Goal: Task Accomplishment & Management: Manage account settings

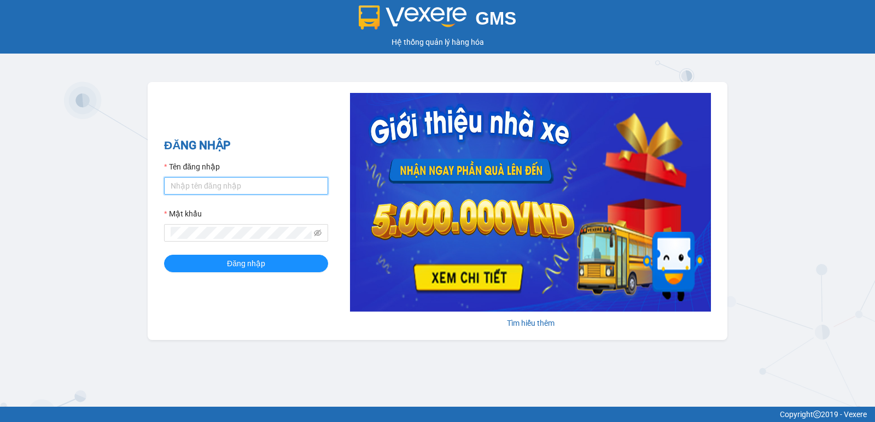
click at [184, 186] on input "Tên đăng nhập" at bounding box center [246, 186] width 164 height 18
type input "diensg.tha"
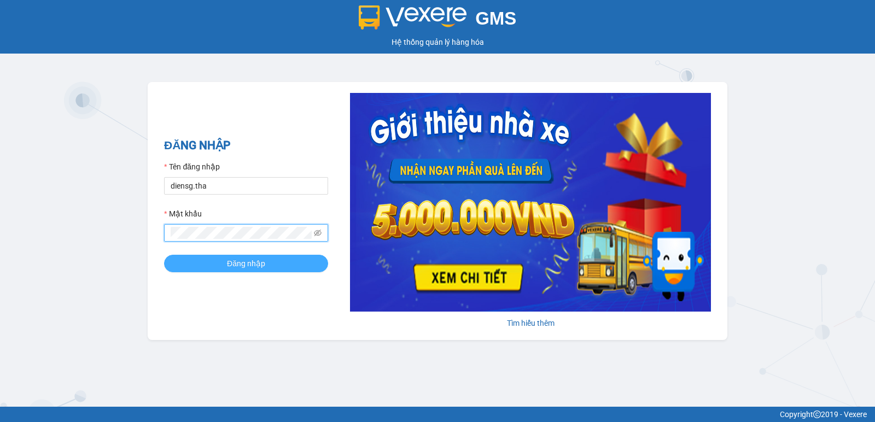
click at [243, 269] on span "Đăng nhập" at bounding box center [246, 264] width 38 height 12
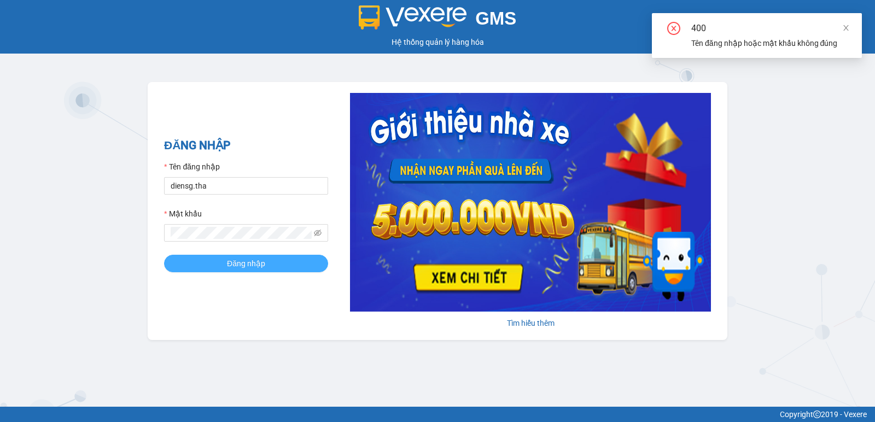
click at [246, 263] on span "Đăng nhập" at bounding box center [246, 264] width 38 height 12
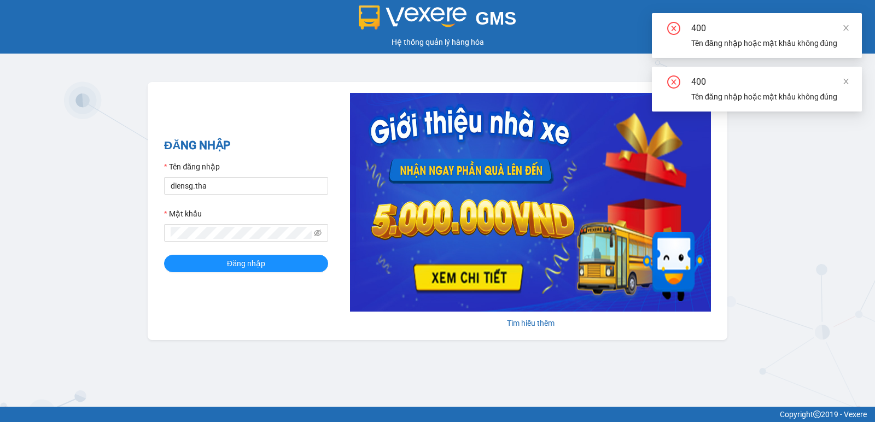
drag, startPoint x: 669, startPoint y: 81, endPoint x: 682, endPoint y: 83, distance: 13.2
click at [674, 82] on icon "close-circle" at bounding box center [674, 82] width 13 height 13
drag, startPoint x: 672, startPoint y: 81, endPoint x: 672, endPoint y: 56, distance: 24.6
click at [671, 80] on icon "close-circle" at bounding box center [674, 82] width 13 height 13
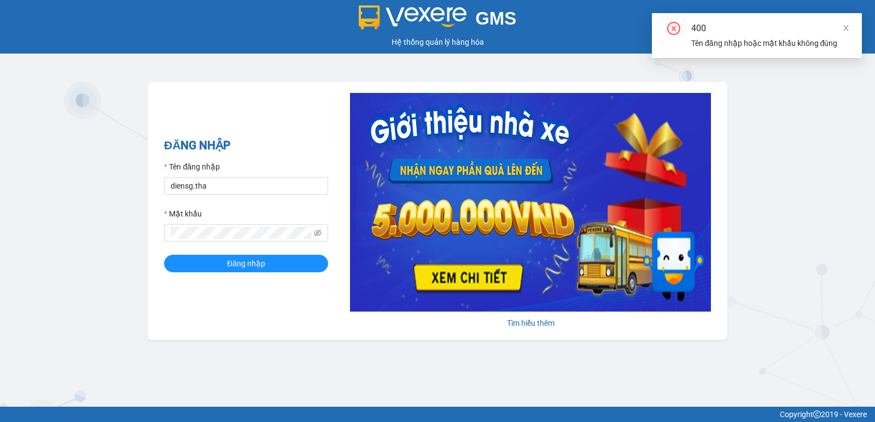
click at [674, 28] on icon "close-circle" at bounding box center [673, 28] width 5 height 5
click at [321, 234] on icon "eye-invisible" at bounding box center [318, 233] width 8 height 7
click at [321, 234] on icon "eye" at bounding box center [318, 232] width 8 height 5
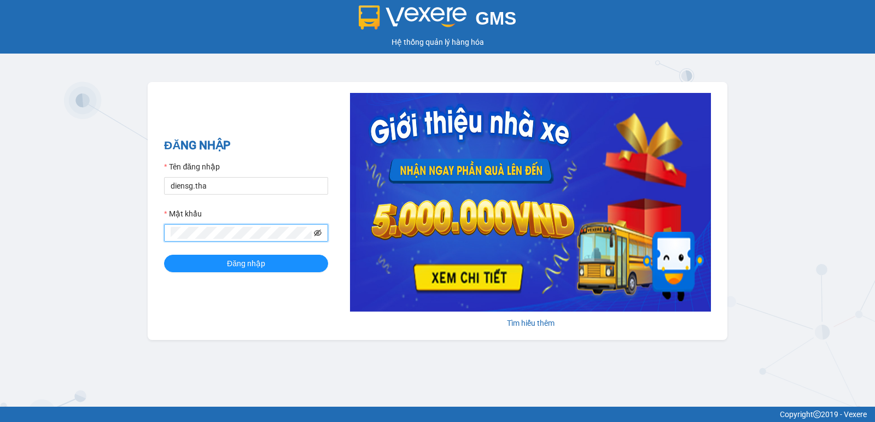
click at [319, 234] on icon "eye-invisible" at bounding box center [318, 234] width 2 height 2
click at [319, 234] on icon "eye" at bounding box center [318, 232] width 8 height 5
click at [272, 259] on button "Đăng nhập" at bounding box center [246, 264] width 164 height 18
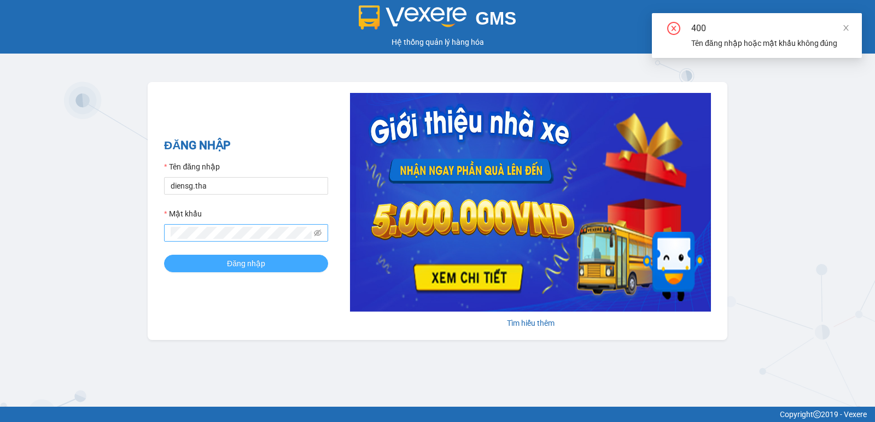
click at [270, 261] on button "Đăng nhập" at bounding box center [246, 264] width 164 height 18
click at [844, 83] on body "GMS Hệ thống quản lý hàng hóa ĐĂNG NHẬP Tên đăng nhập diensg.tha Mật khẩu Đăng …" at bounding box center [437, 211] width 875 height 422
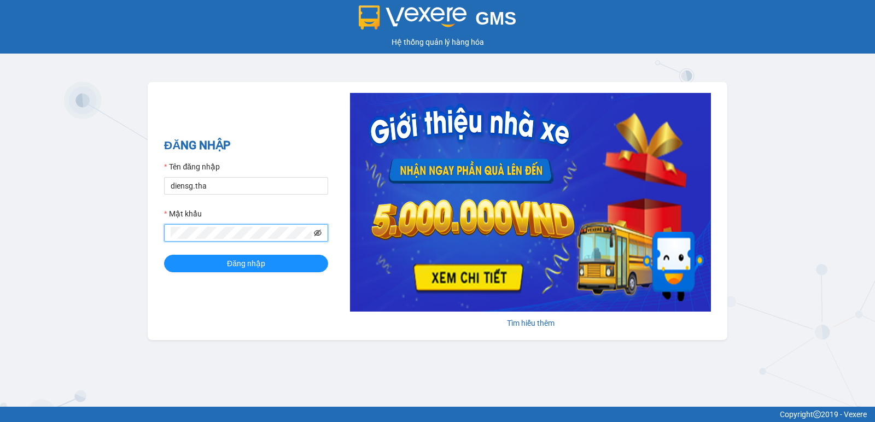
click at [317, 234] on icon "eye-invisible" at bounding box center [318, 233] width 8 height 7
click at [317, 234] on icon "eye" at bounding box center [318, 233] width 8 height 8
click at [317, 234] on icon "eye-invisible" at bounding box center [318, 233] width 8 height 7
click at [316, 234] on icon "eye" at bounding box center [318, 233] width 8 height 8
click at [256, 263] on span "Đăng nhập" at bounding box center [246, 264] width 38 height 12
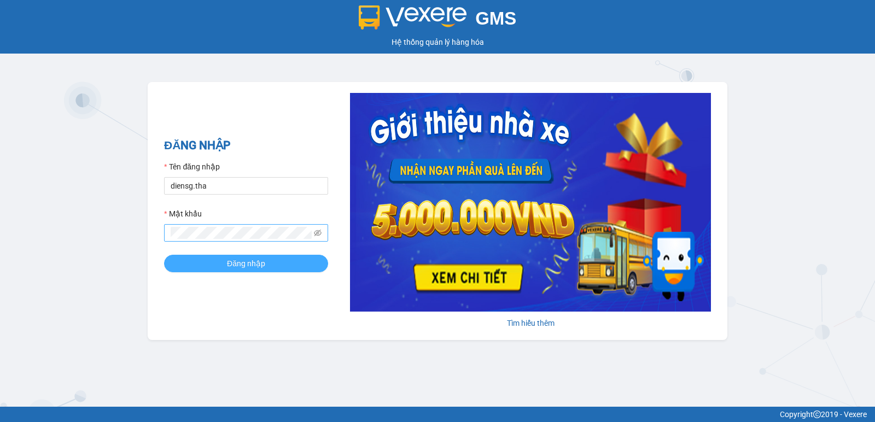
click at [256, 263] on span "Đăng nhập" at bounding box center [246, 264] width 38 height 12
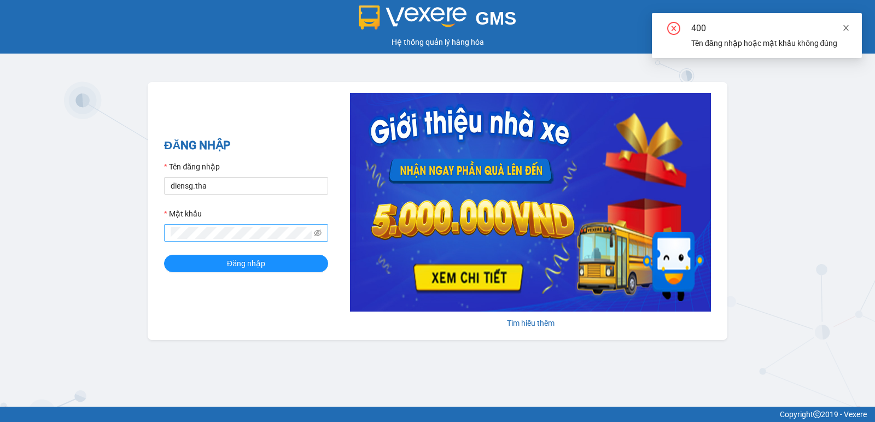
click at [849, 27] on icon "close" at bounding box center [847, 28] width 8 height 8
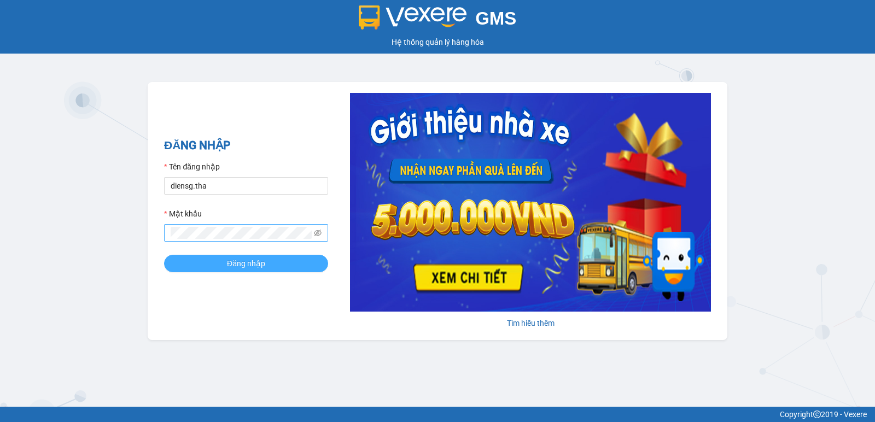
click at [252, 260] on span "Đăng nhập" at bounding box center [246, 264] width 38 height 12
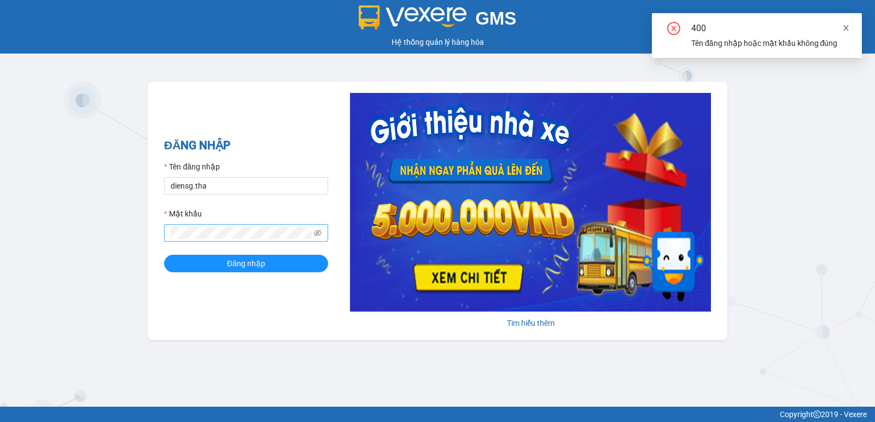
click at [847, 24] on icon "close" at bounding box center [847, 28] width 8 height 8
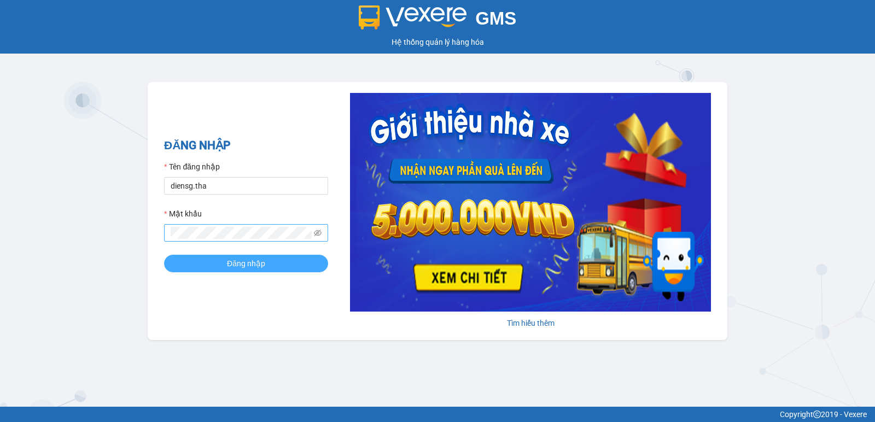
click at [294, 257] on button "Đăng nhập" at bounding box center [246, 264] width 164 height 18
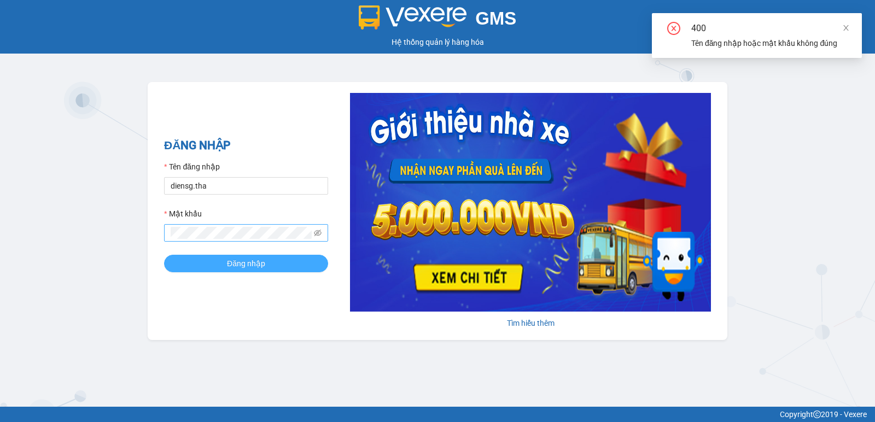
click at [286, 263] on button "Đăng nhập" at bounding box center [246, 264] width 164 height 18
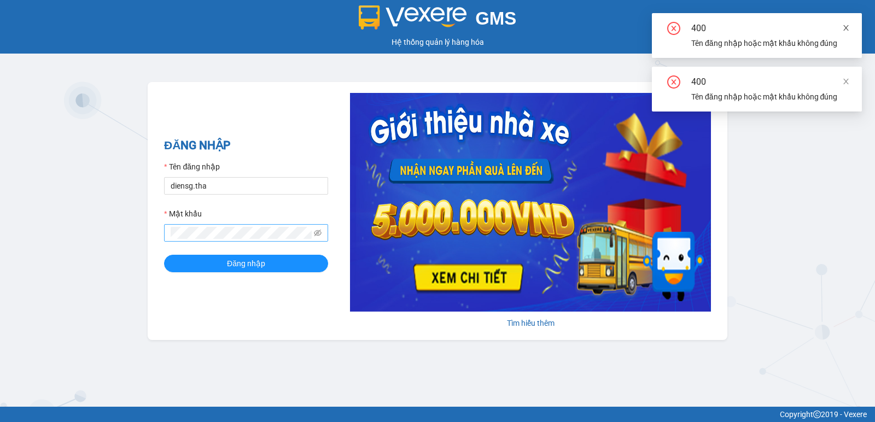
click at [850, 27] on icon "close" at bounding box center [847, 28] width 8 height 8
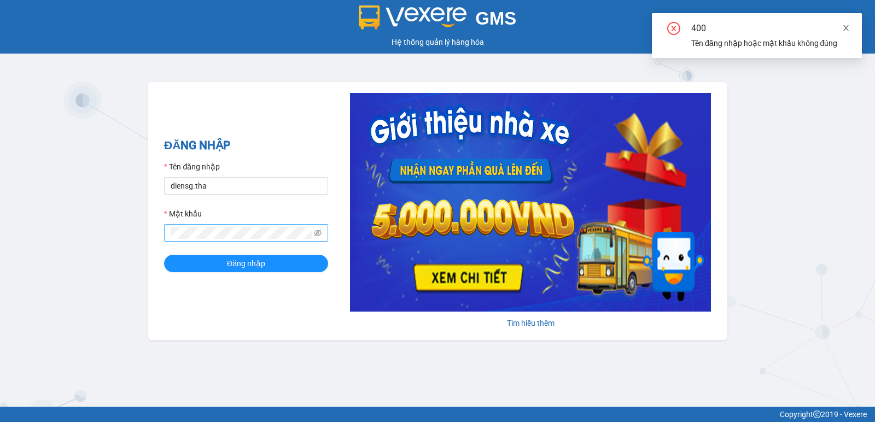
click at [846, 27] on icon "close" at bounding box center [846, 27] width 5 height 5
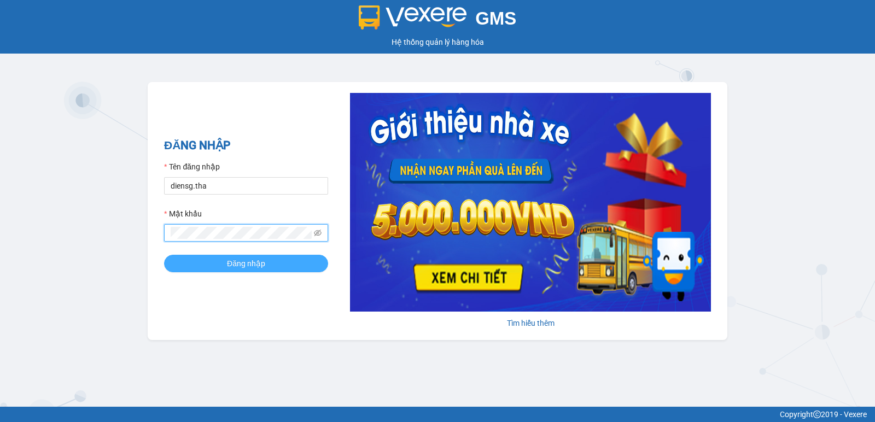
click at [263, 267] on span "Đăng nhập" at bounding box center [246, 264] width 38 height 12
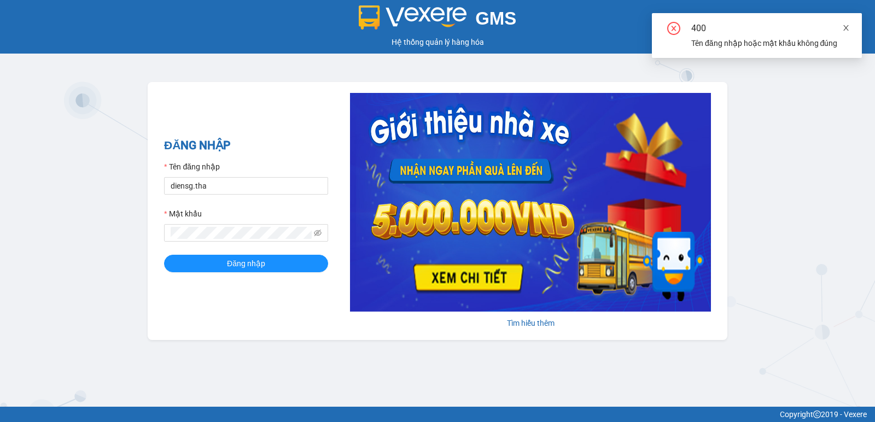
click at [846, 28] on icon "close" at bounding box center [847, 28] width 8 height 8
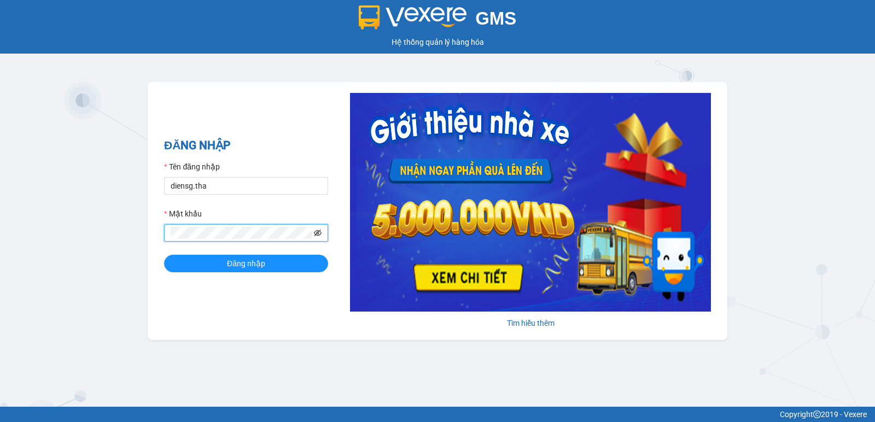
click at [315, 234] on icon "eye-invisible" at bounding box center [318, 233] width 8 height 7
drag, startPoint x: 279, startPoint y: 263, endPoint x: 256, endPoint y: 262, distance: 22.4
click at [276, 263] on button "Đăng nhập" at bounding box center [246, 264] width 164 height 18
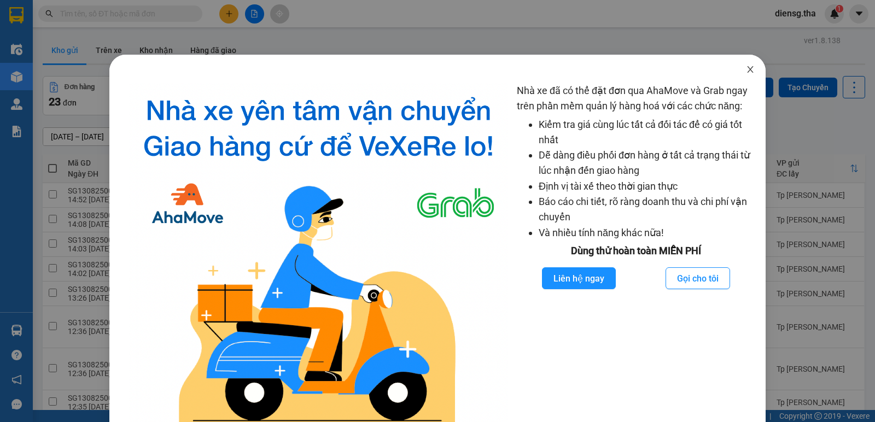
click at [746, 71] on icon "close" at bounding box center [750, 69] width 9 height 9
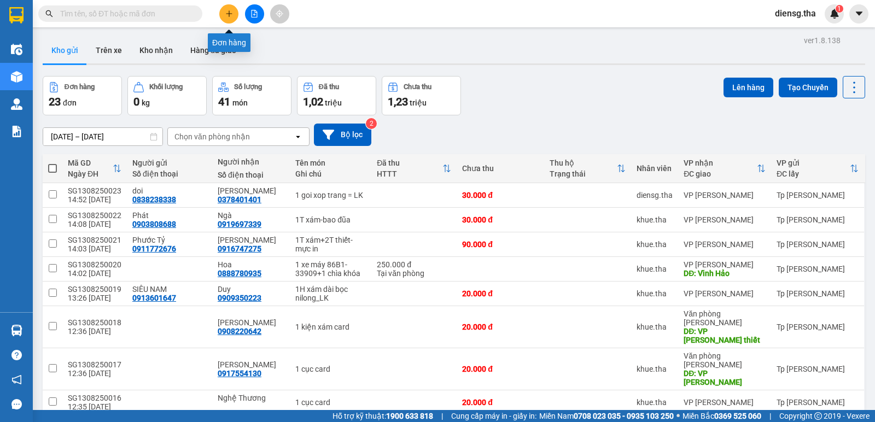
click at [230, 10] on icon "plus" at bounding box center [229, 14] width 8 height 8
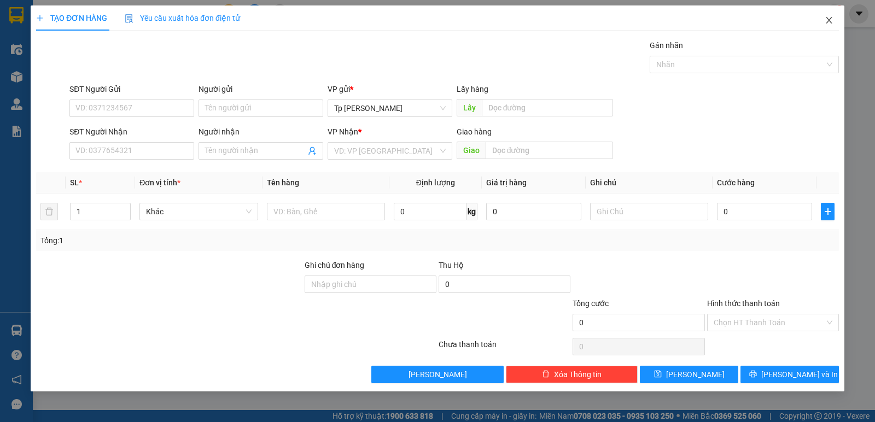
click at [833, 22] on icon "close" at bounding box center [829, 20] width 9 height 9
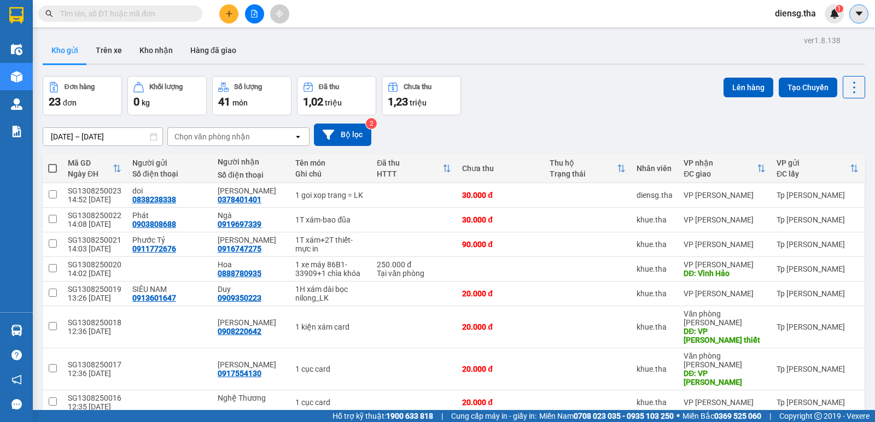
click at [863, 16] on icon "caret-down" at bounding box center [860, 14] width 10 height 10
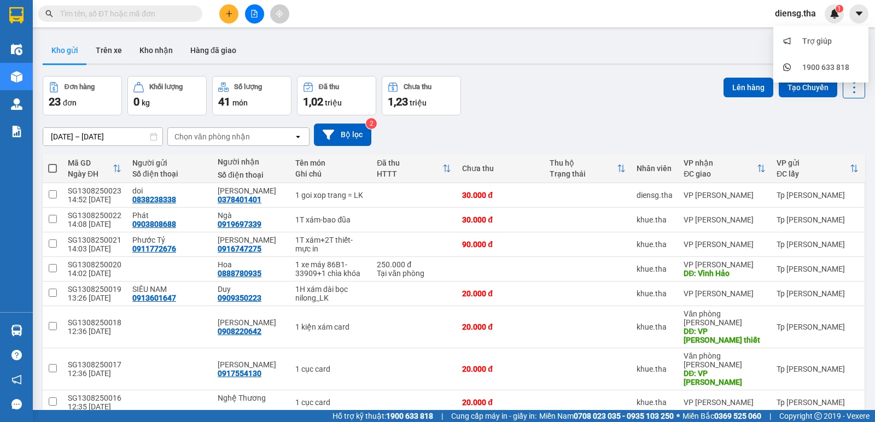
click at [805, 7] on span "diensg.tha" at bounding box center [796, 14] width 59 height 14
click at [815, 32] on span "Đăng xuất" at bounding box center [807, 34] width 46 height 12
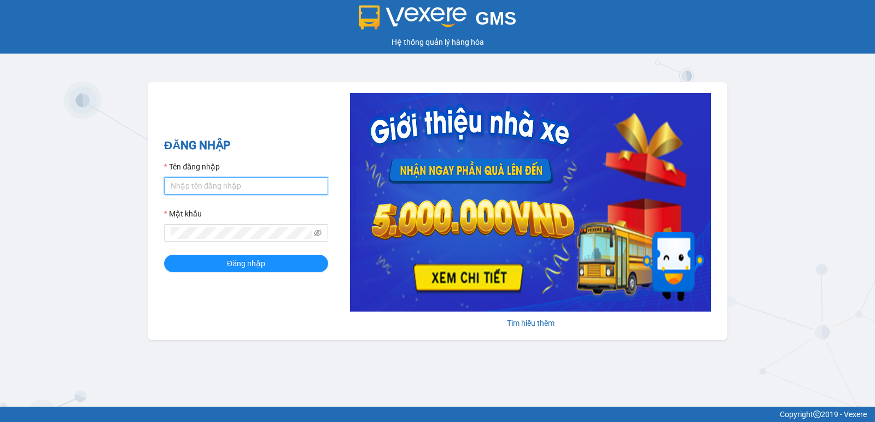
click at [216, 185] on input "Tên đăng nhập" at bounding box center [246, 186] width 164 height 18
type input "lan.tha"
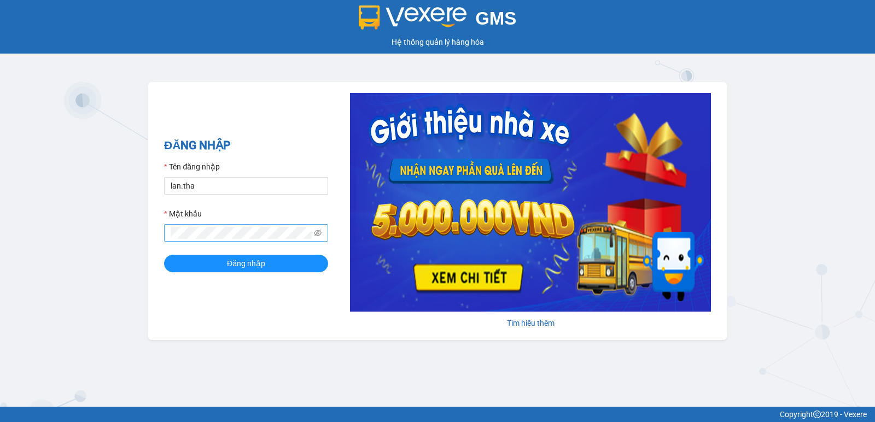
click at [194, 241] on form "Tên đăng nhập lan.tha Mật khẩu Đăng nhập" at bounding box center [246, 217] width 164 height 112
click at [164, 255] on button "Đăng nhập" at bounding box center [246, 264] width 164 height 18
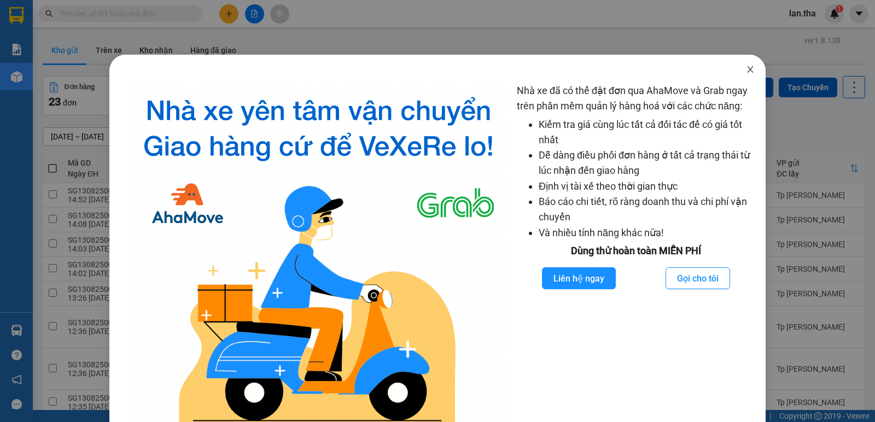
click at [747, 70] on icon "close" at bounding box center [750, 69] width 6 height 7
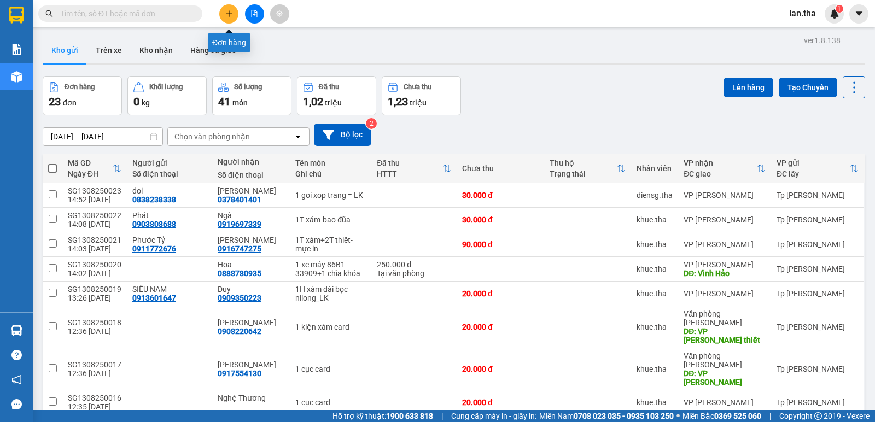
click at [227, 14] on icon "plus" at bounding box center [229, 14] width 8 height 8
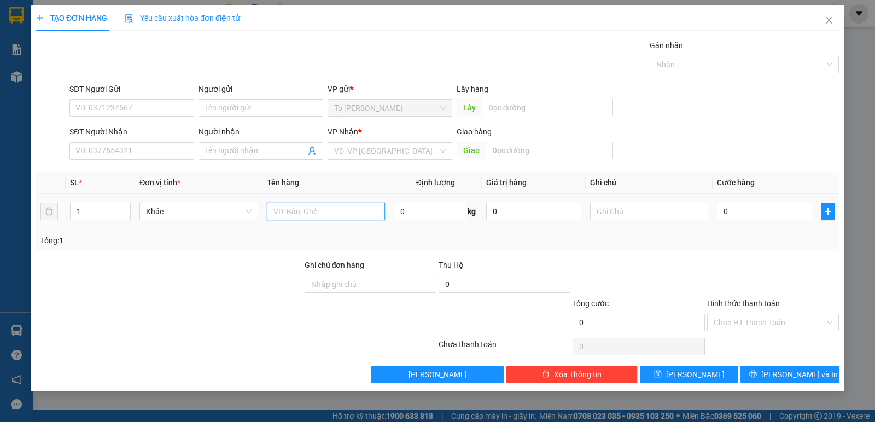
click at [294, 213] on input "text" at bounding box center [326, 212] width 118 height 18
type input "1 bao trắng"
click at [104, 105] on input "SĐT Người Gửi" at bounding box center [131, 109] width 125 height 18
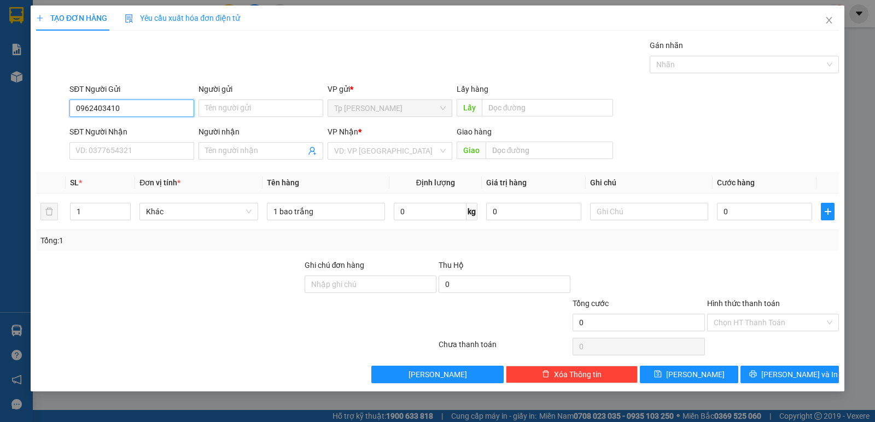
click at [127, 103] on input "0962403410" at bounding box center [131, 109] width 125 height 18
type input "0962403410"
click at [136, 148] on input "SĐT Người Nhận" at bounding box center [131, 151] width 125 height 18
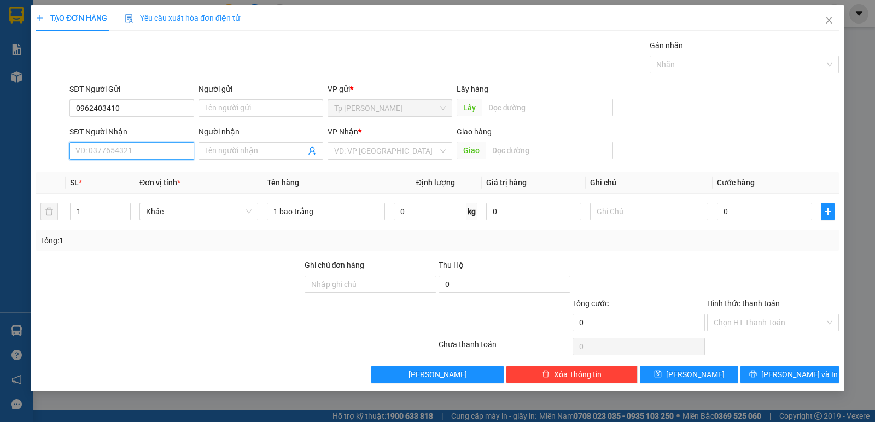
paste input "0962403410"
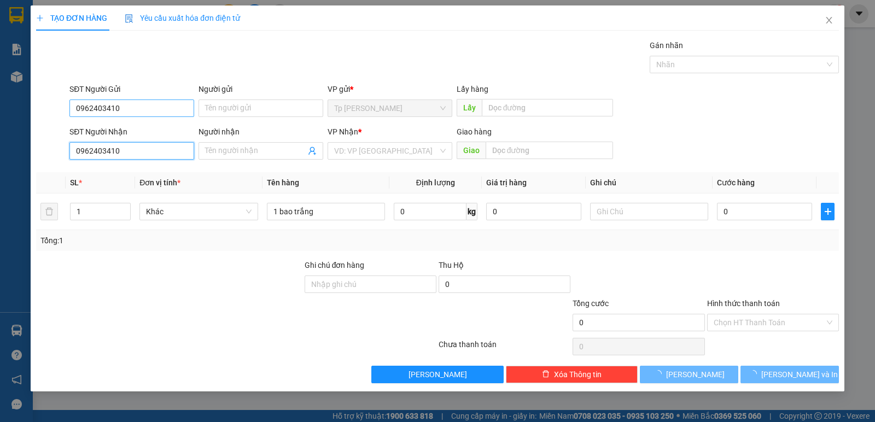
type input "0962403410"
click at [140, 108] on input "0962403410" at bounding box center [131, 109] width 125 height 18
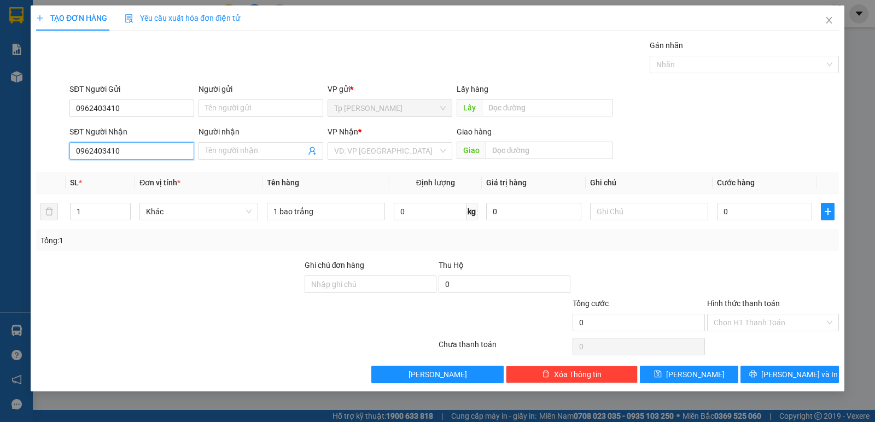
drag, startPoint x: 126, startPoint y: 148, endPoint x: 120, endPoint y: 169, distance: 22.3
click at [125, 148] on input "0962403410" at bounding box center [131, 151] width 125 height 18
click at [117, 172] on div "0962403410 - Kim Yến" at bounding box center [132, 173] width 112 height 12
type input "Kim Yến"
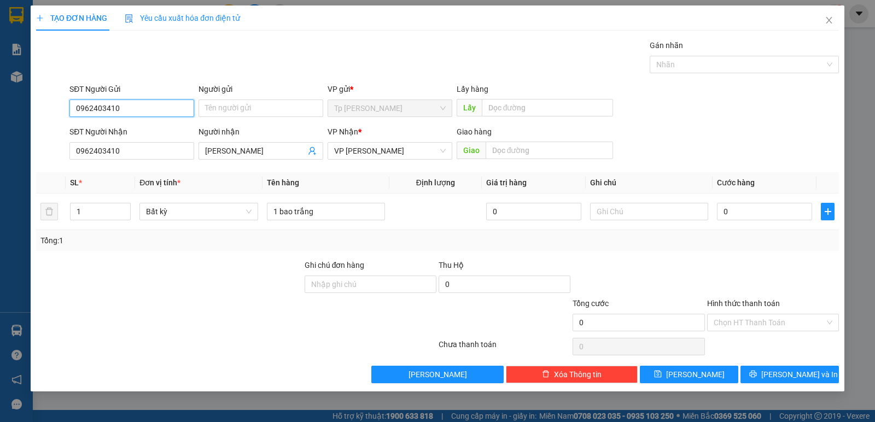
click at [142, 101] on input "0962403410" at bounding box center [131, 109] width 125 height 18
type input "0941959533"
click at [248, 103] on input "Người gửi" at bounding box center [261, 109] width 125 height 18
type input "k"
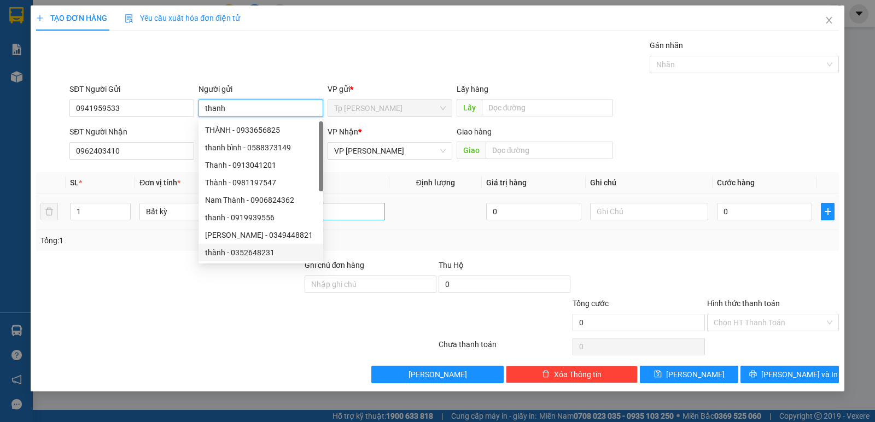
type input "thanh"
click at [347, 218] on input "1 bao trắng" at bounding box center [326, 212] width 118 height 18
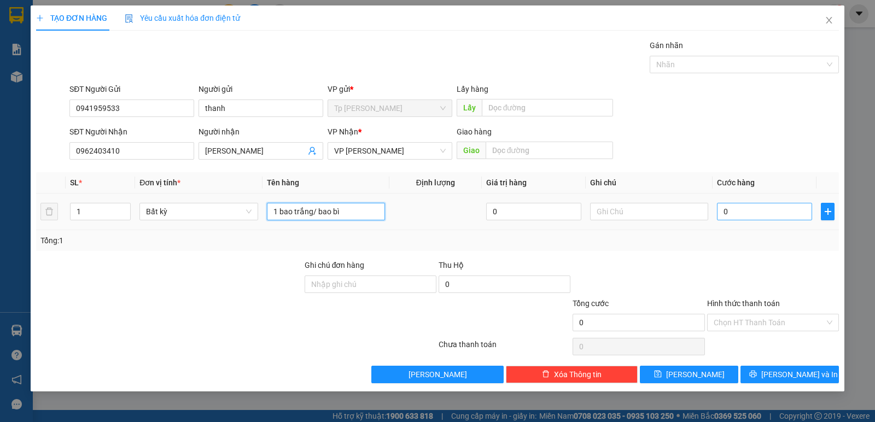
type input "1 bao trắng/ bao bì"
click at [741, 214] on input "0" at bounding box center [764, 212] width 95 height 18
type input "4"
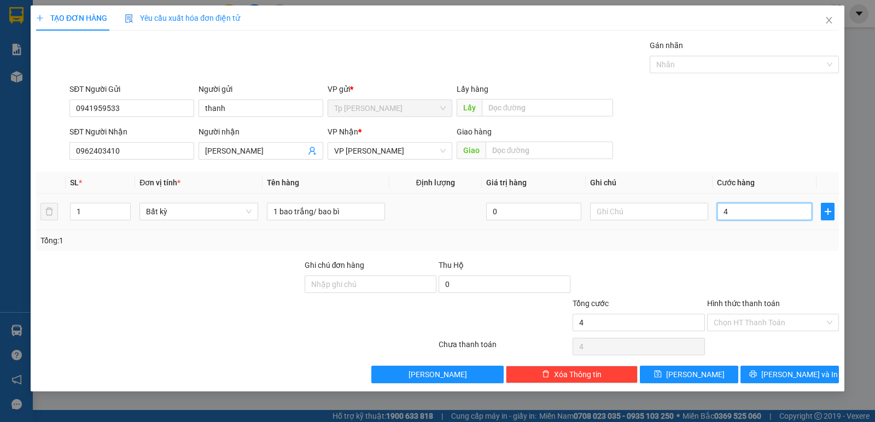
type input "40"
type input "40.000"
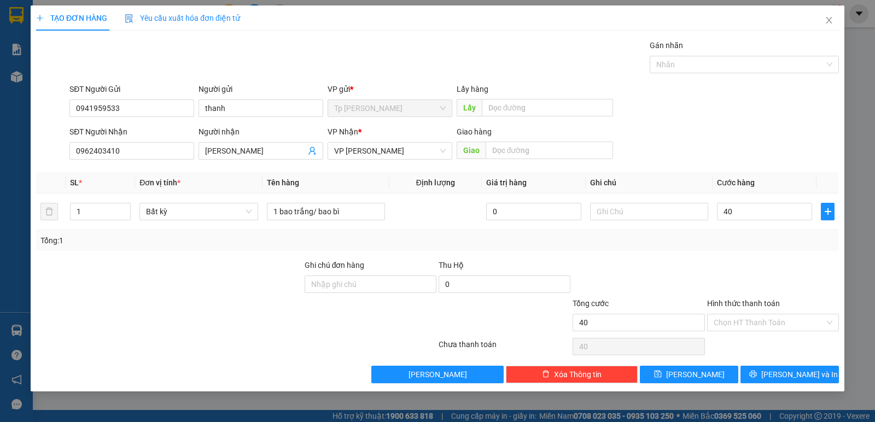
type input "40.000"
drag, startPoint x: 685, startPoint y: 269, endPoint x: 731, endPoint y: 304, distance: 58.6
click at [688, 269] on div at bounding box center [639, 278] width 134 height 38
click at [804, 368] on button "[PERSON_NAME] và In" at bounding box center [790, 375] width 98 height 18
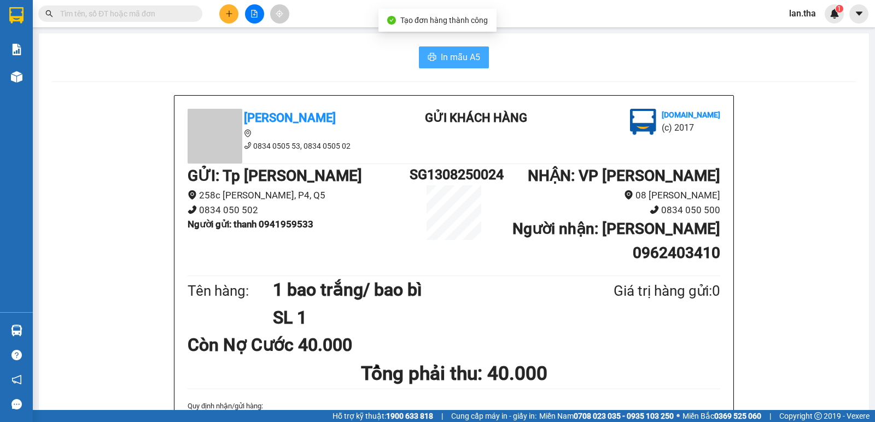
click at [441, 62] on span "In mẫu A5" at bounding box center [460, 57] width 39 height 14
click at [221, 20] on div at bounding box center [254, 13] width 82 height 19
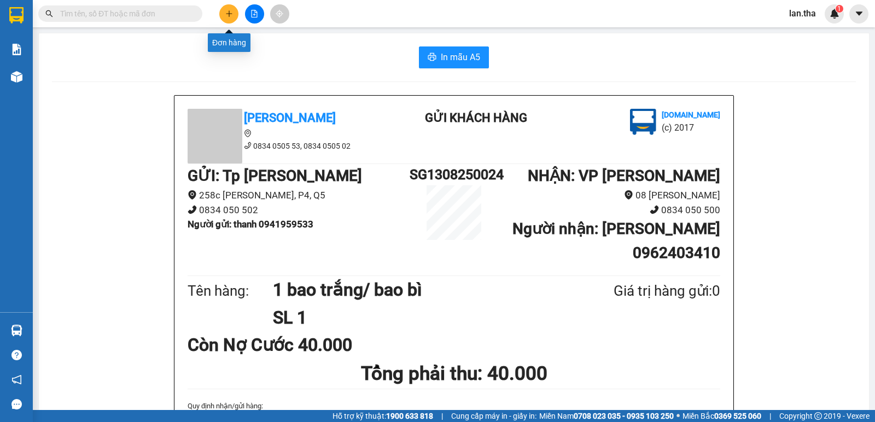
click at [235, 14] on button at bounding box center [228, 13] width 19 height 19
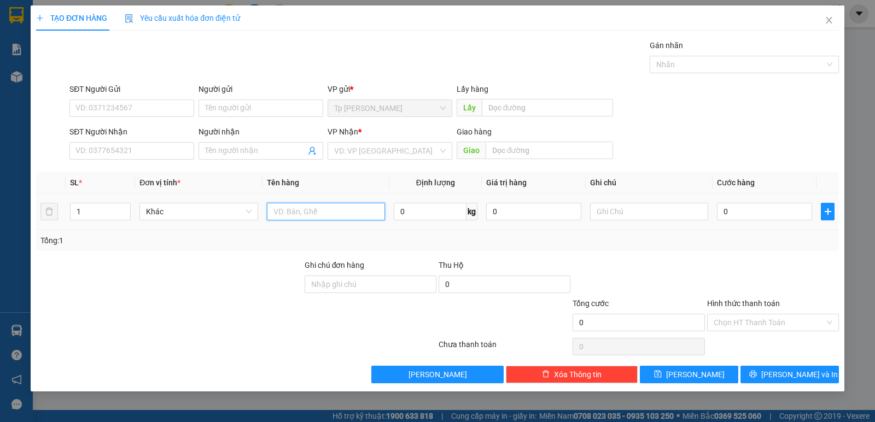
click at [300, 213] on input "text" at bounding box center [326, 212] width 118 height 18
click at [154, 155] on input "SĐT Người Nhận" at bounding box center [131, 151] width 125 height 18
click at [127, 183] on div "0903453136 0903453136 - tuấn" at bounding box center [131, 173] width 125 height 22
click at [131, 177] on div "SL *" at bounding box center [100, 183] width 61 height 12
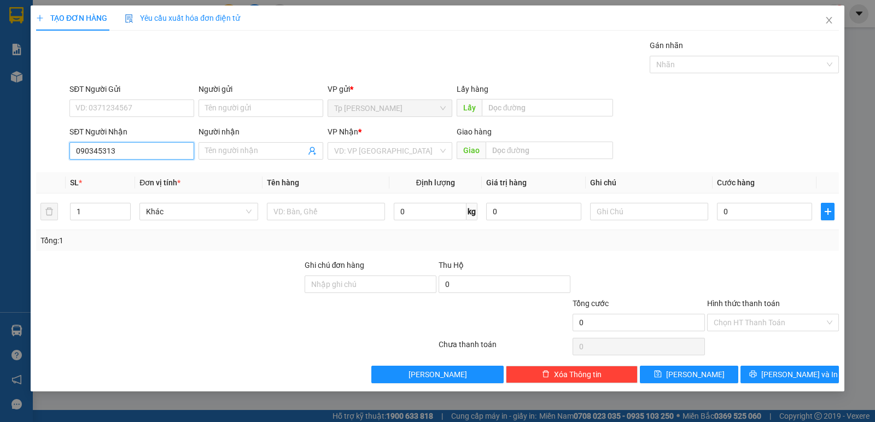
click at [108, 151] on input "090345313" at bounding box center [131, 151] width 125 height 18
click at [131, 155] on input "090345313" at bounding box center [131, 151] width 125 height 18
click at [137, 174] on div "0903453136 - tuấn" at bounding box center [132, 173] width 112 height 12
type input "0903453136"
type input "tuấn"
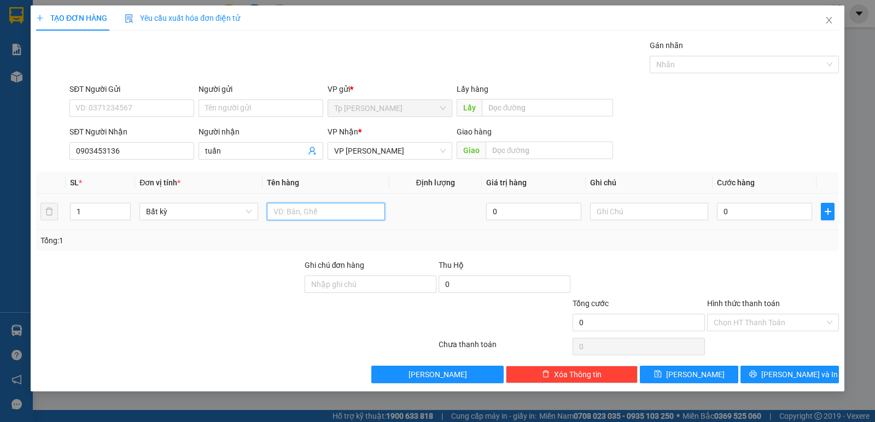
click at [317, 210] on input "text" at bounding box center [326, 212] width 118 height 18
type input "1t xám vuông / bao bì"
click at [777, 217] on div "0" at bounding box center [764, 212] width 95 height 22
click at [777, 217] on input "0" at bounding box center [764, 212] width 95 height 18
type input "3"
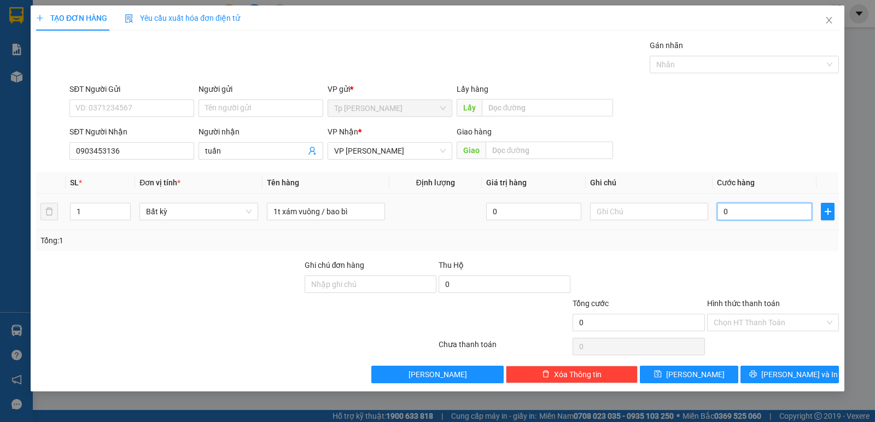
type input "3"
type input "30"
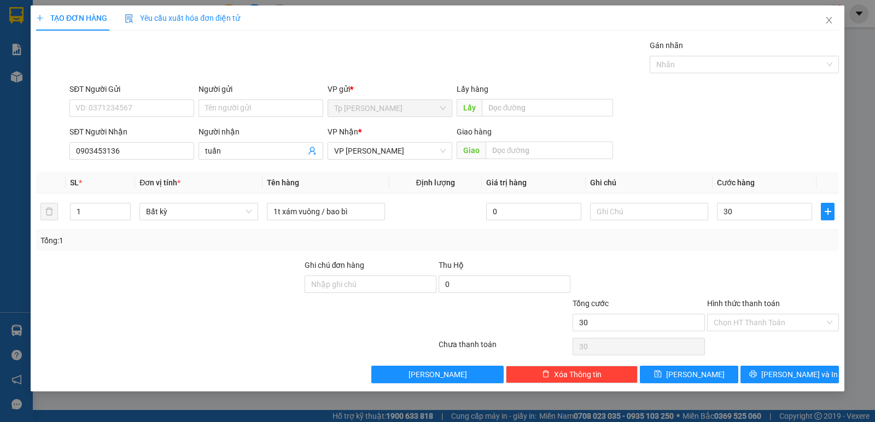
type input "30.000"
click at [755, 252] on div "Transit Pickup Surcharge Ids Transit Deliver Surcharge Ids Transit Deliver Surc…" at bounding box center [437, 211] width 803 height 344
click at [780, 369] on button "[PERSON_NAME] và In" at bounding box center [790, 375] width 98 height 18
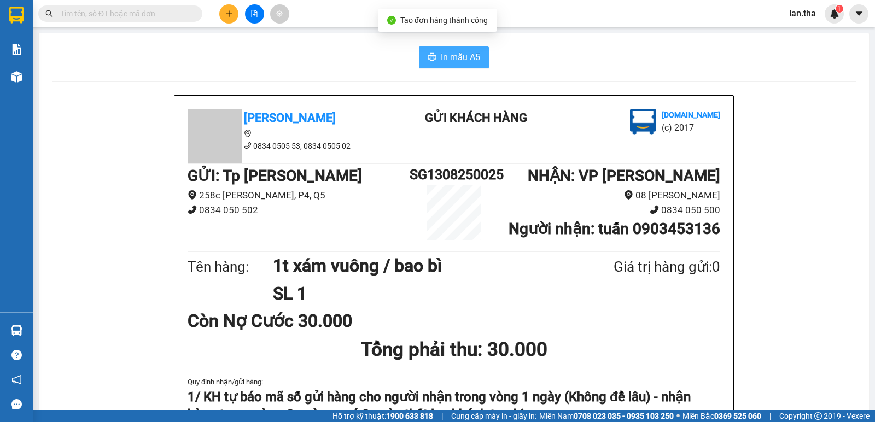
click at [451, 58] on span "In mẫu A5" at bounding box center [460, 57] width 39 height 14
click at [246, 416] on div "Hỗ trợ kỹ thuật: 1900 633 818 | Cung cấp máy in - giấy in: Miền Nam 0708 023 03…" at bounding box center [435, 416] width 870 height 12
click at [231, 12] on icon "plus" at bounding box center [229, 14] width 8 height 8
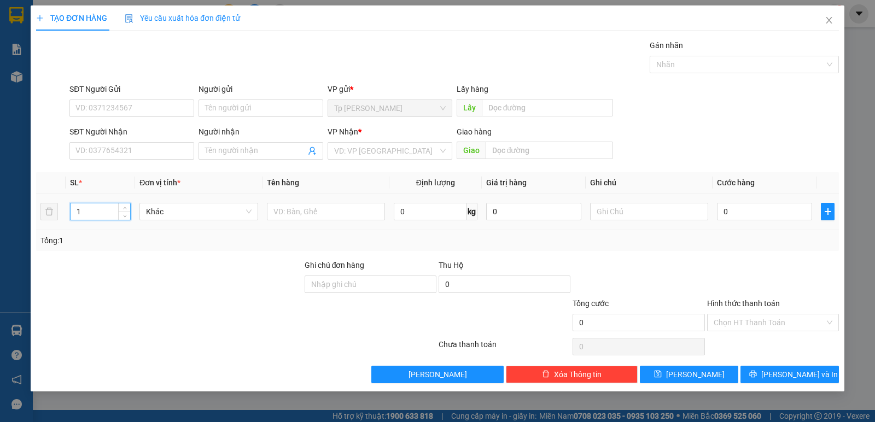
click at [93, 212] on input "1" at bounding box center [101, 212] width 60 height 16
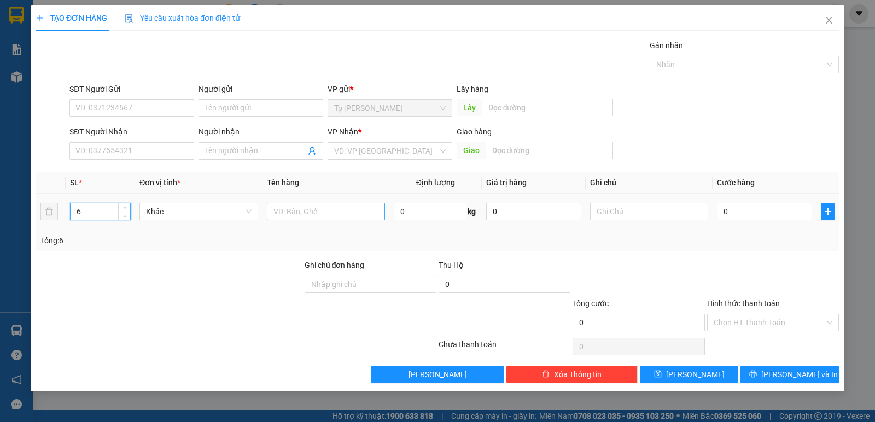
type input "6"
click at [285, 212] on input "text" at bounding box center [326, 212] width 118 height 18
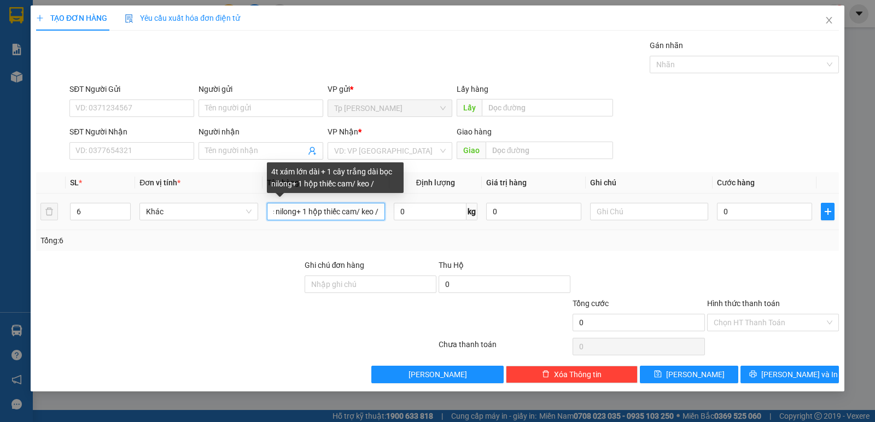
drag, startPoint x: 378, startPoint y: 211, endPoint x: 359, endPoint y: 211, distance: 18.6
click at [359, 211] on input "4t xám lớn dài + 1 cây trắng dài bọc nilong+ 1 hộp thiếc cam/ keo /" at bounding box center [326, 212] width 118 height 18
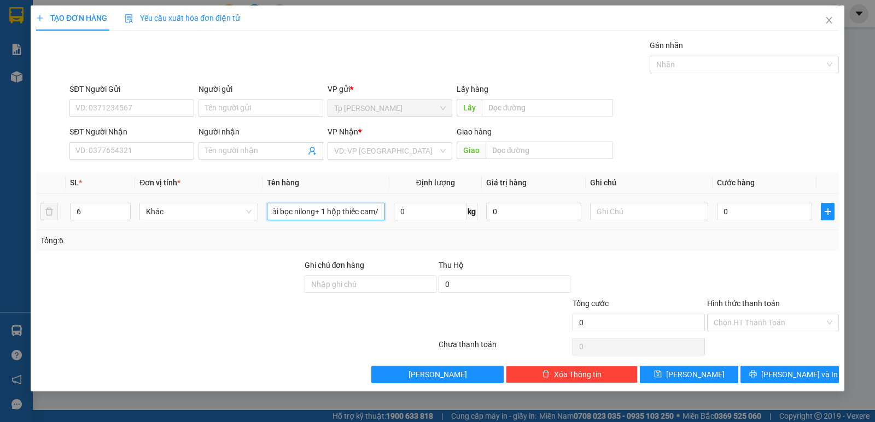
scroll to position [0, 107]
type input "4t xám lớn dài + 1 cây trắng dài bọc nilong+ 1 hộp thiếc cam/"
click at [130, 152] on input "SĐT Người Nhận" at bounding box center [131, 151] width 125 height 18
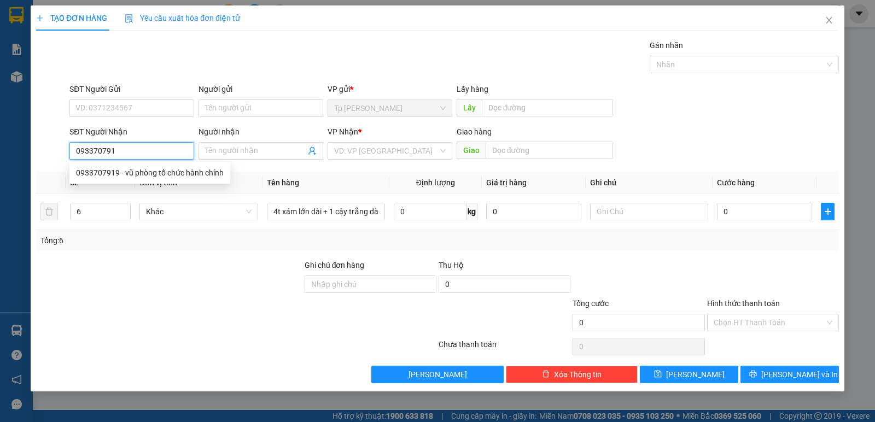
type input "0933707919"
click at [146, 177] on div "0933707919 - vũ phòng tổ chức hành chính" at bounding box center [150, 173] width 148 height 12
type input "vũ phòng tổ chức hành chính"
type input "tận nơi nhà máy bia sg _ ninh thuận"
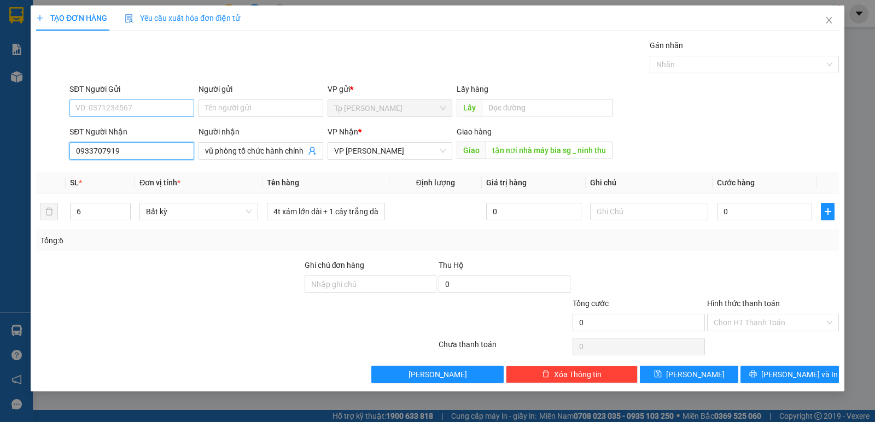
type input "0933707919"
click at [171, 107] on input "SĐT Người Gửi" at bounding box center [131, 109] width 125 height 18
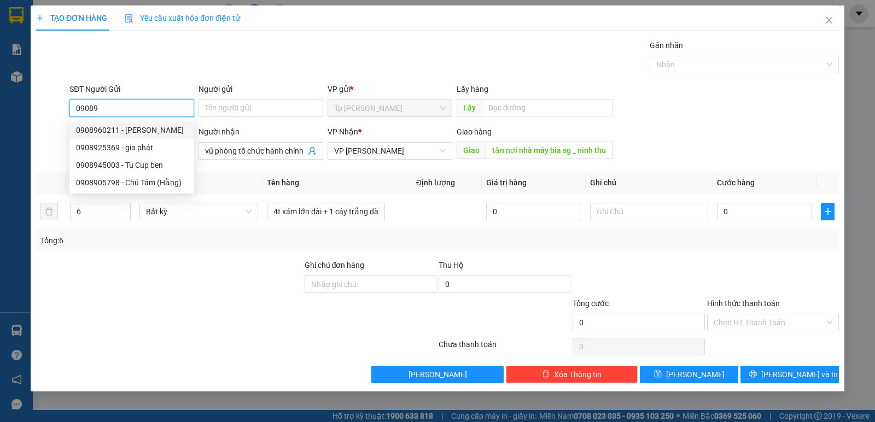
click at [155, 129] on div "0908960211 - Cty Tín Đạt" at bounding box center [132, 130] width 112 height 12
type input "0908960211"
type input "Cty Tín Đạt"
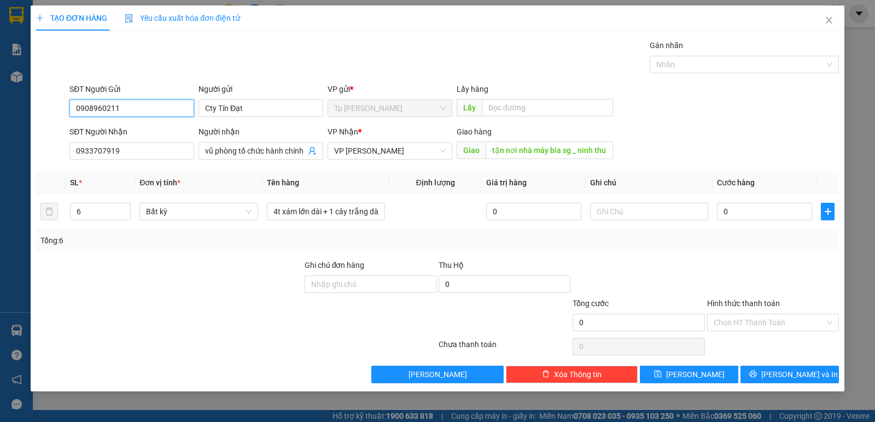
type input "0908960211"
click at [658, 253] on div "Transit Pickup Surcharge Ids Transit Deliver Surcharge Ids Transit Deliver Surc…" at bounding box center [437, 211] width 803 height 344
click at [762, 212] on input "0" at bounding box center [764, 212] width 95 height 18
type input "5"
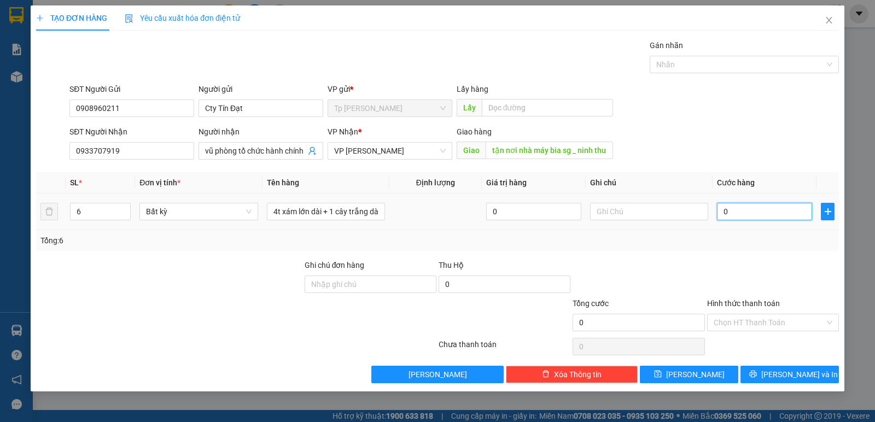
type input "5"
type input "50"
type input "500"
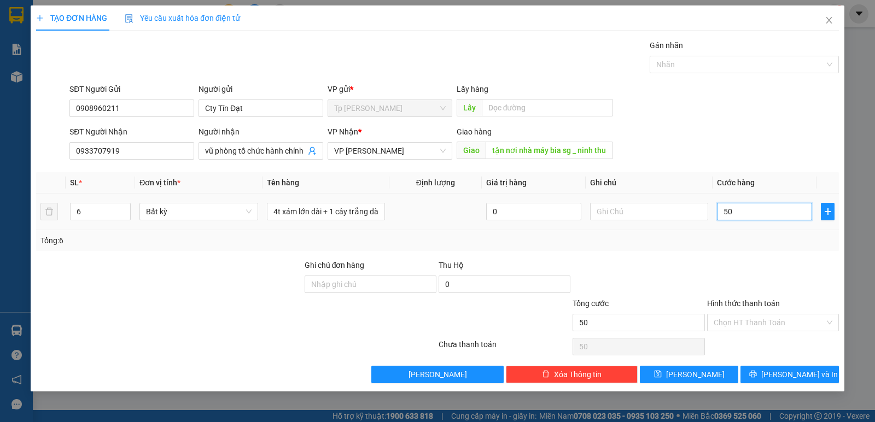
type input "500"
type input "500.000"
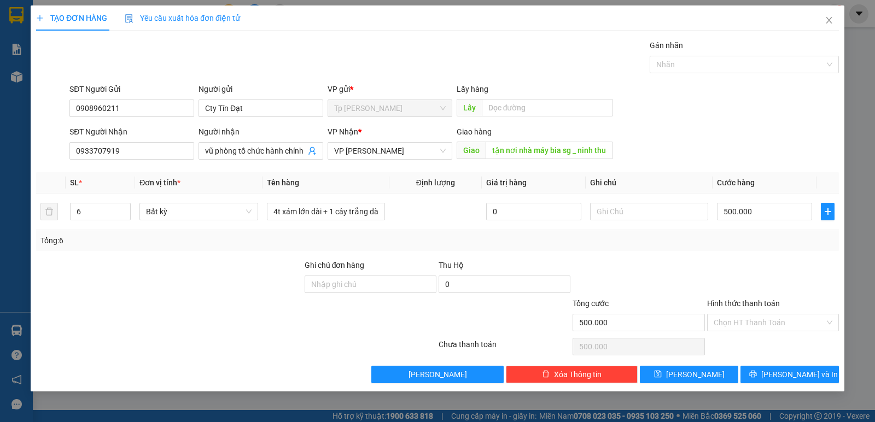
click at [741, 240] on div "Tổng: 6" at bounding box center [437, 241] width 795 height 12
drag, startPoint x: 639, startPoint y: 222, endPoint x: 637, endPoint y: 213, distance: 8.4
click at [637, 219] on div at bounding box center [649, 212] width 118 height 22
click at [637, 213] on input "text" at bounding box center [649, 212] width 118 height 18
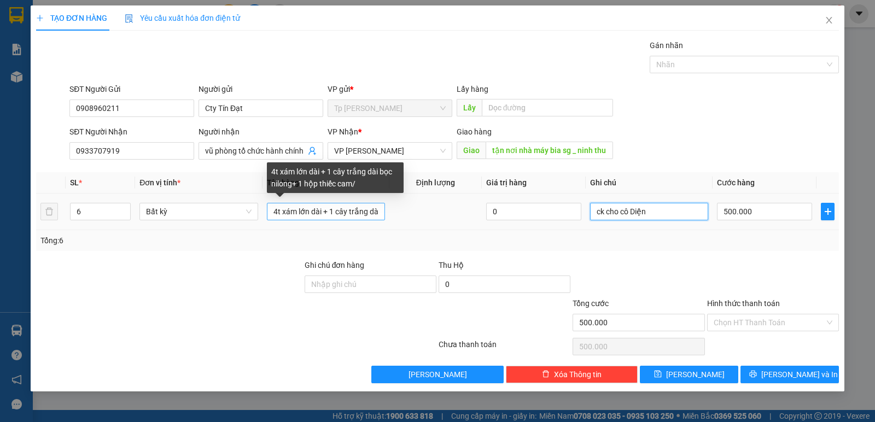
type input "ck cho cô Diện"
click at [374, 213] on input "4t xám lớn dài + 1 cây trắng dài bọc nilong+ 1 hộp thiếc cam/" at bounding box center [326, 212] width 118 height 18
click at [380, 213] on input "4t xám lớn dài + 1 cây trắng dài bọc nilong+ 1 hộp thiếc cam/" at bounding box center [326, 212] width 118 height 18
click at [381, 214] on input "4t xám lớn dài + 1 cây trắng dài bọc nilong+ 1 hộp thiếc cam/" at bounding box center [326, 212] width 118 height 18
click at [375, 216] on input "4t xám lớn dài + 1 cây trắng dài bọc nilong+ 1 hộp thiếc cam/" at bounding box center [326, 212] width 118 height 18
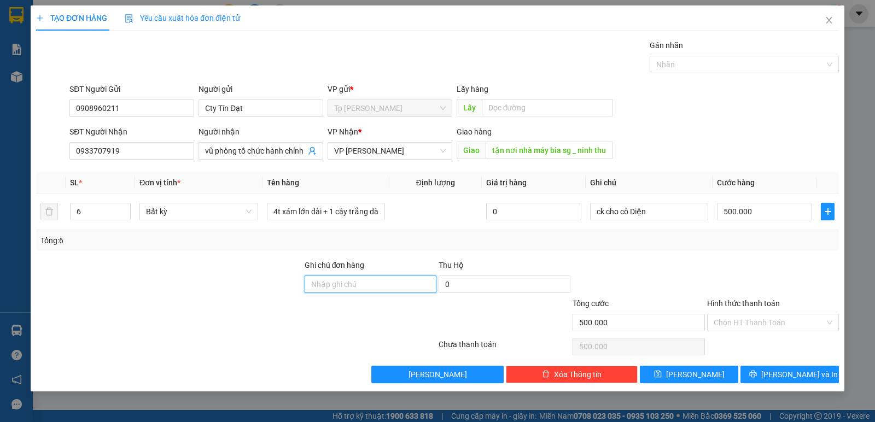
click at [346, 281] on input "Ghi chú đơn hàng" at bounding box center [371, 285] width 132 height 18
click at [399, 278] on input "CK cho cô Diện" at bounding box center [371, 285] width 132 height 18
drag, startPoint x: 403, startPoint y: 287, endPoint x: 394, endPoint y: 287, distance: 9.3
click at [395, 287] on input "CK cho cô Diện" at bounding box center [371, 285] width 132 height 18
click at [394, 287] on input "CK cho cô Diện" at bounding box center [371, 285] width 132 height 18
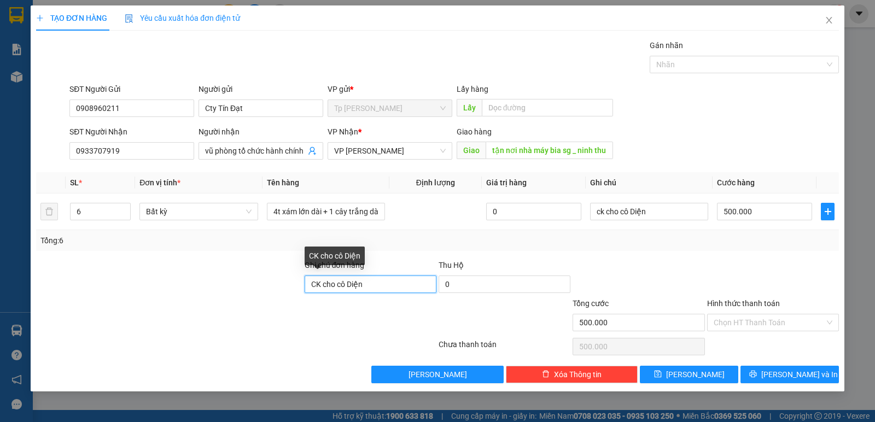
click at [394, 287] on input "CK cho cô Diện" at bounding box center [371, 285] width 132 height 18
type input "CK cho cô Diện"
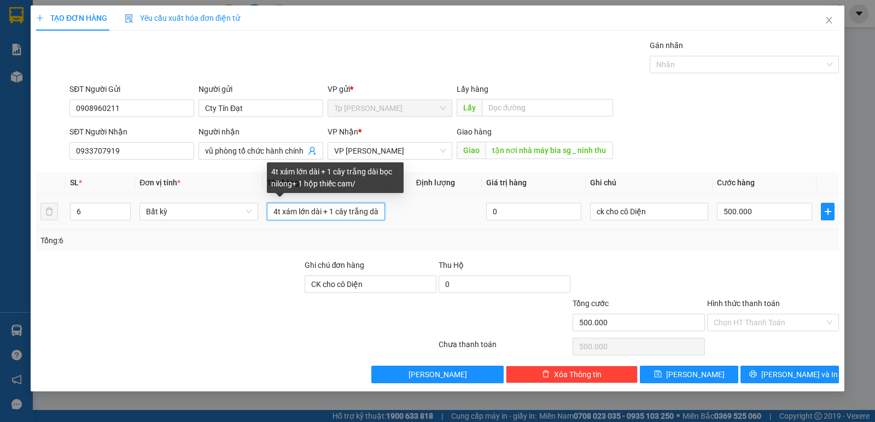
click at [373, 212] on input "4t xám lớn dài + 1 cây trắng dài bọc nilong+ 1 hộp thiếc cam/" at bounding box center [326, 212] width 118 height 18
paste input "CK cho cô Diện"
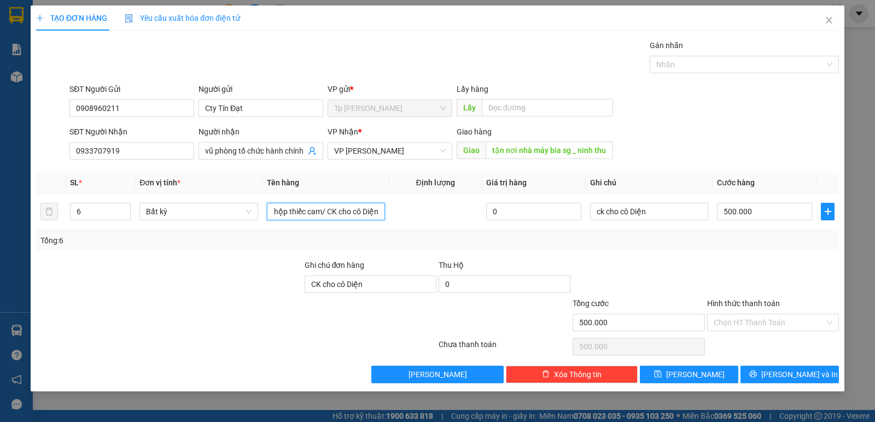
type input "4t xám lớn dài + 1 cây trắng dài bọc nilong+ 1 hộp thiếc cam/ CK cho cô Diện"
click at [695, 270] on div at bounding box center [639, 278] width 134 height 38
click at [796, 373] on span "[PERSON_NAME] và In" at bounding box center [800, 375] width 77 height 12
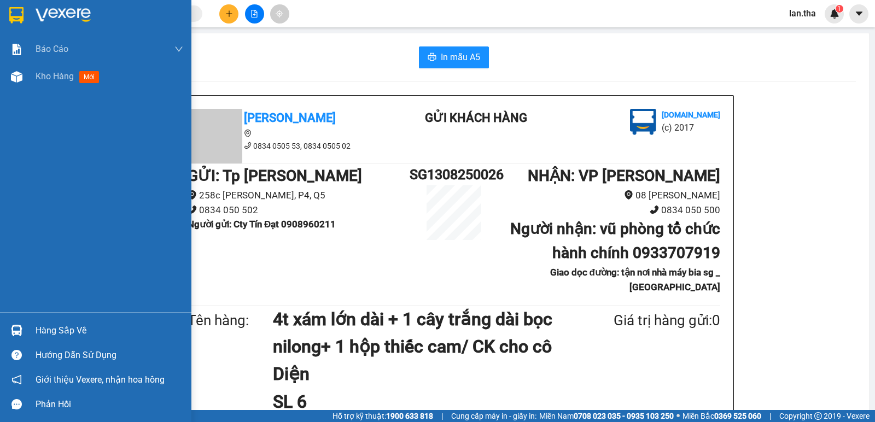
click at [29, 9] on div at bounding box center [96, 18] width 192 height 36
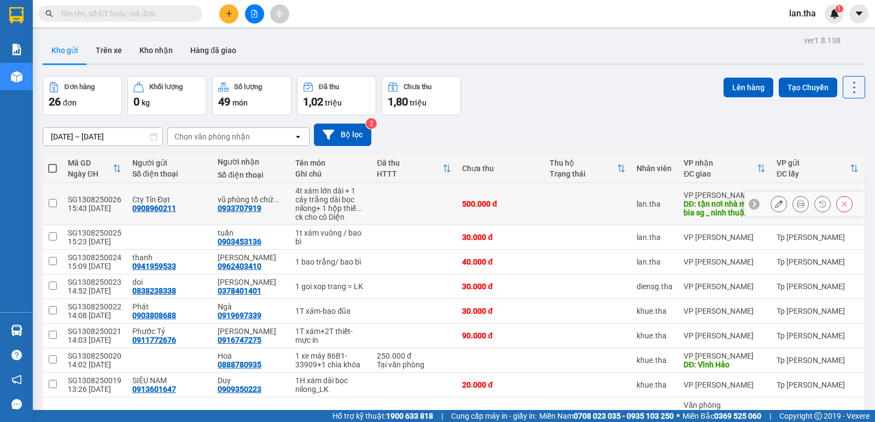
click at [797, 204] on icon at bounding box center [801, 204] width 8 height 8
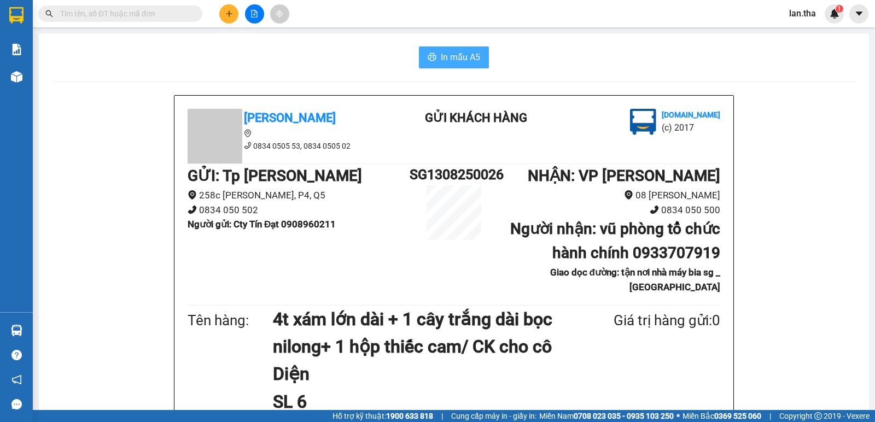
click at [450, 62] on span "In mẫu A5" at bounding box center [460, 57] width 39 height 14
click at [472, 59] on span "In mẫu A5" at bounding box center [460, 57] width 39 height 14
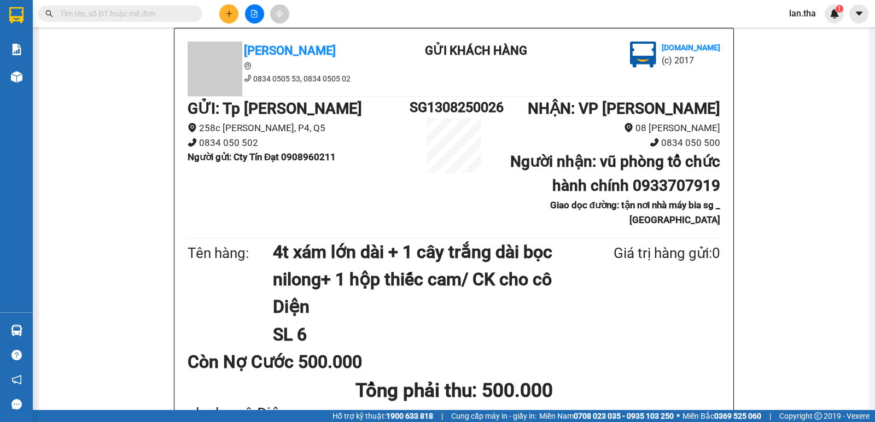
scroll to position [91, 0]
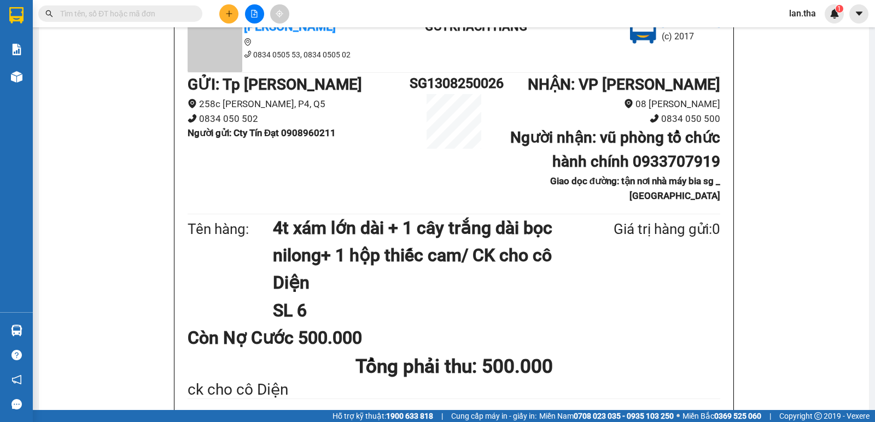
click at [233, 11] on icon "plus" at bounding box center [229, 14] width 8 height 8
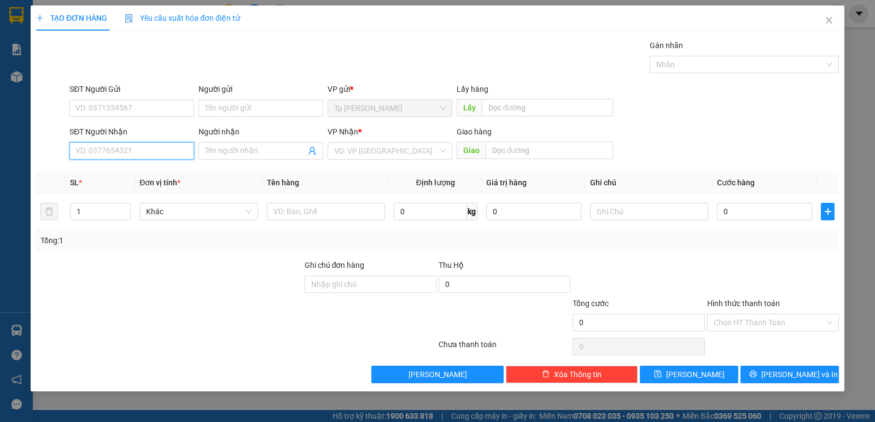
click at [153, 148] on input "SĐT Người Nhận" at bounding box center [131, 151] width 125 height 18
type input "0373885632"
click at [141, 175] on div "0373885632 - Huân" at bounding box center [132, 173] width 112 height 12
type input "Huân"
type input "Tan Noi: 83 đông hồ khu k1"
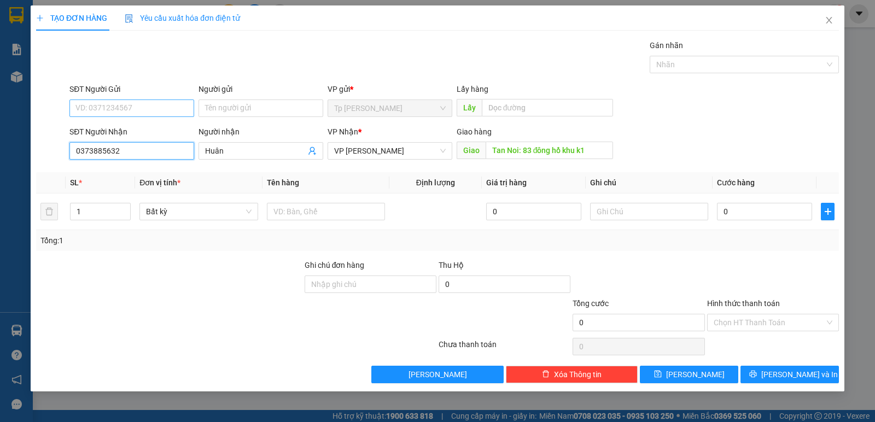
type input "0373885632"
click at [159, 108] on input "SĐT Người Gửi" at bounding box center [131, 109] width 125 height 18
click at [109, 148] on input "0373885632" at bounding box center [131, 151] width 125 height 18
drag, startPoint x: 109, startPoint y: 148, endPoint x: 97, endPoint y: 110, distance: 40.3
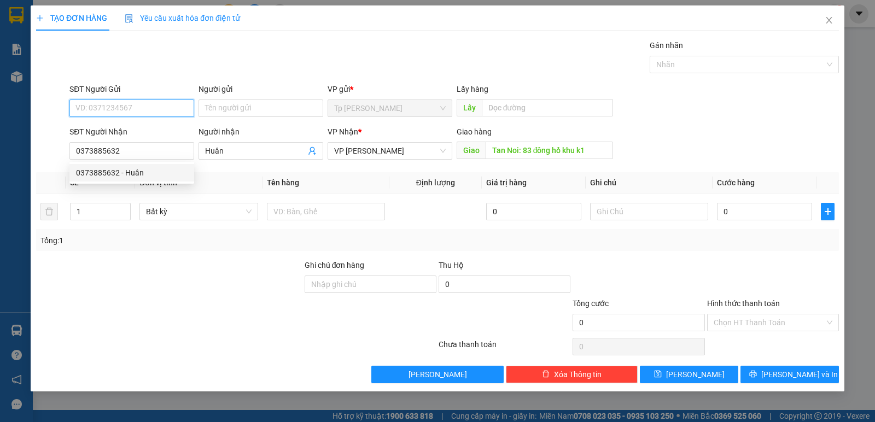
click at [97, 110] on input "SĐT Người Gửi" at bounding box center [131, 109] width 125 height 18
click at [110, 128] on div "02839505586 - ViMix SG" at bounding box center [132, 130] width 112 height 12
type input "02839505586"
type input "ViMix SG"
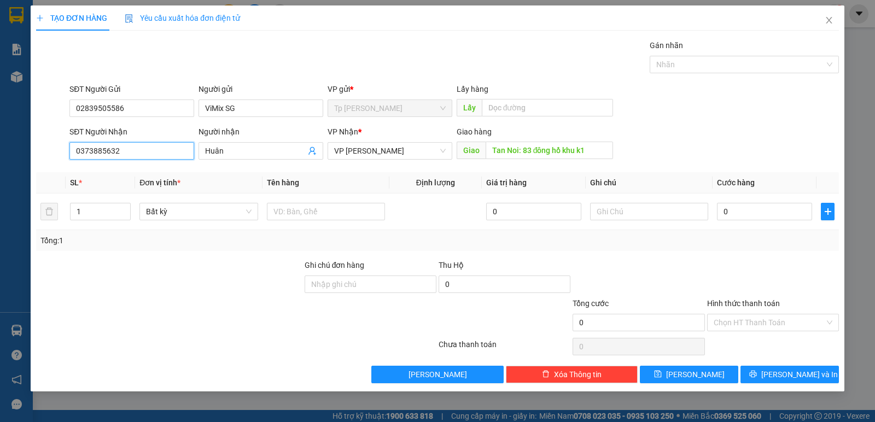
click at [126, 153] on input "0373885632" at bounding box center [131, 151] width 125 height 18
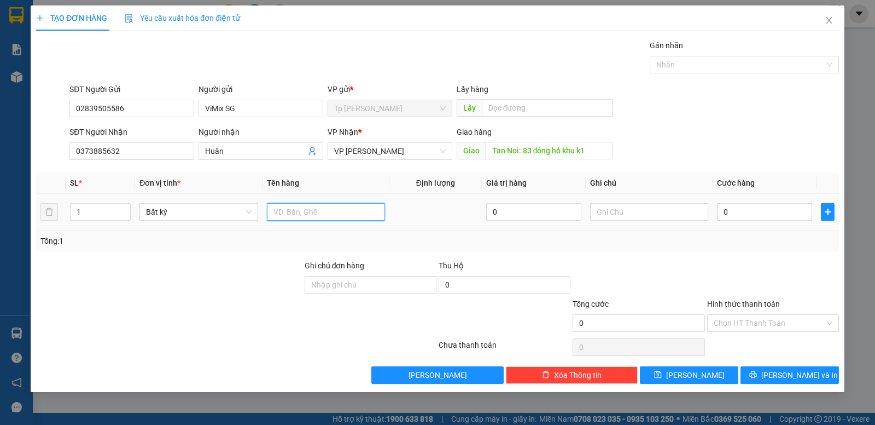
click at [306, 216] on input "text" at bounding box center [326, 212] width 118 height 18
type input "1t xốp trắng cá"
click at [795, 216] on input "0" at bounding box center [764, 212] width 95 height 18
type input "8"
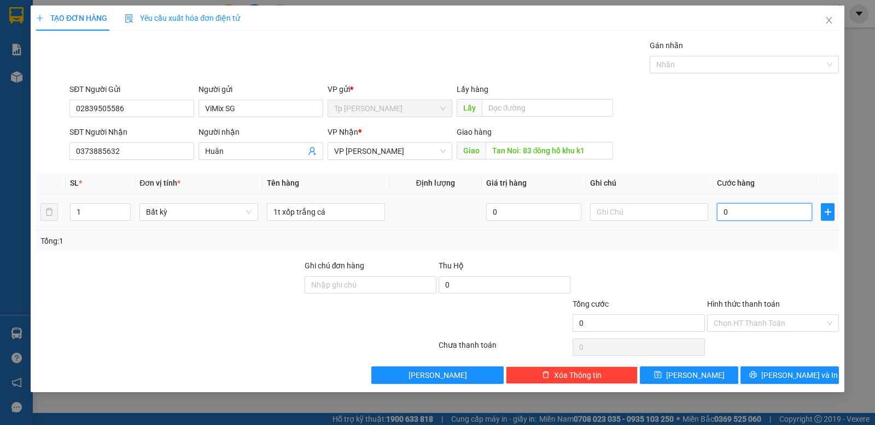
type input "8"
type input "80"
type input "80.000"
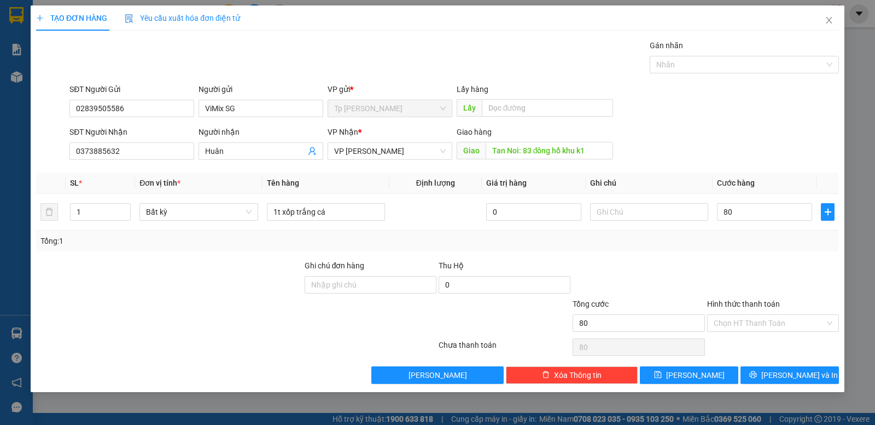
type input "80.000"
click at [803, 304] on div "Hình thức thanh toán" at bounding box center [774, 306] width 132 height 16
drag, startPoint x: 808, startPoint y: 325, endPoint x: 789, endPoint y: 326, distance: 18.6
click at [808, 326] on input "Hình thức thanh toán" at bounding box center [769, 323] width 111 height 16
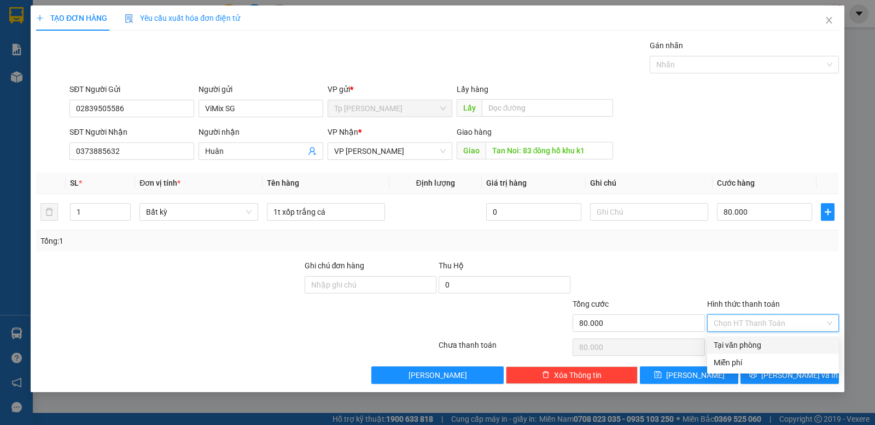
click at [771, 347] on div "Tại văn phòng" at bounding box center [773, 345] width 119 height 12
type input "0"
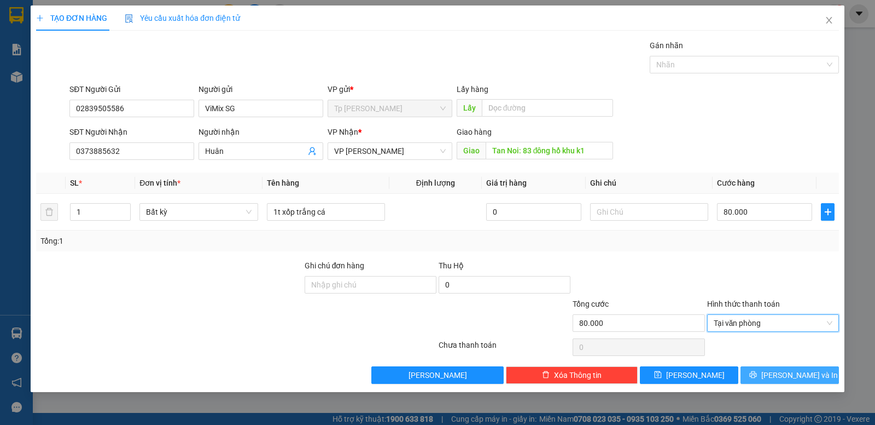
click at [780, 370] on button "Lưu và In" at bounding box center [790, 375] width 98 height 18
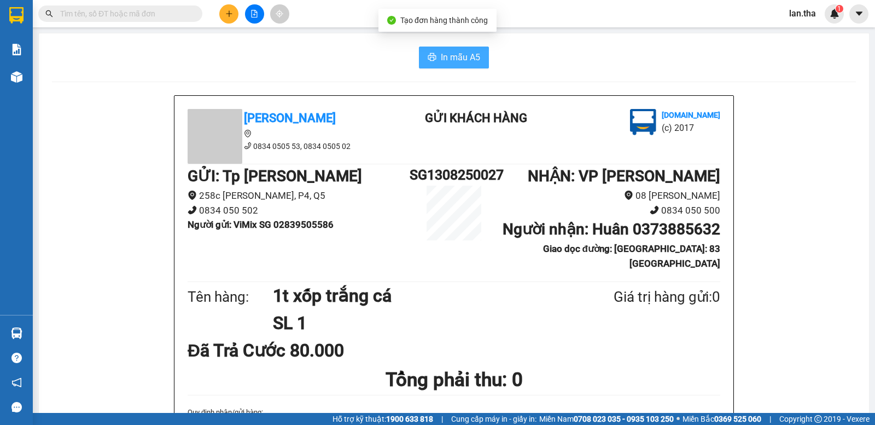
click at [451, 47] on button "In mẫu A5" at bounding box center [454, 58] width 70 height 22
click at [193, 14] on span at bounding box center [195, 14] width 7 height 12
click at [180, 11] on input "text" at bounding box center [124, 14] width 129 height 12
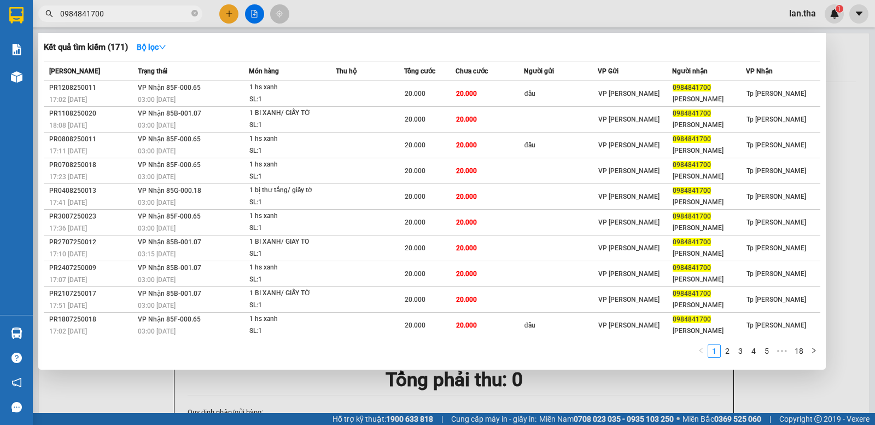
click at [167, 13] on input "0984841700" at bounding box center [124, 14] width 129 height 12
paste input "19858799"
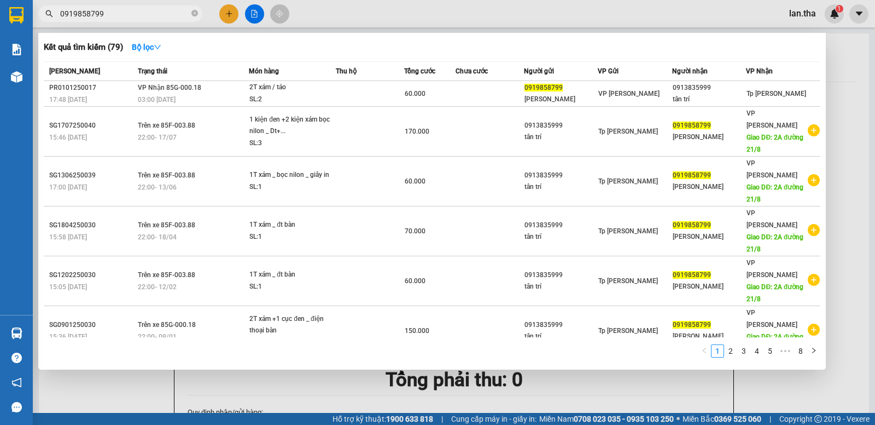
type input "0919858799"
click at [229, 19] on div at bounding box center [437, 212] width 875 height 425
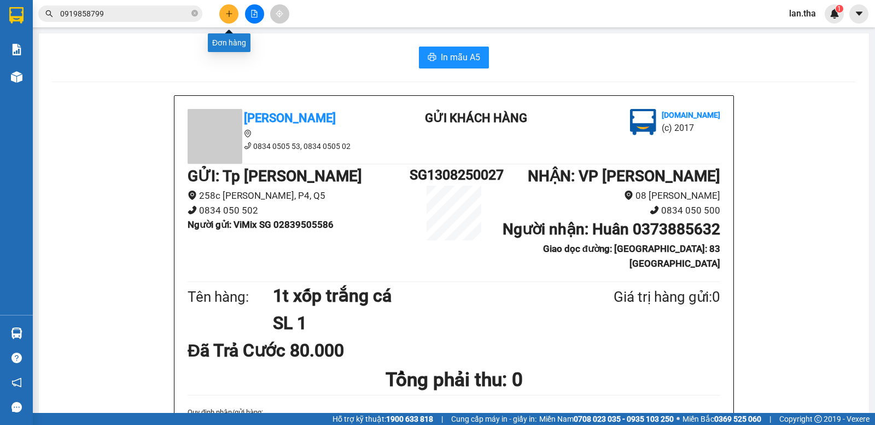
click at [229, 15] on icon "plus" at bounding box center [229, 14] width 8 height 8
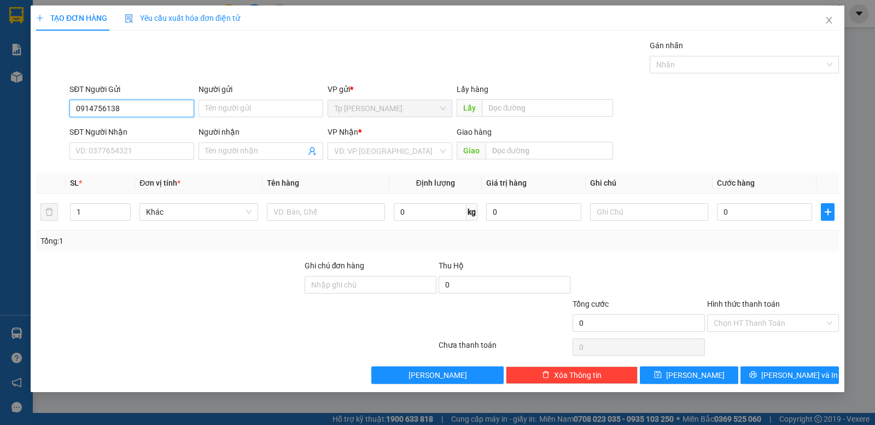
click at [127, 101] on input "0914756138" at bounding box center [131, 109] width 125 height 18
click at [127, 102] on input "0914756138" at bounding box center [131, 109] width 125 height 18
type input "0913267651"
click at [150, 131] on div "0913267651 - bảo châu" at bounding box center [132, 130] width 112 height 12
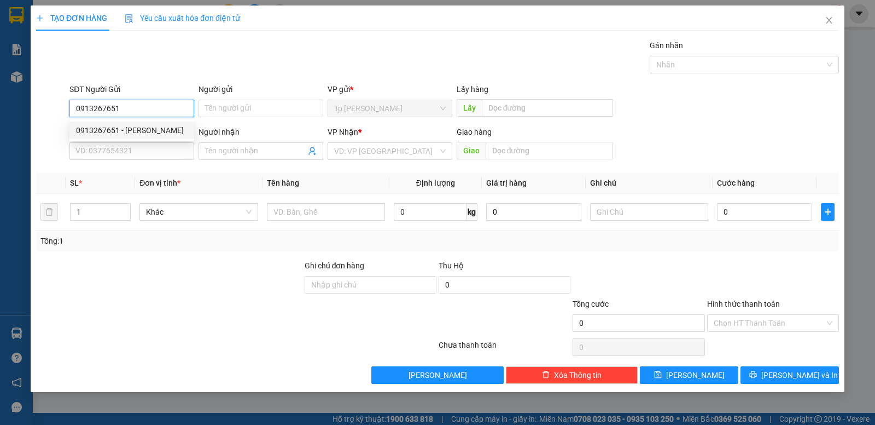
type input "bảo châu"
type input "0943661109"
type input "Đắc"
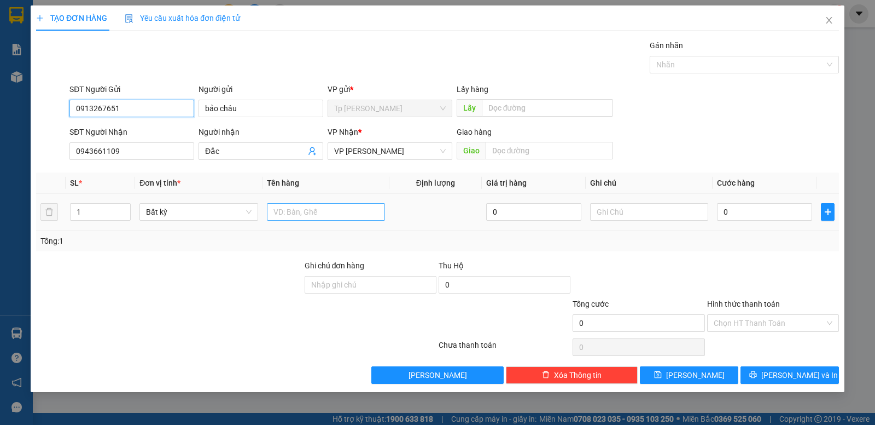
type input "0913267651"
click at [308, 213] on input "text" at bounding box center [326, 212] width 118 height 18
type input "1h xám bọc nilong/ phụ tùng máy lọc nước"
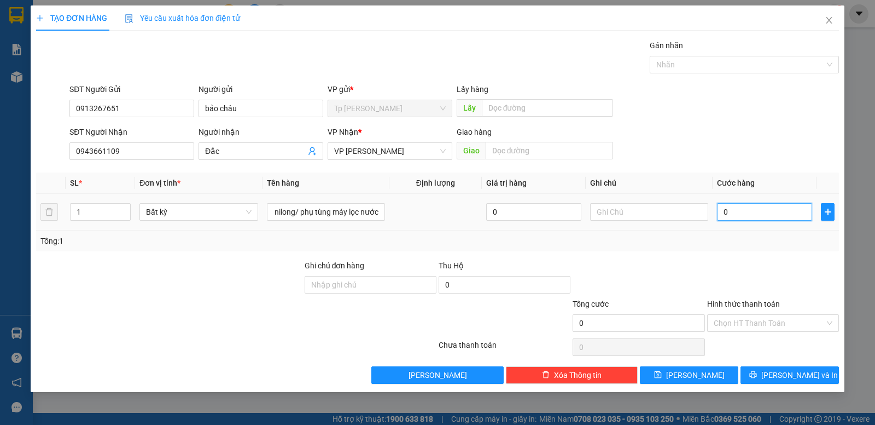
click at [747, 219] on input "0" at bounding box center [764, 212] width 95 height 18
type input "3"
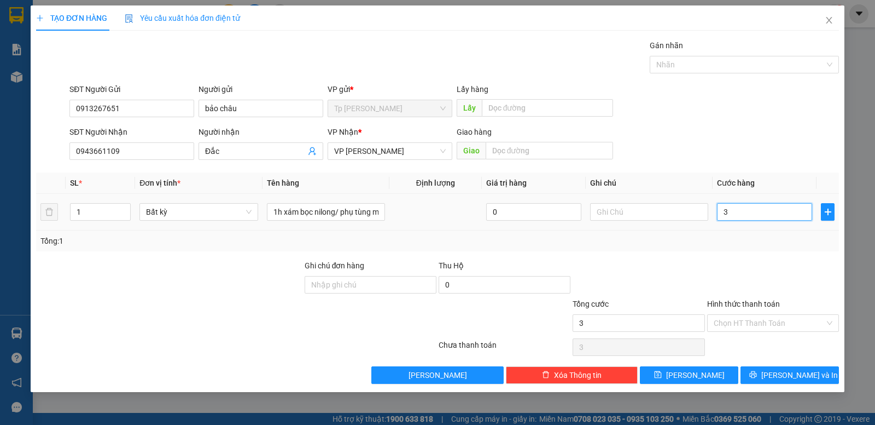
type input "30"
type input "30.000"
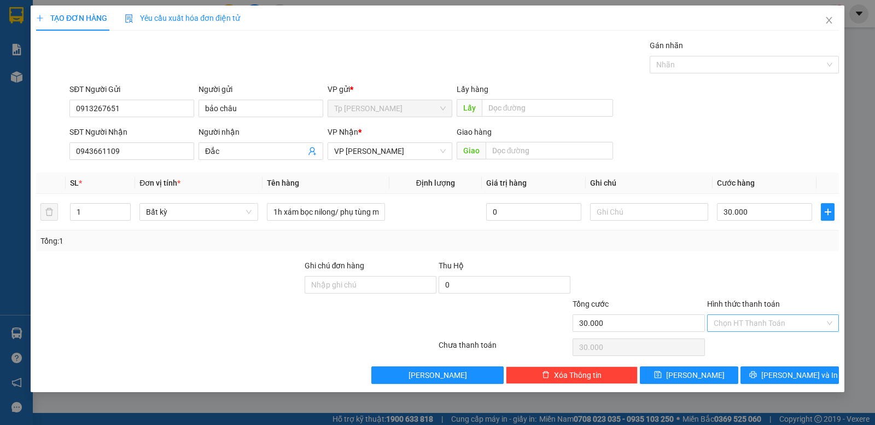
drag, startPoint x: 742, startPoint y: 316, endPoint x: 746, endPoint y: 326, distance: 10.6
click at [743, 318] on input "Hình thức thanh toán" at bounding box center [769, 323] width 111 height 16
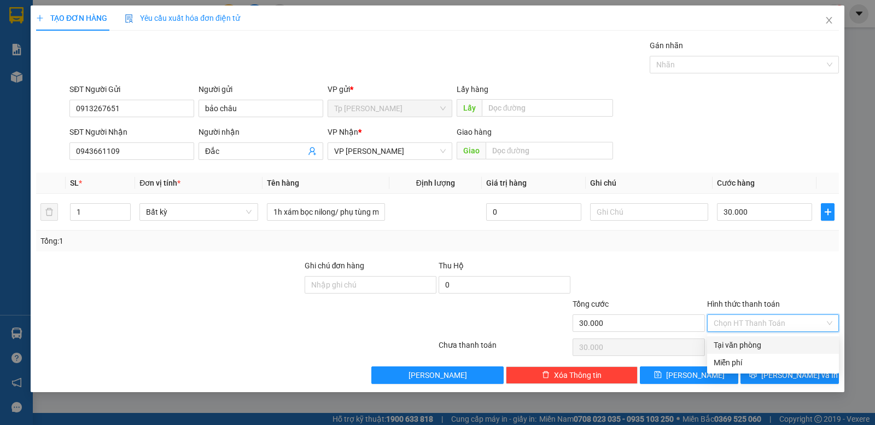
click at [744, 340] on div "Tại văn phòng" at bounding box center [773, 345] width 119 height 12
type input "0"
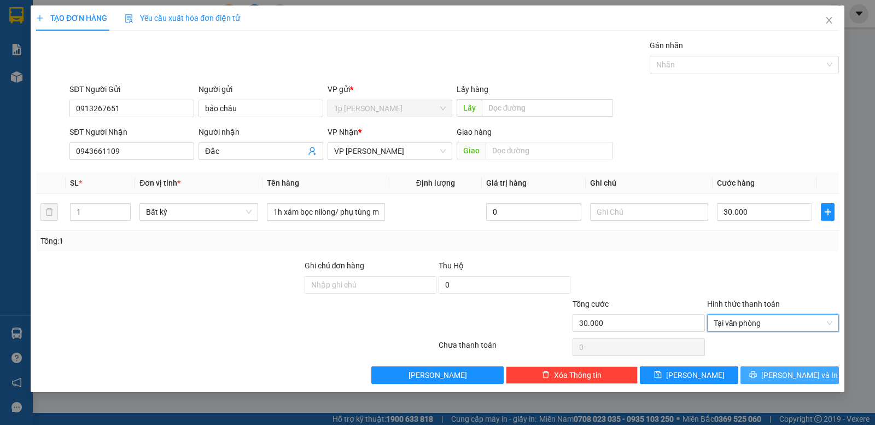
click at [757, 375] on icon "printer" at bounding box center [754, 374] width 8 height 8
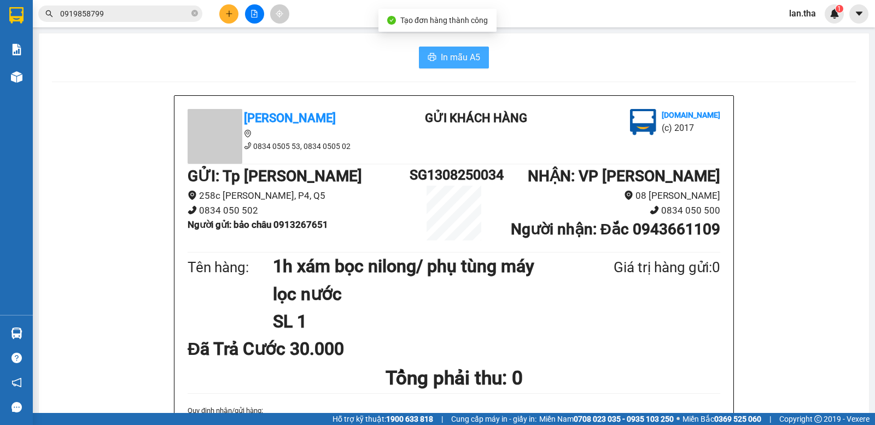
click at [441, 50] on span "In mẫu A5" at bounding box center [460, 57] width 39 height 14
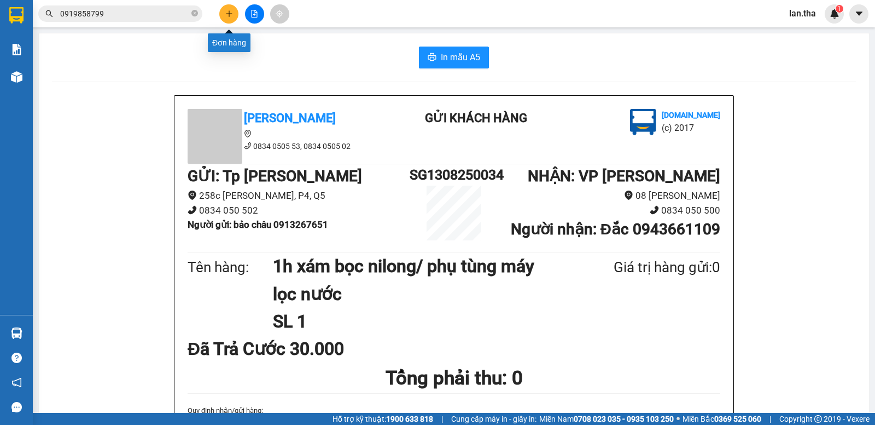
click at [226, 11] on icon "plus" at bounding box center [229, 14] width 8 height 8
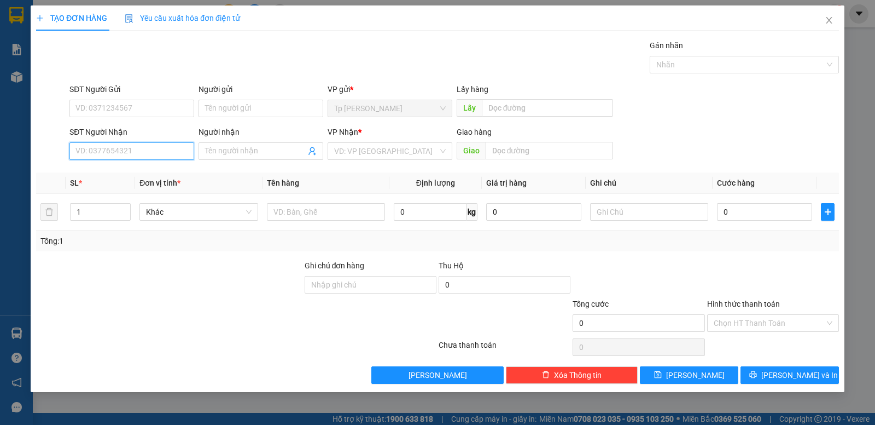
click at [121, 154] on input "SĐT Người Nhận" at bounding box center [131, 151] width 125 height 18
type input "0931136429"
click at [140, 167] on div "0931136429 - Nhat Việt" at bounding box center [137, 173] width 123 height 12
type input "Nhat Việt"
type input "0931136429"
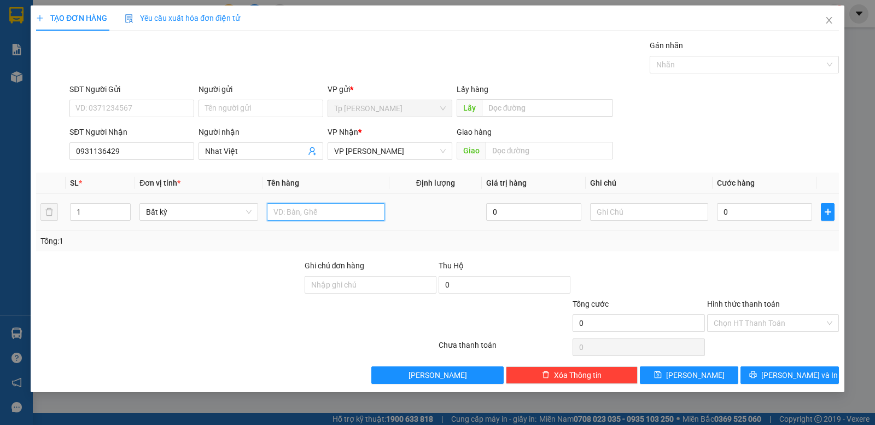
click at [314, 212] on input "text" at bounding box center [326, 212] width 118 height 18
type input "1h đỏ dẹp/ phụ tùng"
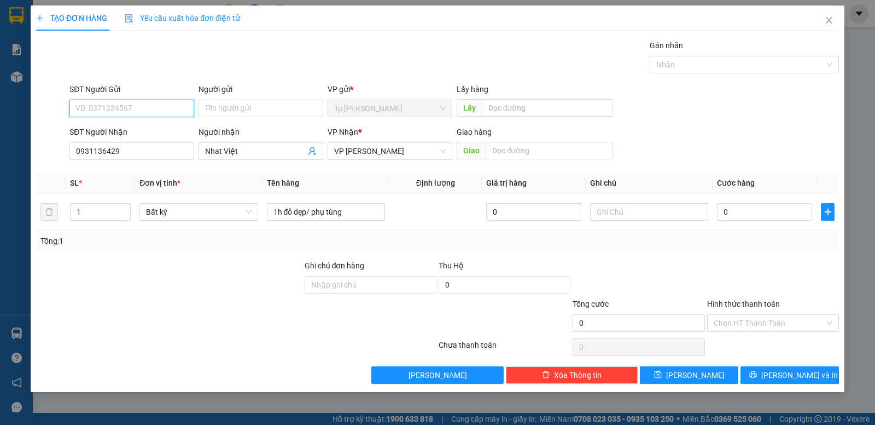
click at [149, 113] on input "SĐT Người Gửi" at bounding box center [131, 109] width 125 height 18
type input "0908945003"
click at [150, 137] on div "0908945003 - Tu Cup ben" at bounding box center [131, 130] width 125 height 18
type input "Tu Cup ben"
type input "0908945003"
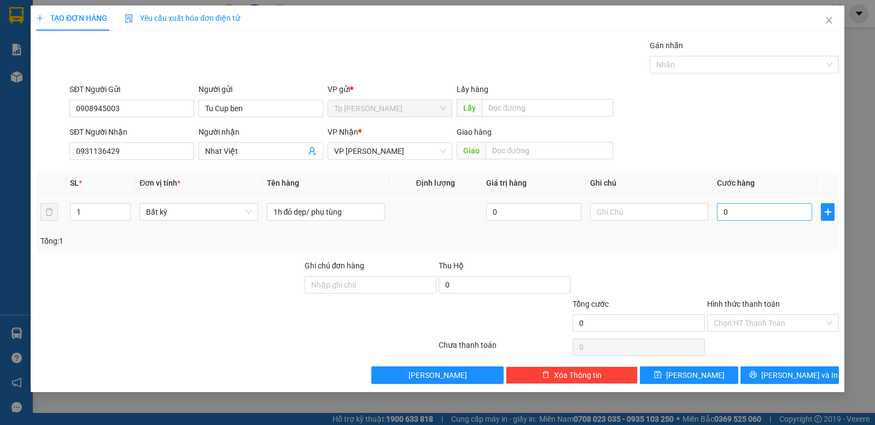
click at [782, 221] on div "0" at bounding box center [764, 212] width 95 height 22
click at [779, 205] on input "0" at bounding box center [764, 212] width 95 height 18
type input "3"
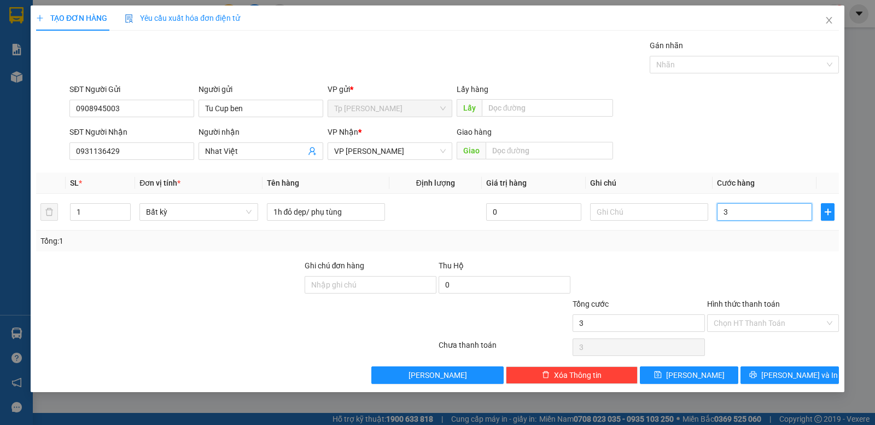
type input "30"
type input "30.000"
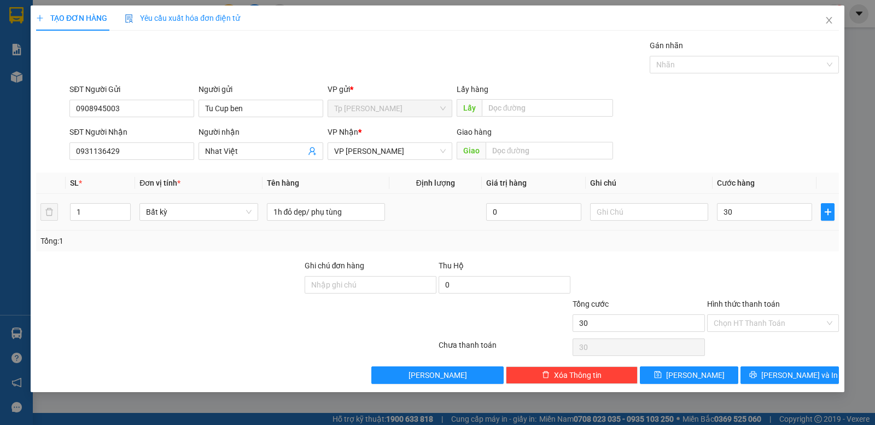
type input "30.000"
drag, startPoint x: 695, startPoint y: 249, endPoint x: 867, endPoint y: 416, distance: 239.5
click at [702, 249] on div "Tổng: 1" at bounding box center [437, 240] width 803 height 21
click at [790, 378] on span "Lưu và In" at bounding box center [800, 375] width 77 height 12
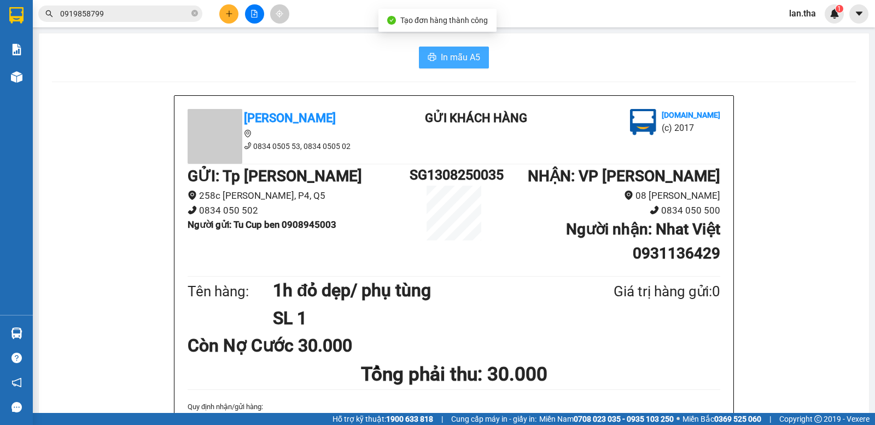
click at [422, 65] on button "In mẫu A5" at bounding box center [454, 58] width 70 height 22
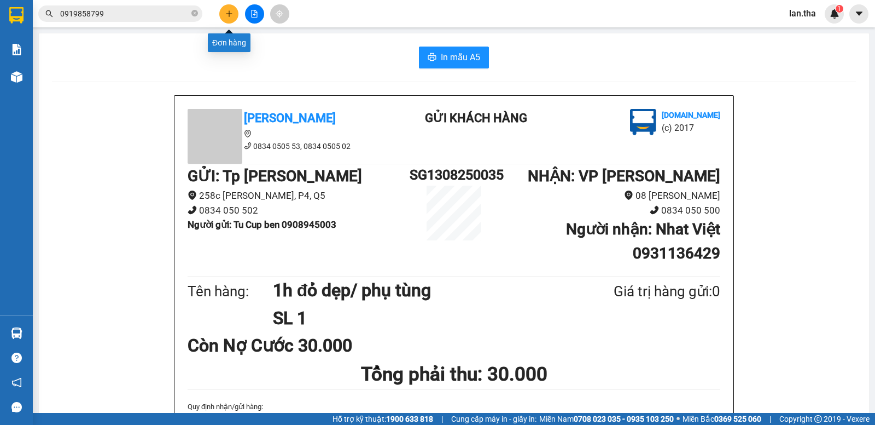
click at [223, 15] on button at bounding box center [228, 13] width 19 height 19
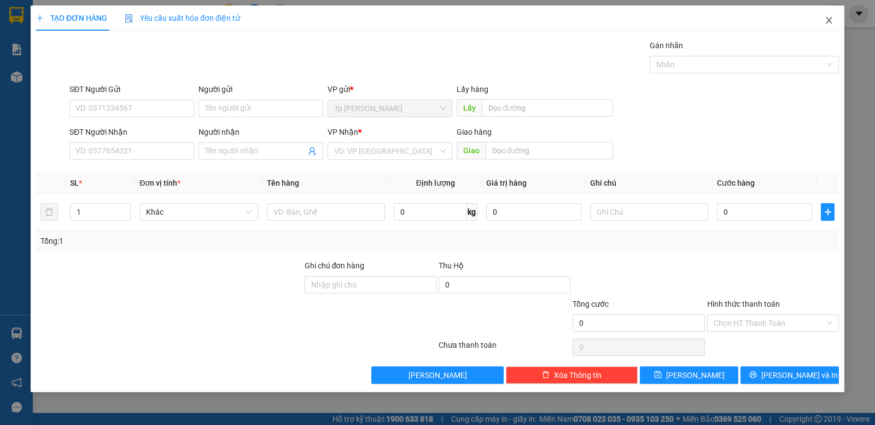
click at [820, 19] on span "Close" at bounding box center [829, 20] width 31 height 31
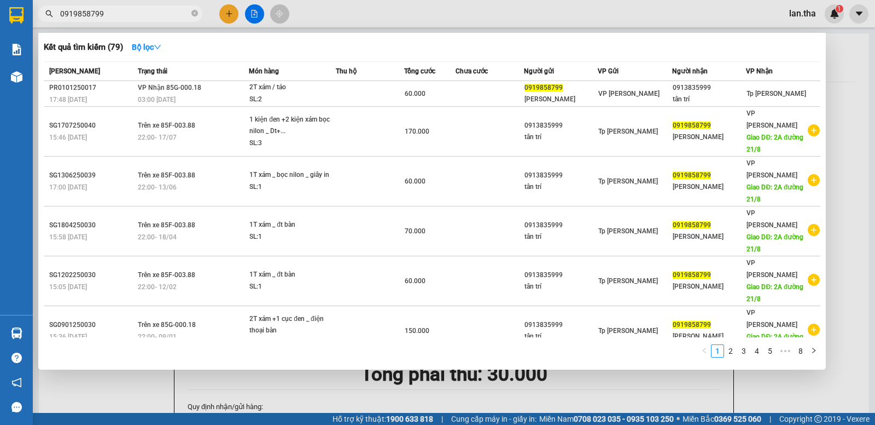
drag, startPoint x: 148, startPoint y: 5, endPoint x: 152, endPoint y: 14, distance: 9.6
click at [148, 6] on span "0919858799" at bounding box center [120, 13] width 164 height 16
click at [152, 14] on input "0919858799" at bounding box center [124, 14] width 129 height 12
click at [153, 15] on input "0919858799" at bounding box center [124, 14] width 129 height 12
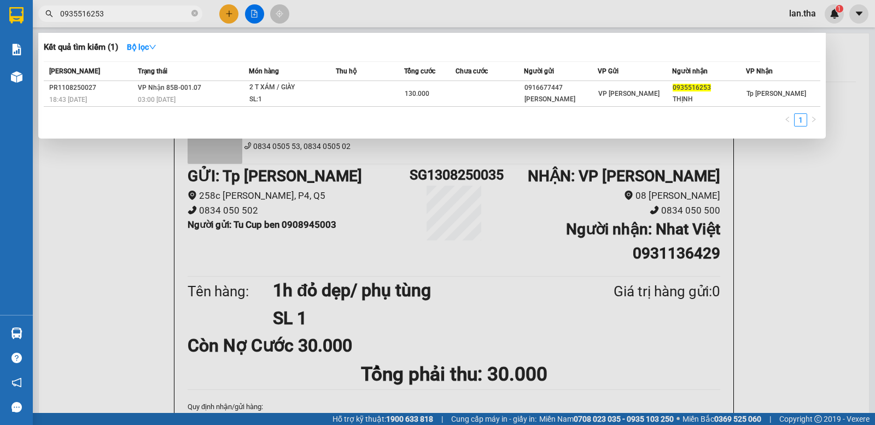
type input "0935516253"
click at [232, 22] on div at bounding box center [437, 212] width 875 height 425
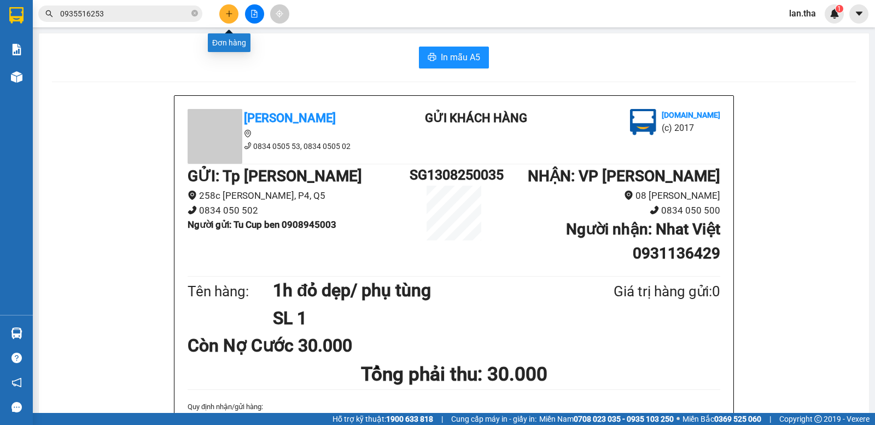
click at [232, 21] on button at bounding box center [228, 13] width 19 height 19
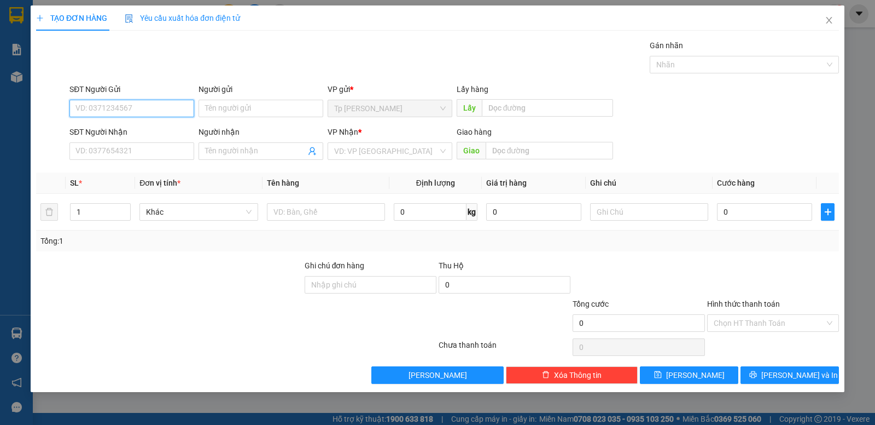
click at [131, 108] on input "SĐT Người Gửi" at bounding box center [131, 109] width 125 height 18
type input "0909075768"
click at [144, 130] on div "0909075768 - Quang BÁ" at bounding box center [137, 130] width 123 height 12
type input "Quang BÁ"
type input "0976727715"
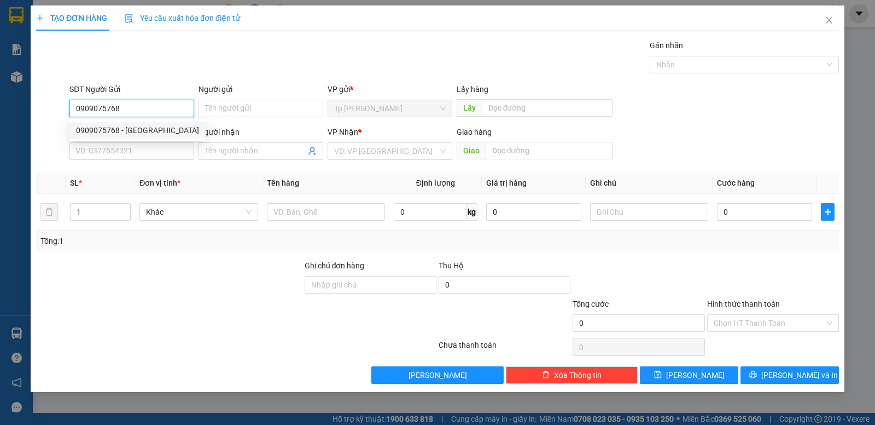
type input "Yến Thạch Thảo"
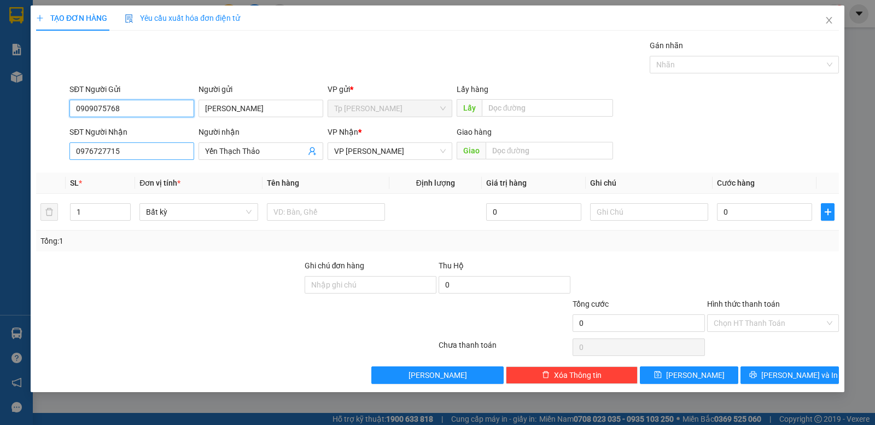
type input "0909075768"
click at [161, 158] on input "0976727715" at bounding box center [131, 151] width 125 height 18
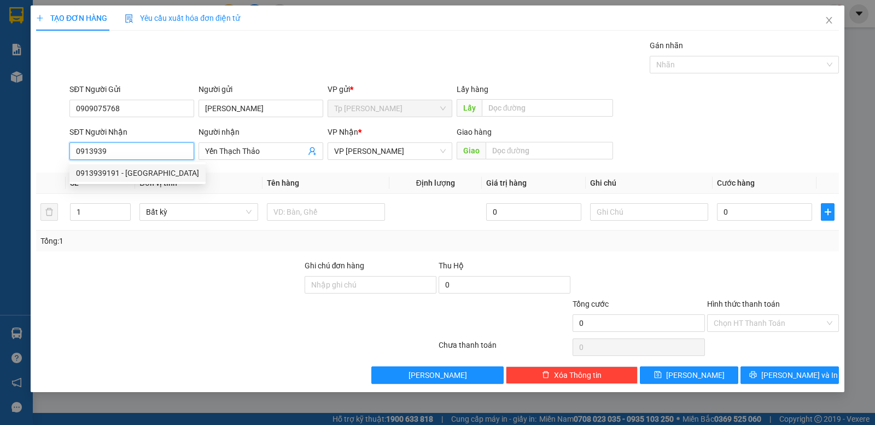
click at [163, 170] on div "0913939191 - sơn yến việt" at bounding box center [137, 173] width 123 height 12
type input "0913939191"
type input "sơn yến việt"
type input "0913939191"
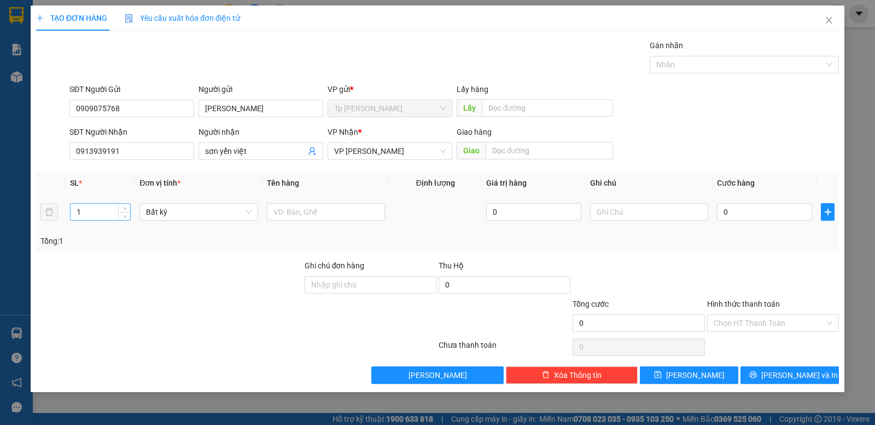
click at [102, 213] on input "1" at bounding box center [101, 212] width 60 height 16
type input "2"
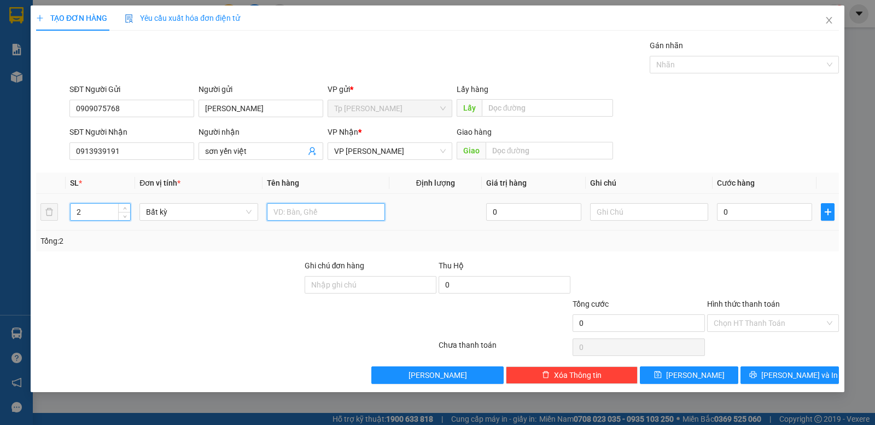
click at [323, 217] on input "text" at bounding box center [326, 212] width 118 height 18
type input "2t xốp trắng lớn/ yến/ khách đã tự dán niêm phong"
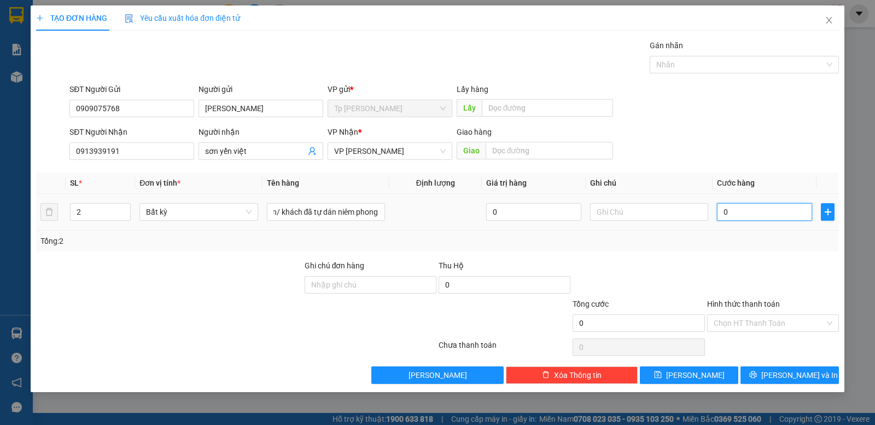
scroll to position [0, 0]
click at [735, 206] on input "0" at bounding box center [764, 212] width 95 height 18
type input "2"
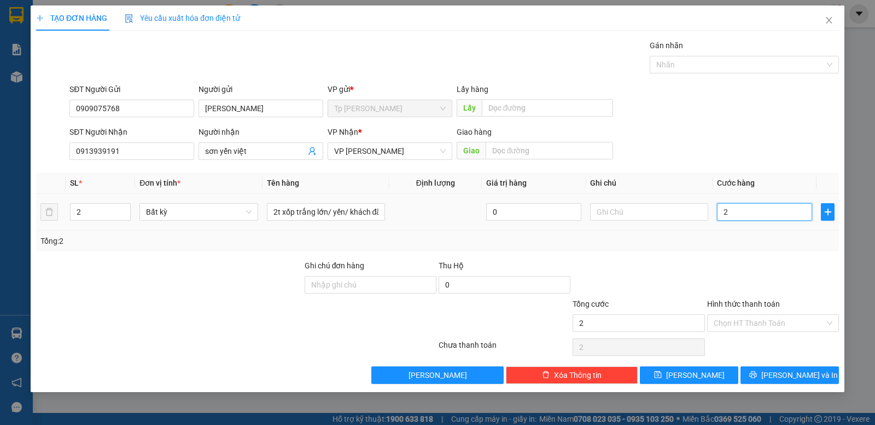
type input "20"
type input "200"
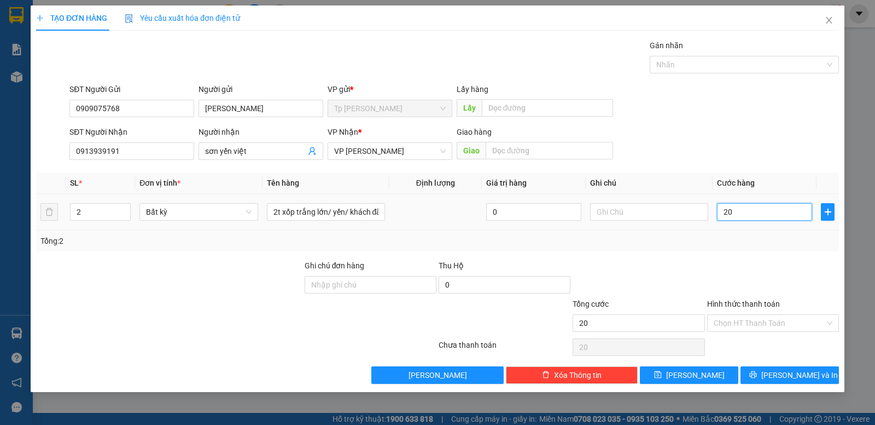
type input "200"
type input "200.000"
click at [745, 247] on div "Tổng: 2" at bounding box center [437, 240] width 803 height 21
click at [747, 328] on input "Hình thức thanh toán" at bounding box center [769, 323] width 111 height 16
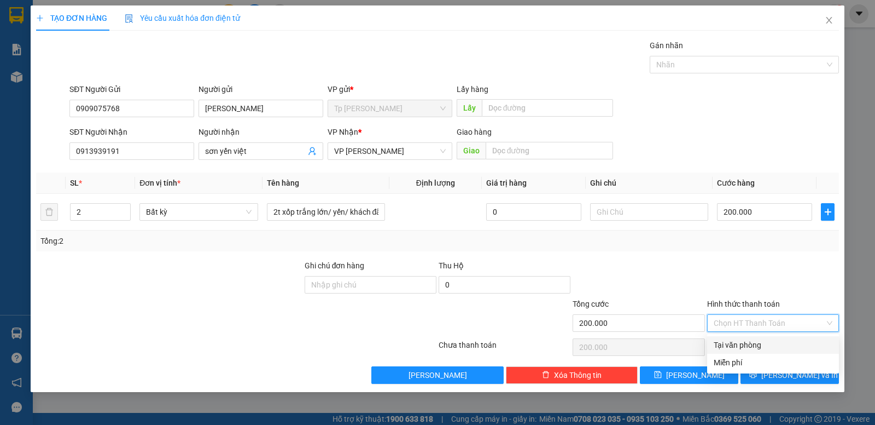
click at [747, 338] on div "Tại văn phòng" at bounding box center [774, 345] width 132 height 18
type input "0"
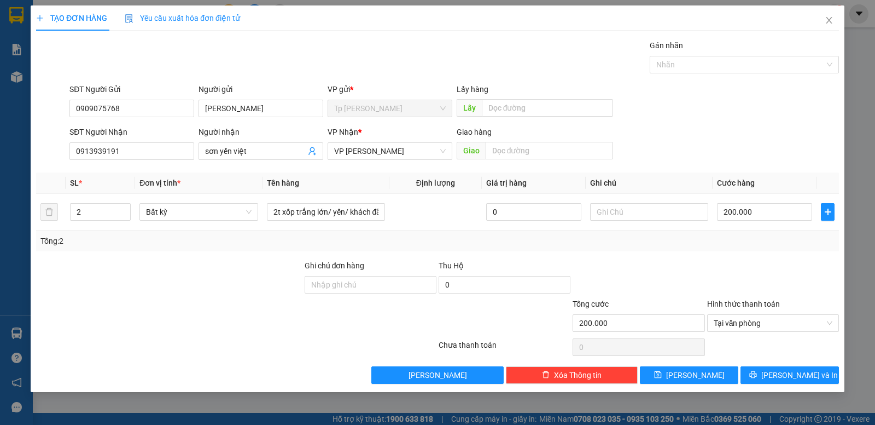
click at [757, 243] on div "Tổng: 2" at bounding box center [437, 241] width 795 height 12
click at [810, 370] on span "Lưu và In" at bounding box center [800, 375] width 77 height 12
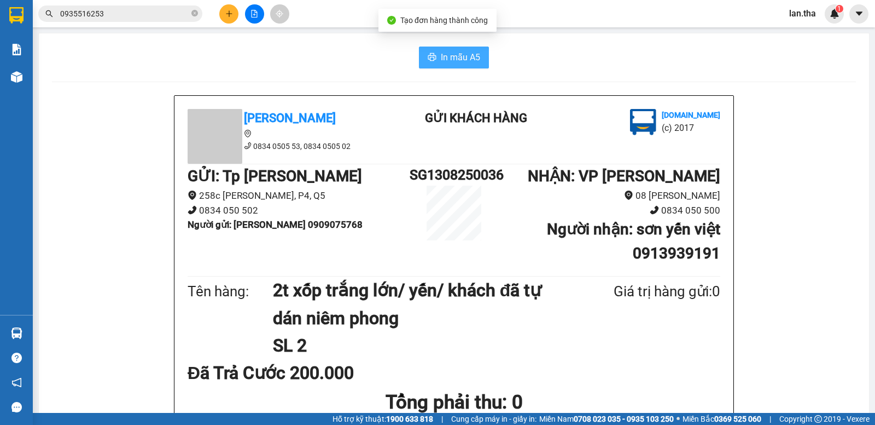
click at [464, 59] on span "In mẫu A5" at bounding box center [460, 57] width 39 height 14
click at [452, 53] on span "In mẫu A5" at bounding box center [460, 57] width 39 height 14
click at [227, 4] on button at bounding box center [228, 13] width 19 height 19
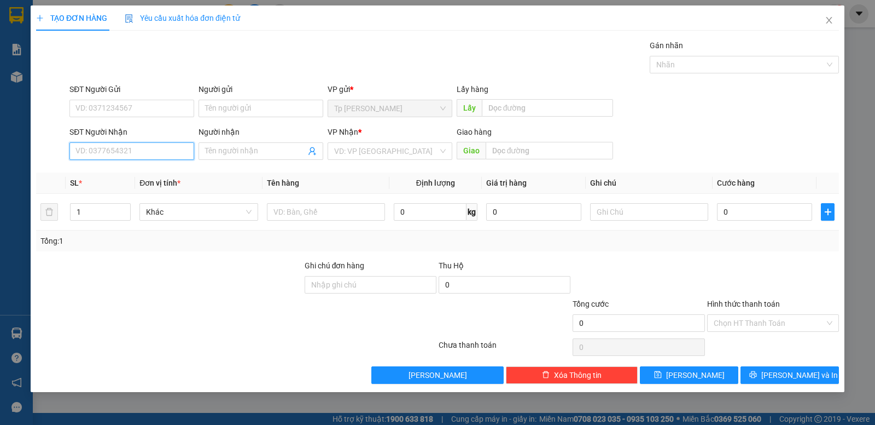
click at [176, 146] on input "SĐT Người Nhận" at bounding box center [131, 151] width 125 height 18
click at [138, 170] on div "0918169089 - BS ngọc" at bounding box center [137, 173] width 123 height 12
type input "0918169089"
type input "BS ngọc"
type input "tan noi nguyễn văn trỗi-"
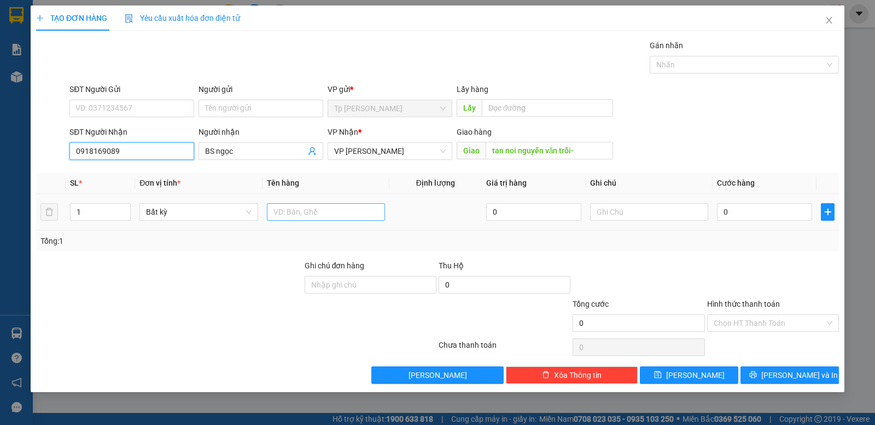
type input "0918169089"
click at [339, 212] on input "text" at bounding box center [326, 212] width 118 height 18
type input "1t xốp trắng"
click at [228, 118] on div "Người gửi Tên người gửi" at bounding box center [261, 102] width 125 height 38
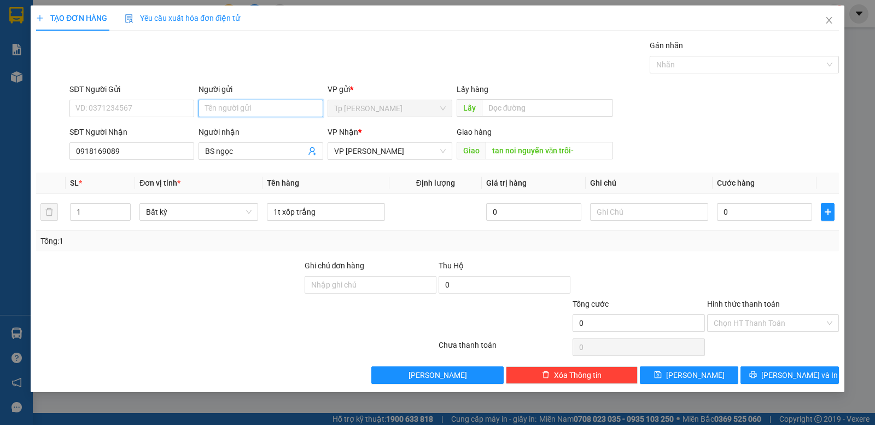
click at [229, 115] on input "Người gửi" at bounding box center [261, 109] width 125 height 18
type input "phúc thiện"
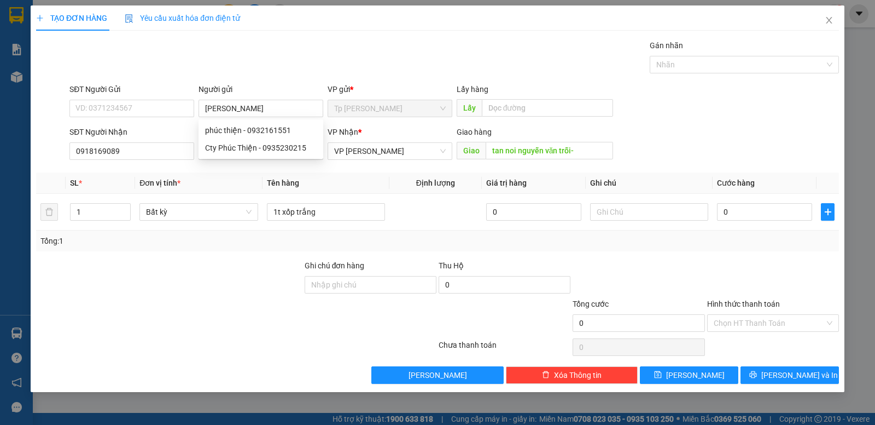
click at [705, 154] on div "SĐT Người Nhận 0918169089 Người nhận BS ngọc VP Nhận * VP Phan Rang Giao hàng G…" at bounding box center [454, 145] width 774 height 38
click at [117, 155] on input "0918169089" at bounding box center [131, 151] width 125 height 18
type input "5"
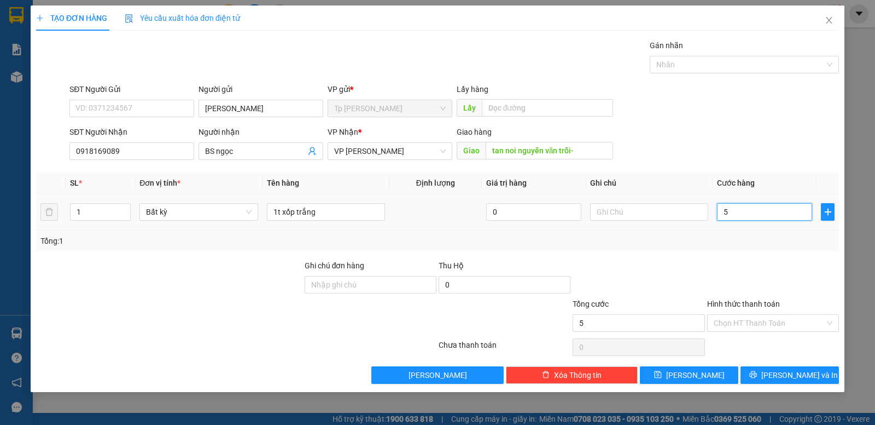
type input "5"
type input "50"
type input "50.000"
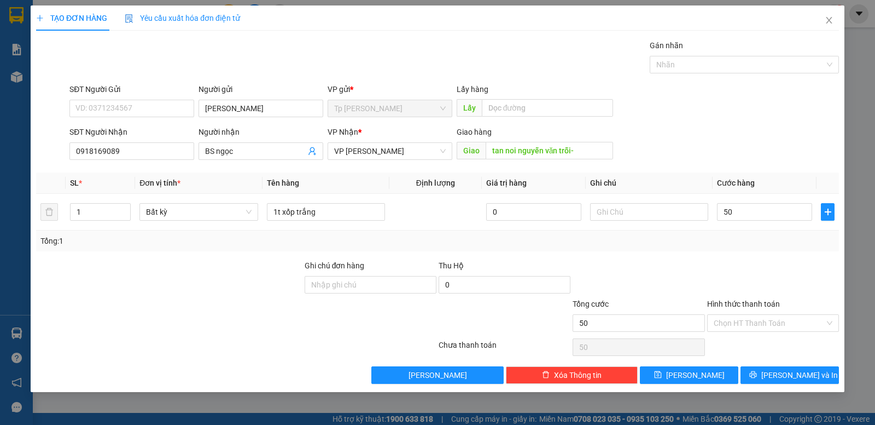
type input "50.000"
click at [797, 306] on div "Hình thức thanh toán" at bounding box center [774, 306] width 132 height 16
click at [788, 317] on input "Hình thức thanh toán" at bounding box center [769, 323] width 111 height 16
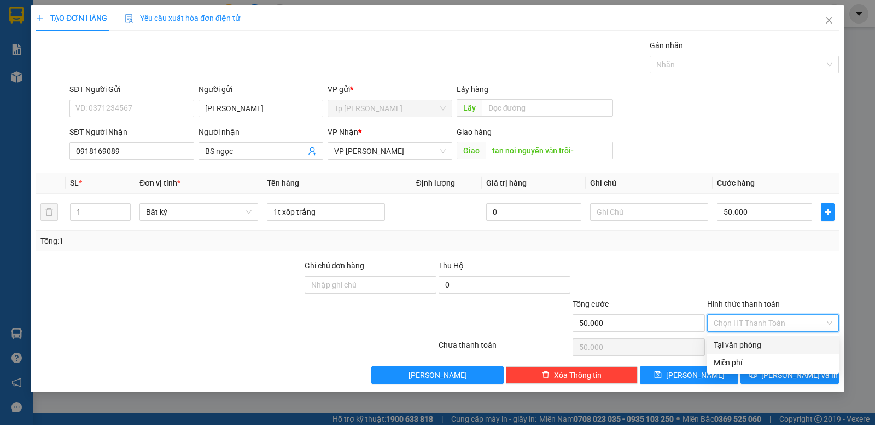
click at [745, 343] on div "Tại văn phòng" at bounding box center [773, 345] width 119 height 12
type input "0"
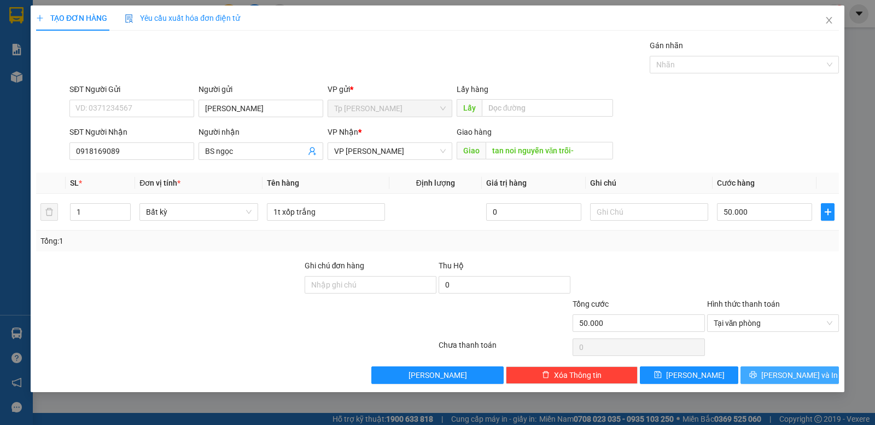
click at [757, 375] on icon "printer" at bounding box center [754, 374] width 8 height 8
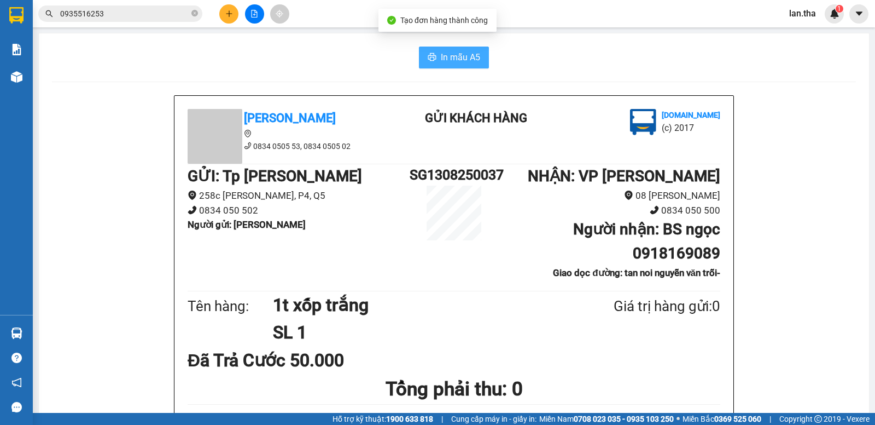
click at [454, 56] on span "In mẫu A5" at bounding box center [460, 57] width 39 height 14
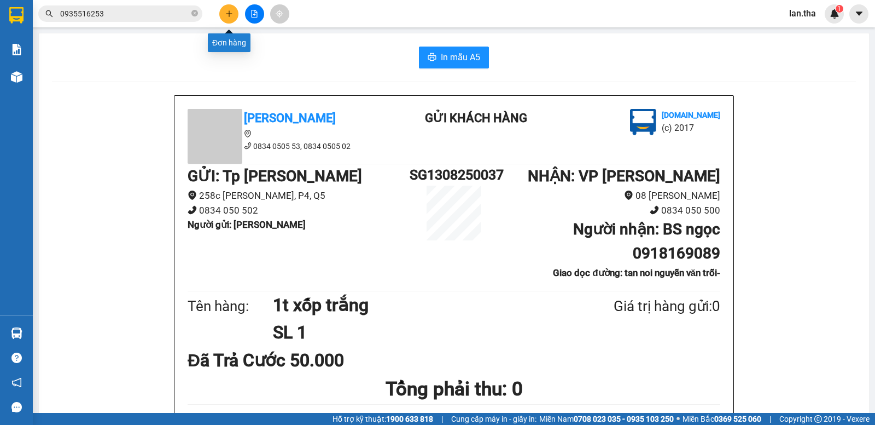
click at [231, 12] on icon "plus" at bounding box center [229, 14] width 8 height 8
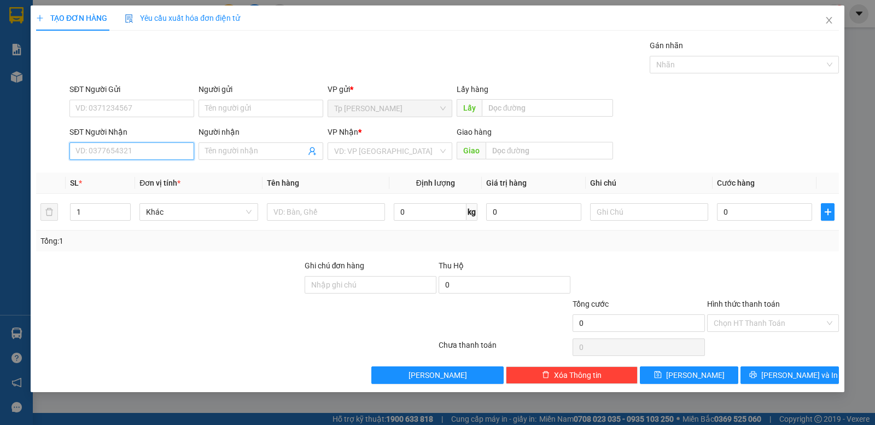
click at [119, 154] on input "SĐT Người Nhận" at bounding box center [131, 151] width 125 height 18
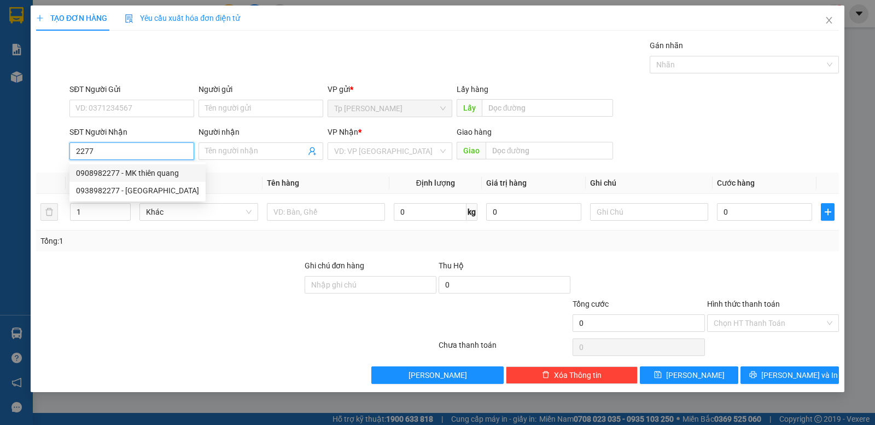
drag, startPoint x: 152, startPoint y: 169, endPoint x: 211, endPoint y: 181, distance: 60.3
click at [152, 169] on div "0908982277 - MK thiên quang" at bounding box center [137, 173] width 123 height 12
type input "0908982277"
type input "MK thiên quang"
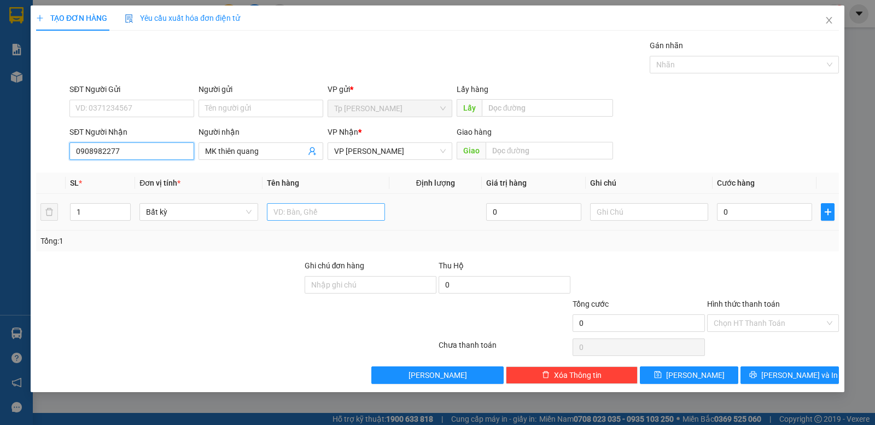
type input "0908982277"
click at [320, 214] on input "text" at bounding box center [326, 212] width 118 height 18
type input "1h trắng nhỏ"
drag, startPoint x: 746, startPoint y: 221, endPoint x: 740, endPoint y: 221, distance: 6.0
click at [744, 221] on div "0" at bounding box center [764, 212] width 95 height 22
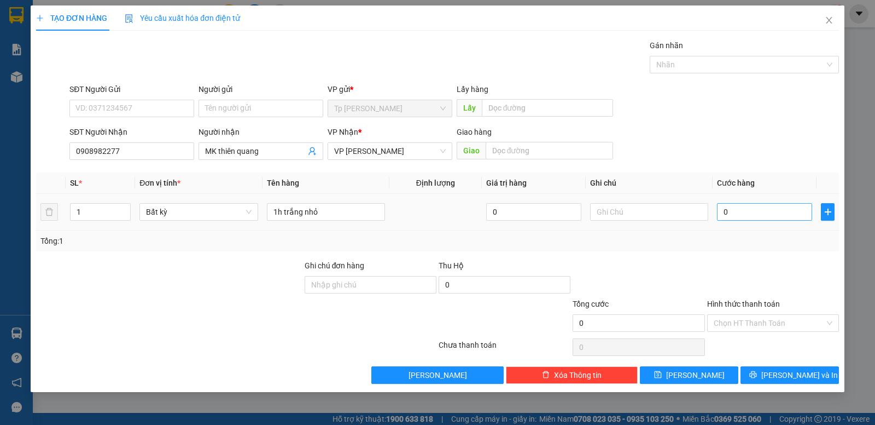
drag, startPoint x: 744, startPoint y: 222, endPoint x: 751, endPoint y: 218, distance: 8.8
click at [745, 222] on div "0" at bounding box center [764, 212] width 95 height 22
click at [752, 215] on input "0" at bounding box center [764, 212] width 95 height 18
type input "2"
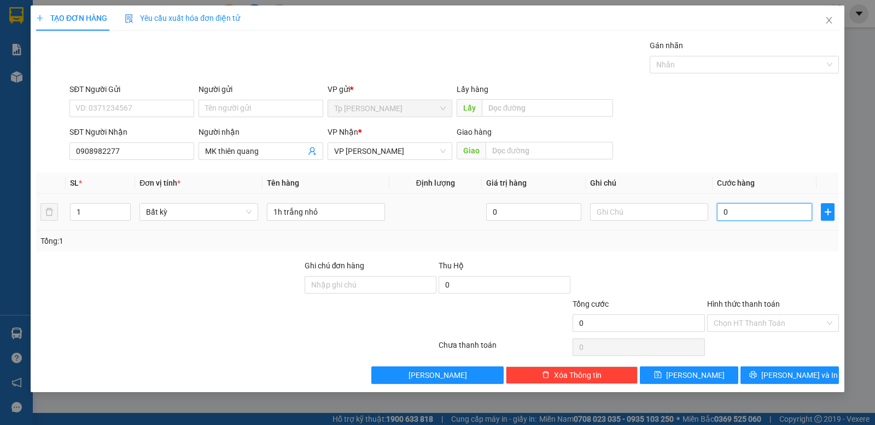
type input "2"
type input "20"
type input "20.000"
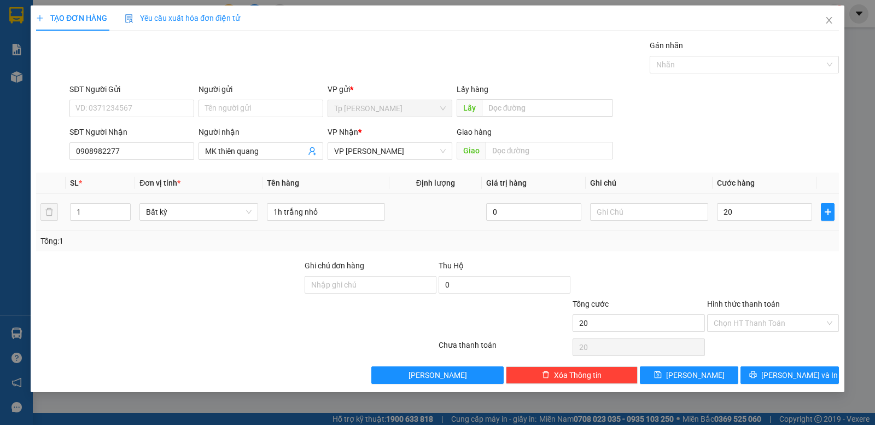
type input "20.000"
drag, startPoint x: 738, startPoint y: 254, endPoint x: 822, endPoint y: 408, distance: 175.1
click at [741, 256] on div "Transit Pickup Surcharge Ids Transit Deliver Surcharge Ids Transit Deliver Surc…" at bounding box center [437, 211] width 803 height 344
click at [796, 368] on button "Lưu và In" at bounding box center [790, 375] width 98 height 18
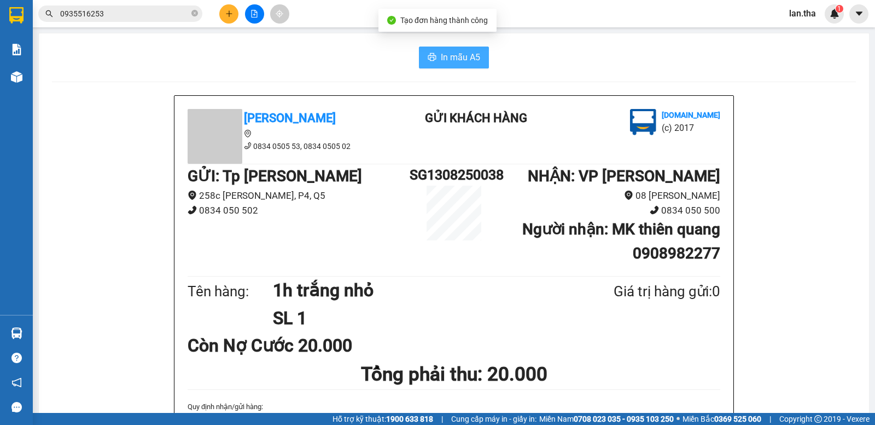
click at [428, 56] on icon "printer" at bounding box center [432, 57] width 9 height 9
click at [211, 10] on div "0935516253" at bounding box center [106, 13] width 213 height 16
click at [222, 11] on button at bounding box center [228, 13] width 19 height 19
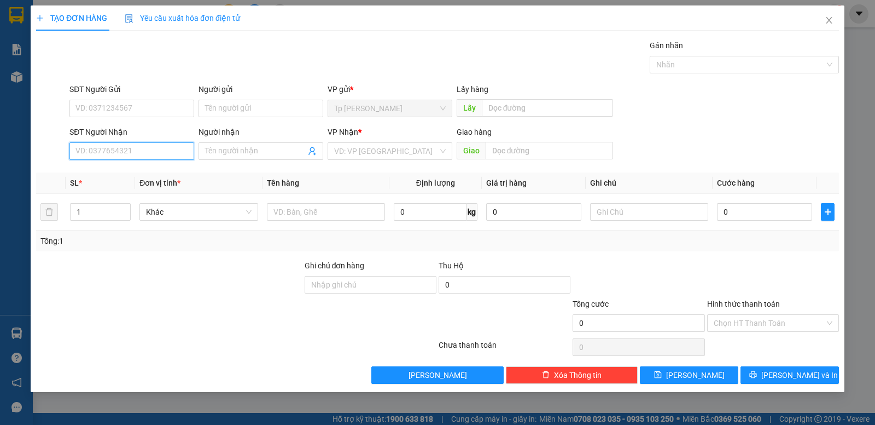
click at [141, 153] on input "SĐT Người Nhận" at bounding box center [131, 151] width 125 height 18
type input "0988990547"
click at [132, 173] on div "0988990547 - tùng" at bounding box center [132, 173] width 112 height 12
type input "tùng"
type input "0988990547"
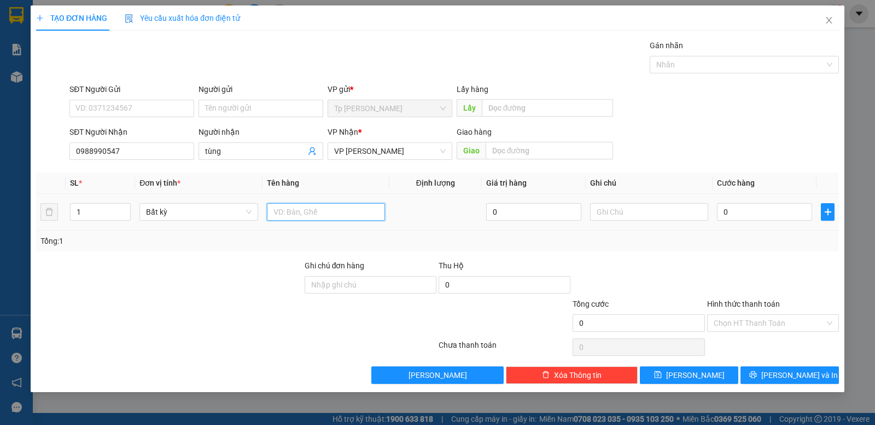
click at [334, 218] on input "text" at bounding box center [326, 212] width 118 height 18
type input "1 gói bọc nilong thiệp cưới"
click at [745, 216] on input "0" at bounding box center [764, 212] width 95 height 18
type input "3"
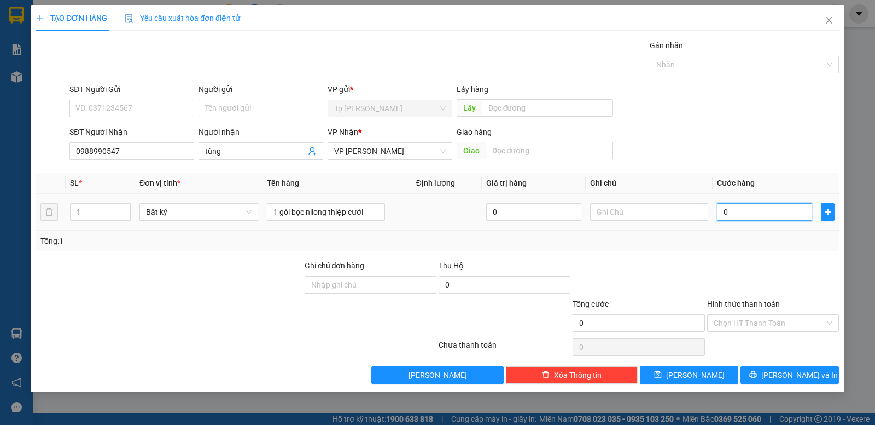
type input "3"
type input "30"
type input "30.000"
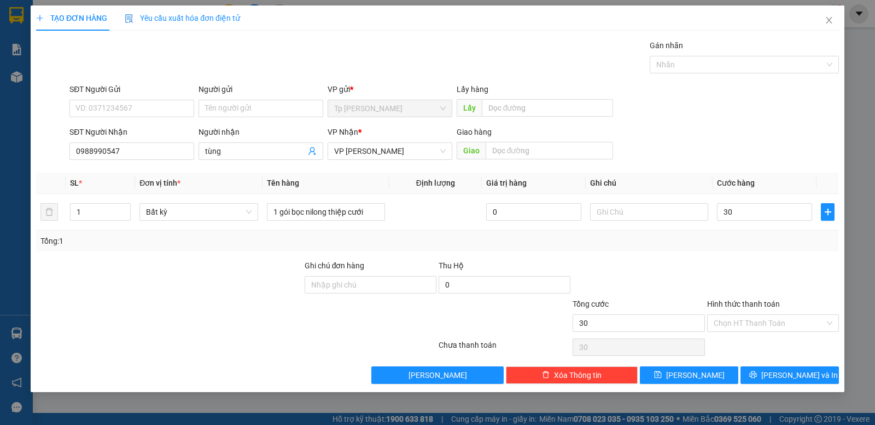
type input "30.000"
click at [728, 250] on div "Tổng: 1" at bounding box center [437, 240] width 803 height 21
click at [779, 368] on button "Lưu và In" at bounding box center [790, 375] width 98 height 18
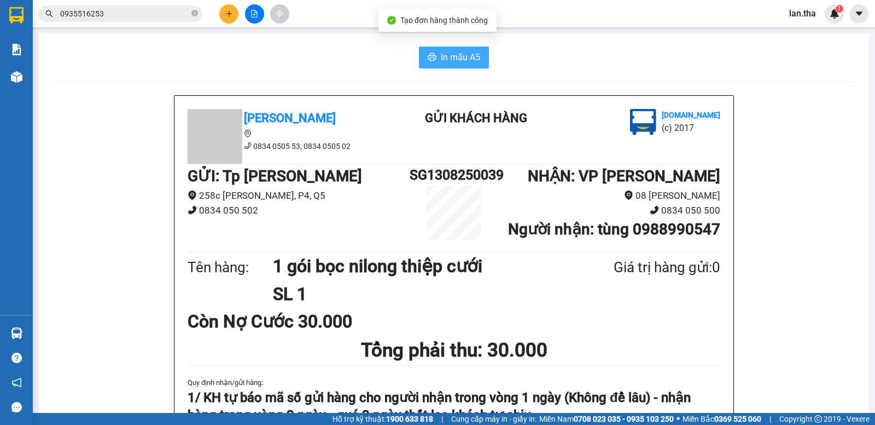
click at [457, 57] on span "In mẫu A5" at bounding box center [460, 57] width 39 height 14
click at [233, 7] on button at bounding box center [228, 13] width 19 height 19
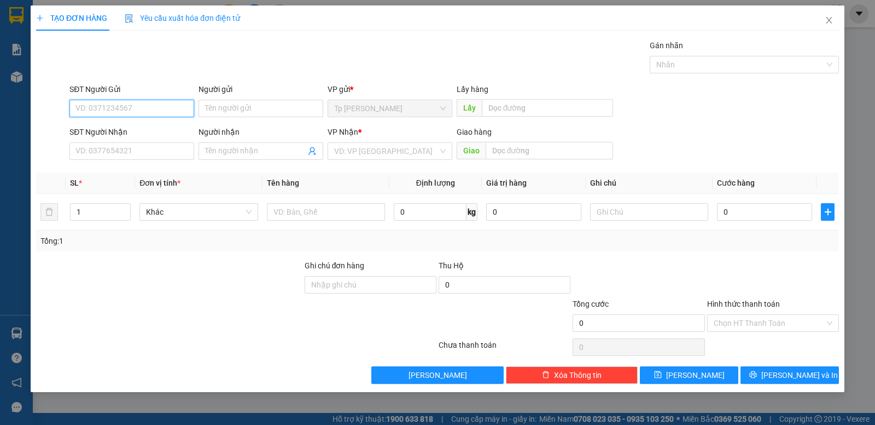
click at [177, 108] on input "SĐT Người Gửi" at bounding box center [131, 109] width 125 height 18
click at [169, 123] on div "0919450646 - CTy An Khang" at bounding box center [131, 130] width 125 height 18
type input "0919450646"
type input "CTy An Khang"
type input "0914204197"
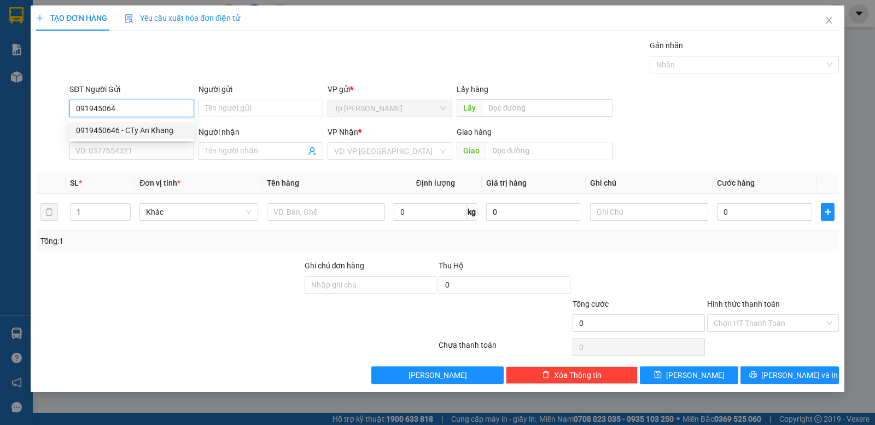
type input "bs ha"
type input "239 đường 21/8"
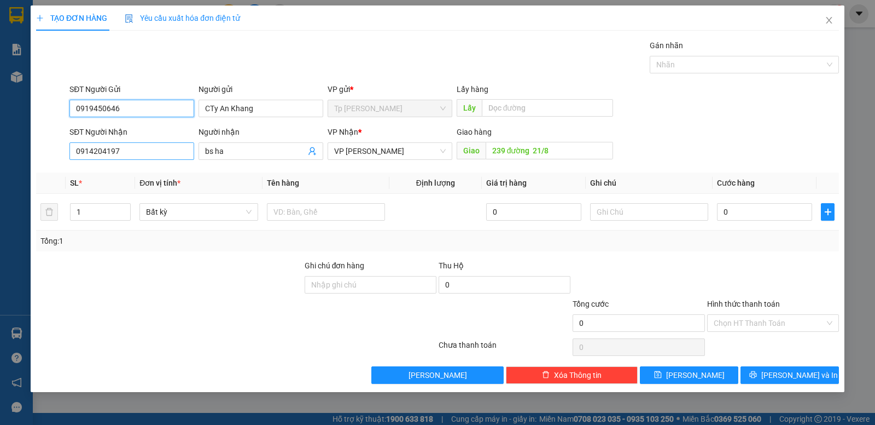
type input "0919450646"
click at [124, 149] on input "0914204197" at bounding box center [131, 151] width 125 height 18
drag, startPoint x: 124, startPoint y: 149, endPoint x: 129, endPoint y: 127, distance: 22.4
click at [127, 134] on div "SĐT Người Nhận 0914204197 0914204197" at bounding box center [131, 145] width 125 height 38
type input "0937231074"
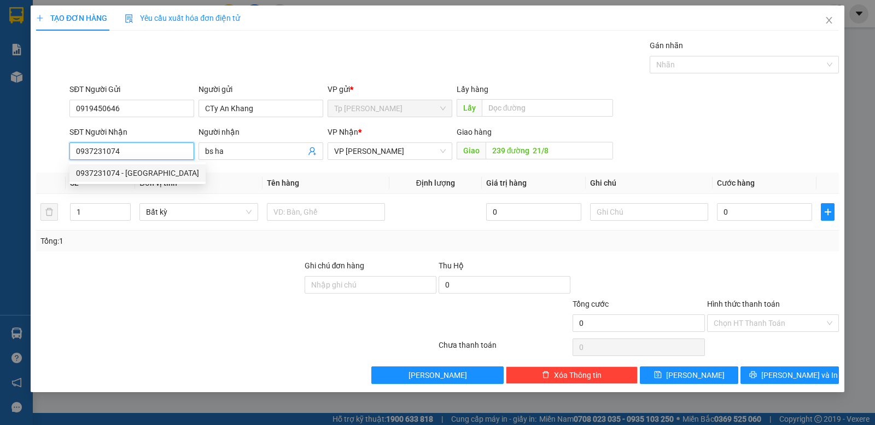
click at [153, 170] on div "0937231074 - Chị Thuận" at bounding box center [137, 173] width 123 height 12
type input "Chị Thuận"
type input "giao tận nơi Pk đa khoa thái hòa"
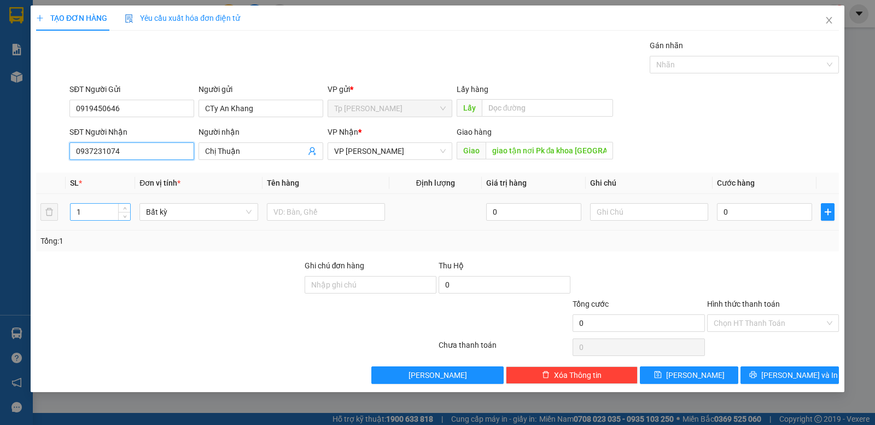
type input "0937231074"
click at [86, 217] on input "1" at bounding box center [101, 212] width 60 height 16
type input "2"
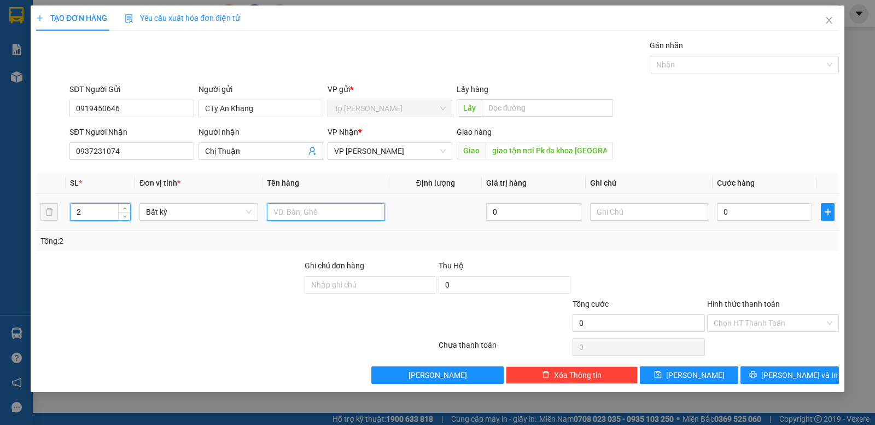
click at [325, 214] on input "text" at bounding box center [326, 212] width 118 height 18
type input "2t xám lớn thuốc"
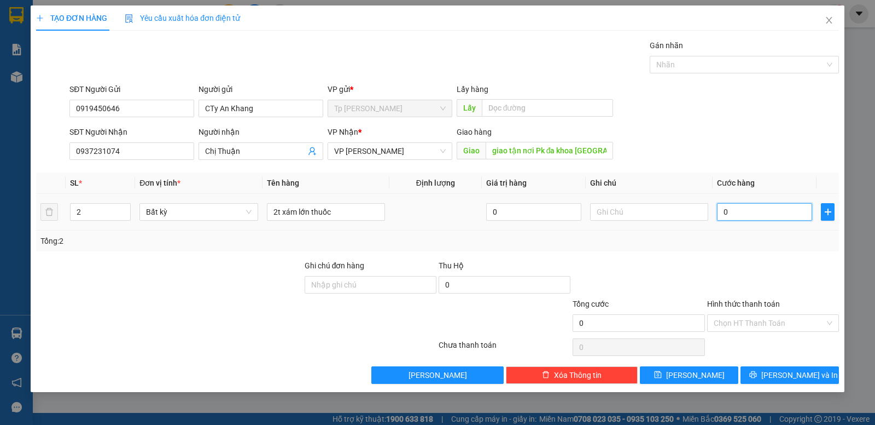
click at [778, 211] on input "0" at bounding box center [764, 212] width 95 height 18
type input "1"
type input "10"
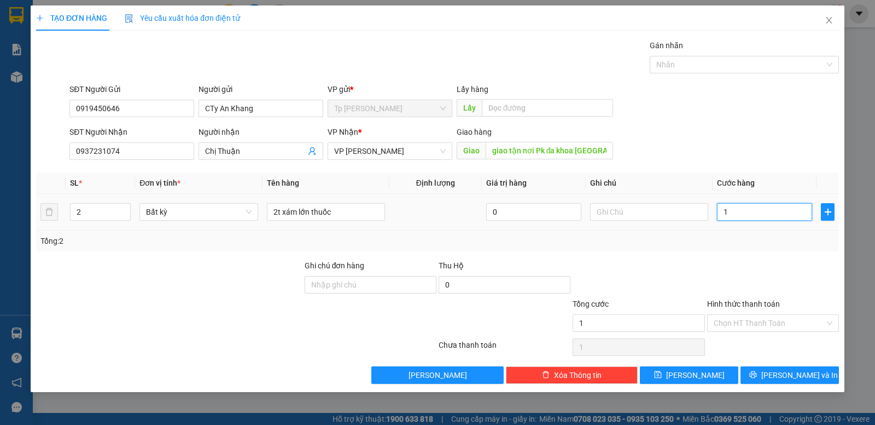
type input "10"
type input "100"
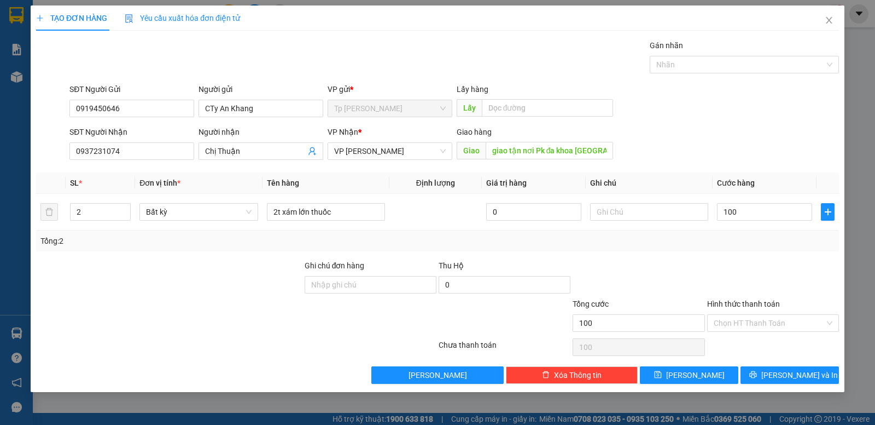
type input "100.000"
click at [732, 261] on div at bounding box center [773, 278] width 134 height 38
click at [737, 318] on input "Hình thức thanh toán" at bounding box center [769, 323] width 111 height 16
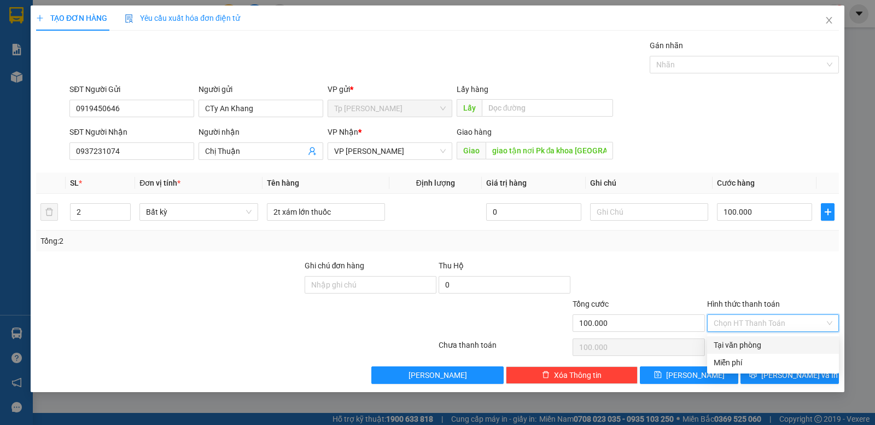
click at [753, 347] on div "Tại văn phòng" at bounding box center [773, 345] width 119 height 12
type input "0"
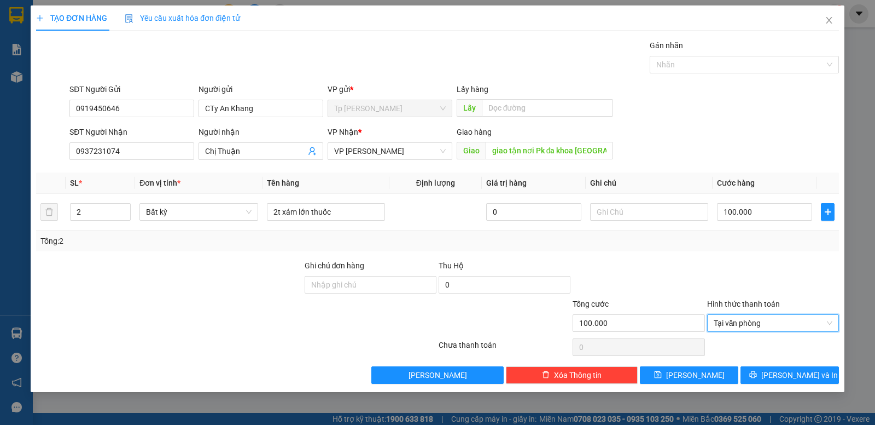
click at [728, 254] on div "Transit Pickup Surcharge Ids Transit Deliver Surcharge Ids Transit Deliver Surc…" at bounding box center [437, 211] width 803 height 344
click at [757, 373] on button "Lưu và In" at bounding box center [790, 375] width 98 height 18
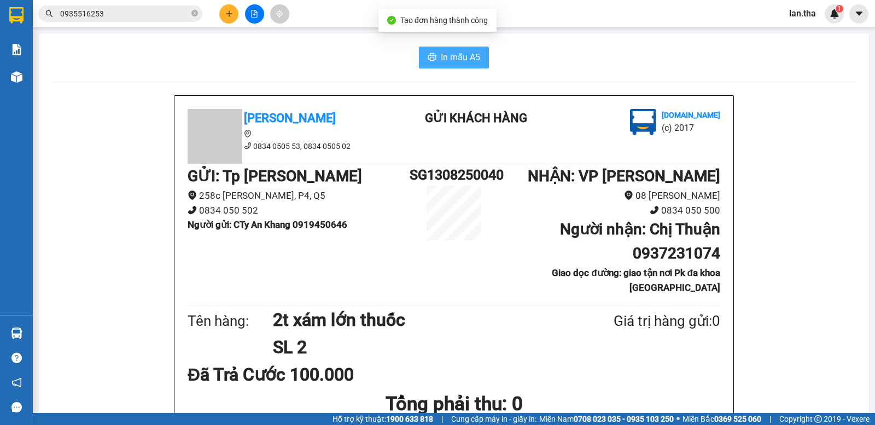
click at [449, 59] on span "In mẫu A5" at bounding box center [460, 57] width 39 height 14
click at [465, 55] on span "In mẫu A5" at bounding box center [460, 57] width 39 height 14
click at [109, 15] on input "0935516253" at bounding box center [124, 14] width 129 height 12
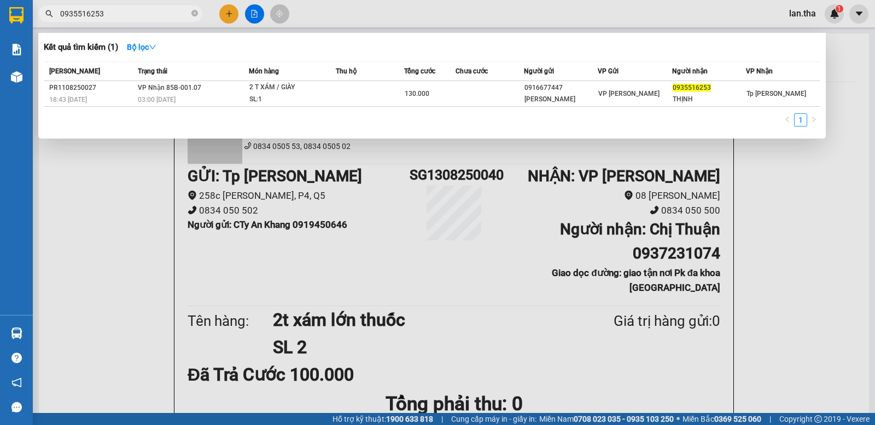
click at [109, 15] on input "0935516253" at bounding box center [124, 14] width 129 height 12
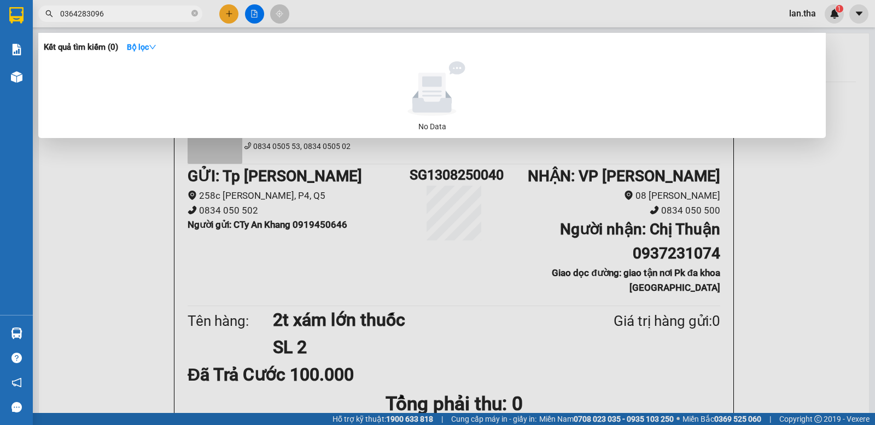
click at [101, 15] on input "0364283096" at bounding box center [124, 14] width 129 height 12
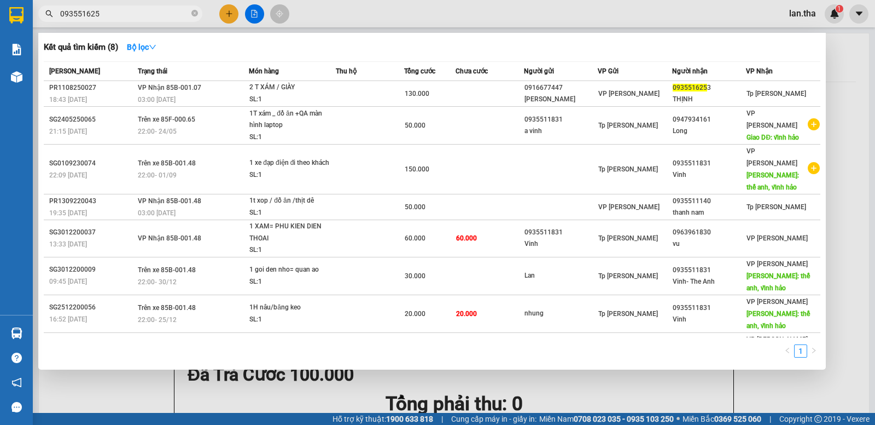
type input "0935516253"
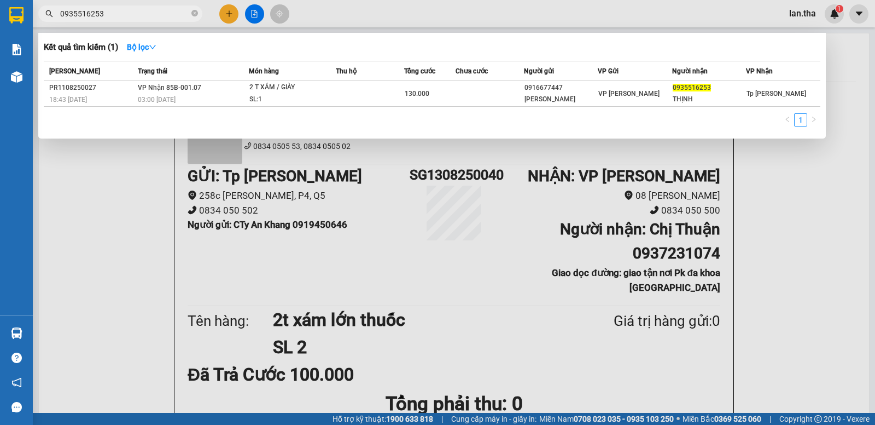
click at [224, 9] on div at bounding box center [437, 212] width 875 height 425
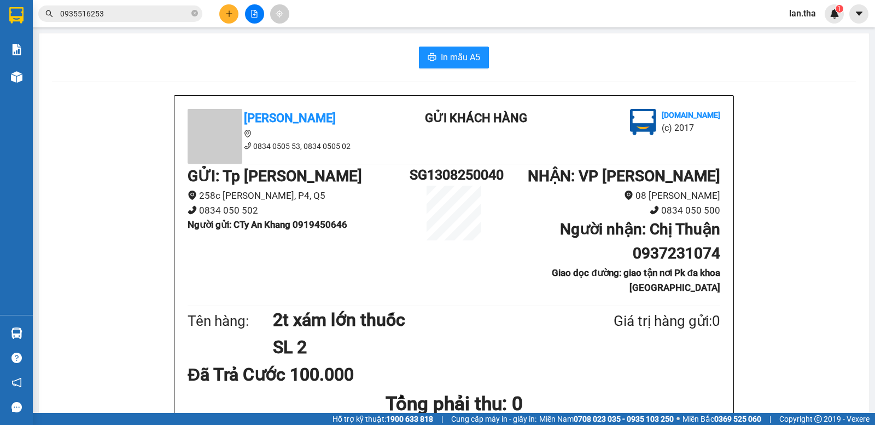
click at [224, 9] on button at bounding box center [228, 13] width 19 height 19
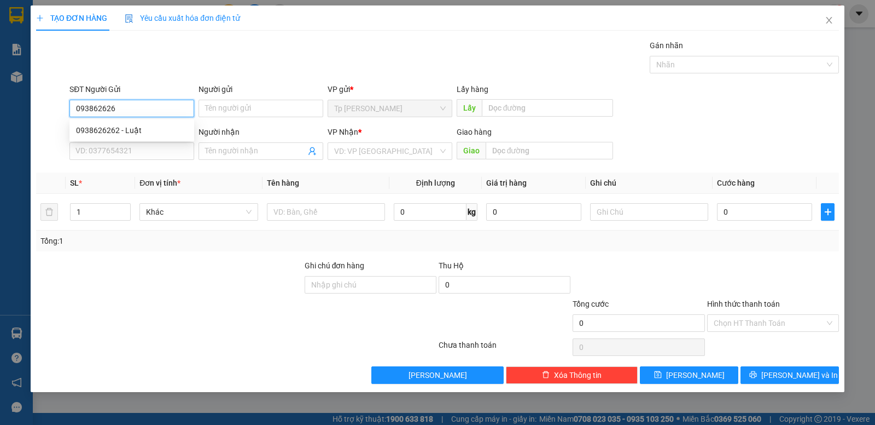
type input "0938626262"
click at [143, 124] on div "0938626262 - Luật" at bounding box center [131, 130] width 125 height 18
type input "Luật"
type input "0937809396"
type input "Hương"
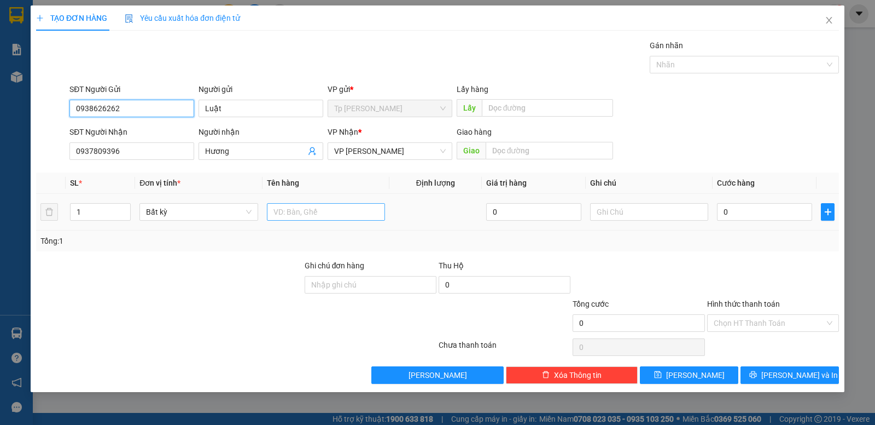
type input "0938626262"
click at [326, 211] on input "text" at bounding box center [326, 212] width 118 height 18
type input "1t xám keo vàng/ yến/ khách tự kí niêm phong/"
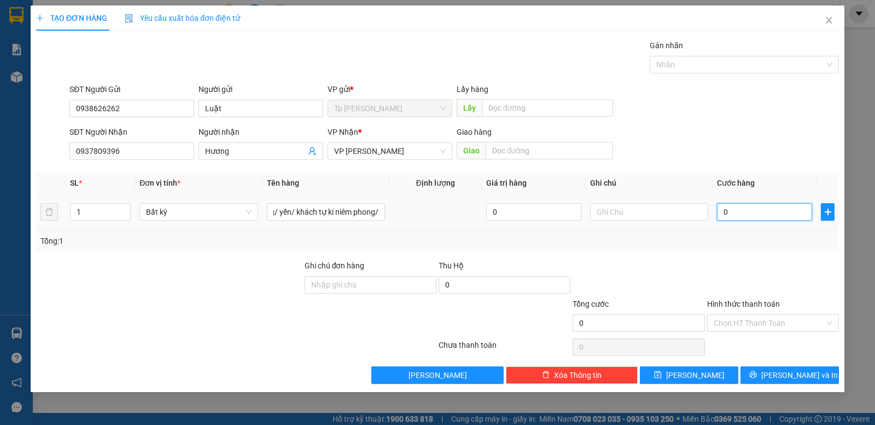
scroll to position [0, 0]
click at [789, 208] on input "0" at bounding box center [764, 212] width 95 height 18
type input "1"
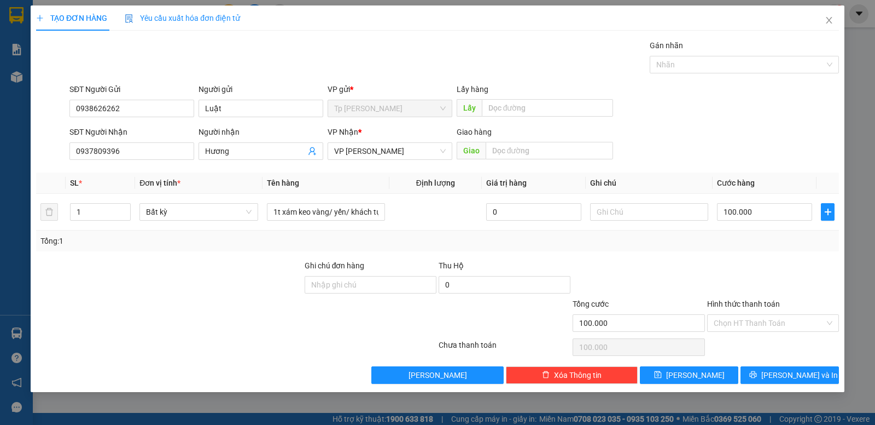
drag, startPoint x: 754, startPoint y: 272, endPoint x: 779, endPoint y: 309, distance: 44.6
click at [753, 272] on div at bounding box center [773, 278] width 134 height 38
click at [786, 323] on input "Hình thức thanh toán" at bounding box center [769, 323] width 111 height 16
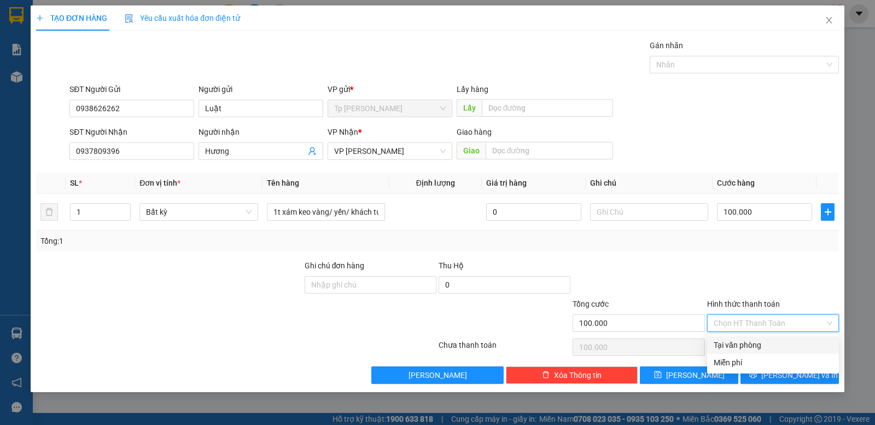
click at [773, 338] on div "Tại văn phòng" at bounding box center [774, 345] width 132 height 18
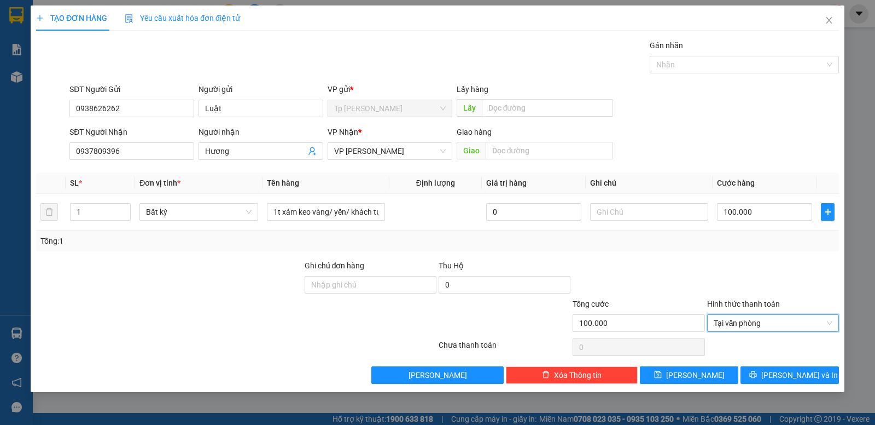
click at [763, 281] on div at bounding box center [773, 278] width 134 height 38
drag, startPoint x: 775, startPoint y: 369, endPoint x: 774, endPoint y: 360, distance: 9.3
click at [775, 369] on button "Lưu và In" at bounding box center [790, 375] width 98 height 18
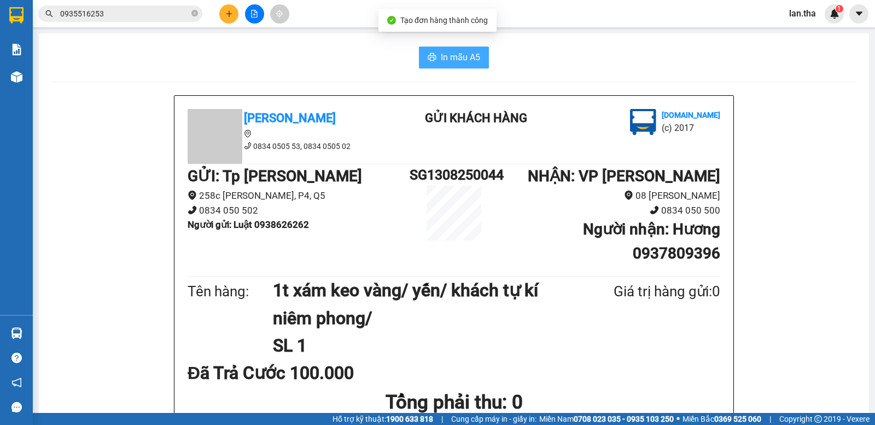
click at [428, 57] on icon "printer" at bounding box center [432, 57] width 9 height 9
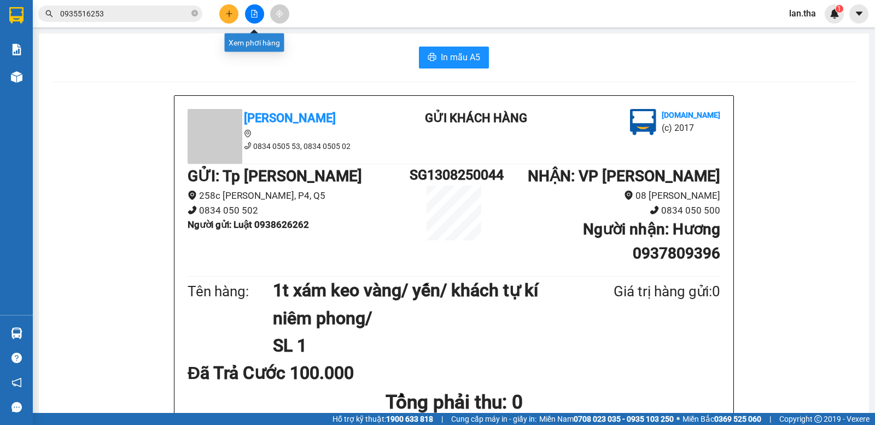
click at [231, 9] on button at bounding box center [228, 13] width 19 height 19
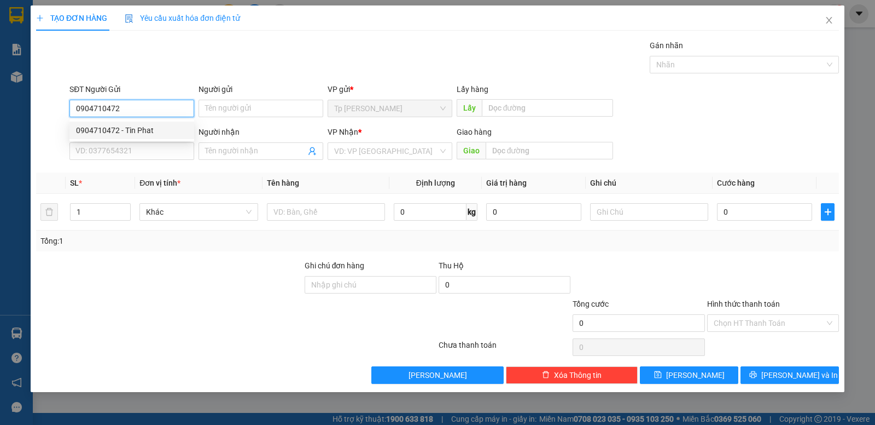
click at [125, 132] on div "0904710472 - Tin Phat" at bounding box center [132, 130] width 112 height 12
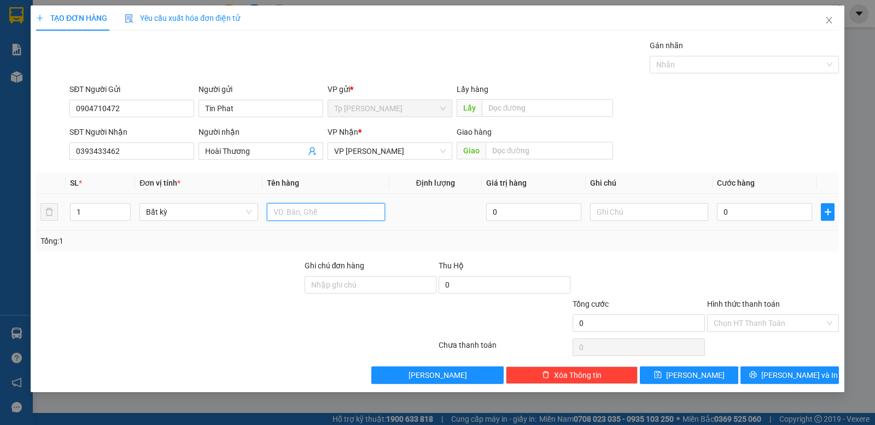
click at [297, 212] on input "text" at bounding box center [326, 212] width 118 height 18
click at [744, 207] on input "0" at bounding box center [764, 212] width 95 height 18
click at [724, 274] on div at bounding box center [773, 278] width 134 height 38
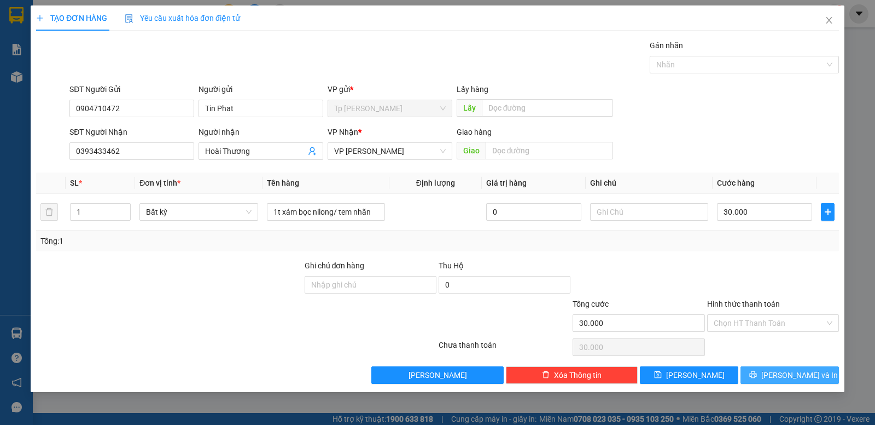
click at [769, 369] on button "Lưu và In" at bounding box center [790, 375] width 98 height 18
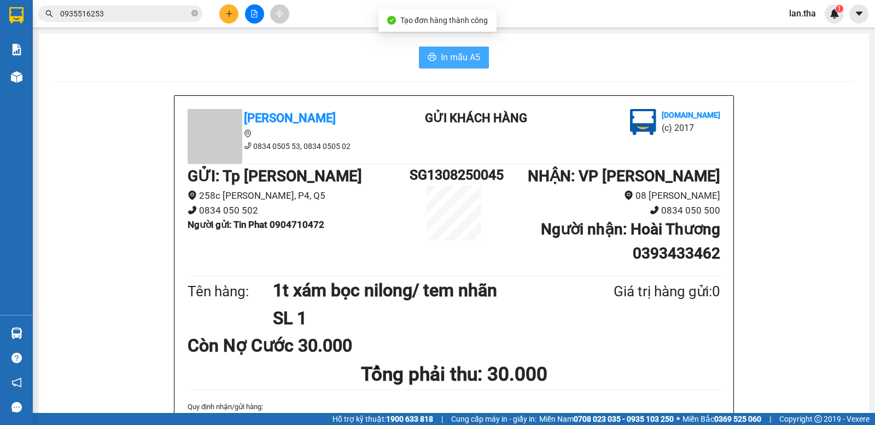
click at [466, 53] on span "In mẫu A5" at bounding box center [460, 57] width 39 height 14
click at [224, 10] on button at bounding box center [228, 13] width 19 height 19
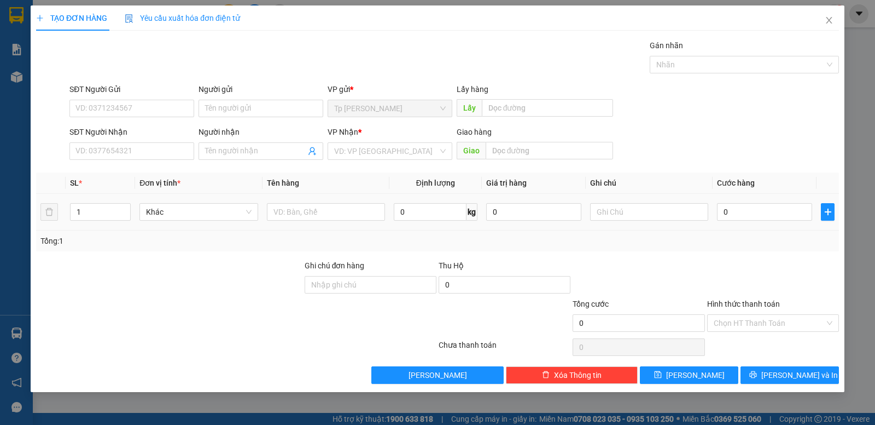
click at [339, 202] on div at bounding box center [326, 212] width 118 height 22
click at [338, 210] on input "text" at bounding box center [326, 212] width 118 height 18
click at [178, 152] on input "SĐT Người Nhận" at bounding box center [131, 151] width 125 height 18
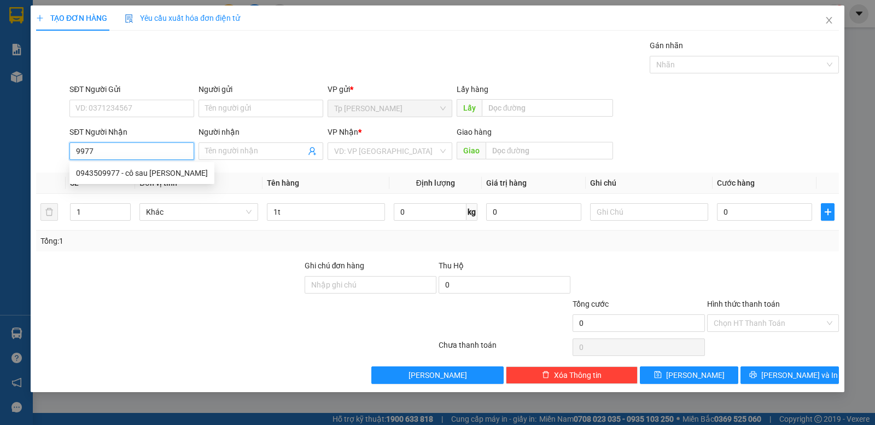
click at [105, 153] on input "9977" at bounding box center [131, 151] width 125 height 18
click at [129, 170] on div "0943509977 - cô sau phan thiết" at bounding box center [142, 173] width 132 height 12
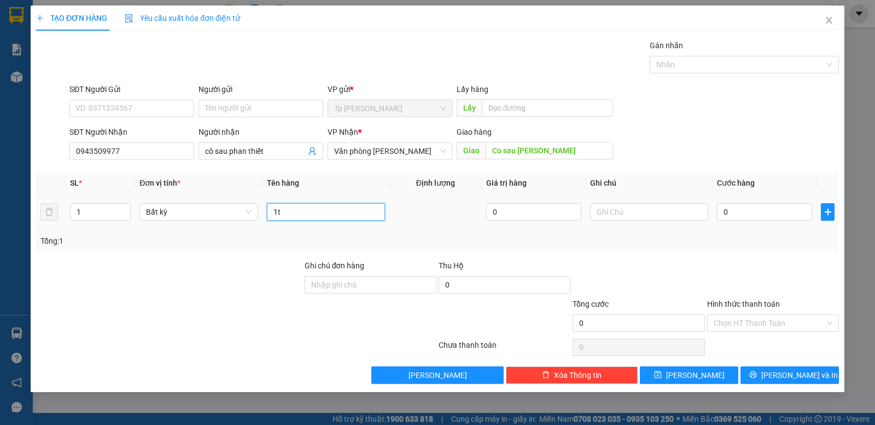
click at [308, 214] on input "1t" at bounding box center [326, 212] width 118 height 18
click at [739, 250] on div "Tổng: 1" at bounding box center [437, 240] width 803 height 21
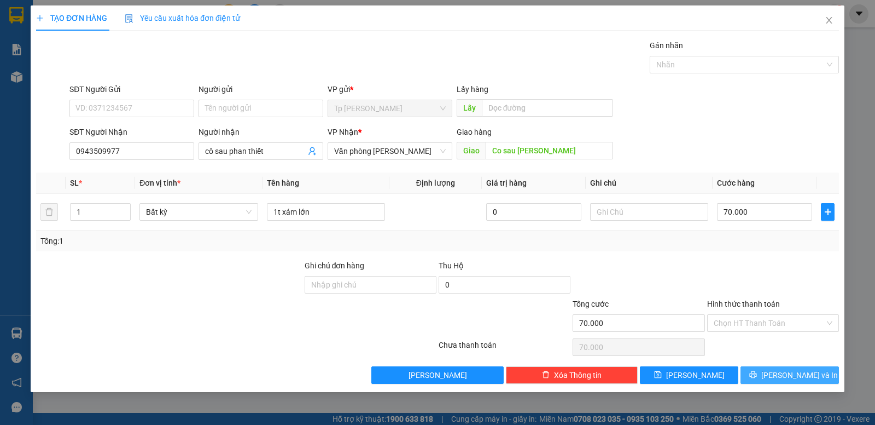
click at [787, 369] on span "Lưu và In" at bounding box center [800, 375] width 77 height 12
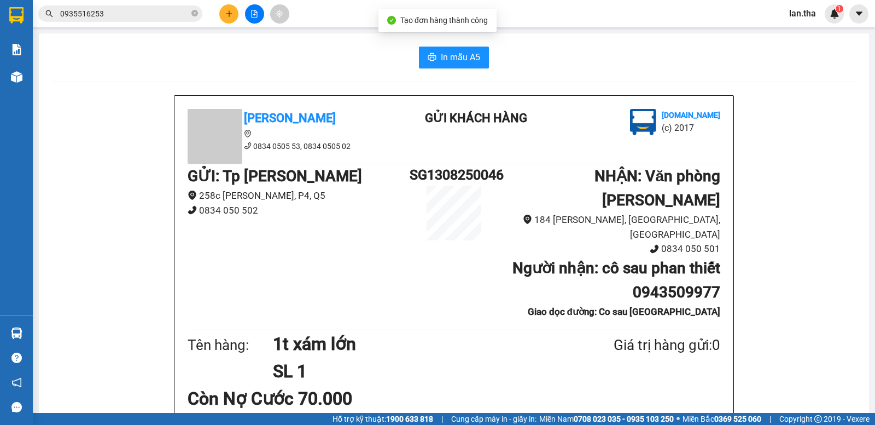
click at [441, 63] on span "In mẫu A5" at bounding box center [460, 57] width 39 height 14
click at [234, 15] on button at bounding box center [228, 13] width 19 height 19
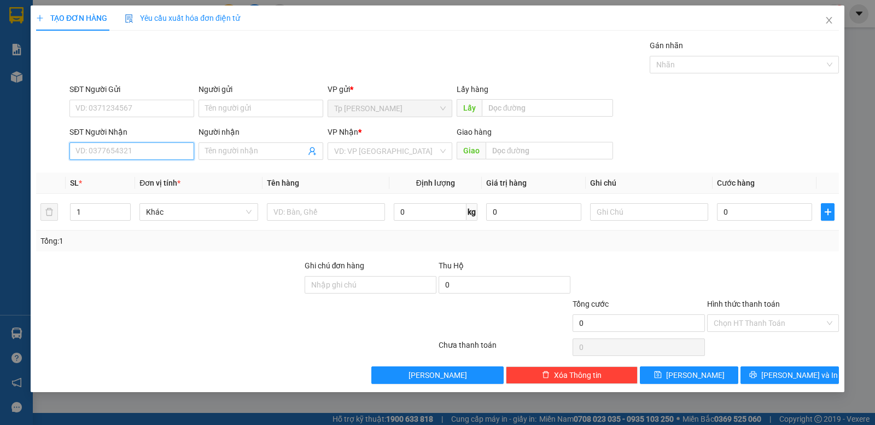
click at [134, 144] on input "SĐT Người Nhận" at bounding box center [131, 151] width 125 height 18
click at [134, 176] on div "0786196196 - thùy" at bounding box center [132, 173] width 112 height 12
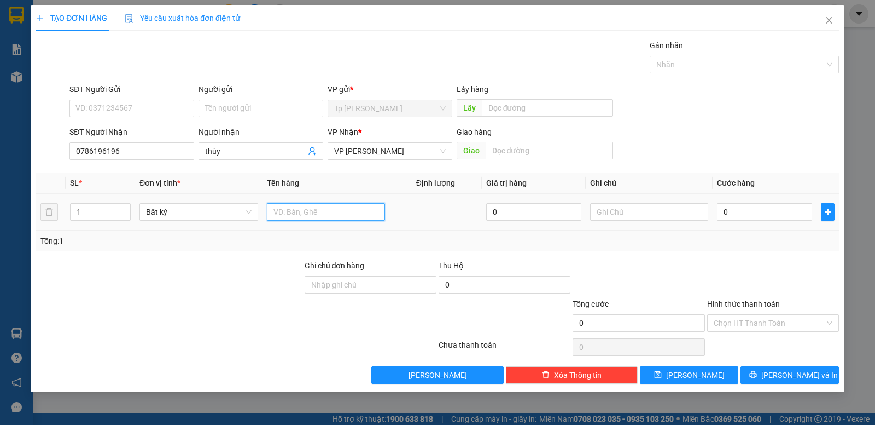
drag, startPoint x: 329, startPoint y: 211, endPoint x: 335, endPoint y: 196, distance: 16.5
click at [335, 196] on td at bounding box center [326, 212] width 127 height 37
click at [295, 211] on input "1t xám/ mì tươi" at bounding box center [326, 212] width 118 height 18
click at [778, 218] on input "0" at bounding box center [764, 212] width 95 height 18
drag, startPoint x: 640, startPoint y: 234, endPoint x: 875, endPoint y: 384, distance: 278.5
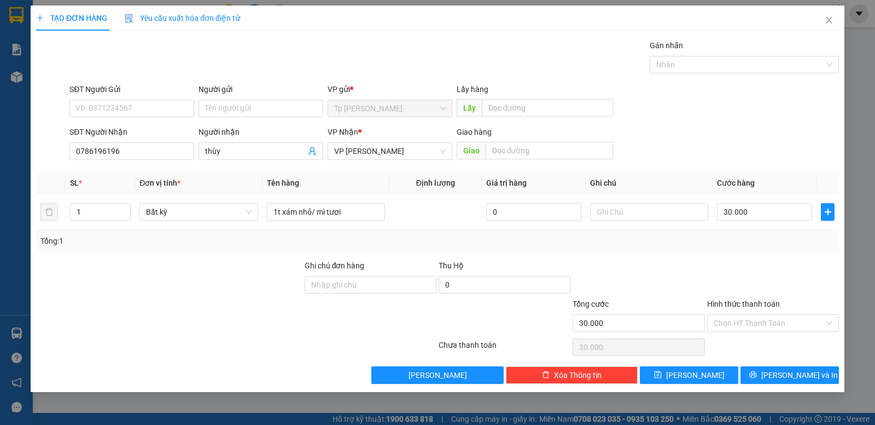
click at [643, 234] on div "Tổng: 1" at bounding box center [437, 240] width 803 height 21
click at [819, 366] on button "Lưu và In" at bounding box center [790, 375] width 98 height 18
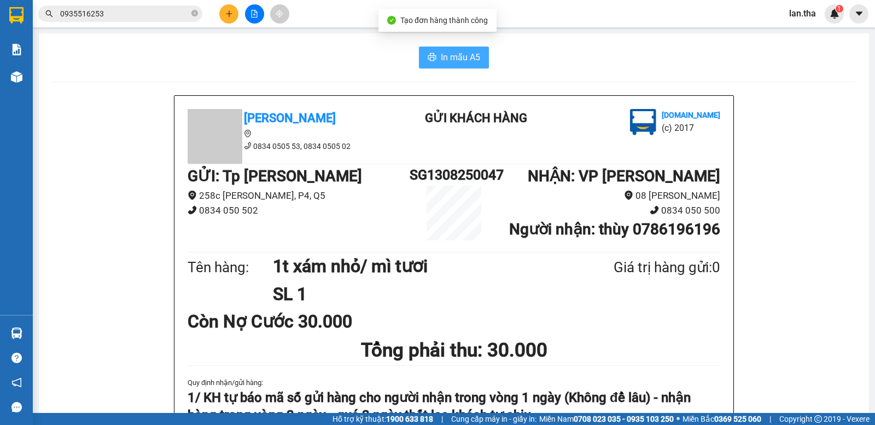
click at [431, 61] on icon "printer" at bounding box center [432, 57] width 9 height 9
click at [118, 19] on input "0935516253" at bounding box center [124, 14] width 129 height 12
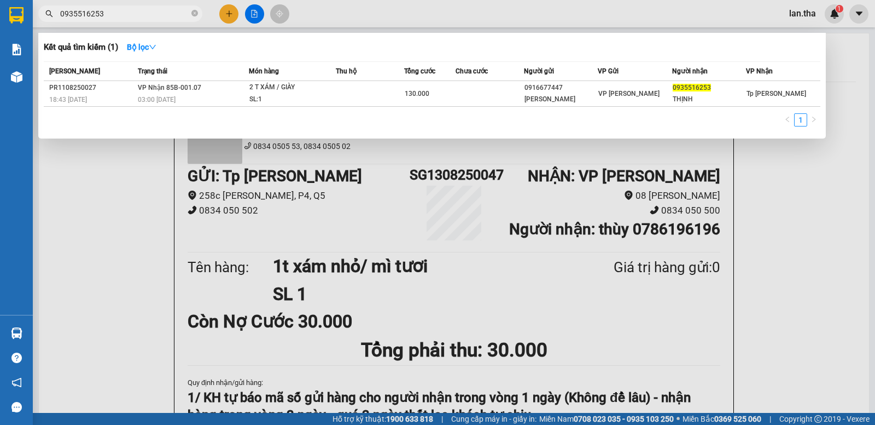
click at [118, 19] on input "0935516253" at bounding box center [124, 14] width 129 height 12
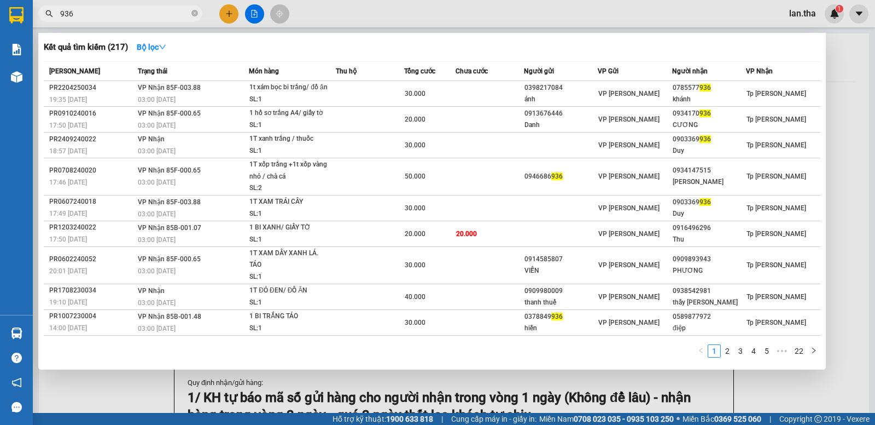
click at [98, 11] on input "936" at bounding box center [124, 14] width 129 height 12
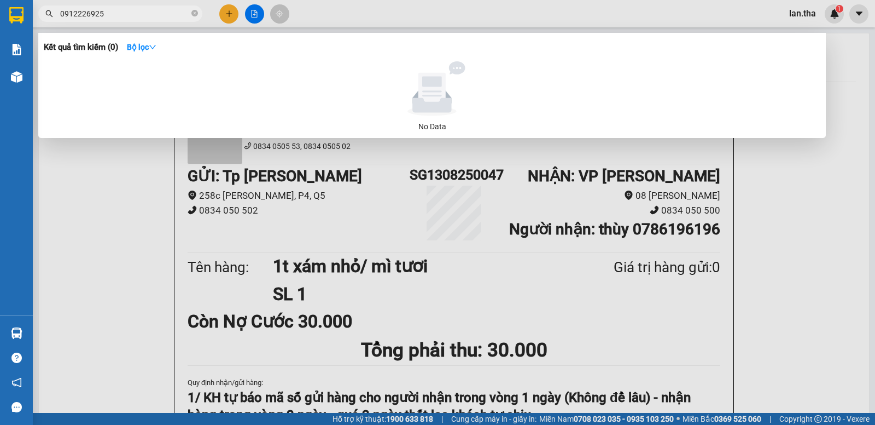
click at [179, 11] on input "0912226925" at bounding box center [124, 14] width 129 height 12
click at [132, 11] on input "0912226925" at bounding box center [124, 14] width 129 height 12
click at [153, 26] on div at bounding box center [437, 212] width 875 height 425
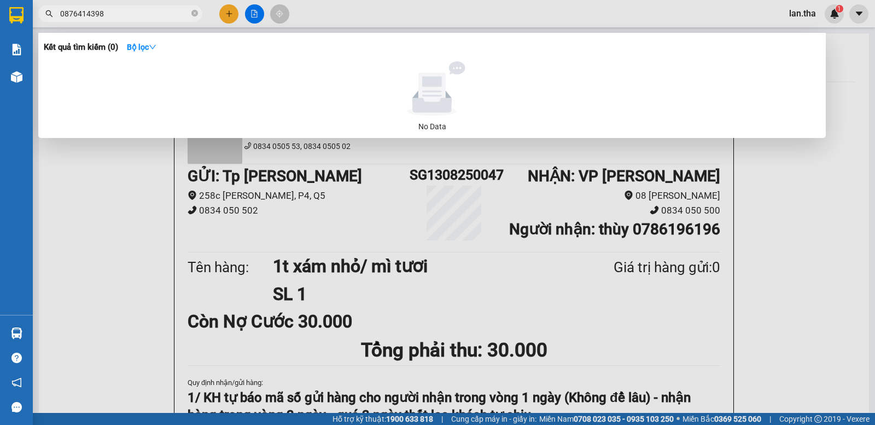
click at [153, 7] on span "0876414398" at bounding box center [120, 13] width 164 height 16
click at [188, 6] on span "0876414398" at bounding box center [120, 13] width 164 height 16
click at [189, 7] on span "0876414398" at bounding box center [120, 13] width 164 height 16
click at [189, 10] on input "0876414398" at bounding box center [124, 14] width 129 height 12
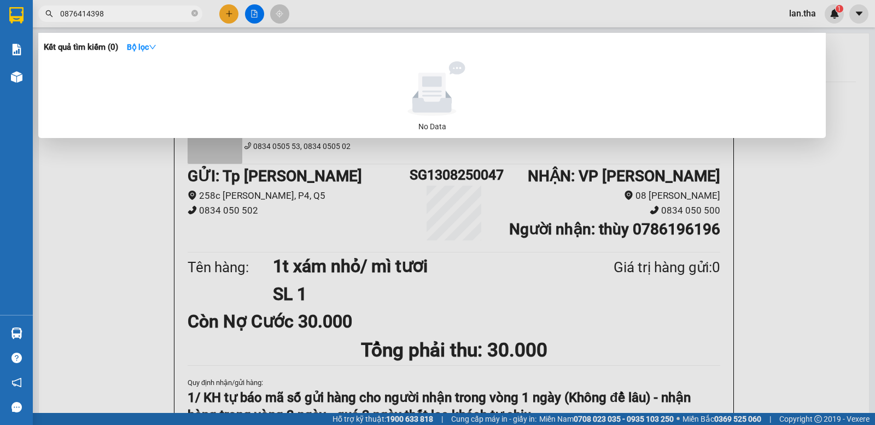
click at [189, 11] on span "0876414398" at bounding box center [120, 13] width 164 height 16
drag, startPoint x: 189, startPoint y: 13, endPoint x: 160, endPoint y: 11, distance: 29.1
click at [189, 13] on span "0876414398" at bounding box center [120, 13] width 164 height 16
click at [160, 11] on input "0876414398" at bounding box center [124, 14] width 129 height 12
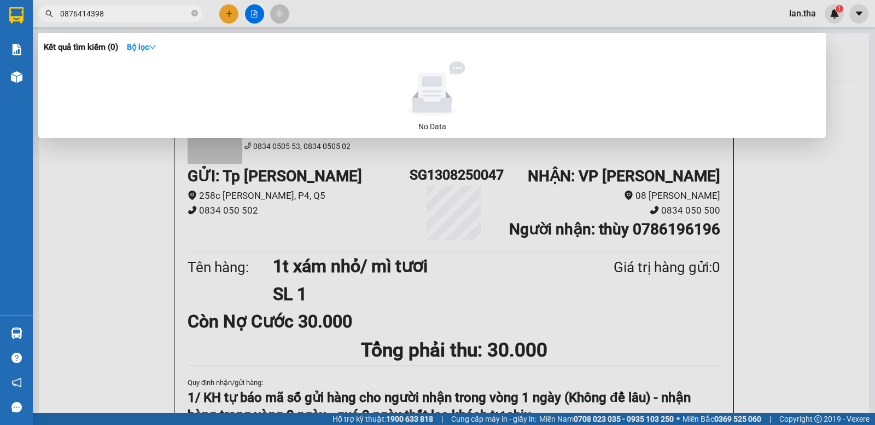
click at [160, 11] on input "0876414398" at bounding box center [124, 14] width 129 height 12
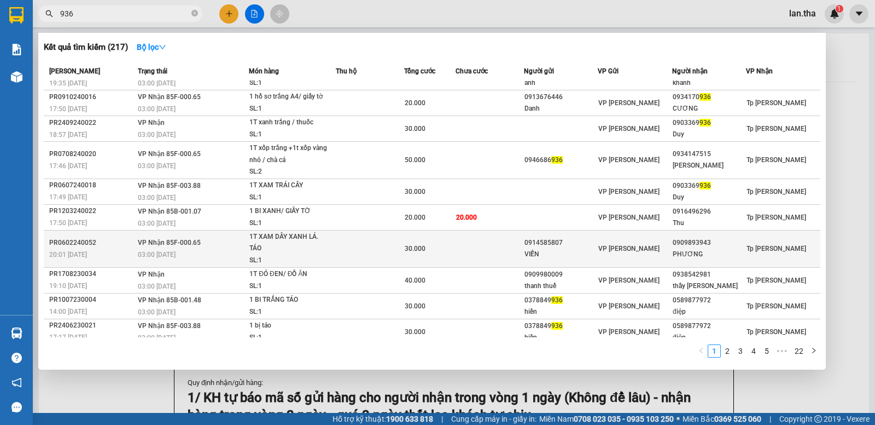
scroll to position [24, 0]
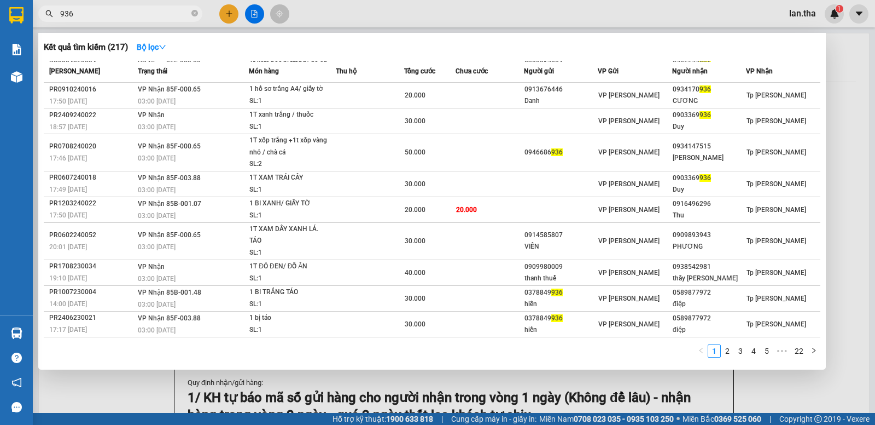
click at [232, 17] on div at bounding box center [437, 212] width 875 height 425
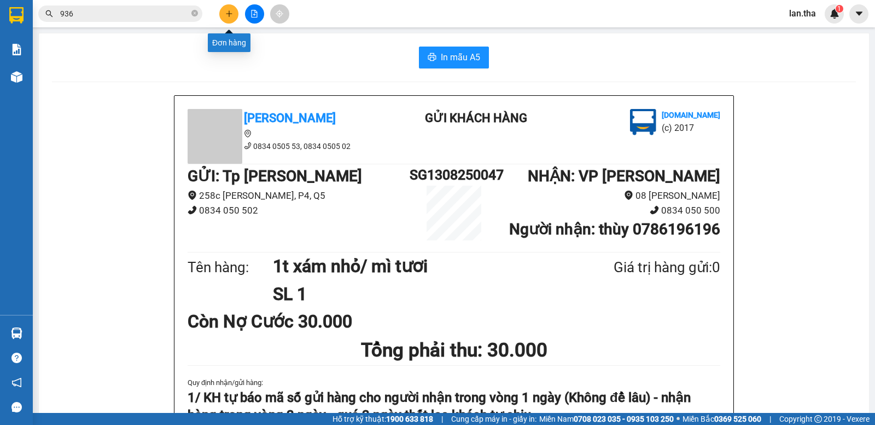
click at [236, 11] on button at bounding box center [228, 13] width 19 height 19
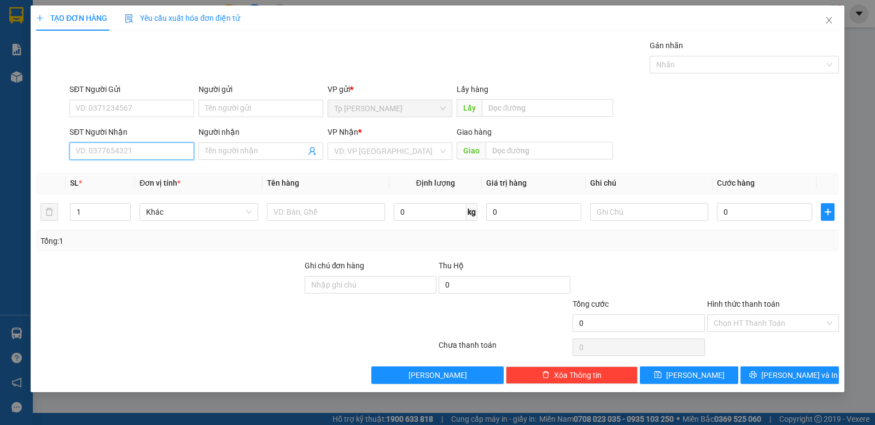
drag, startPoint x: 159, startPoint y: 152, endPoint x: 153, endPoint y: 138, distance: 15.2
click at [156, 153] on input "SĐT Người Nhận" at bounding box center [131, 151] width 125 height 18
click at [118, 167] on div "0978749070 - KimKiềuHưng" at bounding box center [132, 173] width 112 height 12
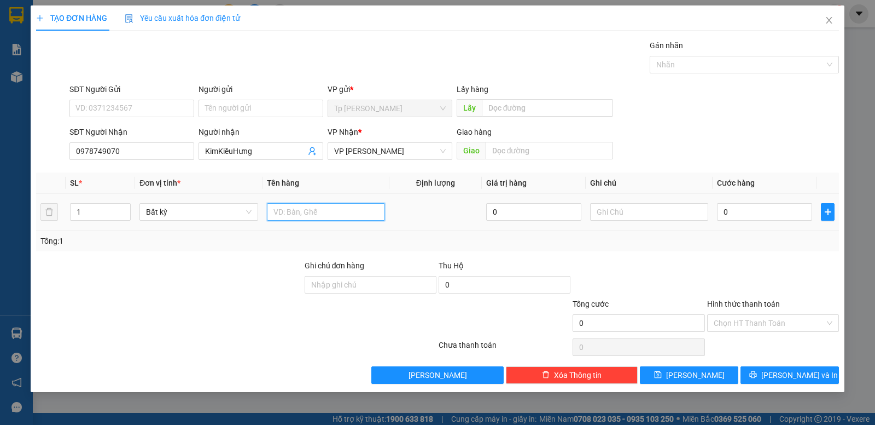
click at [323, 210] on input "text" at bounding box center [326, 212] width 118 height 18
click at [261, 104] on input "Người gửi" at bounding box center [261, 109] width 125 height 18
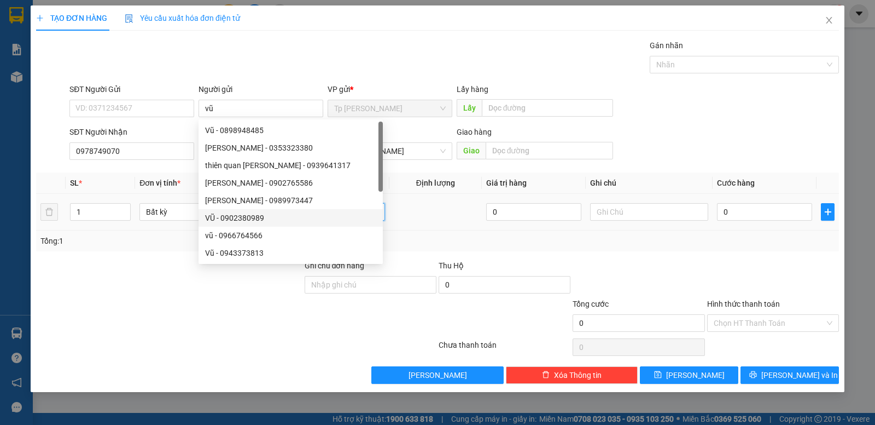
click at [380, 211] on input "text" at bounding box center [326, 212] width 118 height 18
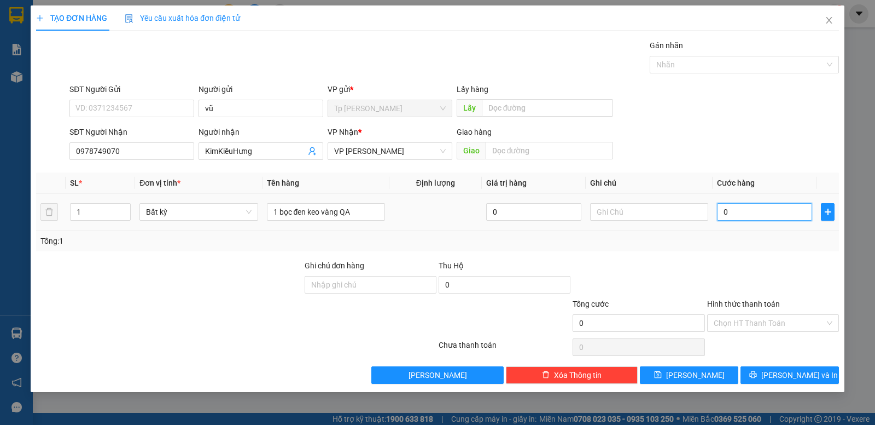
click at [736, 212] on input "0" at bounding box center [764, 212] width 95 height 18
click at [695, 252] on div "Transit Pickup Surcharge Ids Transit Deliver Surcharge Ids Transit Deliver Surc…" at bounding box center [437, 211] width 803 height 344
click at [755, 366] on button "Lưu và In" at bounding box center [790, 375] width 98 height 18
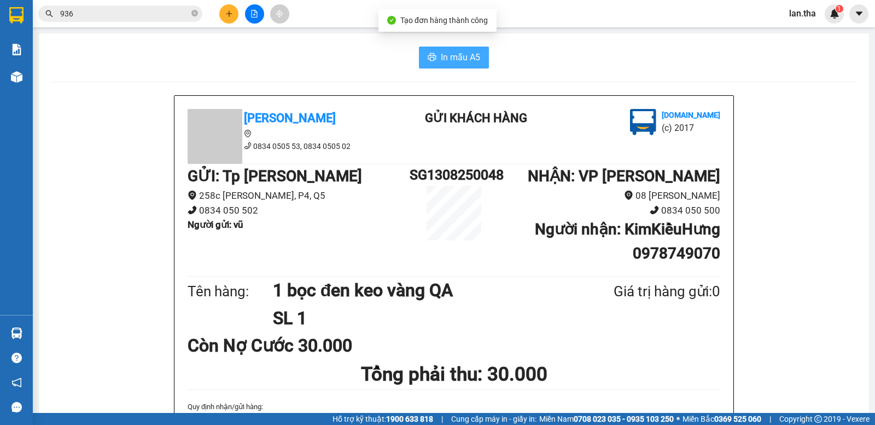
click at [462, 59] on span "In mẫu A5" at bounding box center [460, 57] width 39 height 14
click at [228, 19] on button at bounding box center [228, 13] width 19 height 19
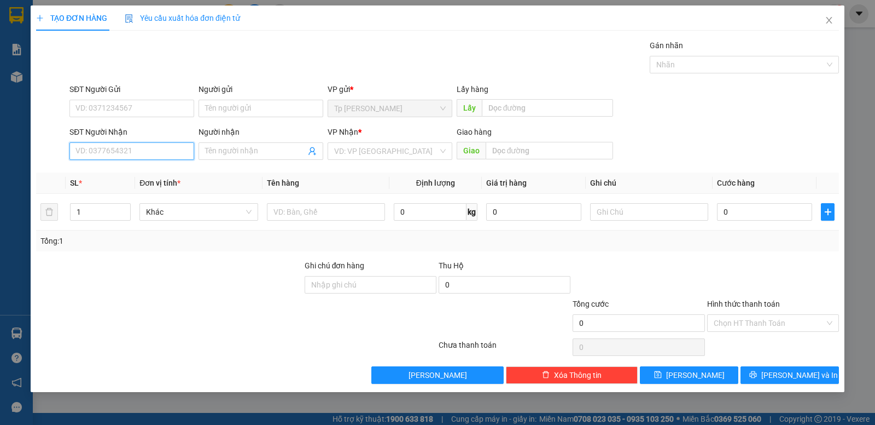
click at [153, 154] on input "SĐT Người Nhận" at bounding box center [131, 151] width 125 height 18
drag, startPoint x: 295, startPoint y: 212, endPoint x: 246, endPoint y: 194, distance: 51.9
click at [291, 211] on input "text" at bounding box center [326, 212] width 118 height 18
click at [223, 148] on input "Người nhận" at bounding box center [255, 151] width 101 height 12
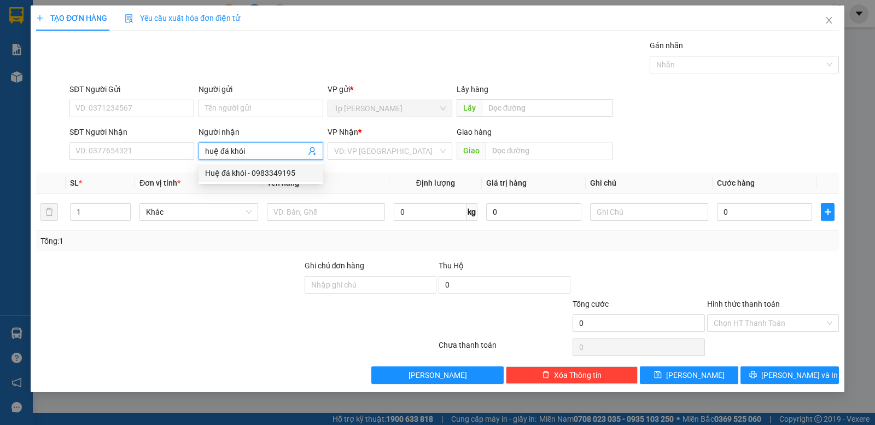
click at [268, 167] on div "Huệ đá khói - 0983349195" at bounding box center [261, 173] width 112 height 12
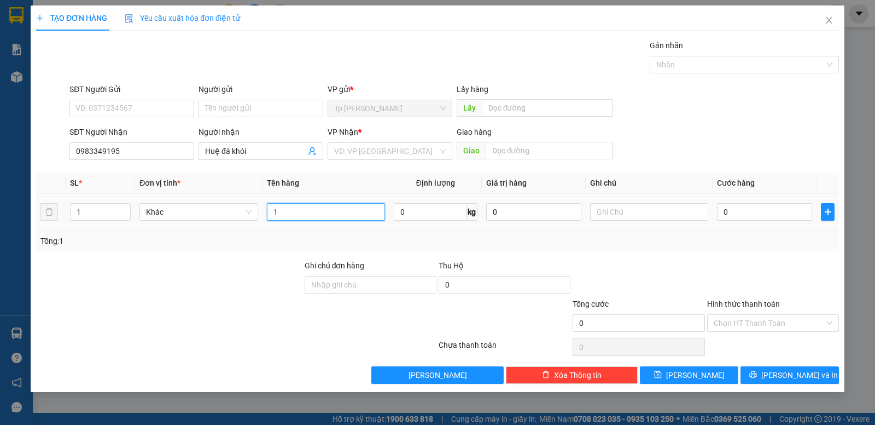
click at [296, 217] on input "1" at bounding box center [326, 212] width 118 height 18
click at [388, 152] on input "search" at bounding box center [386, 151] width 104 height 16
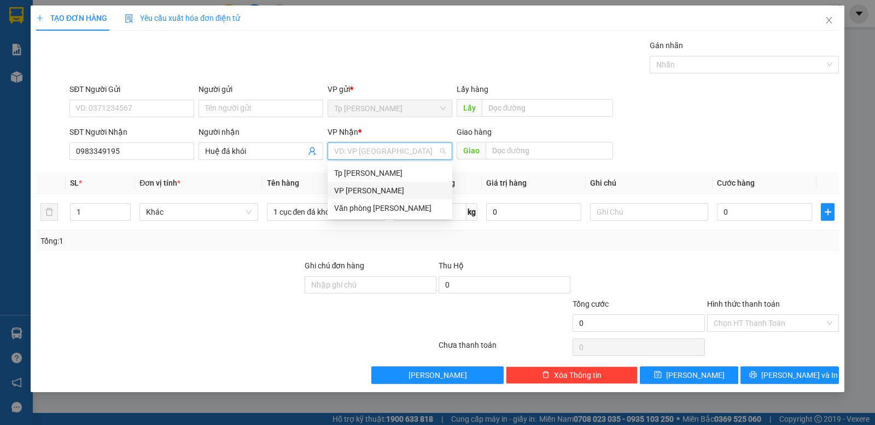
click at [382, 187] on div "VP Phan Rang" at bounding box center [390, 190] width 112 height 12
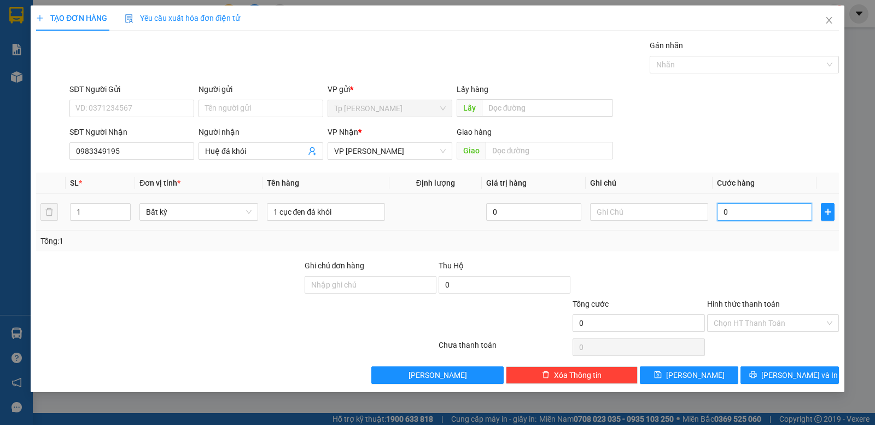
click at [758, 212] on input "0" at bounding box center [764, 212] width 95 height 18
click at [762, 285] on div at bounding box center [773, 278] width 134 height 38
click at [793, 379] on span "Lưu và In" at bounding box center [800, 375] width 77 height 12
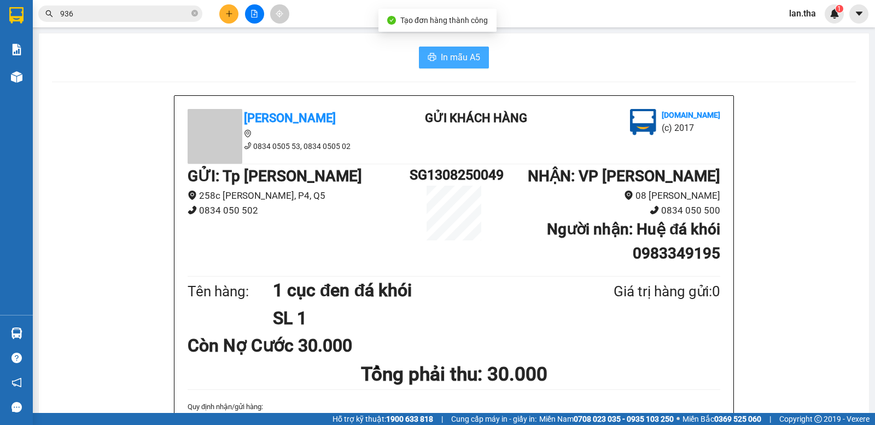
click at [473, 59] on span "In mẫu A5" at bounding box center [460, 57] width 39 height 14
click at [235, 8] on button at bounding box center [228, 13] width 19 height 19
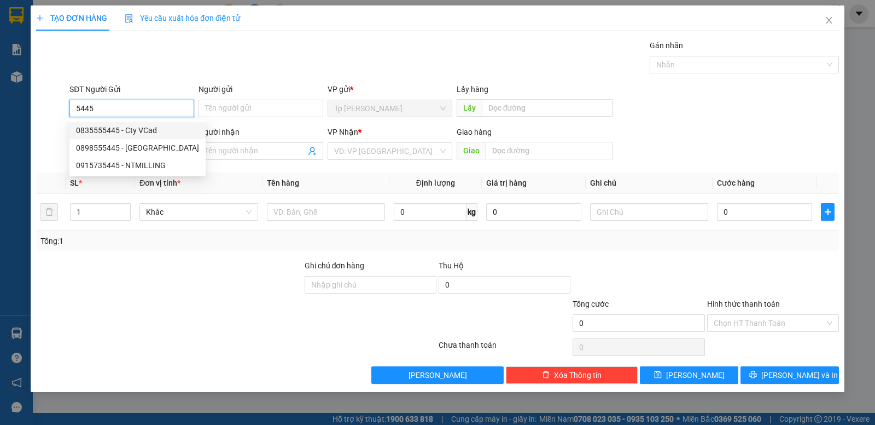
drag, startPoint x: 135, startPoint y: 127, endPoint x: 262, endPoint y: 173, distance: 135.5
click at [135, 127] on div "0835555445 - Cty VCad" at bounding box center [137, 130] width 123 height 12
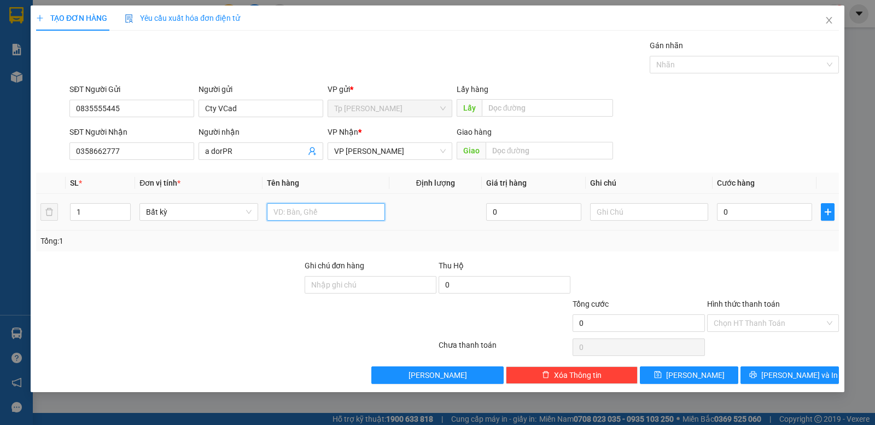
click at [294, 218] on input "text" at bounding box center [326, 212] width 118 height 18
click at [746, 207] on input "0" at bounding box center [764, 212] width 95 height 18
drag, startPoint x: 728, startPoint y: 272, endPoint x: 758, endPoint y: 338, distance: 71.7
click at [730, 277] on div at bounding box center [773, 278] width 134 height 38
click at [756, 323] on input "Hình thức thanh toán" at bounding box center [769, 323] width 111 height 16
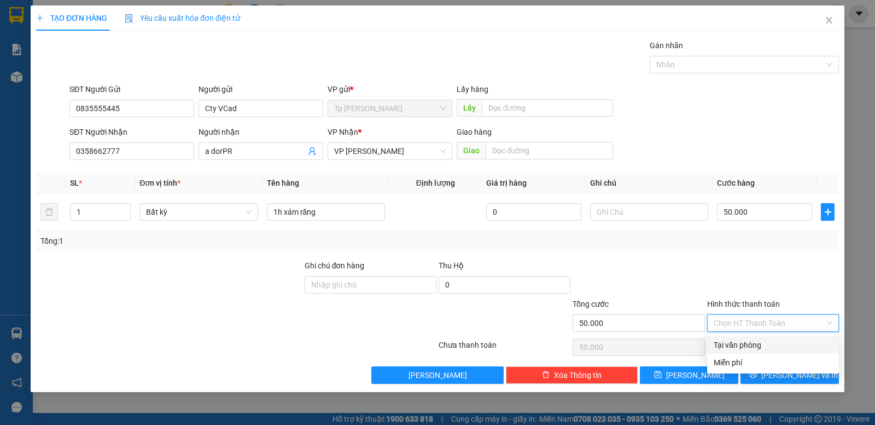
click at [750, 346] on div "Tại văn phòng" at bounding box center [773, 345] width 119 height 12
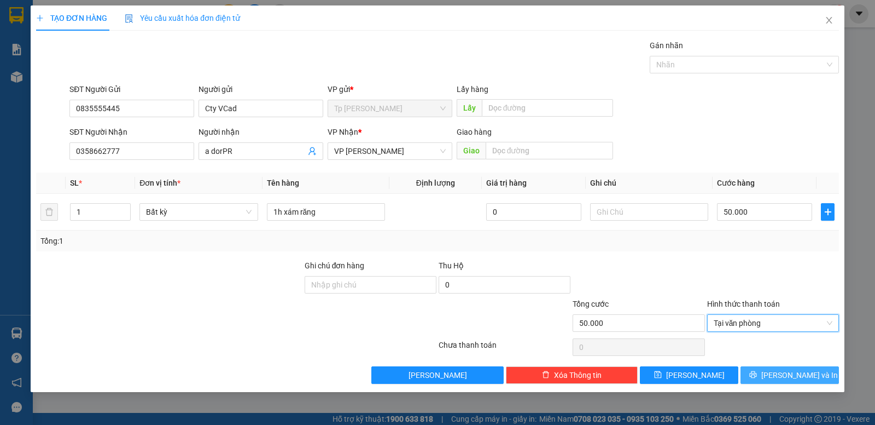
click at [762, 382] on button "Lưu và In" at bounding box center [790, 375] width 98 height 18
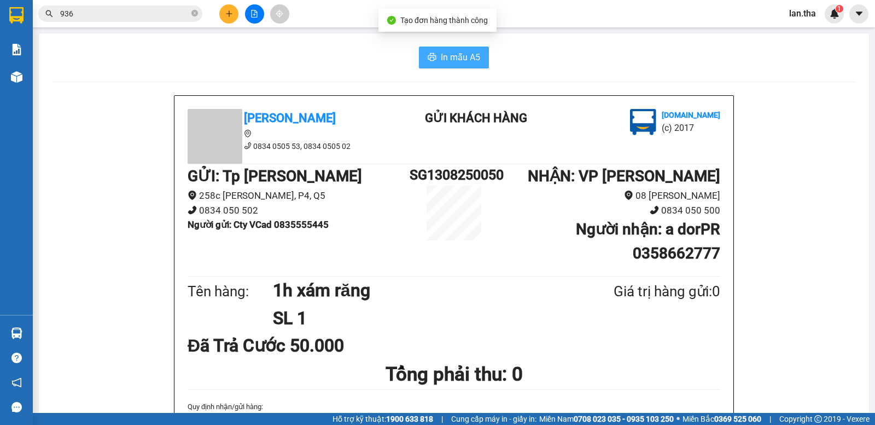
click at [428, 58] on icon "printer" at bounding box center [432, 57] width 8 height 8
click at [236, 11] on button at bounding box center [228, 13] width 19 height 19
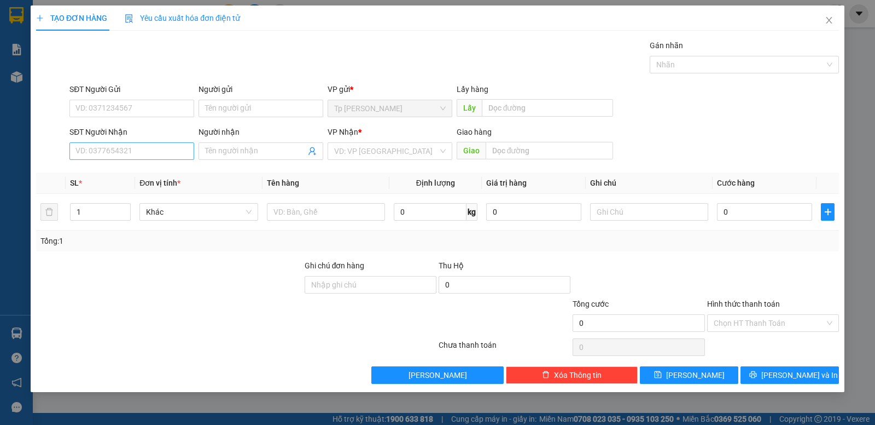
drag, startPoint x: 116, startPoint y: 160, endPoint x: 114, endPoint y: 150, distance: 9.4
click at [115, 159] on div "SĐT Người Nhận VD: 0377654321" at bounding box center [131, 145] width 125 height 38
click at [114, 150] on input "SĐT Người Nhận" at bounding box center [131, 151] width 125 height 18
click at [136, 175] on div "0941217221 - quảng cáo nhí" at bounding box center [132, 173] width 112 height 12
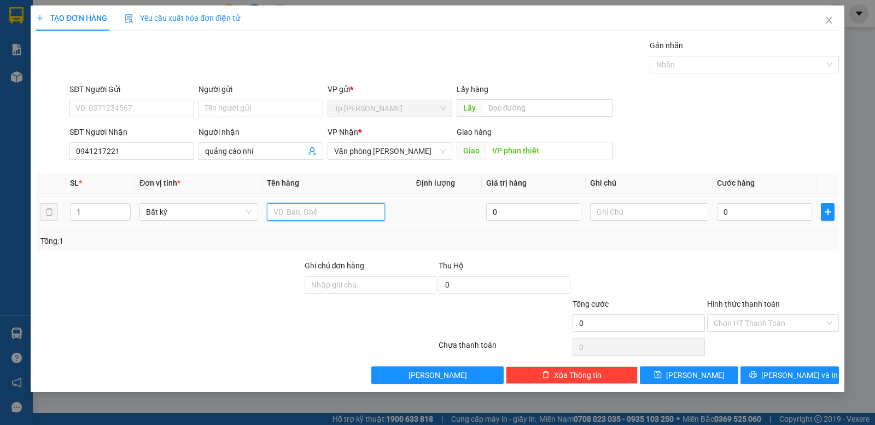
click at [301, 211] on input "text" at bounding box center [326, 212] width 118 height 18
click at [778, 206] on input "0" at bounding box center [764, 212] width 95 height 18
drag, startPoint x: 335, startPoint y: 210, endPoint x: 207, endPoint y: 221, distance: 128.5
click at [207, 221] on tr "1 Bất kỳ 1 cục giấy báo 0 0" at bounding box center [437, 212] width 803 height 37
click at [754, 216] on input "0" at bounding box center [764, 212] width 95 height 18
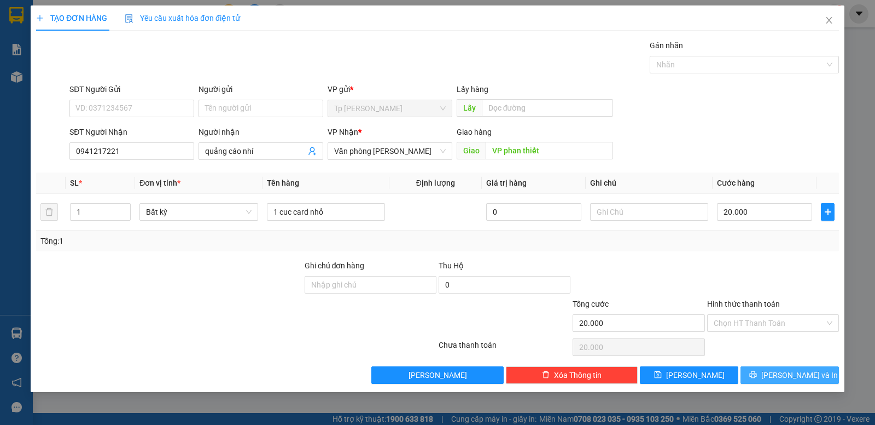
click at [773, 366] on button "Lưu và In" at bounding box center [790, 375] width 98 height 18
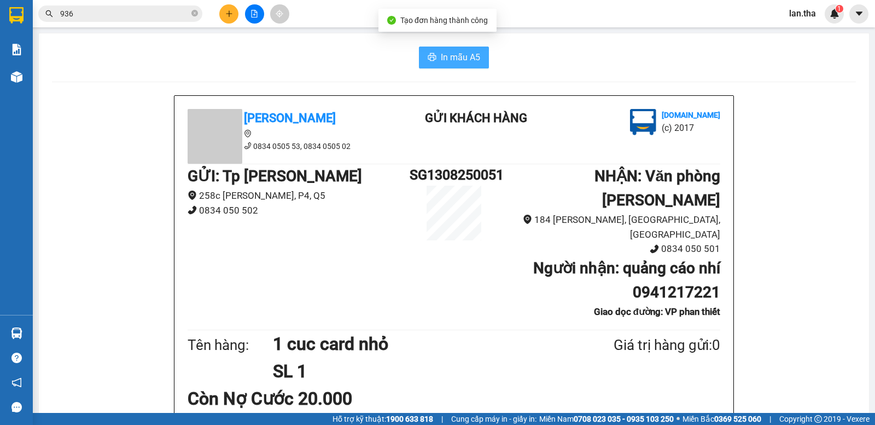
click at [465, 65] on button "In mẫu A5" at bounding box center [454, 58] width 70 height 22
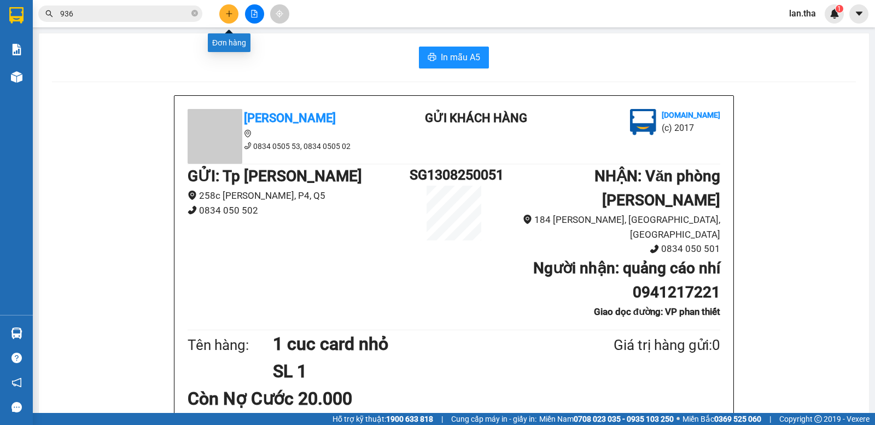
click at [224, 18] on button at bounding box center [228, 13] width 19 height 19
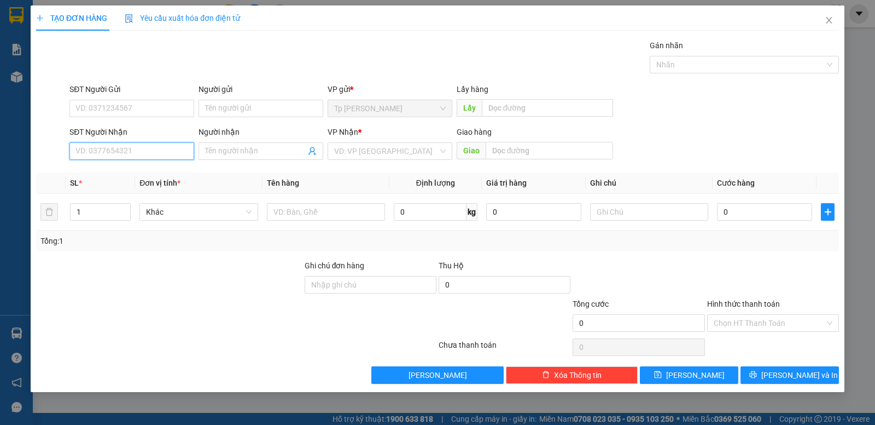
drag, startPoint x: 144, startPoint y: 154, endPoint x: 149, endPoint y: 144, distance: 11.3
click at [149, 146] on input "SĐT Người Nhận" at bounding box center [131, 151] width 125 height 18
click at [134, 169] on div "0918502512 - Hong Ngoc In" at bounding box center [132, 173] width 112 height 12
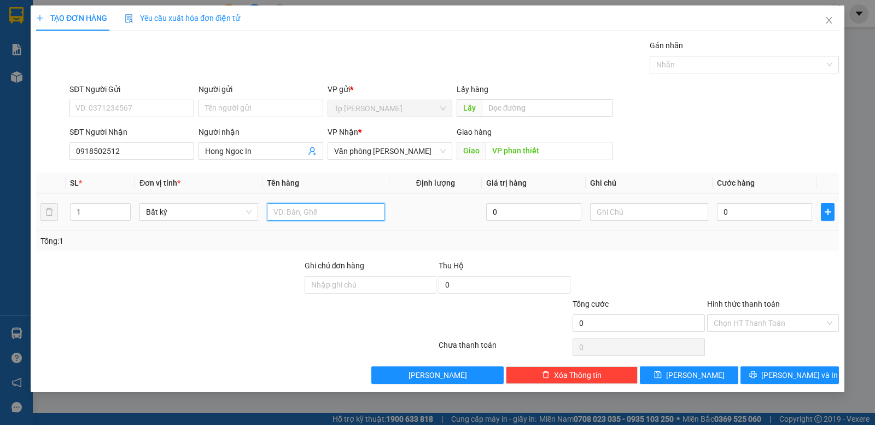
click at [295, 212] on input "text" at bounding box center [326, 212] width 118 height 18
click at [745, 207] on input "0" at bounding box center [764, 212] width 95 height 18
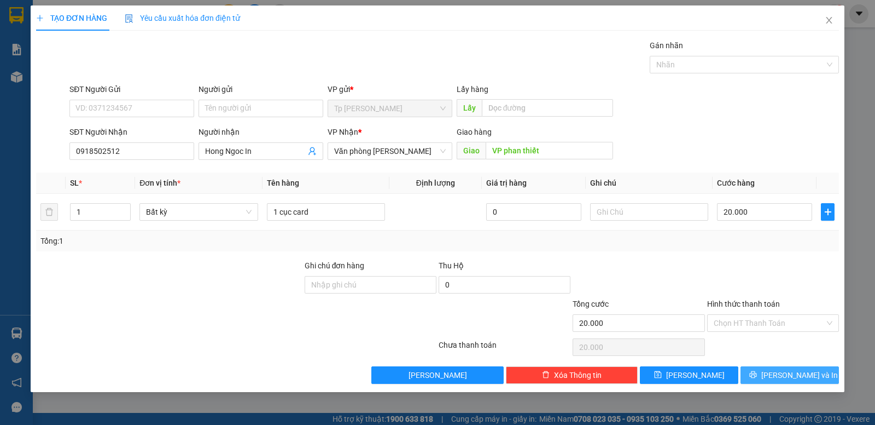
click at [801, 373] on span "Lưu và In" at bounding box center [800, 375] width 77 height 12
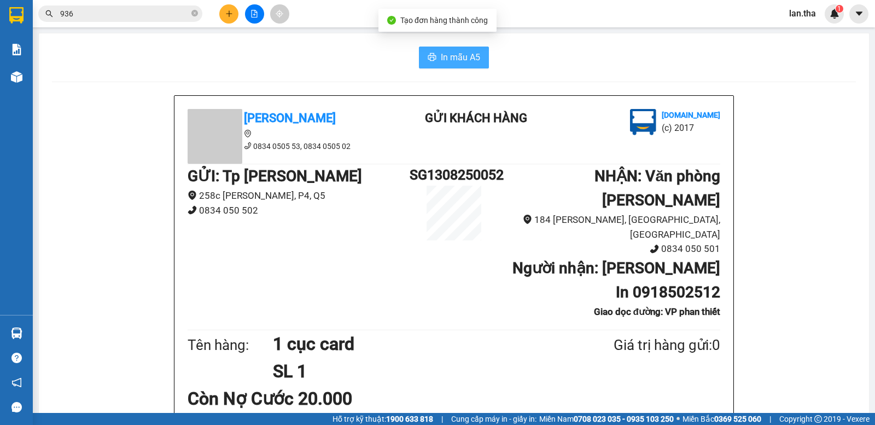
click at [475, 59] on span "In mẫu A5" at bounding box center [460, 57] width 39 height 14
click at [235, 15] on button at bounding box center [228, 13] width 19 height 19
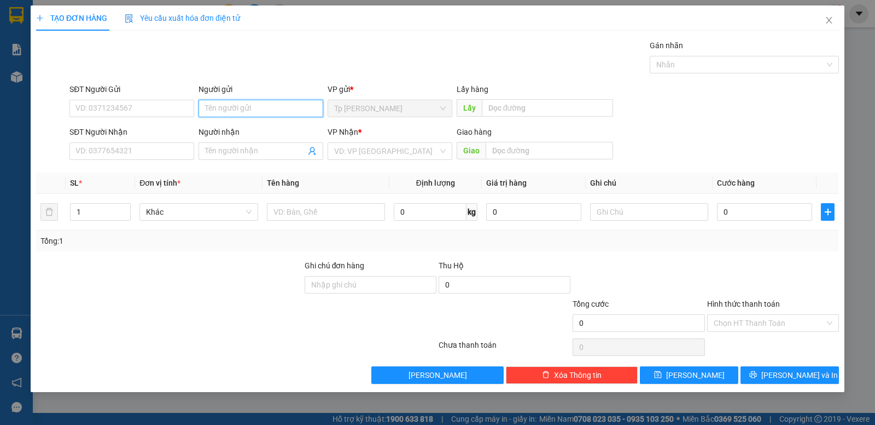
click at [251, 101] on input "Người gửi" at bounding box center [261, 109] width 125 height 18
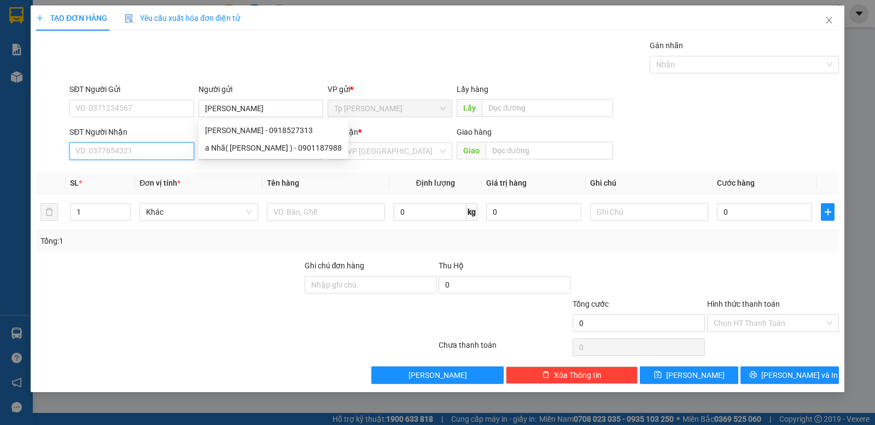
click at [153, 148] on input "SĐT Người Nhận" at bounding box center [131, 151] width 125 height 18
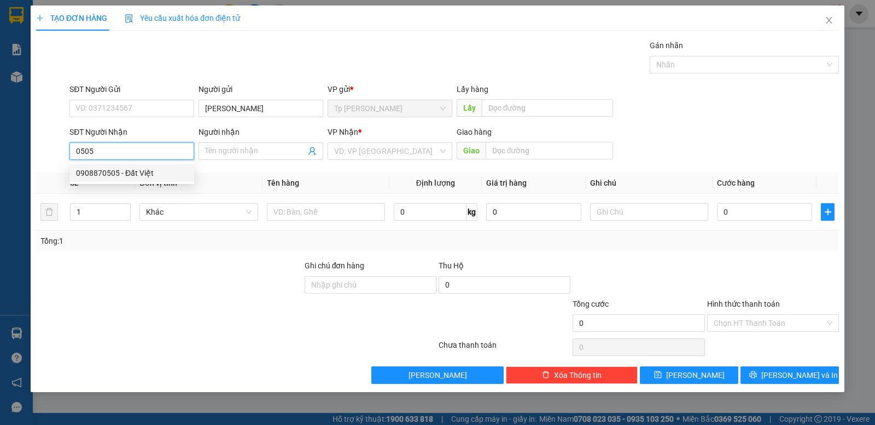
click at [157, 168] on div "0908870505 - Đất Việt" at bounding box center [132, 173] width 112 height 12
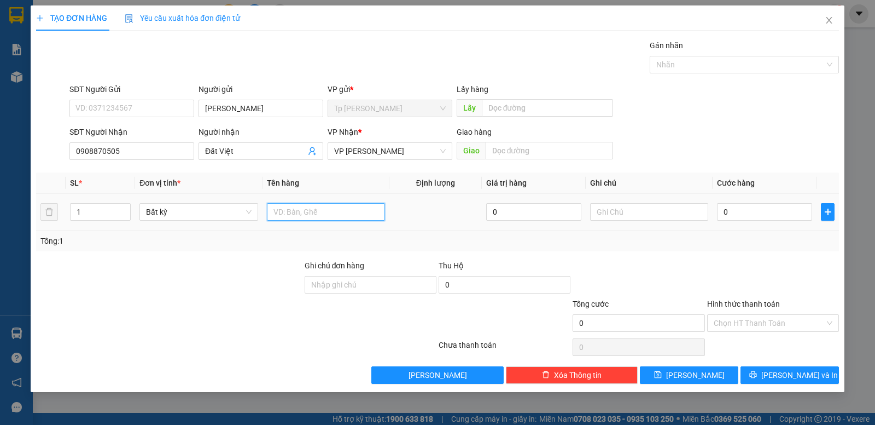
click at [316, 204] on input "text" at bounding box center [326, 212] width 118 height 18
click at [761, 207] on input "0" at bounding box center [764, 212] width 95 height 18
click at [359, 209] on input "1t xám bọc nilong" at bounding box center [326, 212] width 118 height 18
click at [763, 209] on input "0" at bounding box center [764, 212] width 95 height 18
drag, startPoint x: 728, startPoint y: 294, endPoint x: 758, endPoint y: 326, distance: 43.0
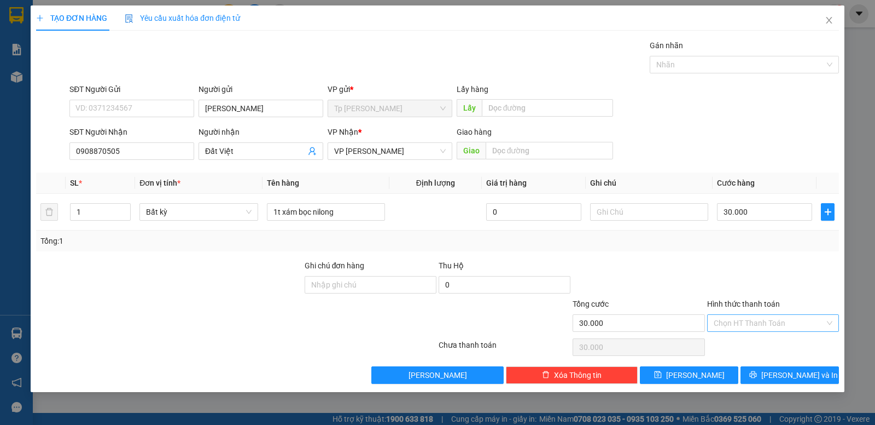
click at [728, 295] on div at bounding box center [773, 278] width 134 height 38
click at [778, 376] on button "Lưu và In" at bounding box center [790, 375] width 98 height 18
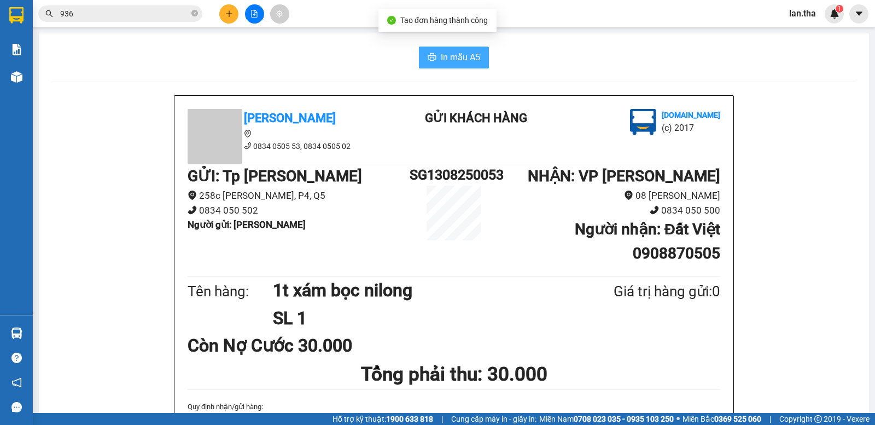
click at [446, 61] on span "In mẫu A5" at bounding box center [460, 57] width 39 height 14
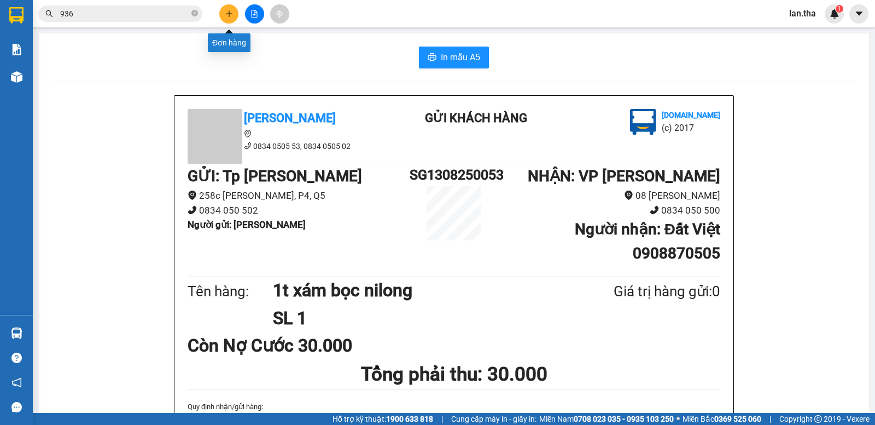
click at [232, 10] on icon "plus" at bounding box center [229, 14] width 8 height 8
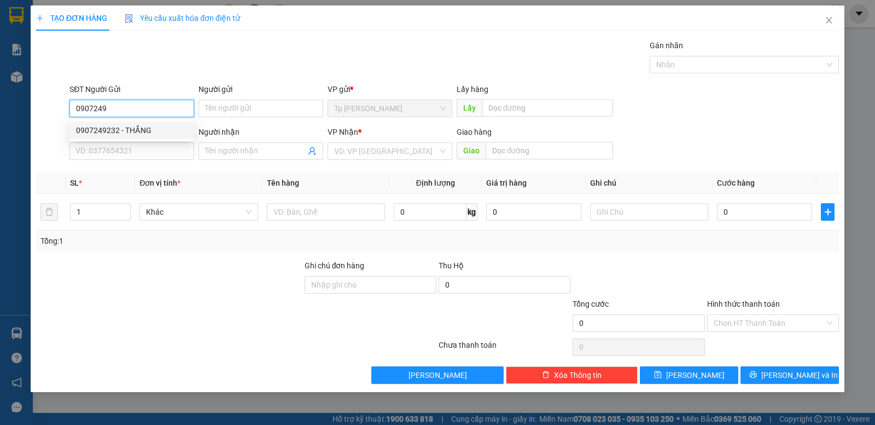
click at [121, 137] on div "0907249232 - THẮNG" at bounding box center [131, 130] width 125 height 18
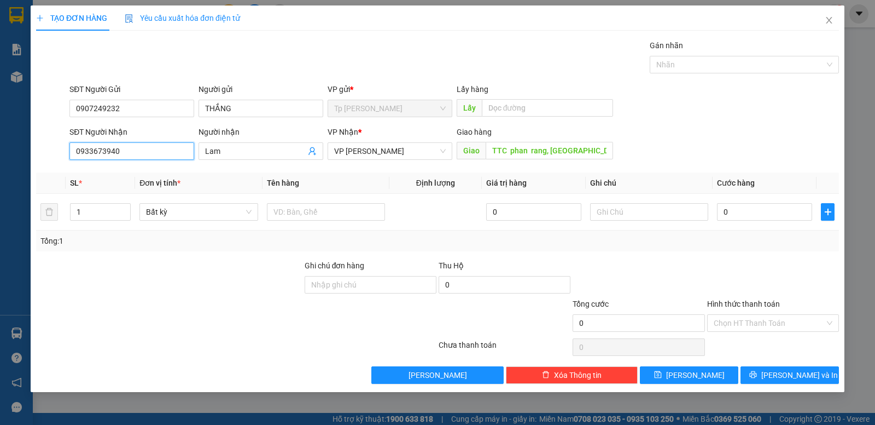
click at [159, 155] on input "0933673940" at bounding box center [131, 151] width 125 height 18
click at [158, 171] on div "0919988638 - NGA.Kê Gà" at bounding box center [132, 173] width 112 height 12
click at [100, 214] on input "1" at bounding box center [101, 212] width 60 height 16
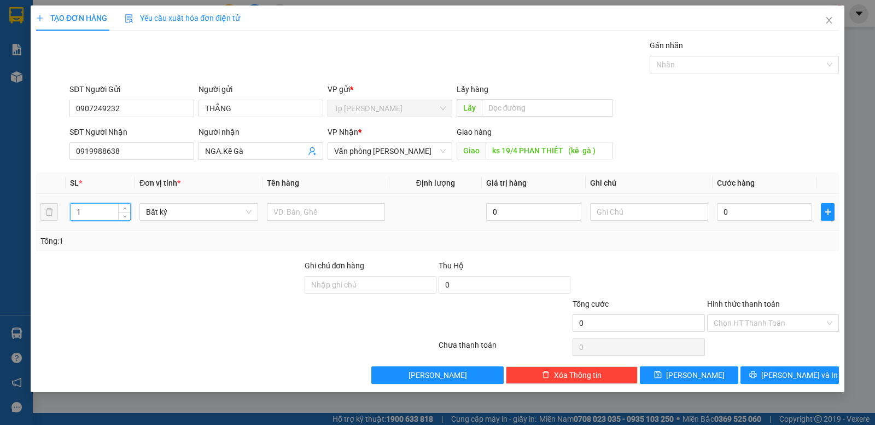
click at [100, 214] on input "1" at bounding box center [101, 212] width 60 height 16
click at [314, 217] on input "text" at bounding box center [326, 212] width 118 height 18
click at [747, 213] on input "0" at bounding box center [764, 212] width 95 height 18
drag, startPoint x: 103, startPoint y: 139, endPoint x: 119, endPoint y: 152, distance: 19.8
click at [106, 141] on div "SĐT Người Nhận" at bounding box center [131, 134] width 125 height 16
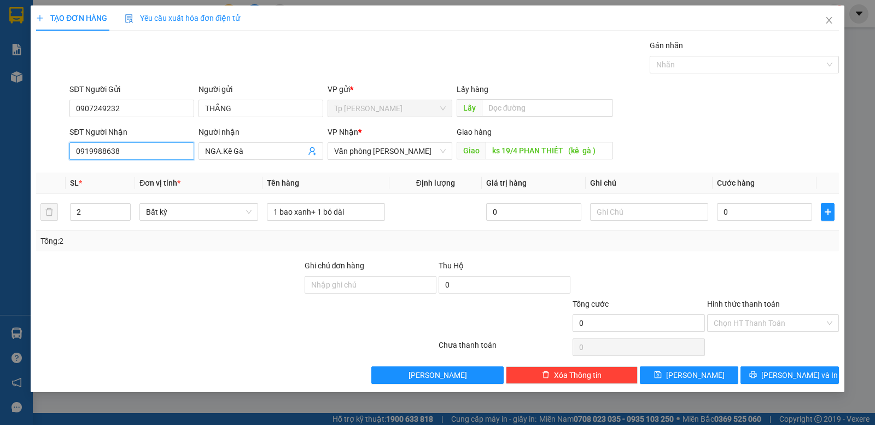
click at [119, 152] on input "0919988638" at bounding box center [131, 151] width 125 height 18
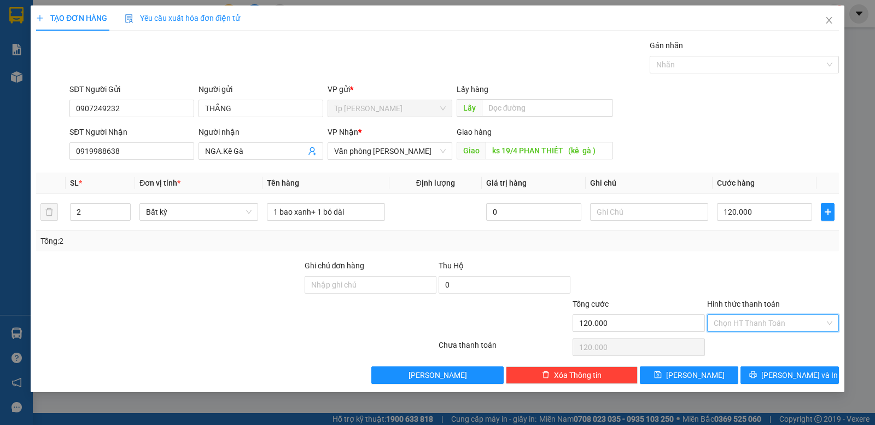
click at [774, 321] on input "Hình thức thanh toán" at bounding box center [769, 323] width 111 height 16
click at [764, 351] on div "Tại văn phòng" at bounding box center [774, 345] width 132 height 18
click at [695, 246] on div "Tổng: 2" at bounding box center [437, 241] width 795 height 12
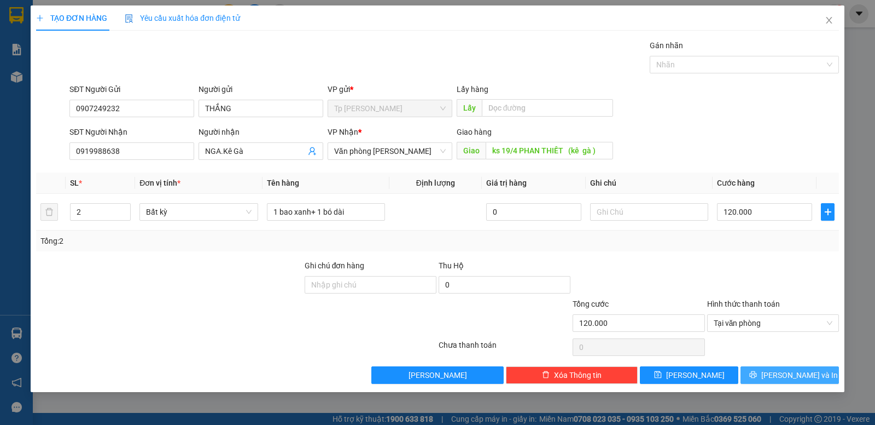
click at [777, 370] on button "Lưu và In" at bounding box center [790, 375] width 98 height 18
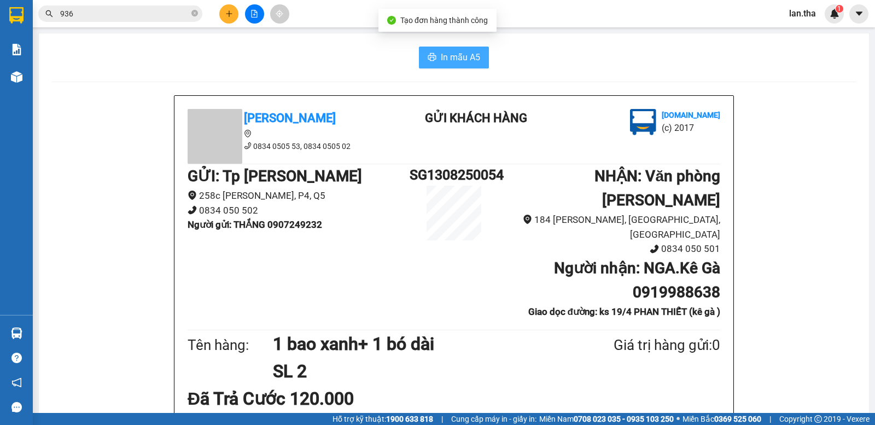
click at [452, 60] on span "In mẫu A5" at bounding box center [460, 57] width 39 height 14
click at [464, 55] on span "In mẫu A5" at bounding box center [460, 57] width 39 height 14
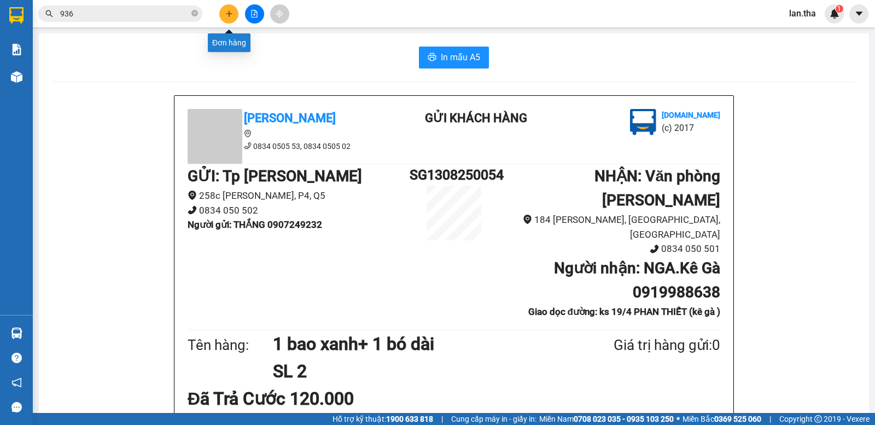
click at [233, 13] on button at bounding box center [228, 13] width 19 height 19
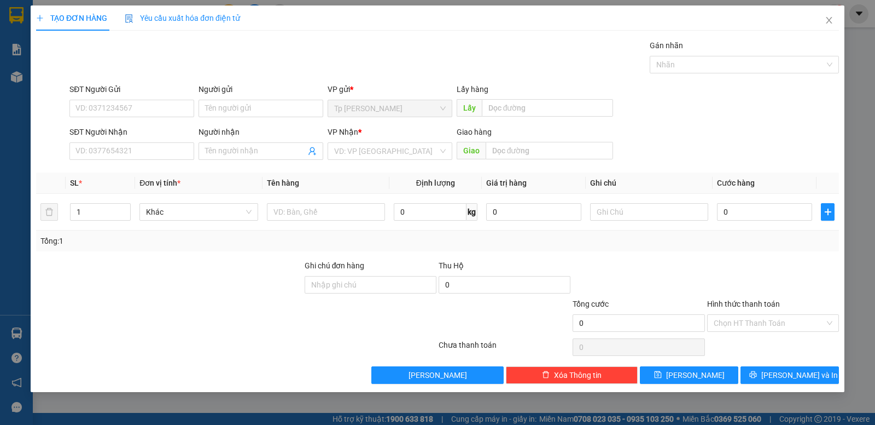
click at [116, 142] on div "SĐT Người Nhận" at bounding box center [131, 134] width 125 height 16
click at [137, 148] on input "SĐT Người Nhận" at bounding box center [131, 151] width 125 height 18
click at [125, 172] on div "0974281619 - Trúc" at bounding box center [132, 173] width 112 height 12
click at [356, 219] on input "text" at bounding box center [326, 212] width 118 height 18
click at [341, 217] on input "1h dẹp nilong đen" at bounding box center [326, 212] width 118 height 18
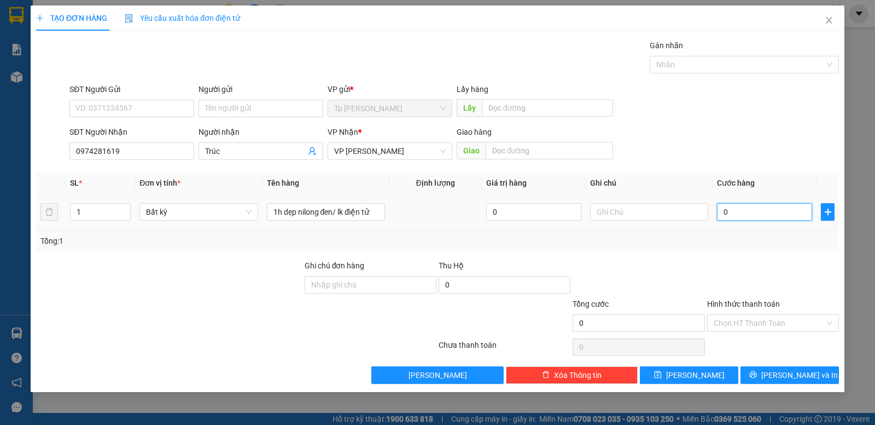
click at [772, 218] on input "0" at bounding box center [764, 212] width 95 height 18
drag, startPoint x: 711, startPoint y: 256, endPoint x: 726, endPoint y: 274, distance: 22.9
click at [712, 258] on div "Transit Pickup Surcharge Ids Transit Deliver Surcharge Ids Transit Deliver Surc…" at bounding box center [437, 211] width 803 height 344
click at [787, 374] on span "Lưu và In" at bounding box center [800, 375] width 77 height 12
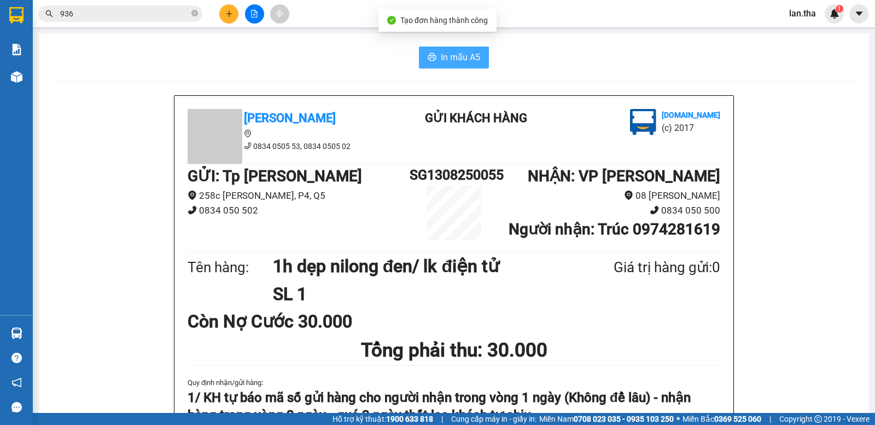
click at [468, 49] on button "In mẫu A5" at bounding box center [454, 58] width 70 height 22
click at [230, 10] on icon "plus" at bounding box center [229, 14] width 8 height 8
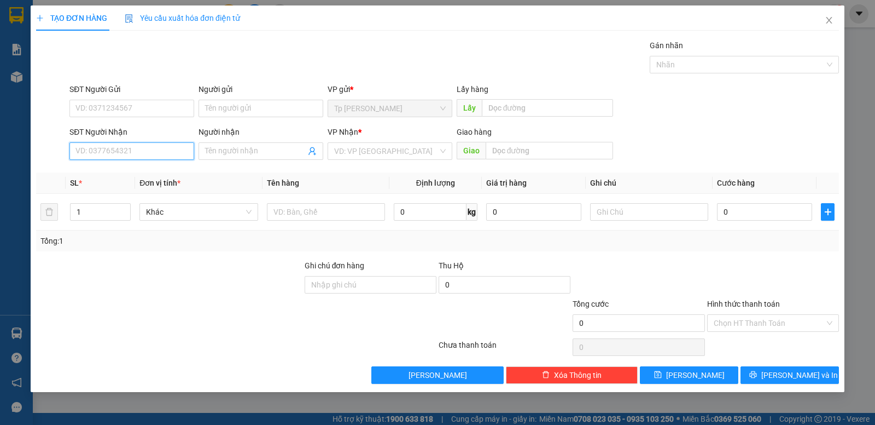
click at [131, 150] on input "SĐT Người Nhận" at bounding box center [131, 151] width 125 height 18
click at [125, 173] on div "0908157977 - gara thắng lợi" at bounding box center [132, 173] width 112 height 12
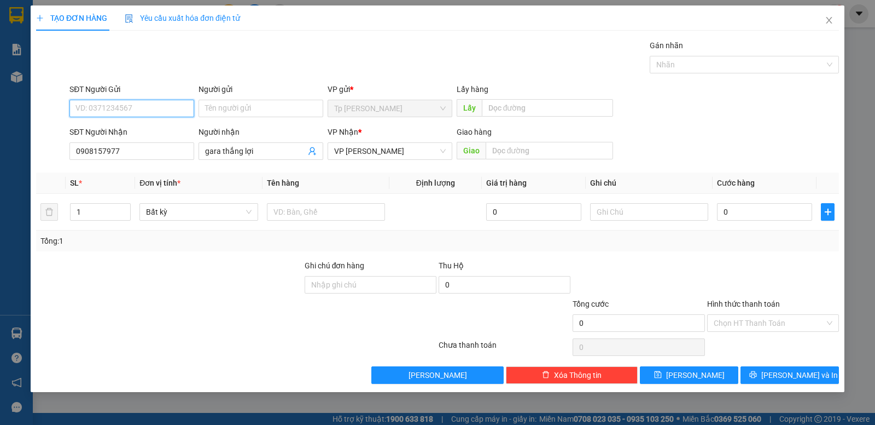
click at [95, 104] on input "SĐT Người Gửi" at bounding box center [131, 109] width 125 height 18
click at [101, 166] on div "0349334426 - quỳnh" at bounding box center [132, 165] width 112 height 12
click at [105, 204] on input "1" at bounding box center [101, 212] width 60 height 16
drag, startPoint x: 105, startPoint y: 203, endPoint x: 94, endPoint y: 206, distance: 10.9
click at [100, 204] on input "1" at bounding box center [101, 212] width 60 height 16
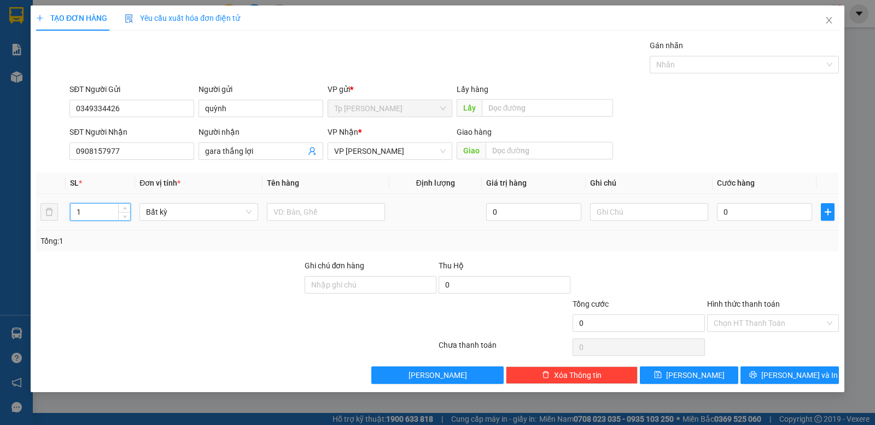
click at [92, 207] on input "1" at bounding box center [101, 212] width 60 height 16
click at [92, 210] on input "12" at bounding box center [101, 212] width 60 height 16
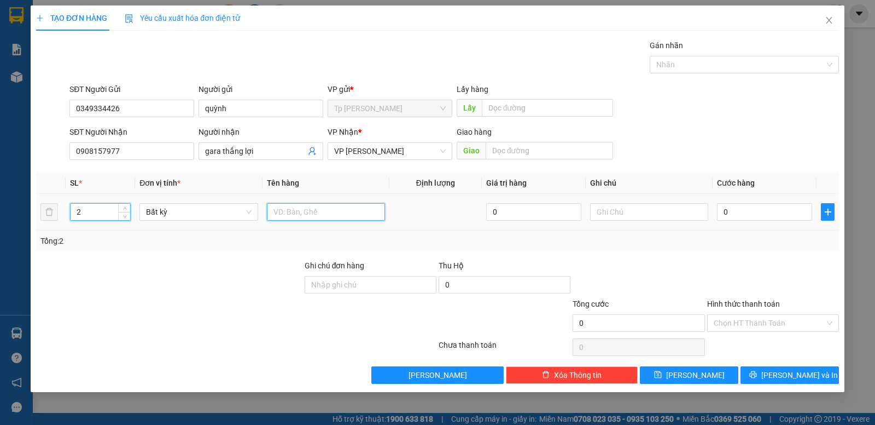
click at [299, 207] on input "text" at bounding box center [326, 212] width 118 height 18
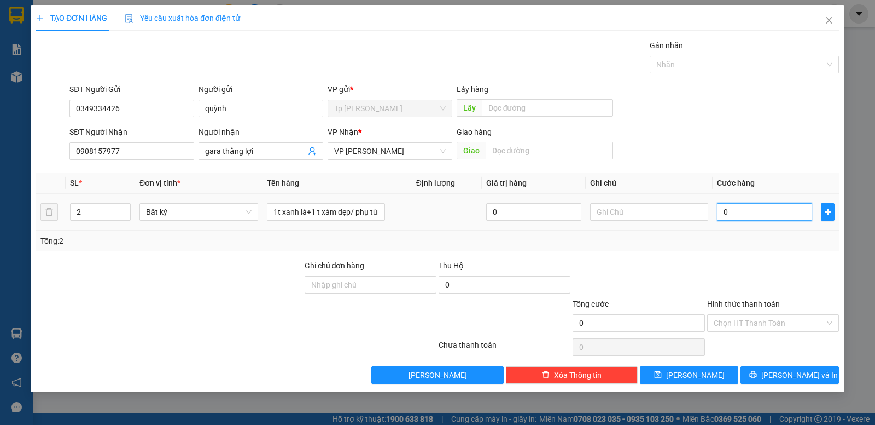
click at [765, 216] on input "0" at bounding box center [764, 212] width 95 height 18
click at [707, 269] on div at bounding box center [773, 278] width 134 height 38
drag, startPoint x: 791, startPoint y: 375, endPoint x: 758, endPoint y: 331, distance: 55.2
click at [791, 375] on span "Lưu và In" at bounding box center [800, 375] width 77 height 12
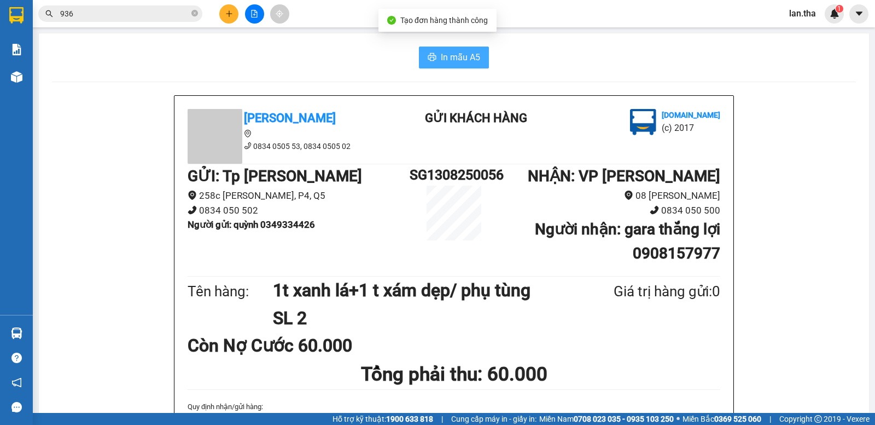
click at [468, 60] on span "In mẫu A5" at bounding box center [460, 57] width 39 height 14
click at [465, 54] on span "In mẫu A5" at bounding box center [460, 57] width 39 height 14
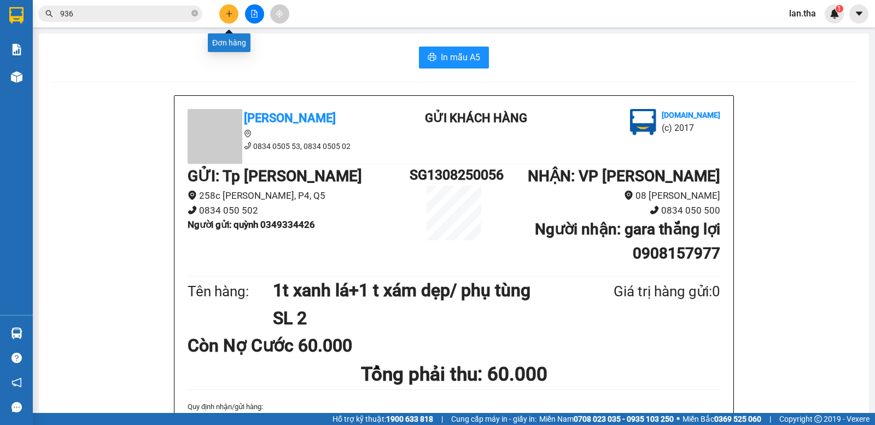
click at [229, 21] on button at bounding box center [228, 13] width 19 height 19
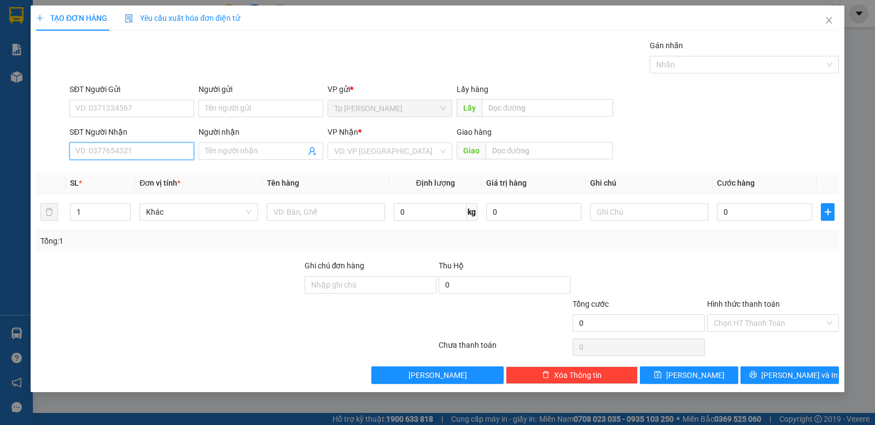
drag, startPoint x: 124, startPoint y: 155, endPoint x: 100, endPoint y: 141, distance: 28.0
click at [119, 154] on input "SĐT Người Nhận" at bounding box center [131, 151] width 125 height 18
click at [140, 170] on div "0792678699 - su hàng" at bounding box center [132, 173] width 112 height 12
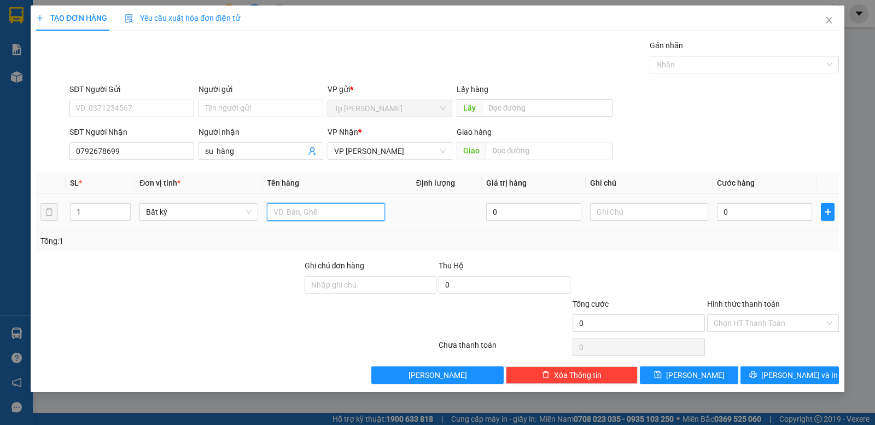
click at [298, 209] on input "text" at bounding box center [326, 212] width 118 height 18
drag, startPoint x: 732, startPoint y: 225, endPoint x: 732, endPoint y: 212, distance: 13.1
click at [732, 224] on td "0" at bounding box center [765, 212] width 104 height 37
click at [732, 212] on input "0" at bounding box center [764, 212] width 95 height 18
drag, startPoint x: 704, startPoint y: 263, endPoint x: 669, endPoint y: 267, distance: 35.8
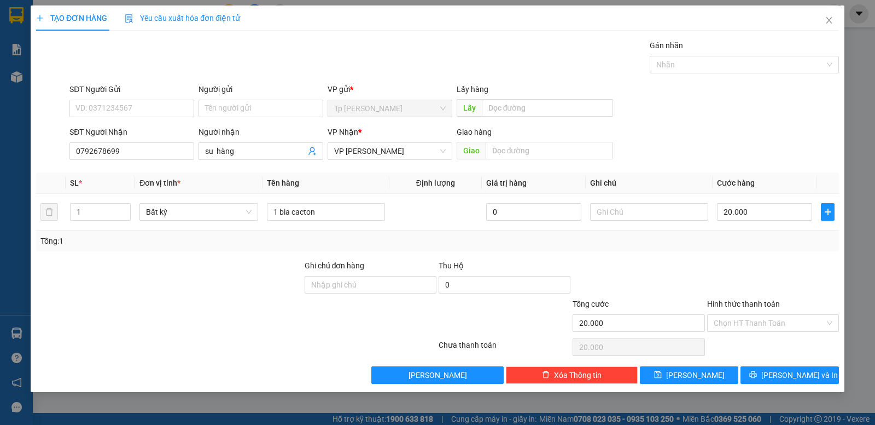
click at [705, 263] on div at bounding box center [639, 278] width 134 height 38
click at [816, 370] on button "Lưu và In" at bounding box center [790, 375] width 98 height 18
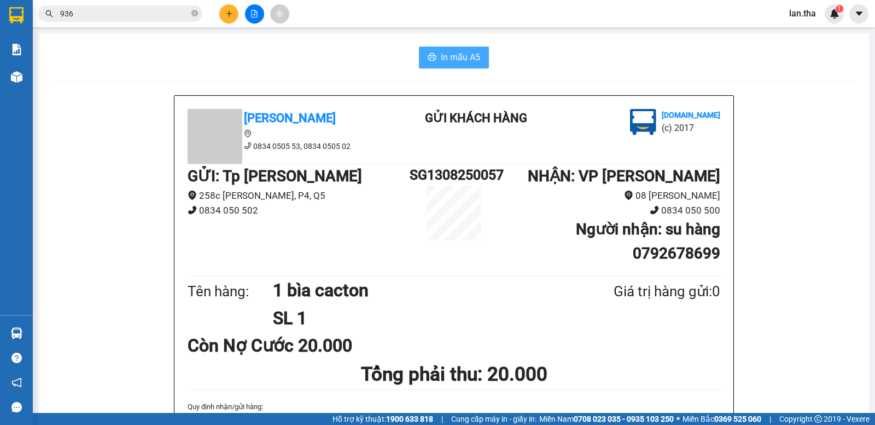
click at [461, 59] on span "In mẫu A5" at bounding box center [460, 57] width 39 height 14
click at [225, 15] on icon "plus" at bounding box center [229, 14] width 8 height 8
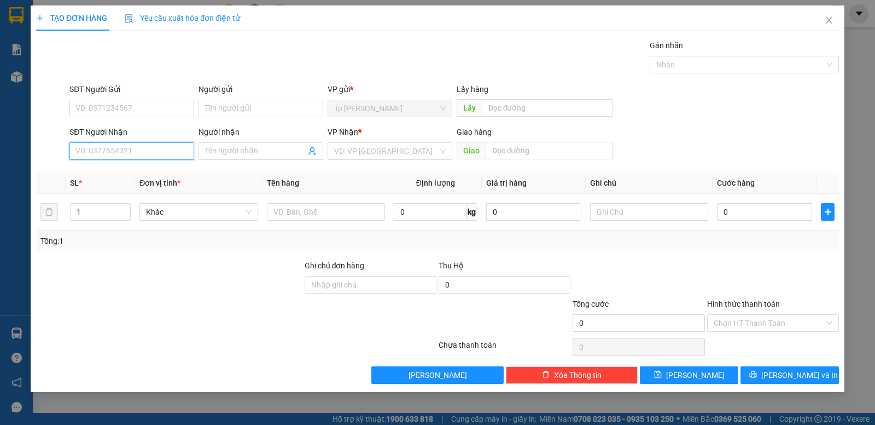
click at [141, 148] on input "SĐT Người Nhận" at bounding box center [131, 151] width 125 height 18
click at [126, 171] on div "0986776560 - Khanh" at bounding box center [132, 173] width 112 height 12
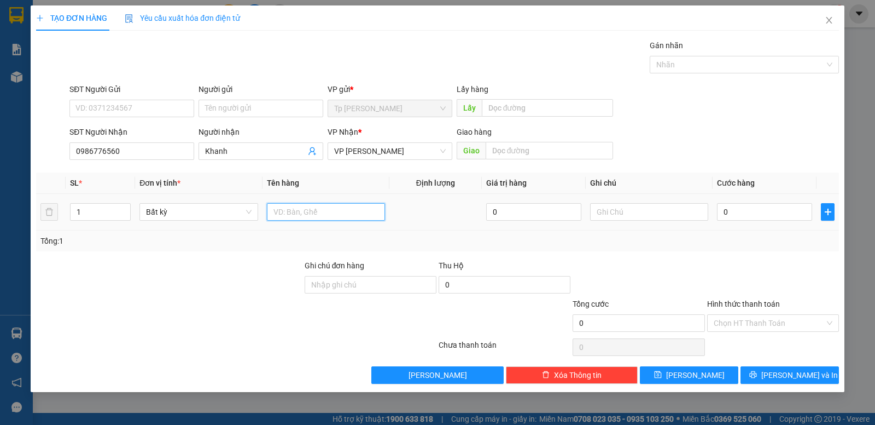
click at [328, 214] on input "text" at bounding box center [326, 212] width 118 height 18
click at [747, 207] on input "0" at bounding box center [764, 212] width 95 height 18
drag, startPoint x: 733, startPoint y: 238, endPoint x: 733, endPoint y: 252, distance: 14.2
click at [732, 243] on div "Tổng: 1" at bounding box center [437, 241] width 795 height 12
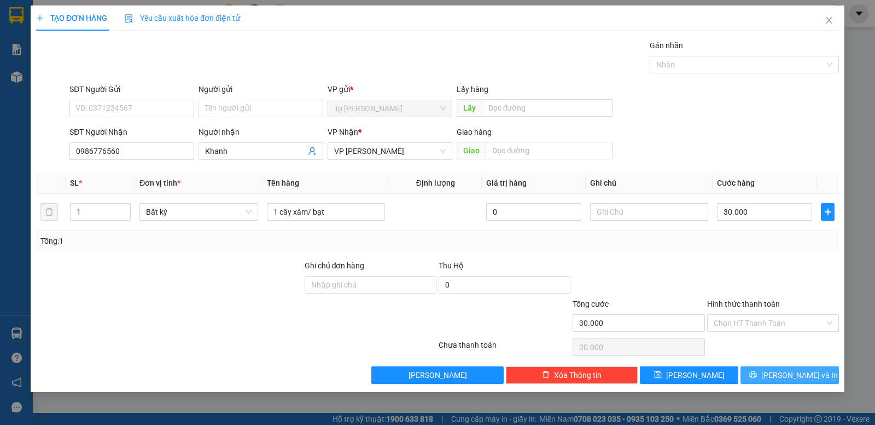
click at [781, 378] on span "Lưu và In" at bounding box center [800, 375] width 77 height 12
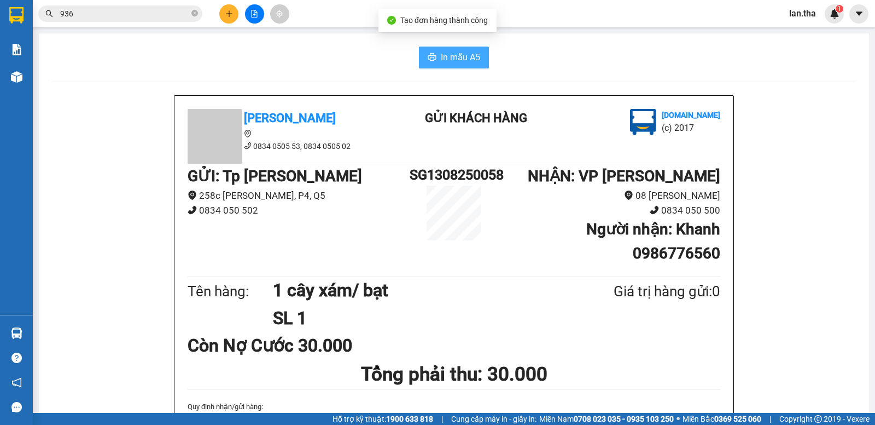
click at [441, 64] on span "In mẫu A5" at bounding box center [460, 57] width 39 height 14
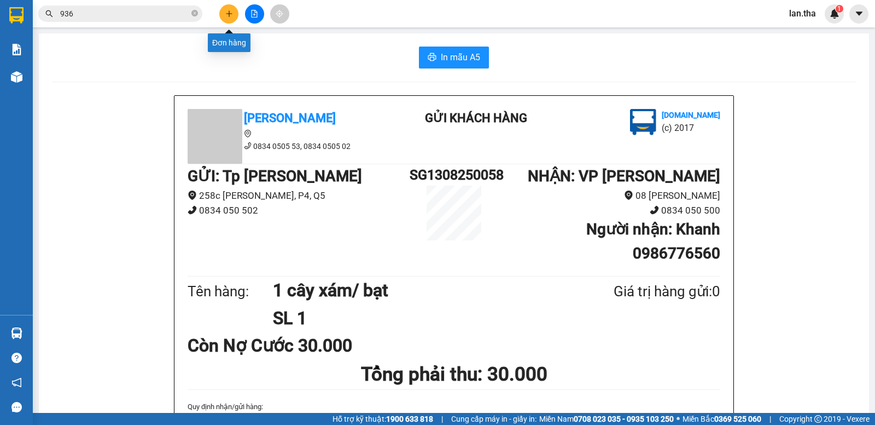
click at [234, 11] on button at bounding box center [228, 13] width 19 height 19
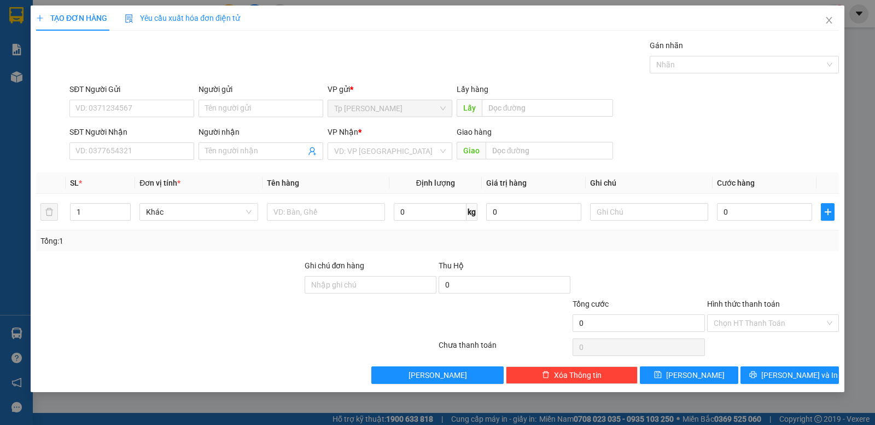
click at [155, 141] on div "SĐT Người Nhận" at bounding box center [131, 134] width 125 height 16
drag, startPoint x: 159, startPoint y: 145, endPoint x: 149, endPoint y: 133, distance: 15.2
click at [156, 144] on input "SĐT Người Nhận" at bounding box center [131, 151] width 125 height 18
click at [139, 171] on div "0933638567 - Tuyết Mai" at bounding box center [132, 173] width 112 height 12
click at [310, 212] on input "text" at bounding box center [326, 212] width 118 height 18
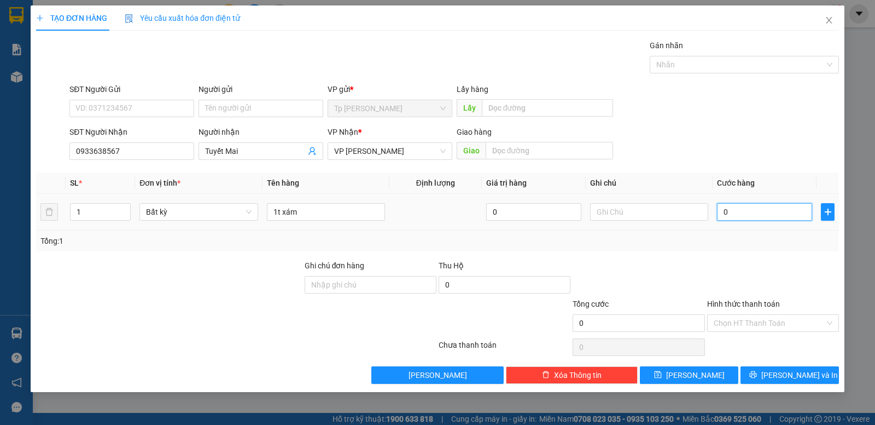
click at [762, 216] on input "0" at bounding box center [764, 212] width 95 height 18
click at [347, 211] on input "1t xám" at bounding box center [326, 212] width 118 height 18
click at [776, 212] on input "0" at bounding box center [764, 212] width 95 height 18
click at [735, 208] on input "0" at bounding box center [764, 212] width 95 height 18
click at [751, 241] on div "Tổng: 1" at bounding box center [437, 241] width 795 height 12
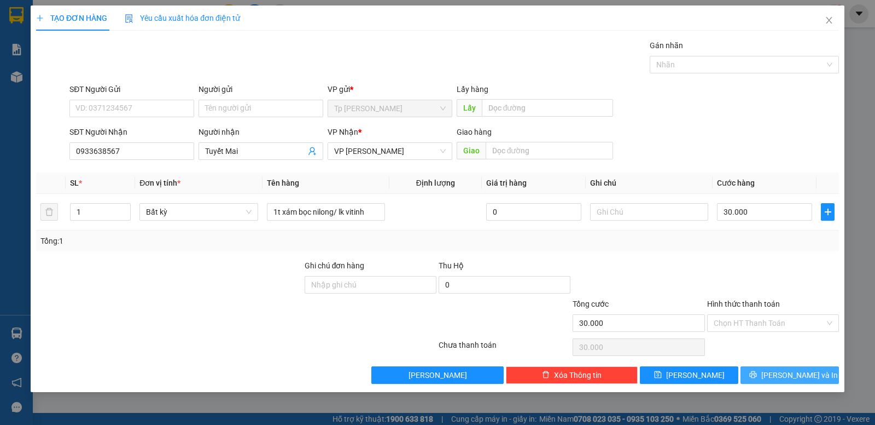
click at [793, 366] on button "Lưu và In" at bounding box center [790, 375] width 98 height 18
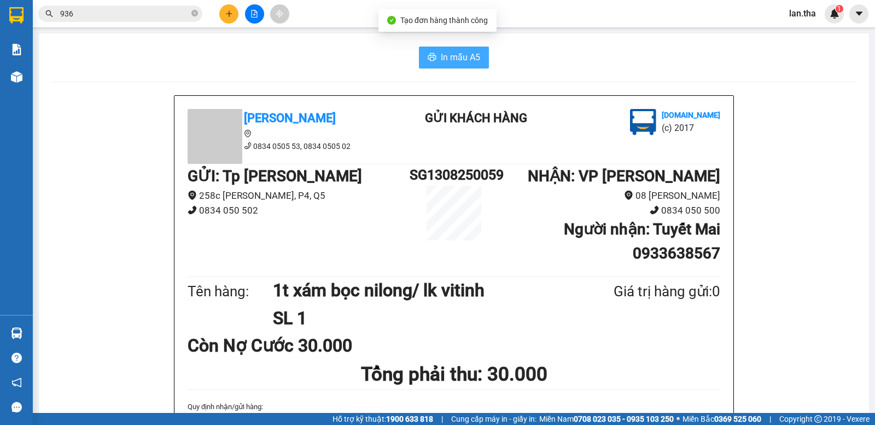
click at [442, 61] on span "In mẫu A5" at bounding box center [460, 57] width 39 height 14
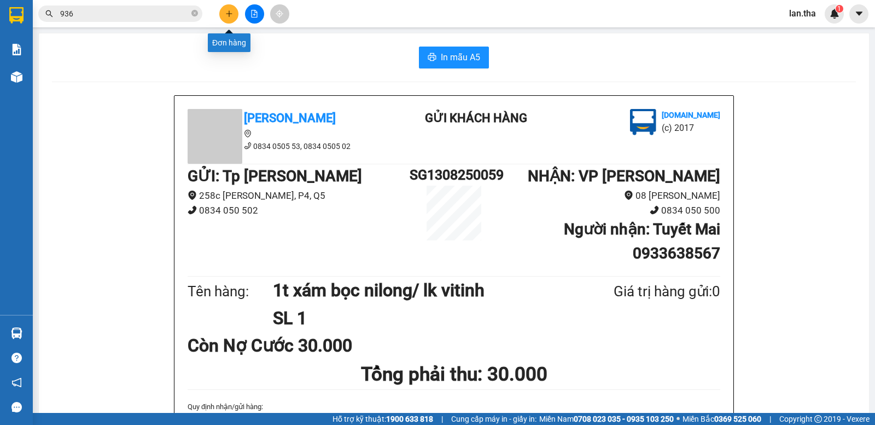
click at [231, 11] on icon "plus" at bounding box center [229, 14] width 8 height 8
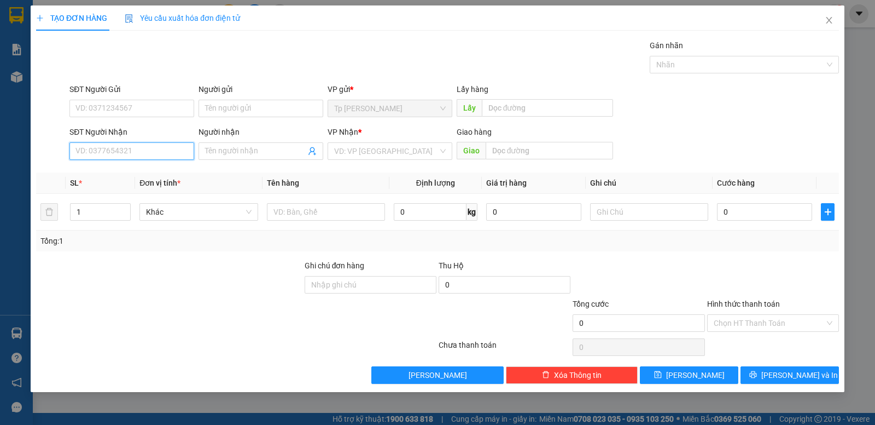
click at [151, 150] on input "SĐT Người Nhận" at bounding box center [131, 151] width 125 height 18
click at [125, 113] on input "SĐT Người Gửi" at bounding box center [131, 109] width 125 height 18
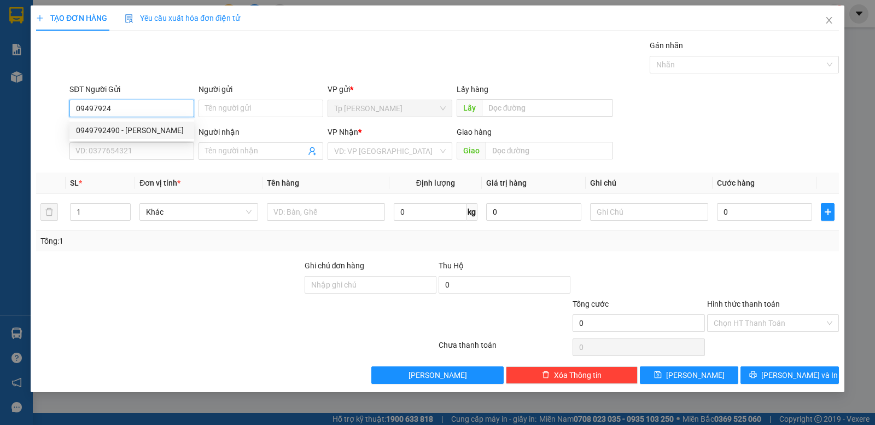
click at [148, 127] on div "0949792490 - TRINH" at bounding box center [132, 130] width 112 height 12
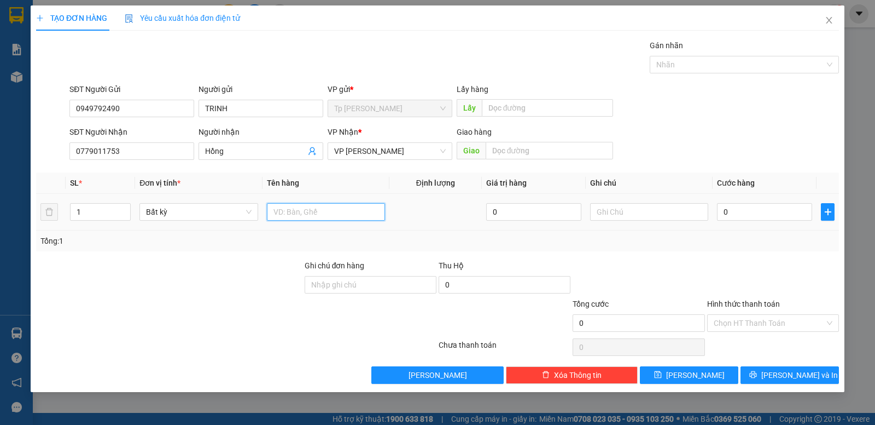
click at [318, 211] on input "text" at bounding box center [326, 212] width 118 height 18
click at [138, 150] on input "0779011753" at bounding box center [131, 151] width 125 height 18
drag, startPoint x: 778, startPoint y: 214, endPoint x: 780, endPoint y: 208, distance: 6.4
click at [778, 212] on input "0" at bounding box center [764, 212] width 95 height 18
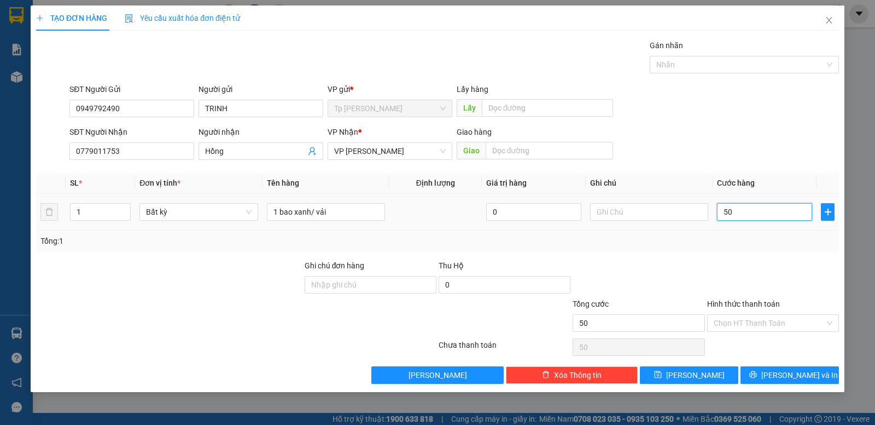
click at [744, 213] on input "50" at bounding box center [764, 212] width 95 height 18
drag, startPoint x: 696, startPoint y: 260, endPoint x: 699, endPoint y: 271, distance: 11.3
click at [696, 262] on div at bounding box center [639, 278] width 134 height 38
click at [781, 369] on span "Lưu và In" at bounding box center [800, 375] width 77 height 12
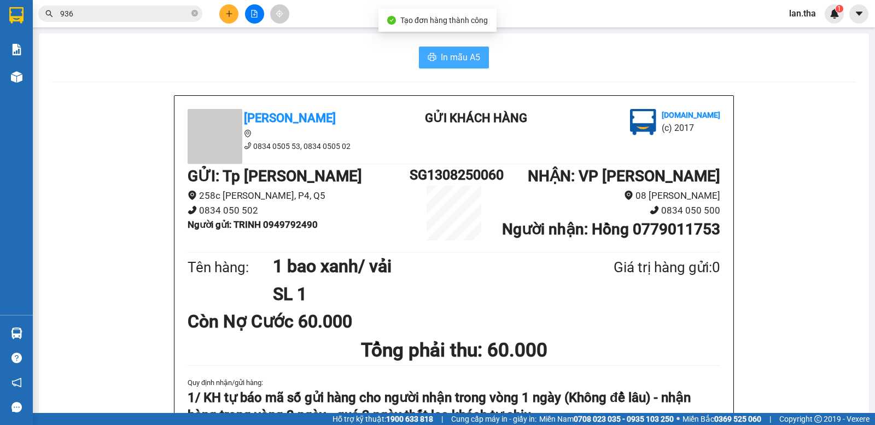
click at [453, 56] on span "In mẫu A5" at bounding box center [460, 57] width 39 height 14
click at [224, 21] on button at bounding box center [228, 13] width 19 height 19
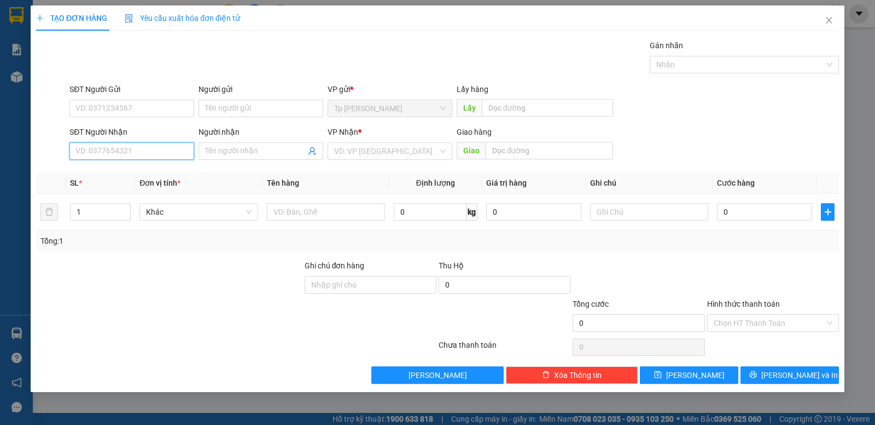
click at [125, 155] on input "SĐT Người Nhận" at bounding box center [131, 151] width 125 height 18
click at [173, 166] on div "0939703537 - Nguyệt" at bounding box center [131, 173] width 125 height 18
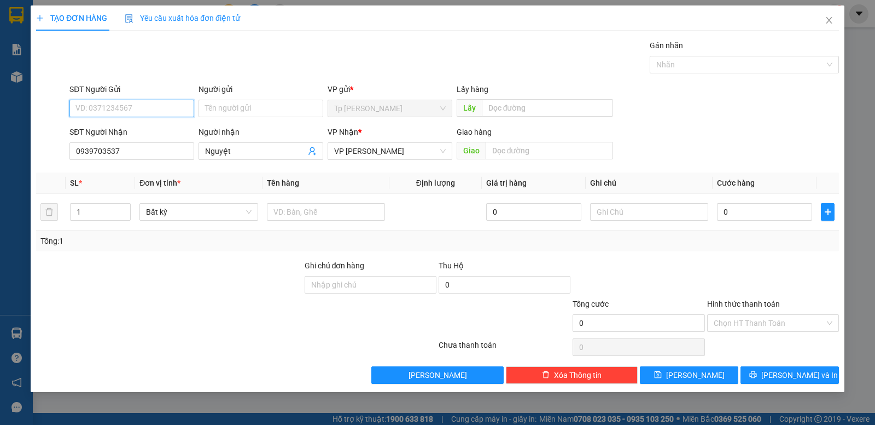
click at [160, 109] on input "SĐT Người Gửi" at bounding box center [131, 109] width 125 height 18
click at [149, 127] on div "0858855223 - Thu ,MuonMua" at bounding box center [132, 130] width 112 height 12
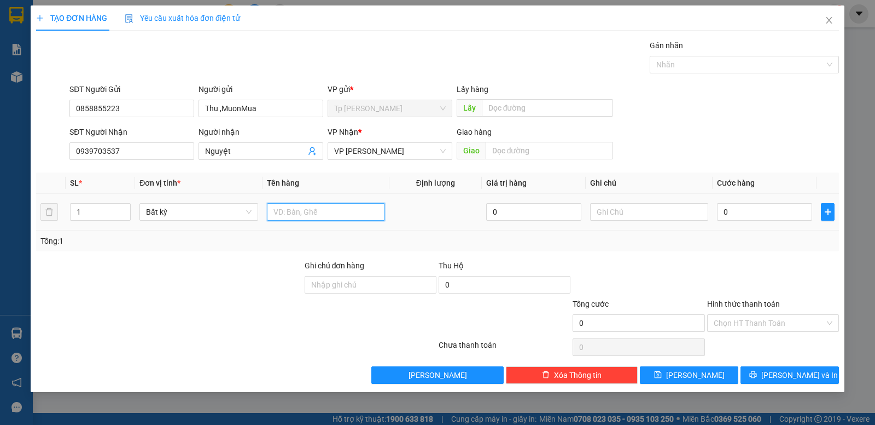
click at [294, 217] on input "text" at bounding box center [326, 212] width 118 height 18
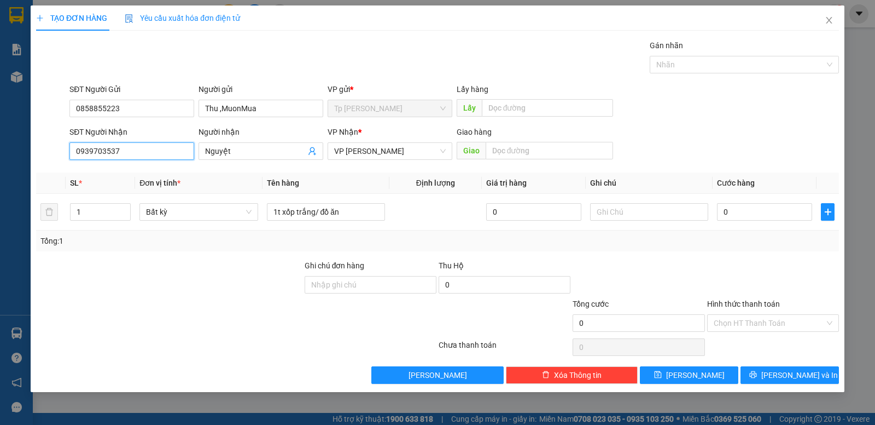
click at [95, 156] on input "0939703537" at bounding box center [131, 151] width 125 height 18
click at [98, 158] on input "0939703537" at bounding box center [131, 151] width 125 height 18
click at [100, 154] on input "0939703537" at bounding box center [131, 151] width 125 height 18
click at [803, 270] on div at bounding box center [773, 278] width 134 height 38
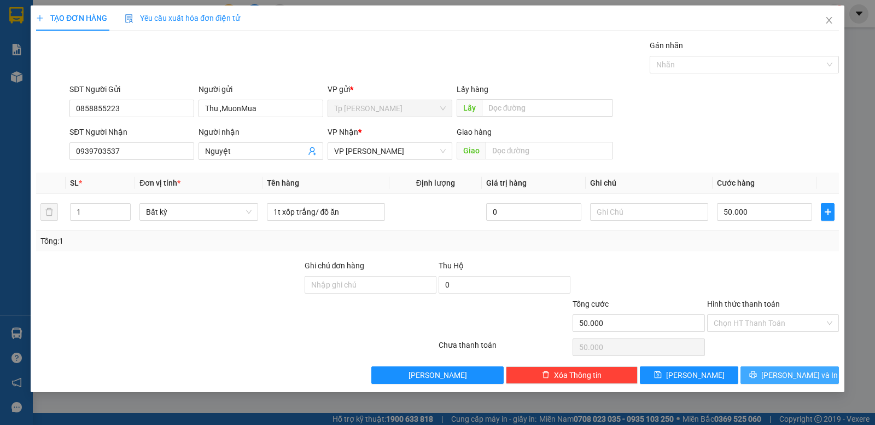
click at [796, 372] on span "Lưu và In" at bounding box center [800, 375] width 77 height 12
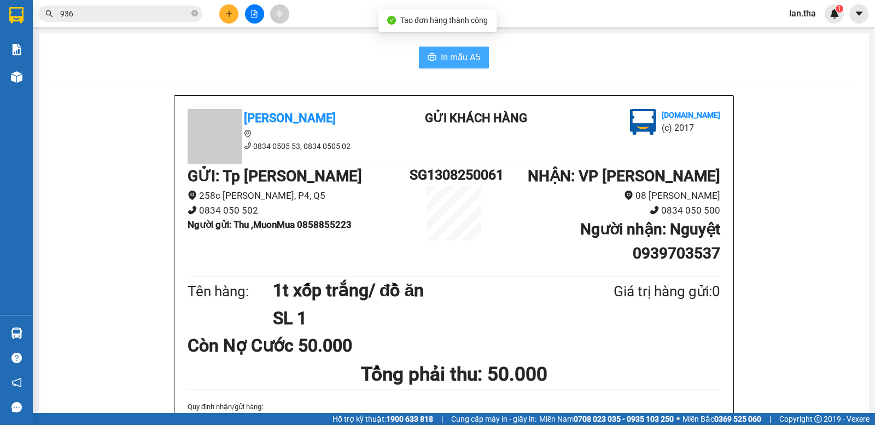
click at [436, 63] on button "In mẫu A5" at bounding box center [454, 58] width 70 height 22
click at [222, 20] on button at bounding box center [228, 13] width 19 height 19
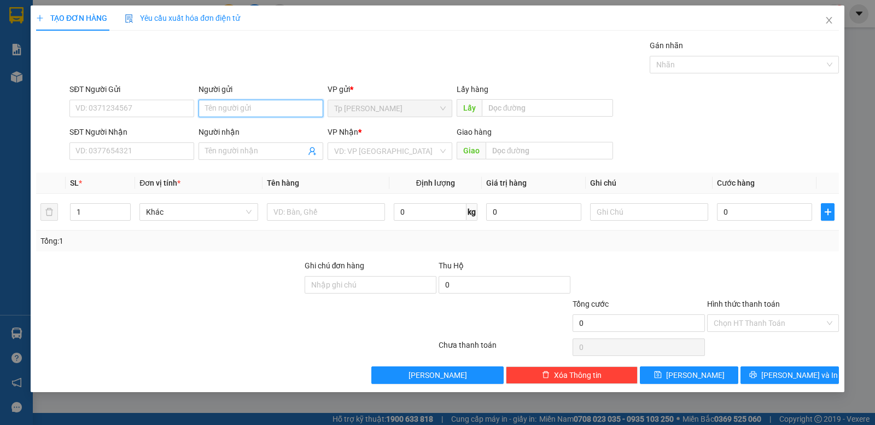
click at [227, 110] on input "Người gửi" at bounding box center [261, 109] width 125 height 18
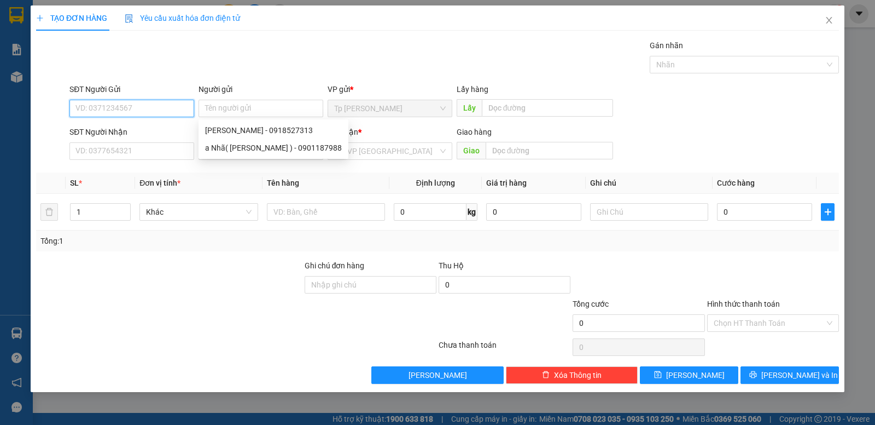
click at [113, 106] on input "SĐT Người Gửi" at bounding box center [131, 109] width 125 height 18
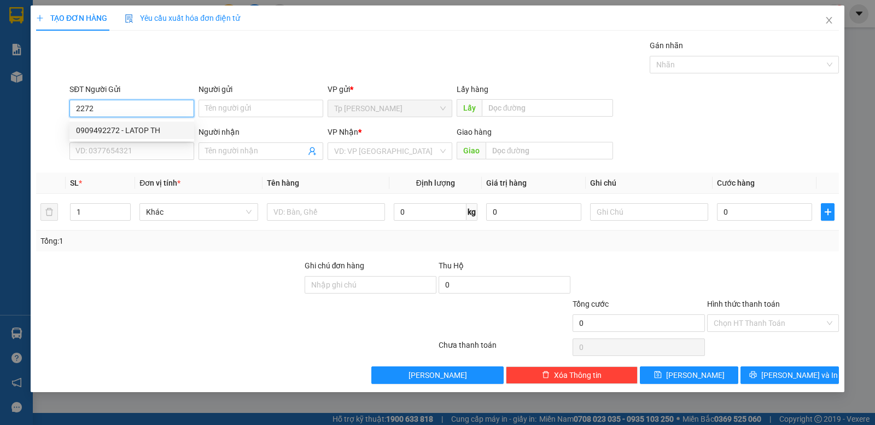
click at [127, 129] on div "0909492272 - LATOP TH" at bounding box center [132, 130] width 112 height 12
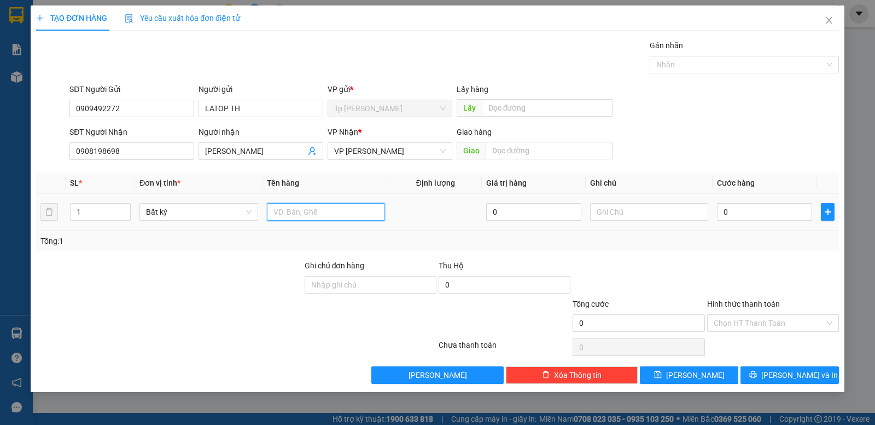
click at [326, 219] on input "text" at bounding box center [326, 212] width 118 height 18
click at [768, 207] on input "0" at bounding box center [764, 212] width 95 height 18
click at [739, 252] on div "Transit Pickup Surcharge Ids Transit Deliver Surcharge Ids Transit Deliver Surc…" at bounding box center [437, 211] width 803 height 344
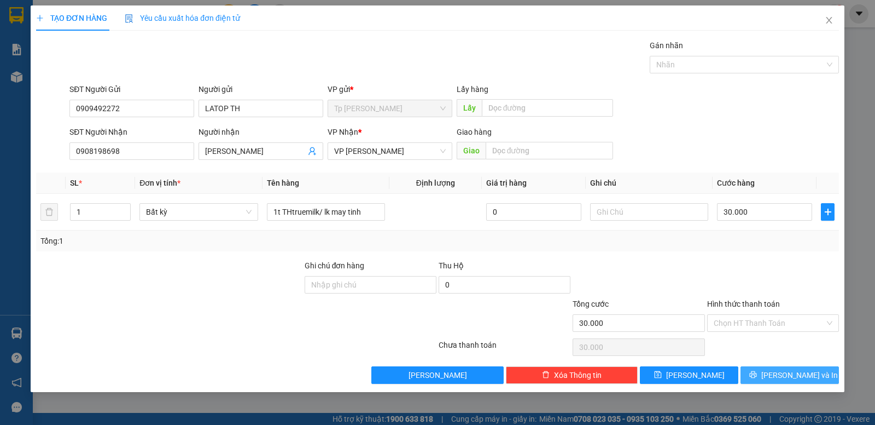
click at [765, 366] on button "Lưu và In" at bounding box center [790, 375] width 98 height 18
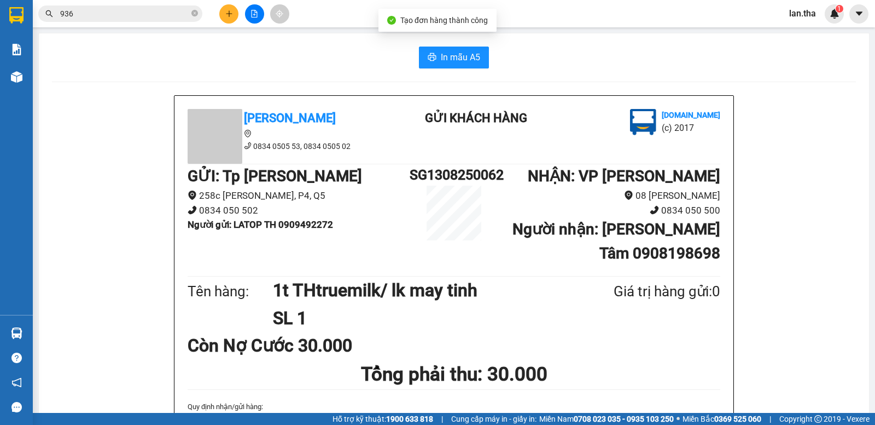
click at [477, 53] on button "In mẫu A5" at bounding box center [454, 58] width 70 height 22
click at [221, 10] on button at bounding box center [228, 13] width 19 height 19
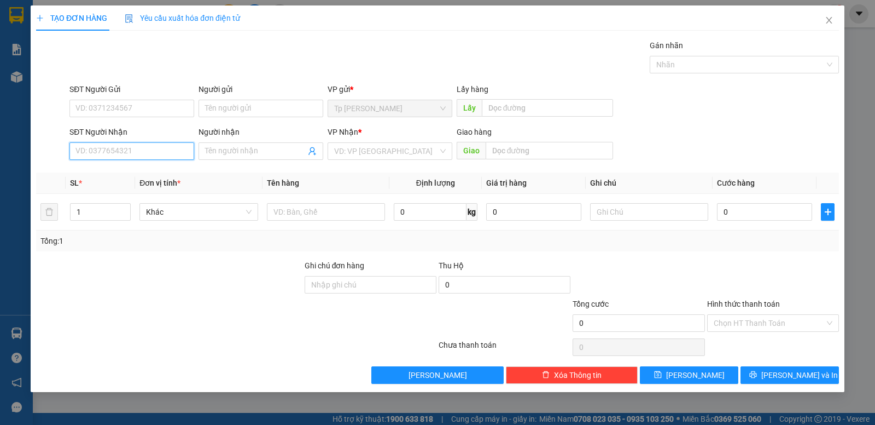
click at [93, 153] on input "SĐT Người Nhận" at bounding box center [131, 151] width 125 height 18
click at [103, 103] on input "SĐT Người Gửi" at bounding box center [131, 109] width 125 height 18
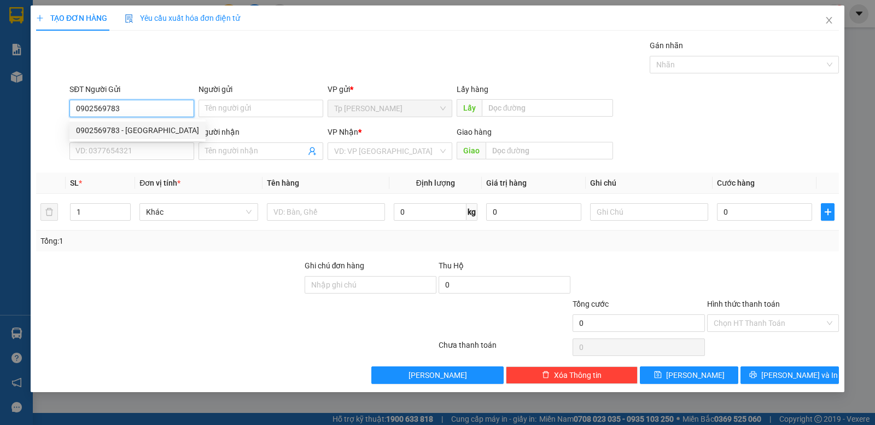
click at [134, 126] on div "0902569783 - LE Huy" at bounding box center [137, 130] width 123 height 12
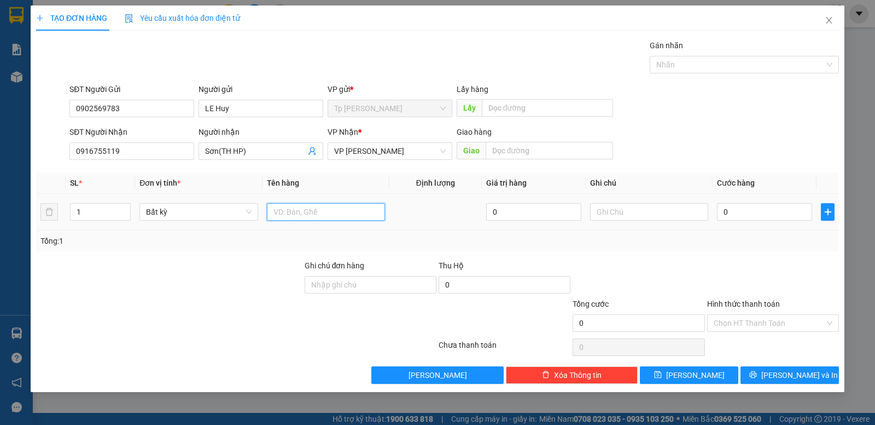
click at [302, 207] on input "text" at bounding box center [326, 212] width 118 height 18
click at [770, 214] on input "0" at bounding box center [764, 212] width 95 height 18
drag, startPoint x: 746, startPoint y: 259, endPoint x: 769, endPoint y: 260, distance: 23.0
click at [746, 258] on div "Transit Pickup Surcharge Ids Transit Deliver Surcharge Ids Transit Deliver Surc…" at bounding box center [437, 211] width 803 height 344
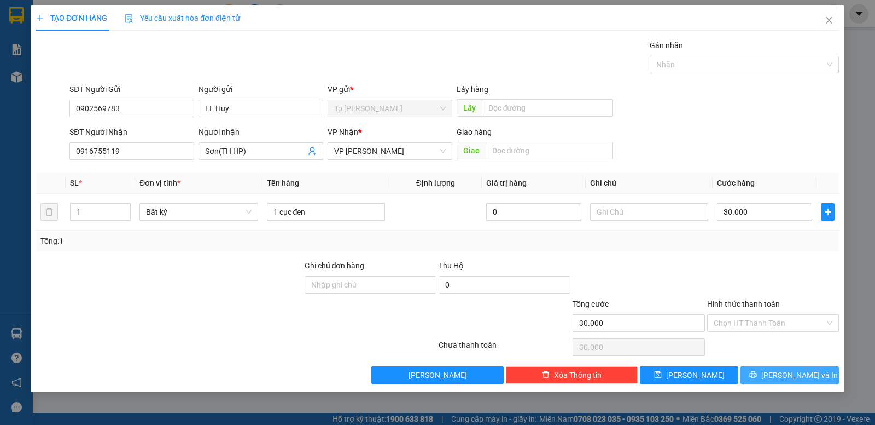
click at [814, 374] on button "Lưu và In" at bounding box center [790, 375] width 98 height 18
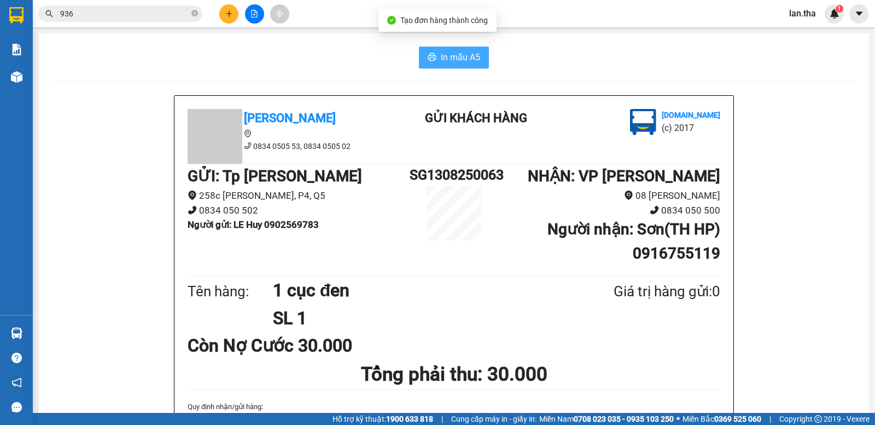
click at [442, 53] on span "In mẫu A5" at bounding box center [460, 57] width 39 height 14
click at [228, 12] on icon "plus" at bounding box center [229, 14] width 8 height 8
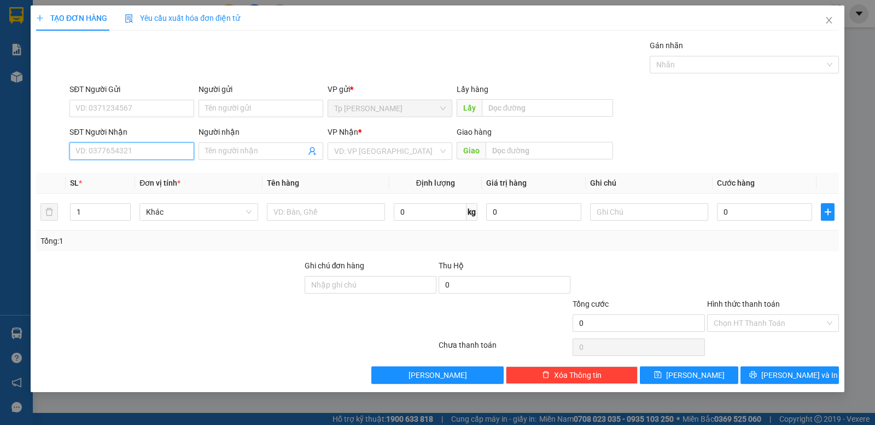
click at [124, 153] on input "SĐT Người Nhận" at bounding box center [131, 151] width 125 height 18
click at [118, 171] on div "02593823226 - MK.ThiênQuang" at bounding box center [132, 173] width 112 height 12
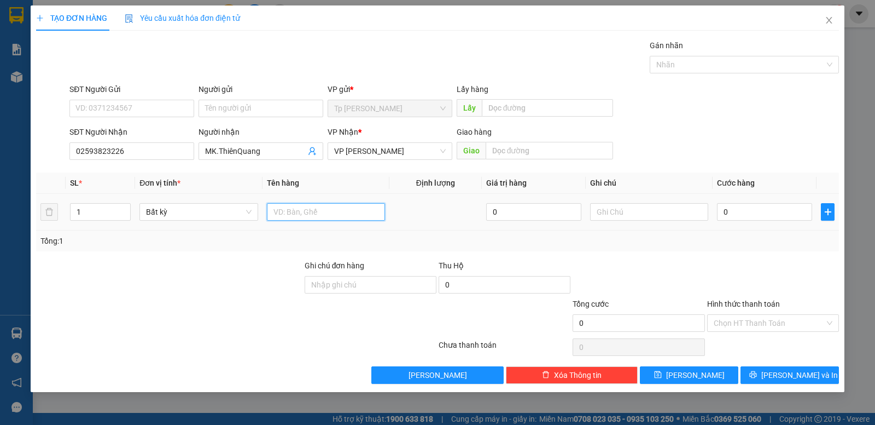
click at [327, 215] on input "text" at bounding box center [326, 212] width 118 height 18
click at [744, 207] on input "0" at bounding box center [764, 212] width 95 height 18
drag, startPoint x: 743, startPoint y: 235, endPoint x: 796, endPoint y: 410, distance: 183.0
click at [743, 236] on div "Tổng: 1" at bounding box center [437, 241] width 795 height 12
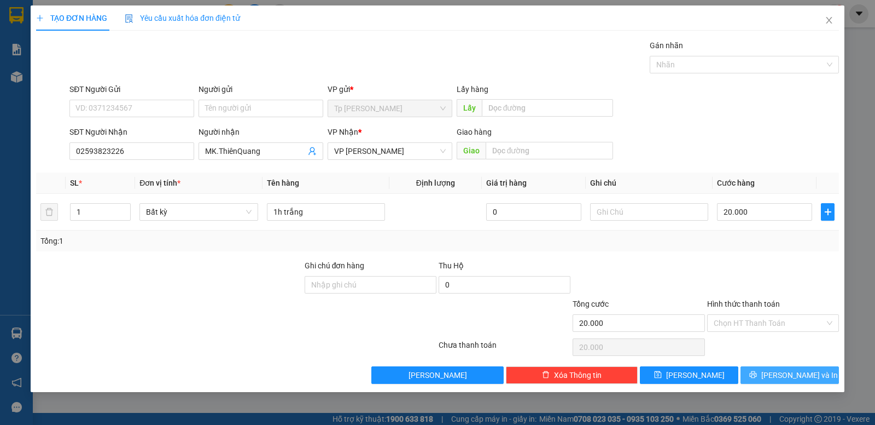
click at [791, 372] on span "Lưu và In" at bounding box center [800, 375] width 77 height 12
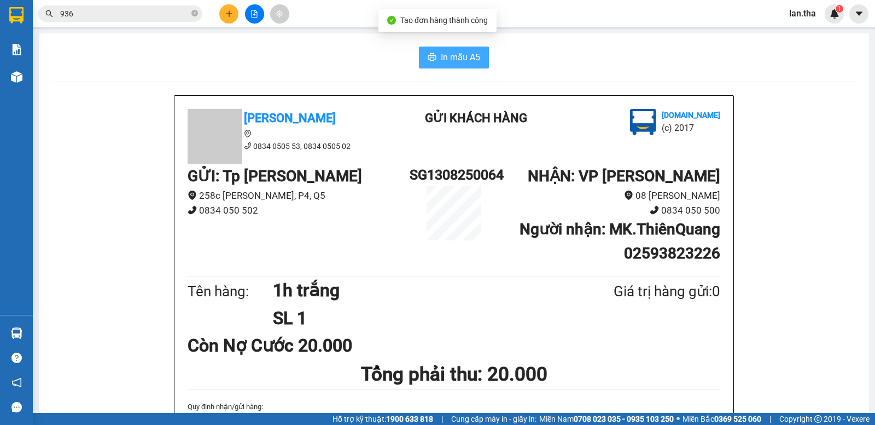
click at [446, 48] on button "In mẫu A5" at bounding box center [454, 58] width 70 height 22
click at [451, 55] on span "In mẫu A5" at bounding box center [460, 57] width 39 height 14
click at [224, 16] on button at bounding box center [228, 13] width 19 height 19
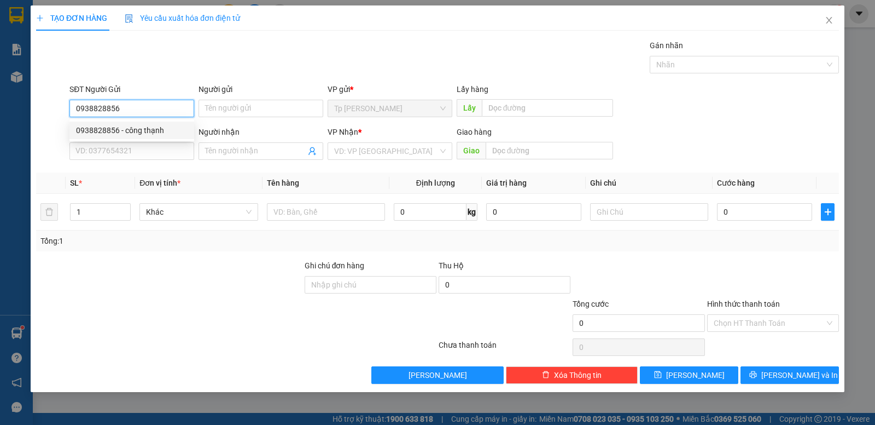
click at [161, 134] on div "0938828856 - công thạnh" at bounding box center [132, 130] width 112 height 12
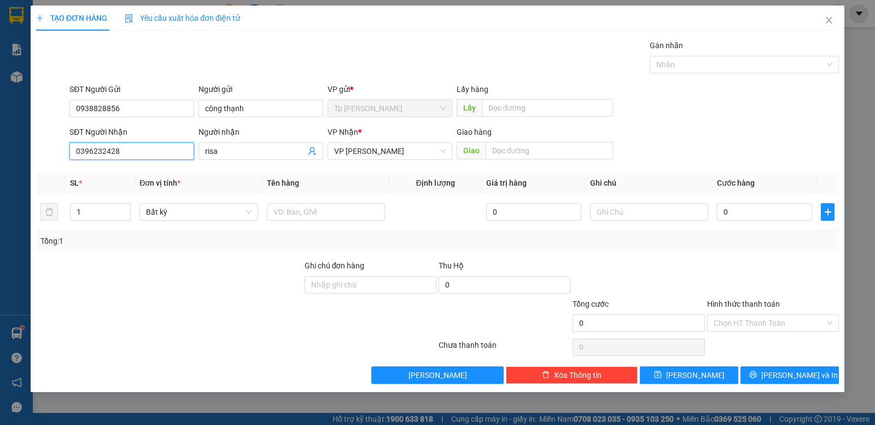
click at [147, 152] on input "0396232428" at bounding box center [131, 151] width 125 height 18
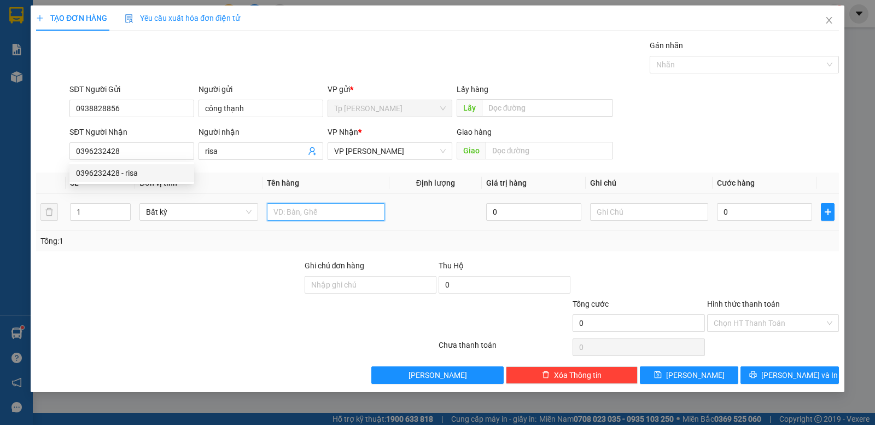
click at [301, 211] on input "text" at bounding box center [326, 212] width 118 height 18
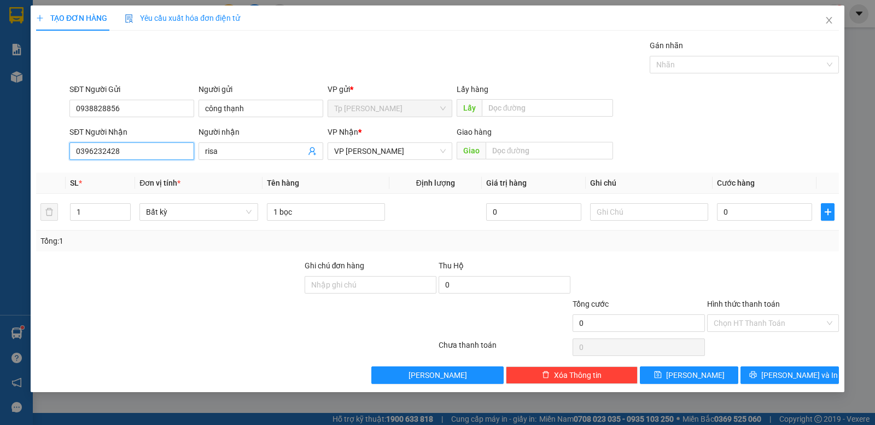
click at [143, 153] on input "0396232428" at bounding box center [131, 151] width 125 height 18
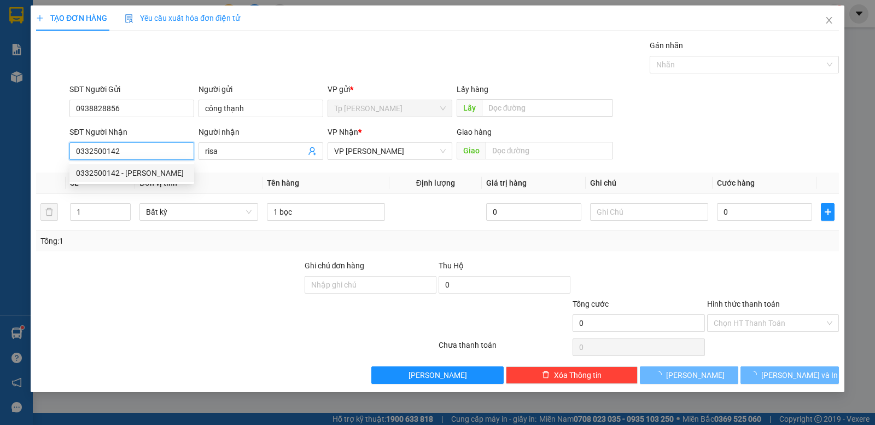
click at [160, 180] on div "0332500142 - Nguyễn Anh" at bounding box center [131, 173] width 125 height 18
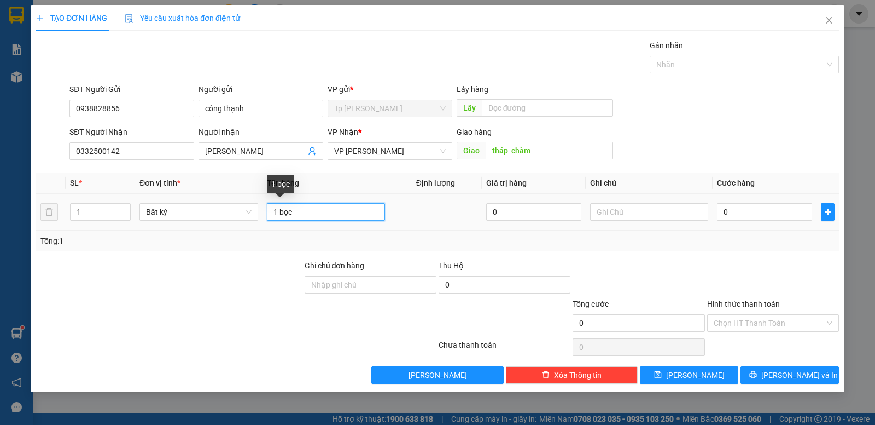
click at [334, 213] on input "1 bọc" at bounding box center [326, 212] width 118 height 18
click at [315, 216] on input "1 bọc nilong đỏ/ balo + thuốc" at bounding box center [326, 212] width 118 height 18
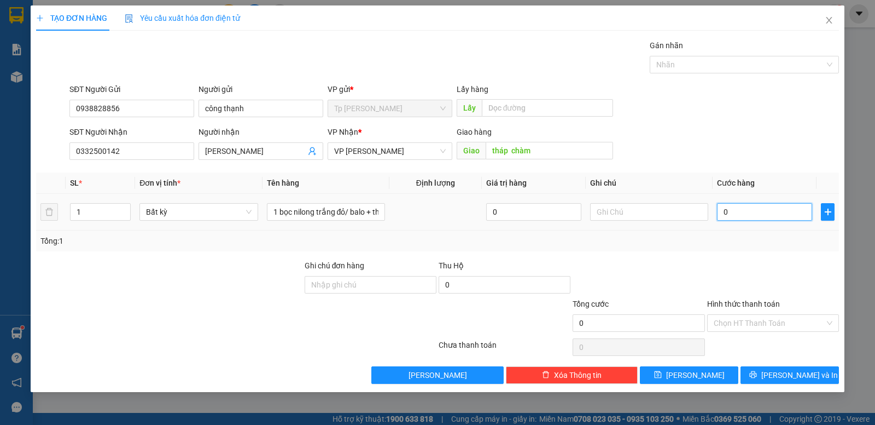
click at [757, 210] on input "0" at bounding box center [764, 212] width 95 height 18
click at [577, 147] on input "tháp chàm" at bounding box center [550, 151] width 128 height 18
click at [728, 207] on input "0" at bounding box center [764, 212] width 95 height 18
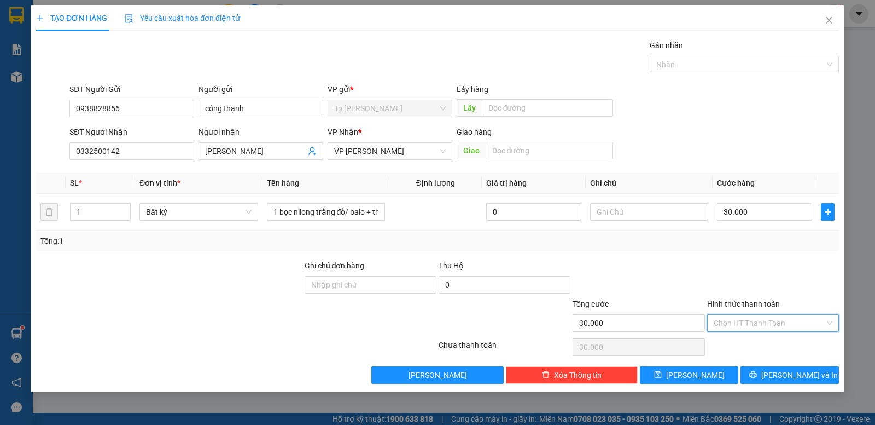
click at [764, 316] on input "Hình thức thanh toán" at bounding box center [769, 323] width 111 height 16
click at [752, 344] on div "Tại văn phòng" at bounding box center [773, 345] width 119 height 12
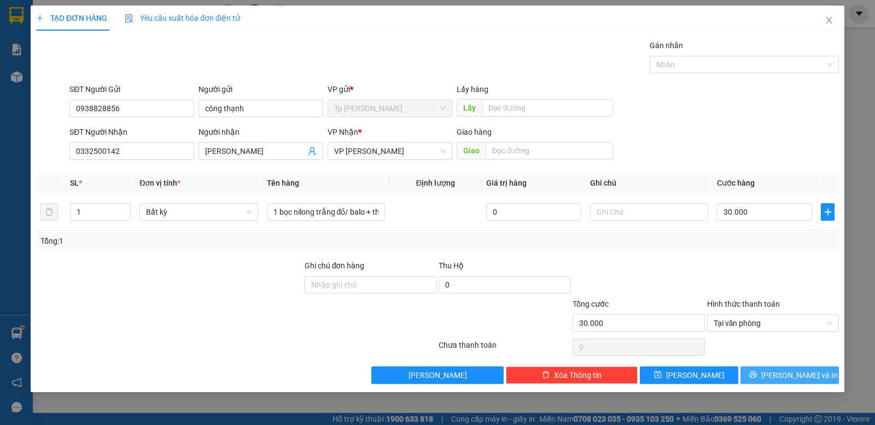
click at [766, 381] on button "Lưu và In" at bounding box center [790, 375] width 98 height 18
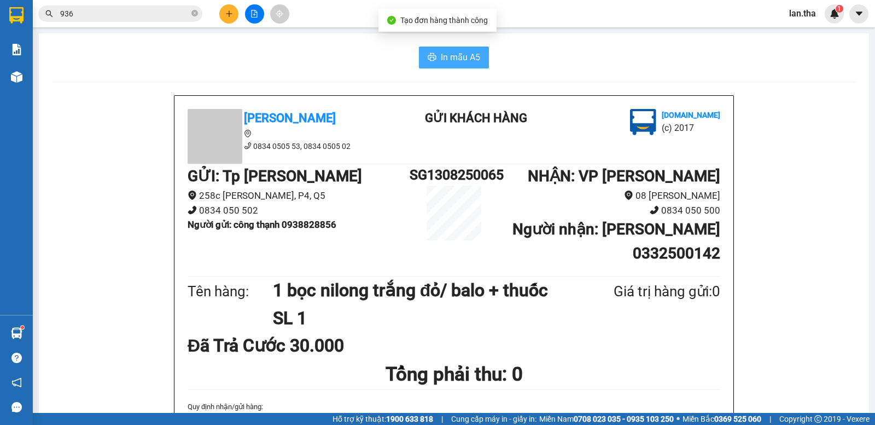
click at [455, 60] on span "In mẫu A5" at bounding box center [460, 57] width 39 height 14
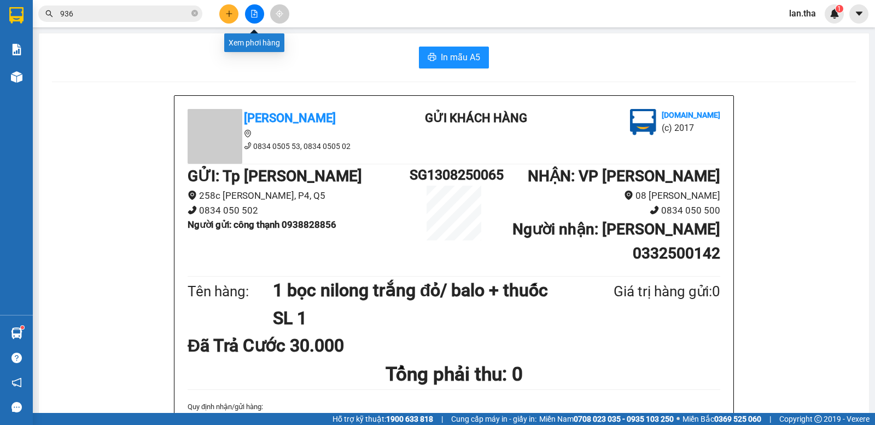
click at [234, 14] on button at bounding box center [228, 13] width 19 height 19
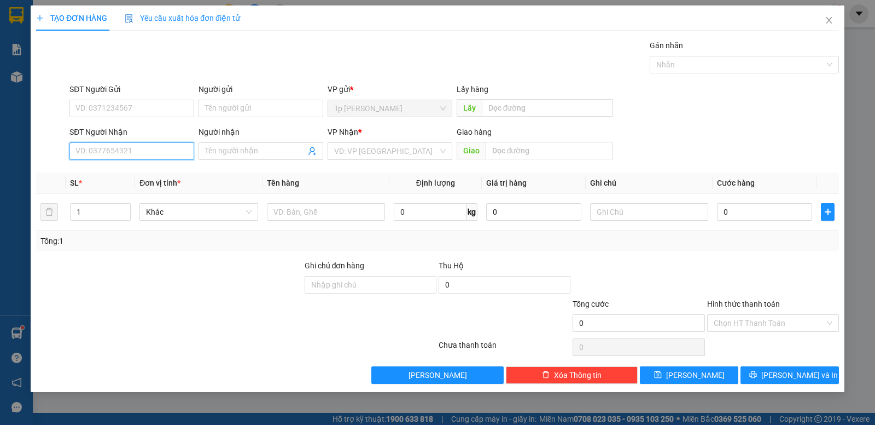
drag, startPoint x: 147, startPoint y: 158, endPoint x: 137, endPoint y: 148, distance: 13.5
click at [138, 151] on input "SĐT Người Nhận" at bounding box center [131, 151] width 125 height 18
click at [139, 172] on div "0915605387 - Đức Anh" at bounding box center [137, 173] width 123 height 12
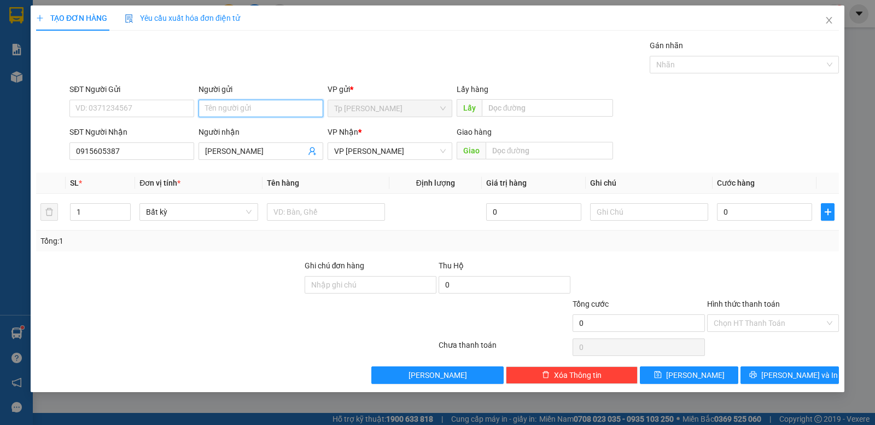
click at [270, 109] on input "Người gửi" at bounding box center [261, 109] width 125 height 18
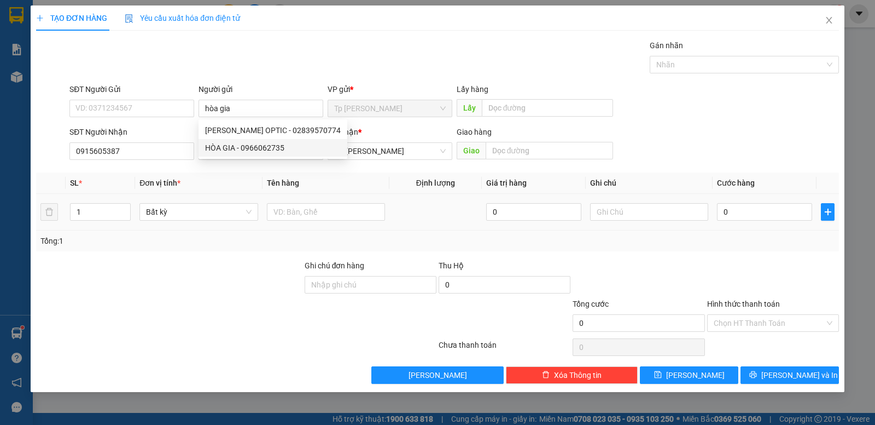
click at [323, 202] on div at bounding box center [326, 212] width 118 height 22
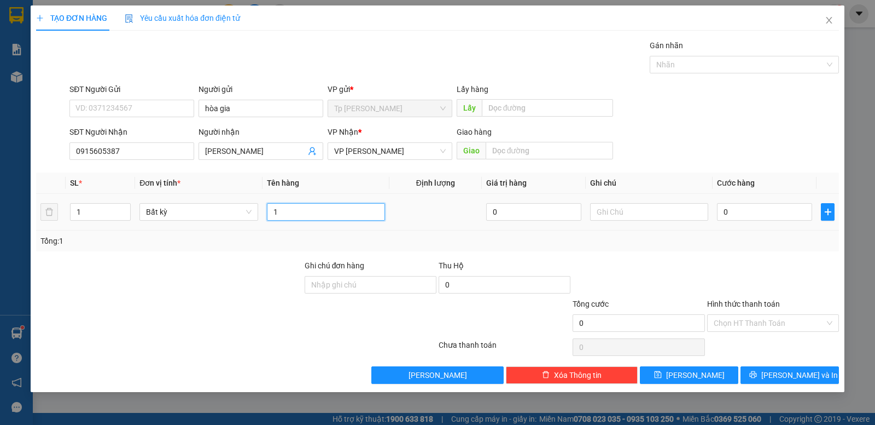
click at [322, 212] on input "1" at bounding box center [326, 212] width 118 height 18
click at [758, 277] on div at bounding box center [773, 278] width 134 height 38
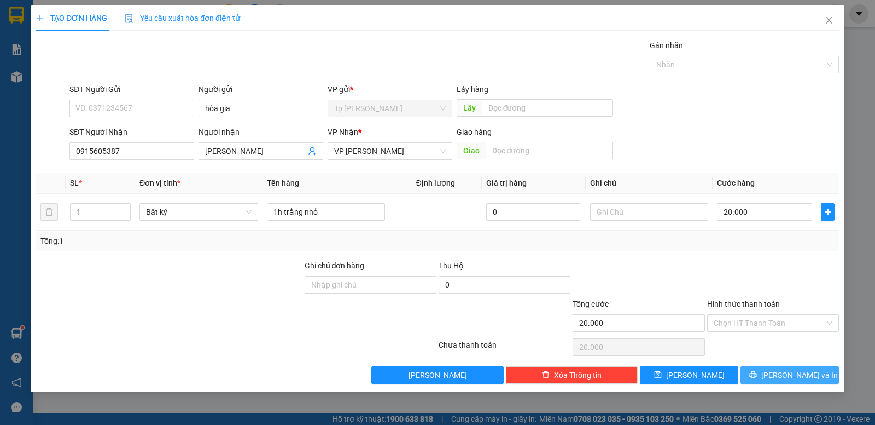
click at [763, 372] on button "Lưu và In" at bounding box center [790, 375] width 98 height 18
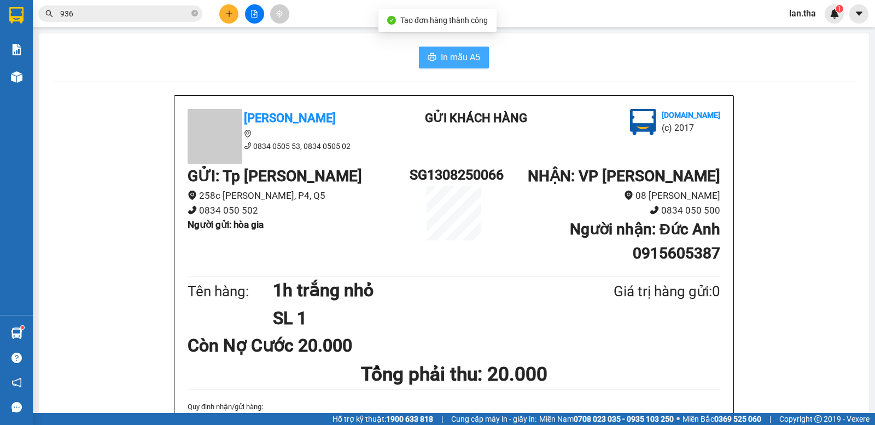
click at [436, 55] on button "In mẫu A5" at bounding box center [454, 58] width 70 height 22
click at [461, 51] on span "In mẫu A5" at bounding box center [460, 57] width 39 height 14
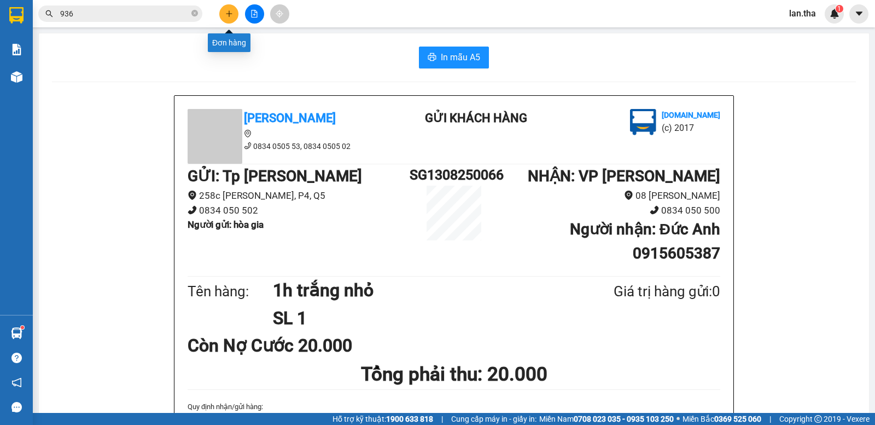
click at [224, 14] on button at bounding box center [228, 13] width 19 height 19
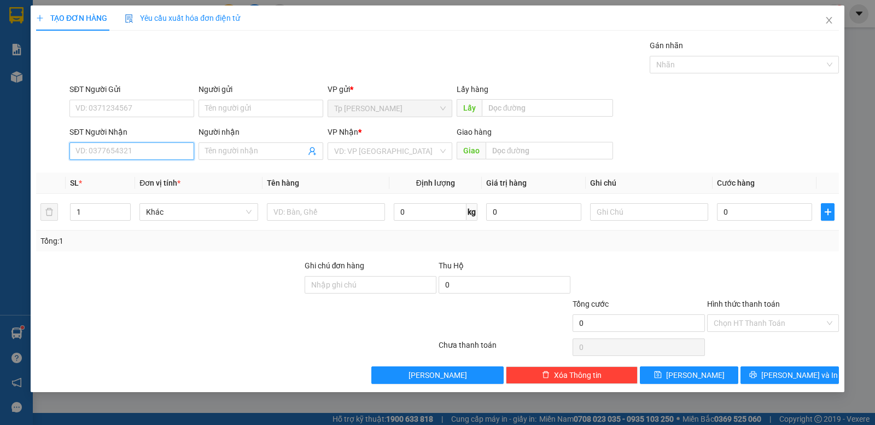
click at [118, 150] on input "SĐT Người Nhận" at bounding box center [131, 151] width 125 height 18
click at [140, 167] on div "0876476459 - Cô 5" at bounding box center [132, 173] width 112 height 12
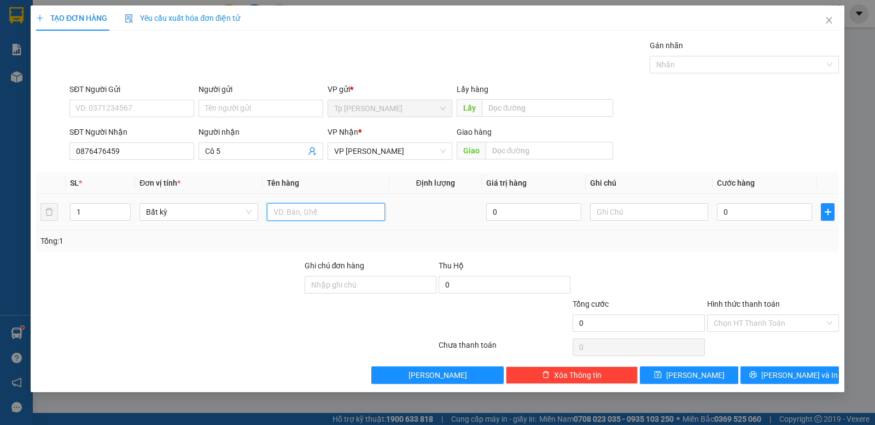
click at [352, 221] on div at bounding box center [326, 212] width 118 height 22
click at [753, 214] on input "0" at bounding box center [764, 212] width 95 height 18
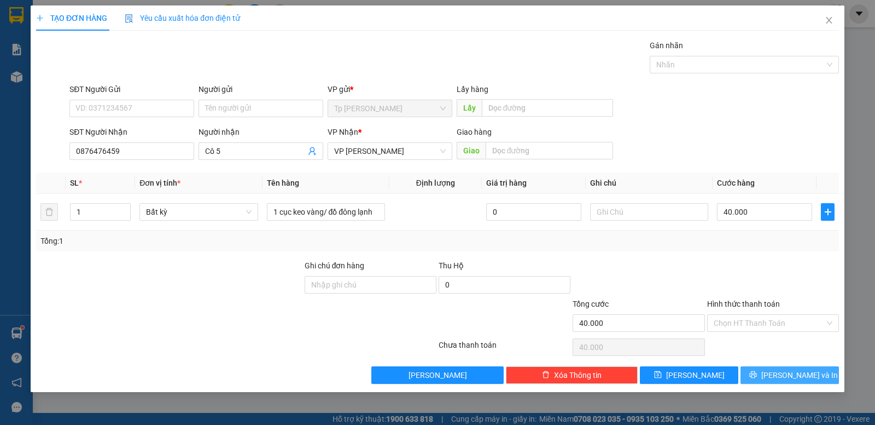
drag, startPoint x: 772, startPoint y: 370, endPoint x: 635, endPoint y: 255, distance: 179.0
click at [757, 370] on icon "printer" at bounding box center [754, 374] width 8 height 8
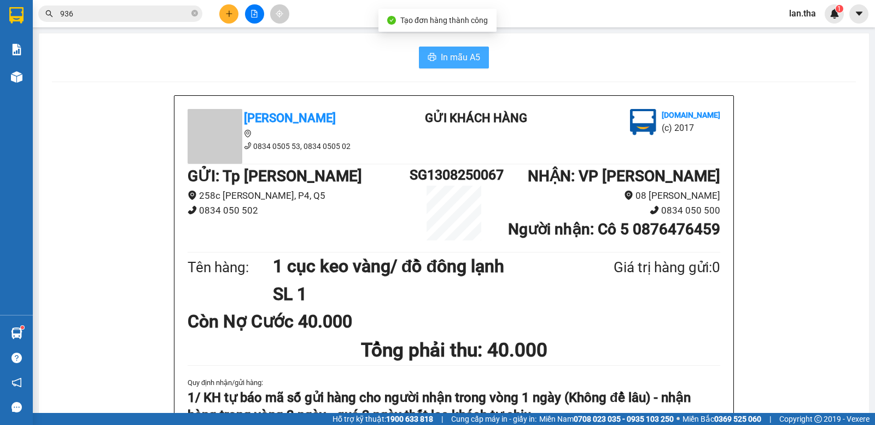
click at [452, 68] on button "In mẫu A5" at bounding box center [454, 58] width 70 height 22
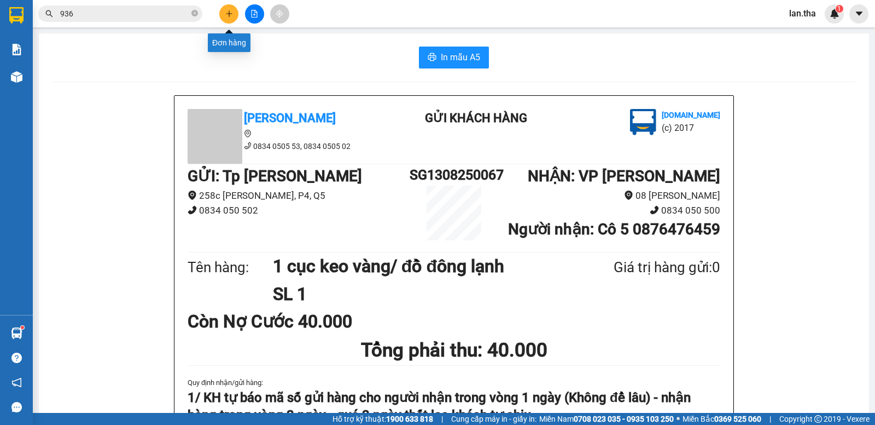
click at [224, 15] on button at bounding box center [228, 13] width 19 height 19
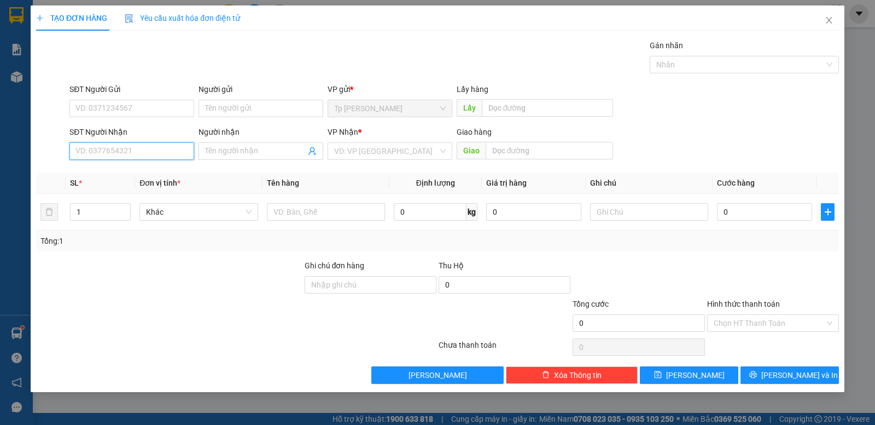
drag, startPoint x: 149, startPoint y: 148, endPoint x: 144, endPoint y: 139, distance: 10.3
click at [147, 148] on input "SĐT Người Nhận" at bounding box center [131, 151] width 125 height 18
click at [149, 170] on div "0933120386 - kim nhị" at bounding box center [132, 173] width 112 height 12
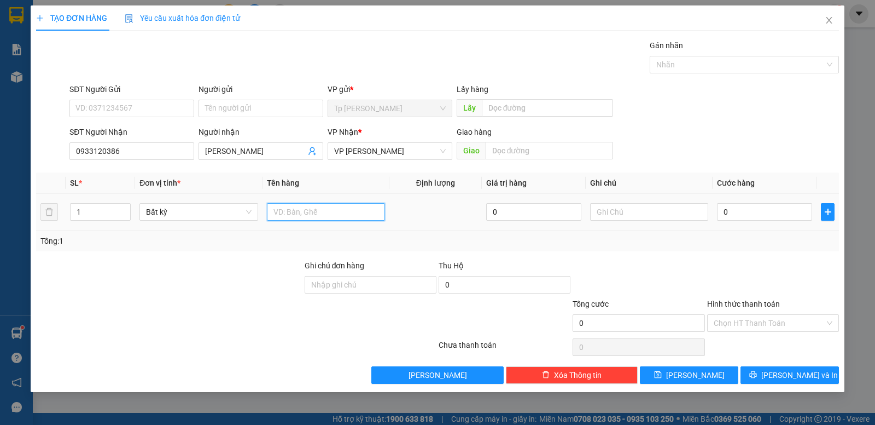
click at [341, 208] on input "text" at bounding box center [326, 212] width 118 height 18
click at [135, 111] on input "SĐT Người Gửi" at bounding box center [131, 109] width 125 height 18
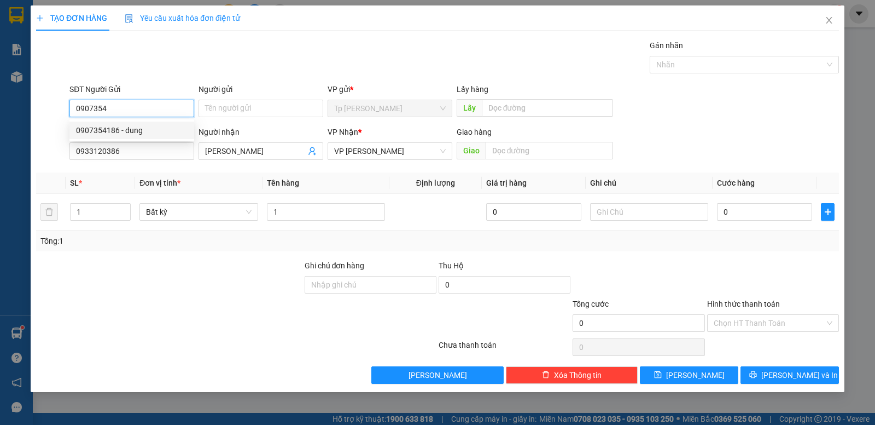
click at [138, 129] on div "0907354186 - dung" at bounding box center [132, 130] width 112 height 12
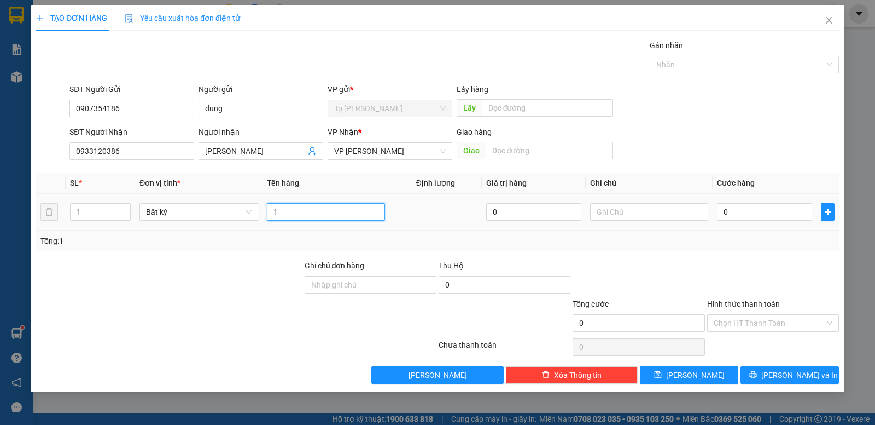
click at [344, 207] on input "1" at bounding box center [326, 212] width 118 height 18
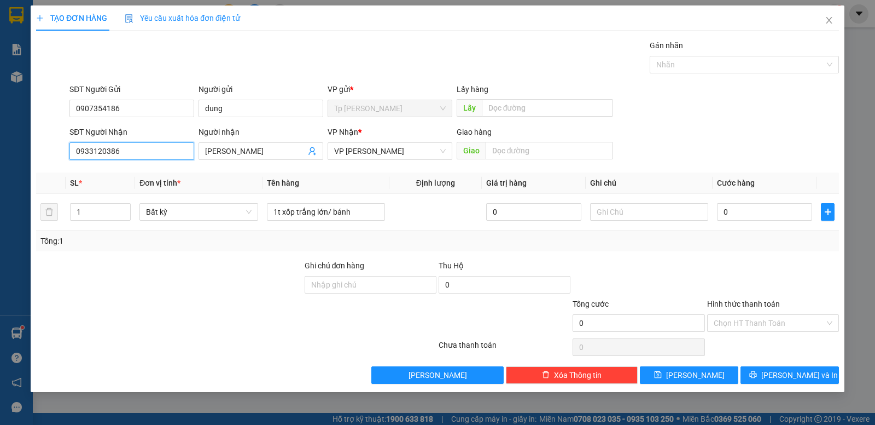
click at [119, 152] on input "0933120386" at bounding box center [131, 151] width 125 height 18
drag, startPoint x: 769, startPoint y: 252, endPoint x: 778, endPoint y: 346, distance: 95.0
click at [769, 252] on div "Transit Pickup Surcharge Ids Transit Deliver Surcharge Ids Transit Deliver Surc…" at bounding box center [437, 211] width 803 height 344
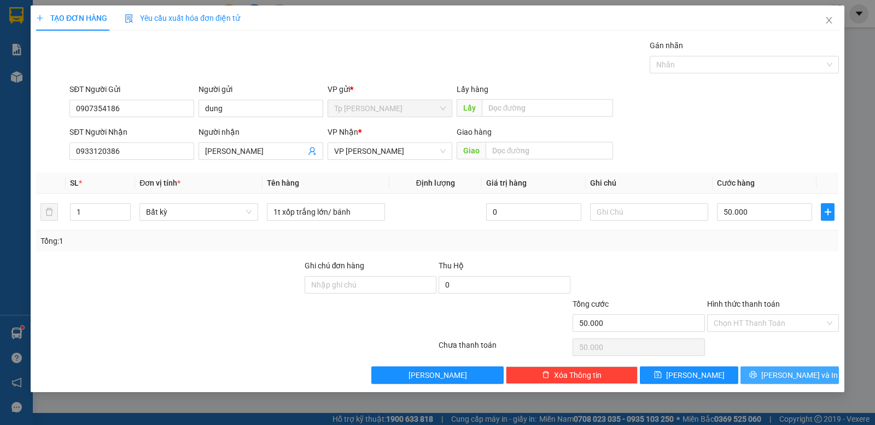
click at [774, 370] on button "Lưu và In" at bounding box center [790, 375] width 98 height 18
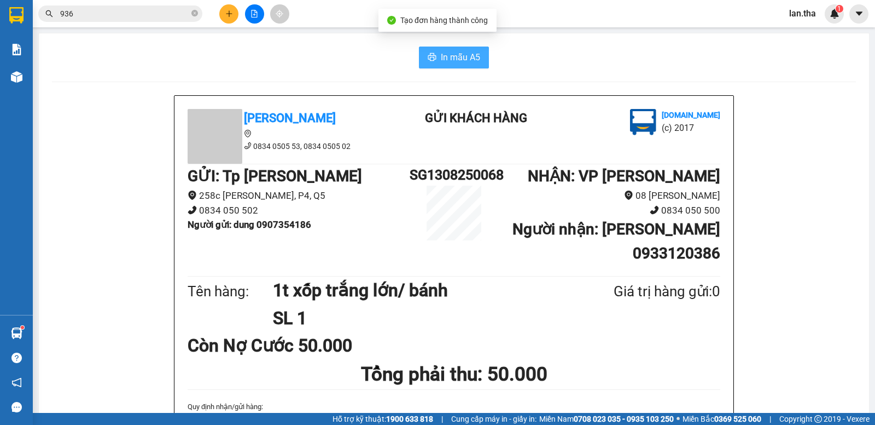
click at [454, 58] on span "In mẫu A5" at bounding box center [460, 57] width 39 height 14
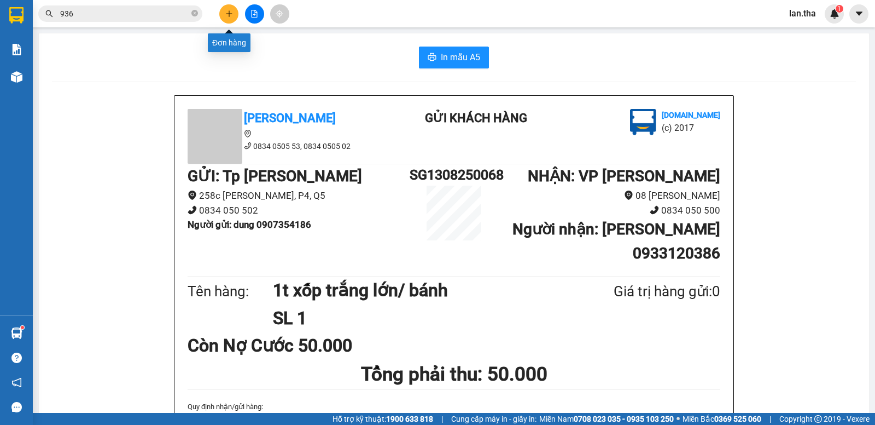
click at [223, 20] on button at bounding box center [228, 13] width 19 height 19
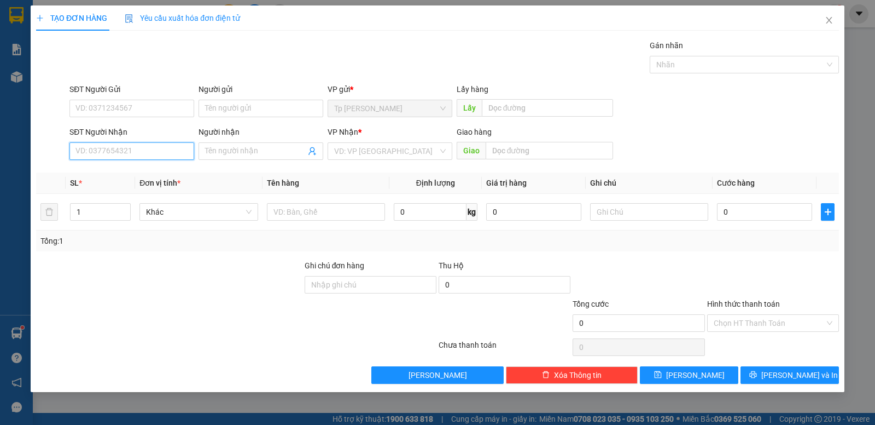
click at [146, 147] on input "SĐT Người Nhận" at bounding box center [131, 151] width 125 height 18
click at [123, 170] on div "0857553656 - a chuyền" at bounding box center [132, 173] width 112 height 12
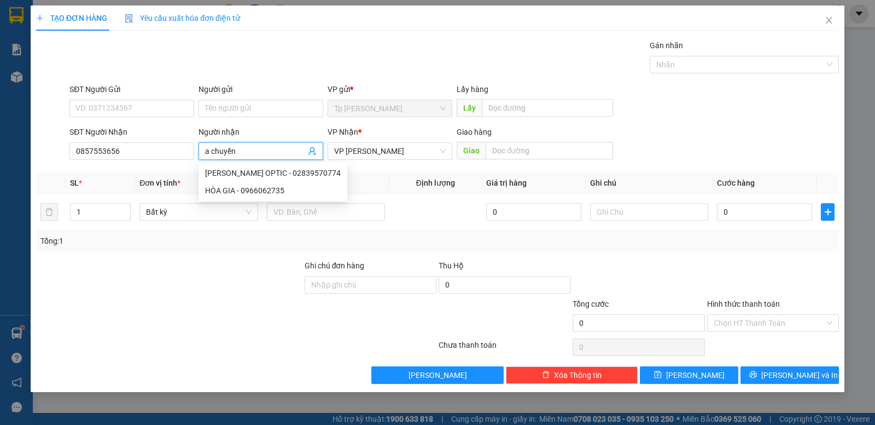
drag, startPoint x: 265, startPoint y: 152, endPoint x: 212, endPoint y: 151, distance: 53.1
click at [212, 151] on input "a chuyền" at bounding box center [255, 151] width 101 height 12
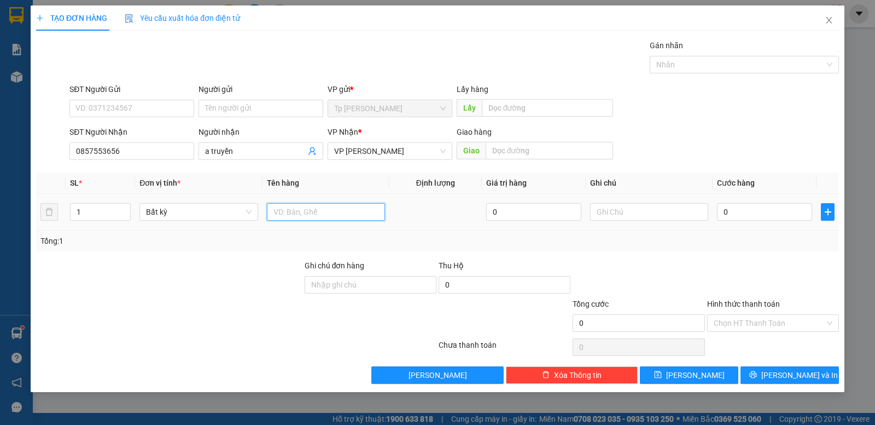
click at [332, 211] on input "text" at bounding box center [326, 212] width 118 height 18
click at [215, 109] on input "Người gửi" at bounding box center [261, 109] width 125 height 18
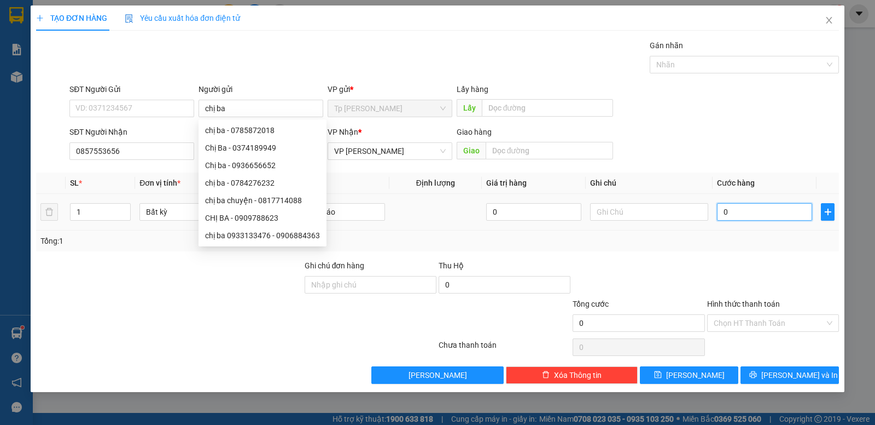
click at [756, 211] on input "0" at bounding box center [764, 212] width 95 height 18
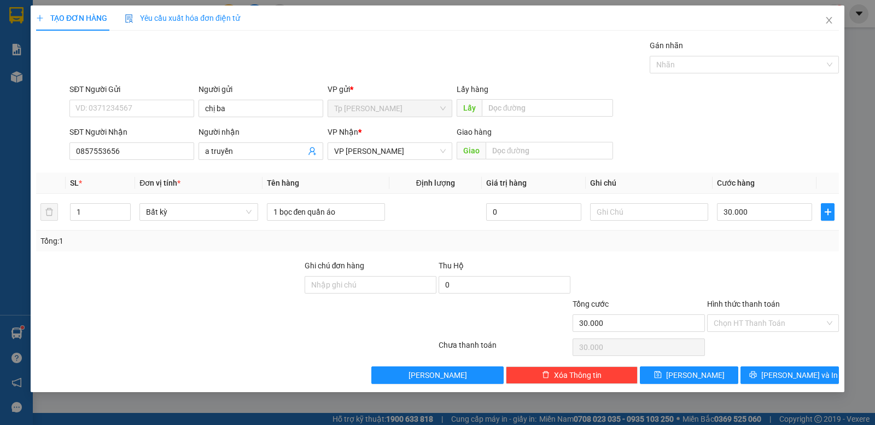
drag, startPoint x: 701, startPoint y: 263, endPoint x: 775, endPoint y: 410, distance: 164.9
click at [701, 265] on div at bounding box center [639, 278] width 134 height 38
click at [785, 363] on div "Transit Pickup Surcharge Ids Transit Deliver Surcharge Ids Transit Deliver Surc…" at bounding box center [437, 211] width 803 height 344
click at [790, 372] on span "Lưu và In" at bounding box center [800, 375] width 77 height 12
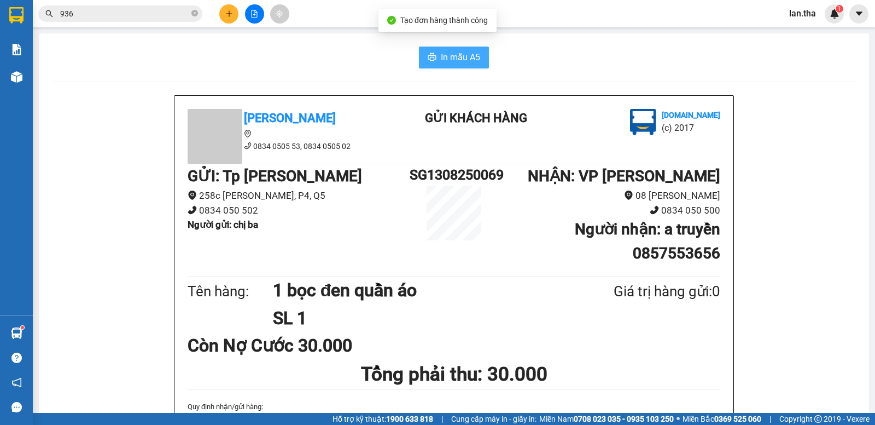
click at [440, 66] on button "In mẫu A5" at bounding box center [454, 58] width 70 height 22
click at [233, 20] on button at bounding box center [228, 13] width 19 height 19
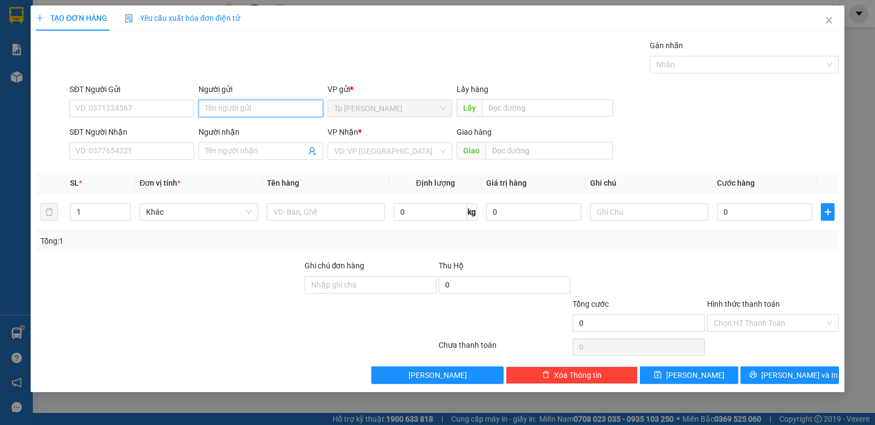
click at [246, 102] on input "Người gửi" at bounding box center [261, 109] width 125 height 18
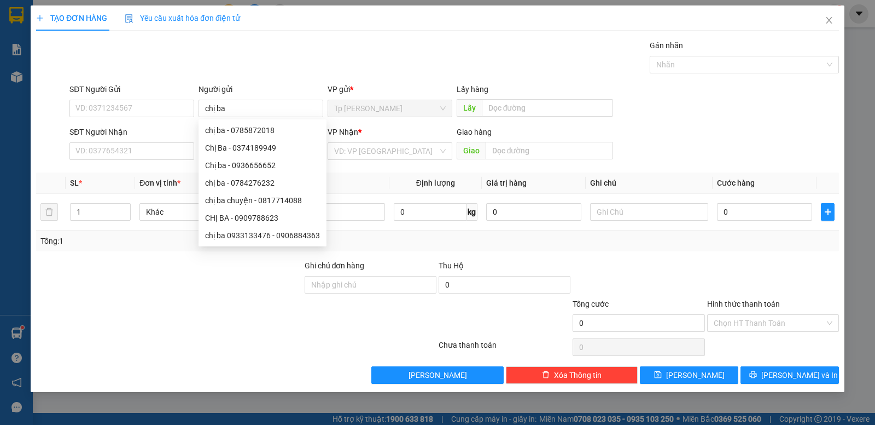
click at [164, 142] on div "SĐT Người Nhận" at bounding box center [131, 134] width 125 height 16
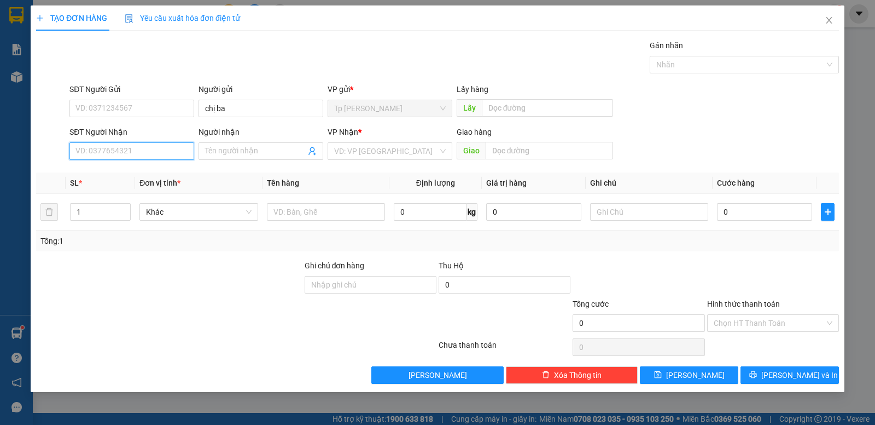
click at [164, 153] on input "SĐT Người Nhận" at bounding box center [131, 151] width 125 height 18
drag, startPoint x: 89, startPoint y: 152, endPoint x: 100, endPoint y: 154, distance: 11.2
click at [100, 154] on input "082668431" at bounding box center [131, 151] width 125 height 18
drag, startPoint x: 72, startPoint y: 152, endPoint x: 95, endPoint y: 158, distance: 23.6
click at [105, 158] on input "082668431" at bounding box center [131, 151] width 125 height 18
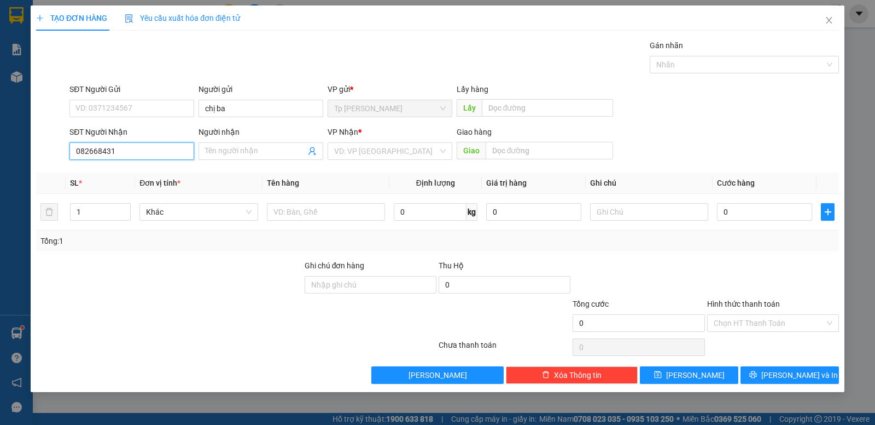
click at [89, 156] on input "082668431" at bounding box center [131, 151] width 125 height 18
click at [325, 215] on input "text" at bounding box center [326, 212] width 118 height 18
click at [358, 161] on div "VP Nhận * VD: VP Sài Gòn" at bounding box center [390, 145] width 125 height 38
click at [361, 150] on input "search" at bounding box center [386, 151] width 104 height 16
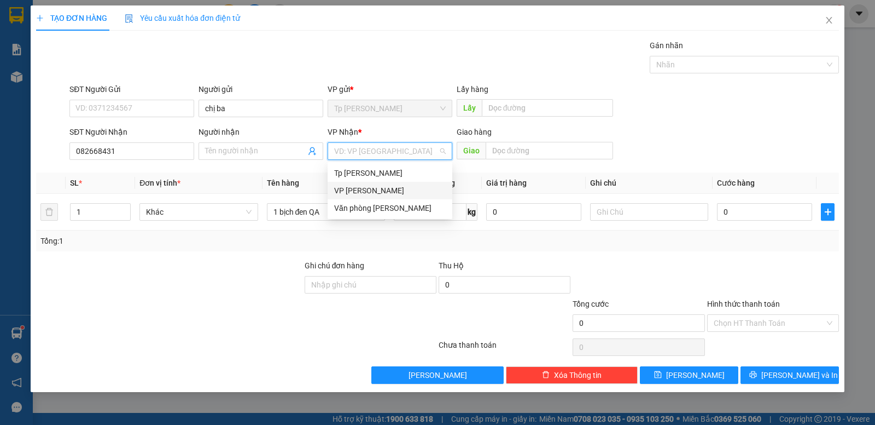
click at [371, 192] on div "VP Phan Rang" at bounding box center [390, 190] width 112 height 12
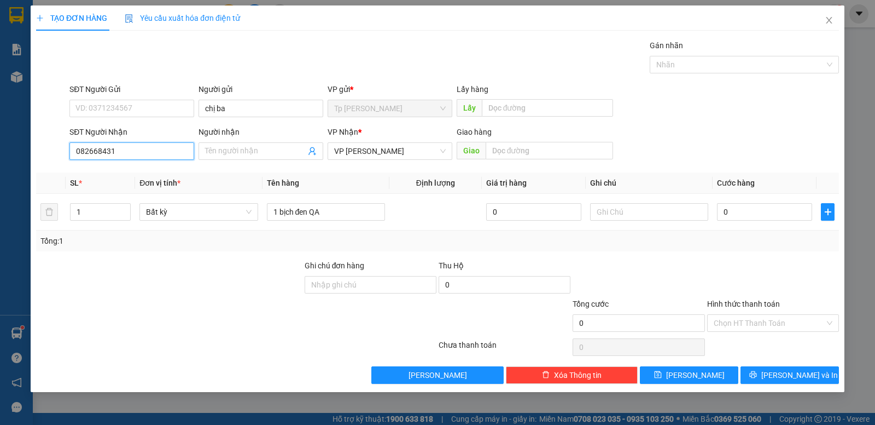
click at [158, 146] on input "082668431" at bounding box center [131, 151] width 125 height 18
click at [89, 150] on input "082668431" at bounding box center [131, 151] width 125 height 18
click at [149, 171] on div "0822668431 - a thư" at bounding box center [132, 173] width 112 height 12
click at [771, 213] on input "0" at bounding box center [764, 212] width 95 height 18
click at [747, 294] on div at bounding box center [773, 278] width 134 height 38
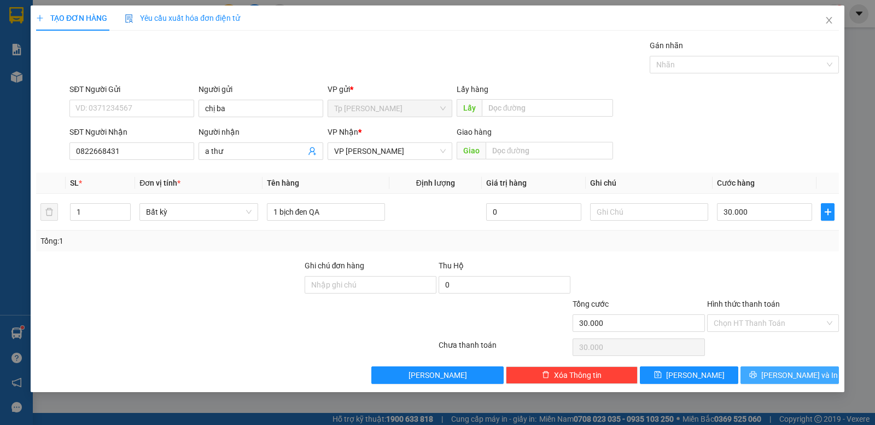
click at [796, 379] on span "Lưu và In" at bounding box center [800, 375] width 77 height 12
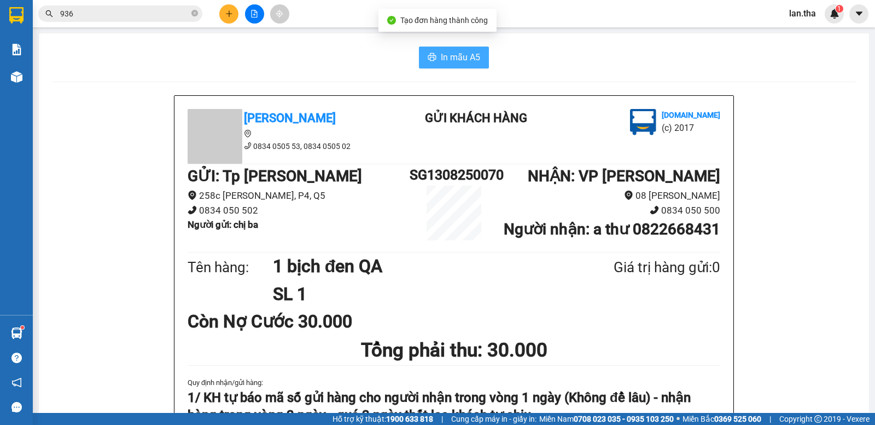
click at [445, 62] on span "In mẫu A5" at bounding box center [460, 57] width 39 height 14
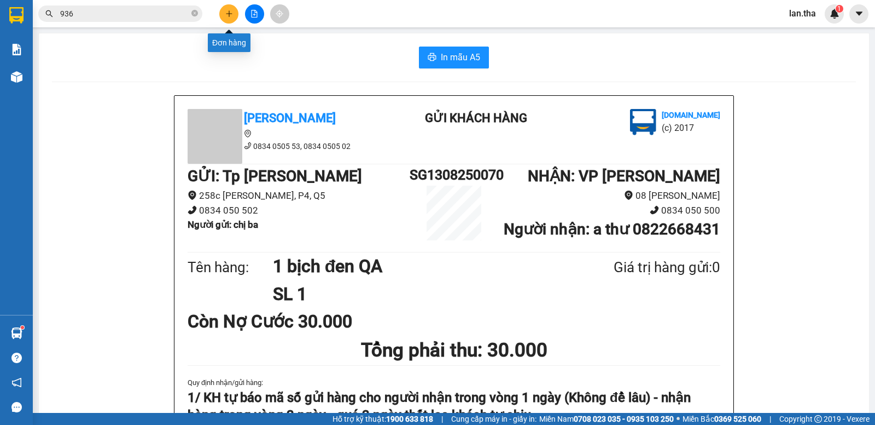
click at [237, 9] on button at bounding box center [228, 13] width 19 height 19
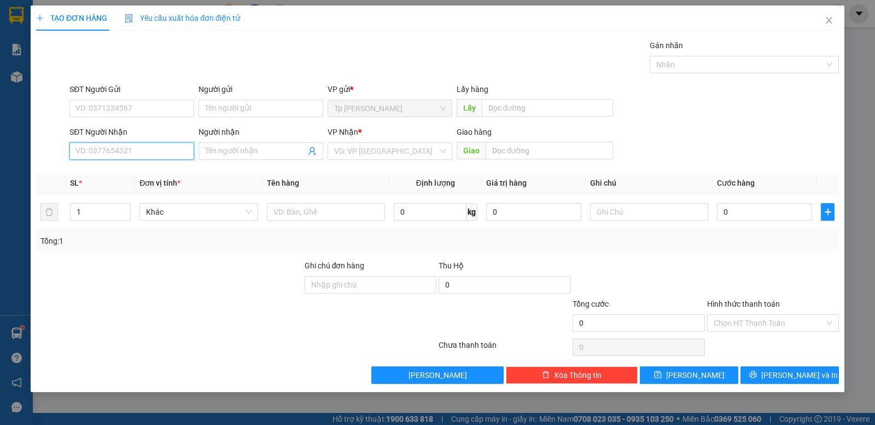
click at [117, 148] on input "SĐT Người Nhận" at bounding box center [131, 151] width 125 height 18
click at [259, 152] on input "Người nhận" at bounding box center [255, 151] width 101 height 12
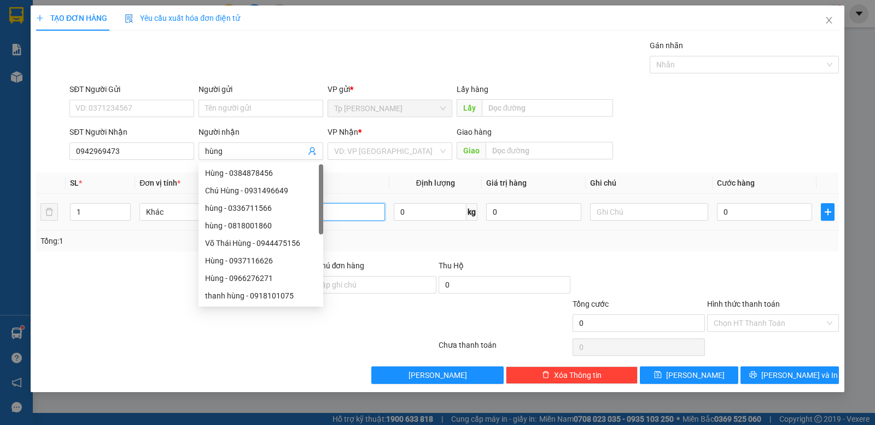
click at [340, 212] on input "text" at bounding box center [326, 212] width 118 height 18
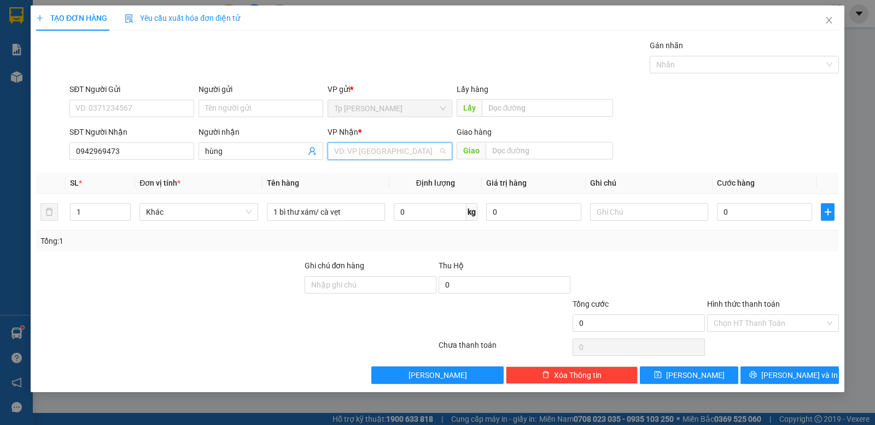
drag, startPoint x: 385, startPoint y: 154, endPoint x: 393, endPoint y: 181, distance: 28.6
click at [386, 154] on input "search" at bounding box center [386, 151] width 104 height 16
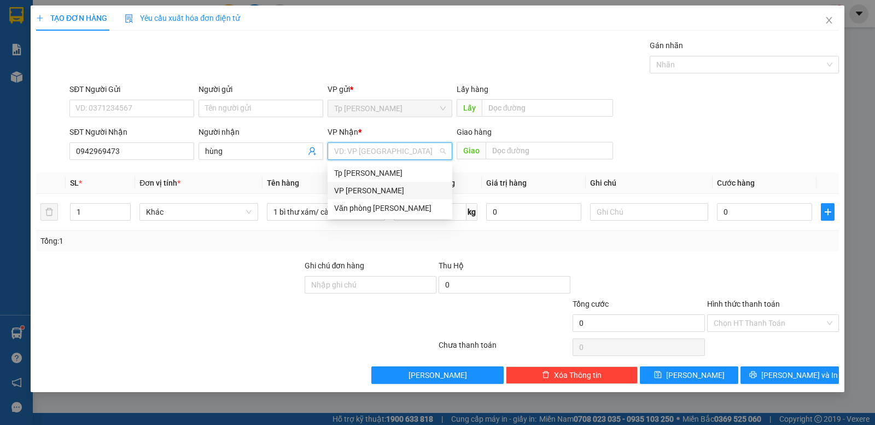
click at [393, 188] on div "VP Phan Rang" at bounding box center [390, 190] width 112 height 12
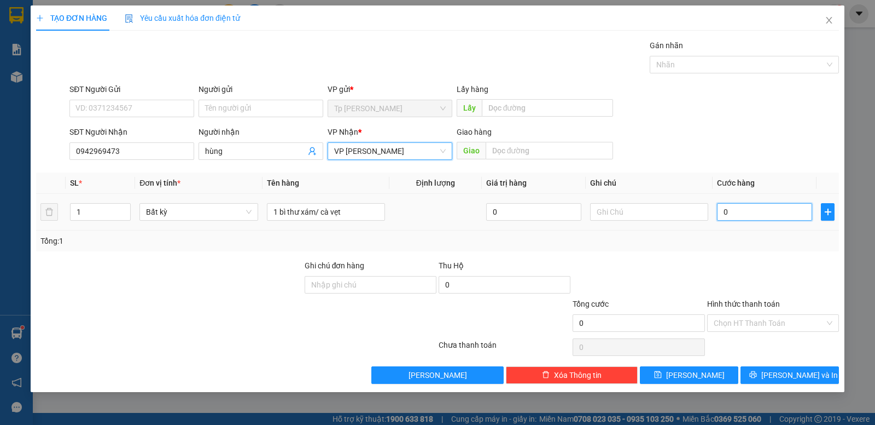
click at [745, 213] on input "0" at bounding box center [764, 212] width 95 height 18
click at [722, 287] on div at bounding box center [773, 278] width 134 height 38
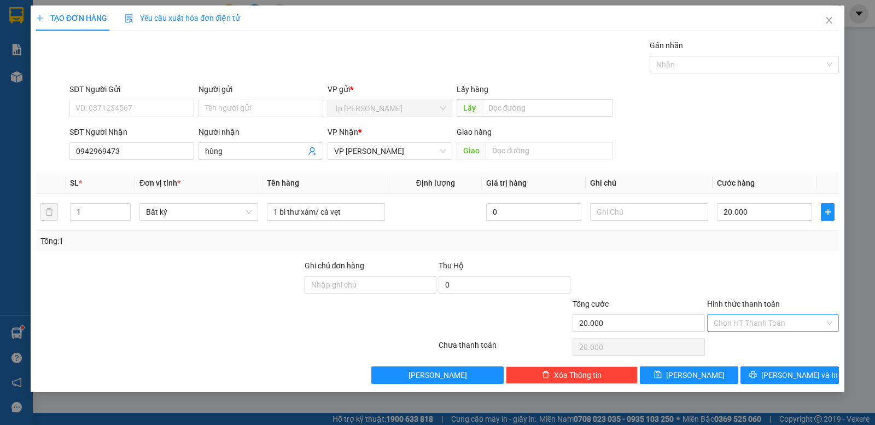
click at [785, 313] on div "Hình thức thanh toán Chọn HT Thanh Toán" at bounding box center [774, 317] width 132 height 38
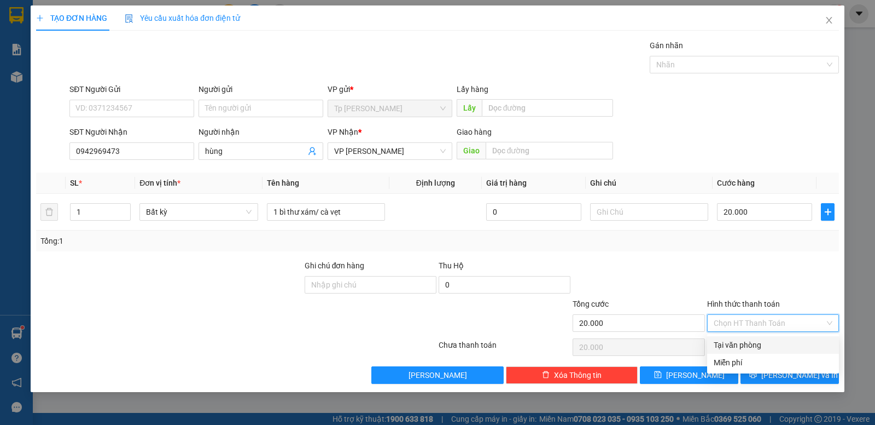
click at [768, 345] on div "Tại văn phòng" at bounding box center [773, 345] width 119 height 12
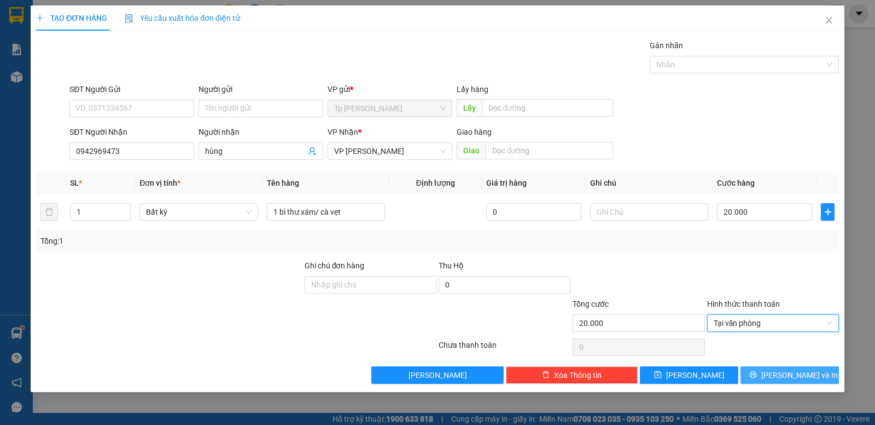
drag, startPoint x: 782, startPoint y: 371, endPoint x: 787, endPoint y: 367, distance: 5.8
click at [786, 369] on span "Lưu và In" at bounding box center [800, 375] width 77 height 12
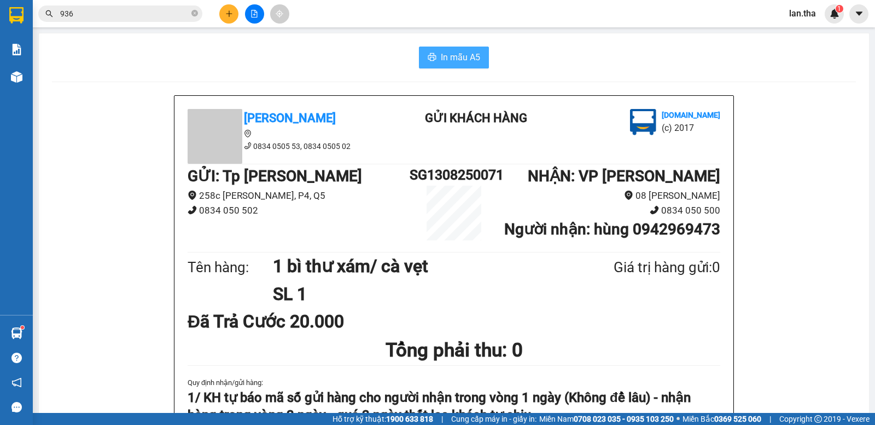
click at [441, 59] on span "In mẫu A5" at bounding box center [460, 57] width 39 height 14
click at [860, 14] on icon "caret-down" at bounding box center [859, 13] width 7 height 4
click at [808, 19] on span "lan.tha" at bounding box center [803, 14] width 44 height 14
click at [805, 32] on span "Đăng xuất" at bounding box center [821, 34] width 46 height 12
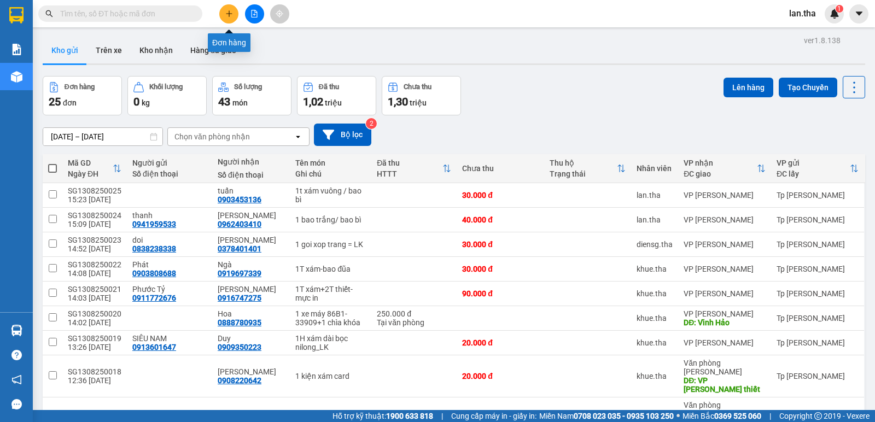
click at [229, 16] on icon "plus" at bounding box center [229, 13] width 1 height 6
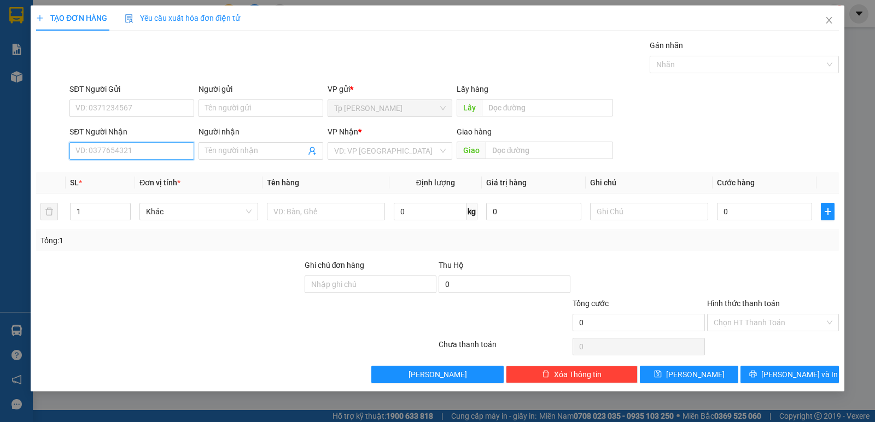
click at [143, 152] on input "SĐT Người Nhận" at bounding box center [131, 151] width 125 height 18
click at [125, 170] on div "0915837738 - Huy" at bounding box center [137, 173] width 123 height 12
type input "0915837738"
type input "Huy"
type input "0915837738"
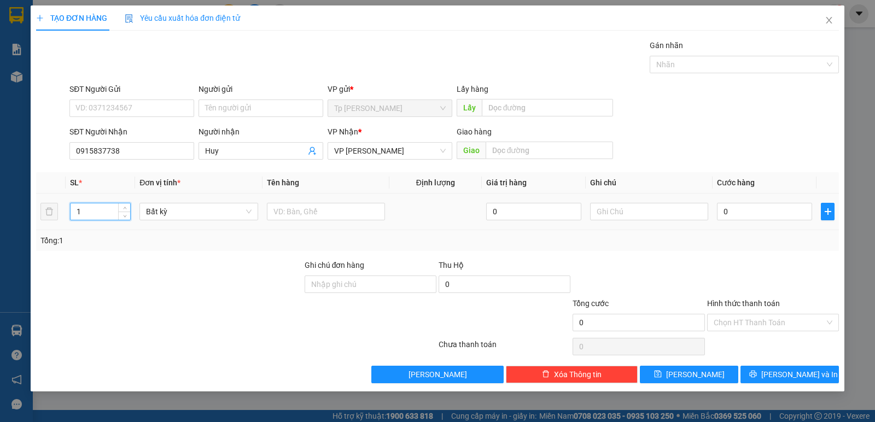
click at [96, 212] on input "1" at bounding box center [101, 212] width 60 height 16
type input "40"
click at [328, 206] on input "text" at bounding box center [326, 212] width 118 height 18
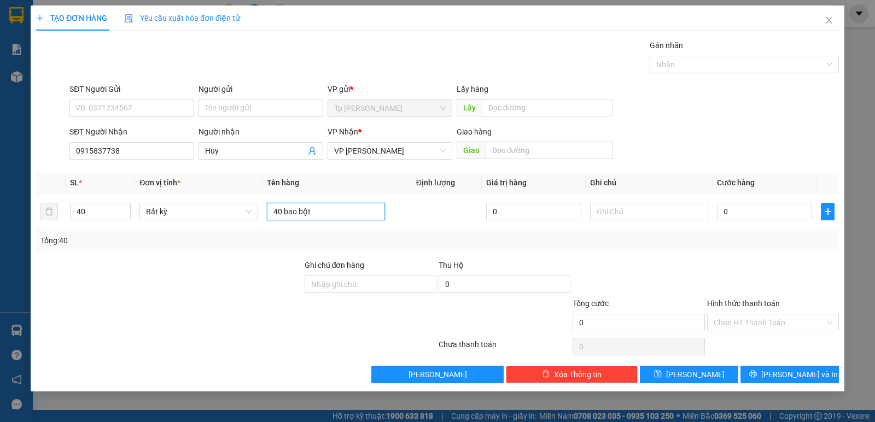
type input "40 bao bột"
drag, startPoint x: 227, startPoint y: 111, endPoint x: 214, endPoint y: 111, distance: 12.6
click at [217, 111] on input "Người gửi" at bounding box center [261, 109] width 125 height 18
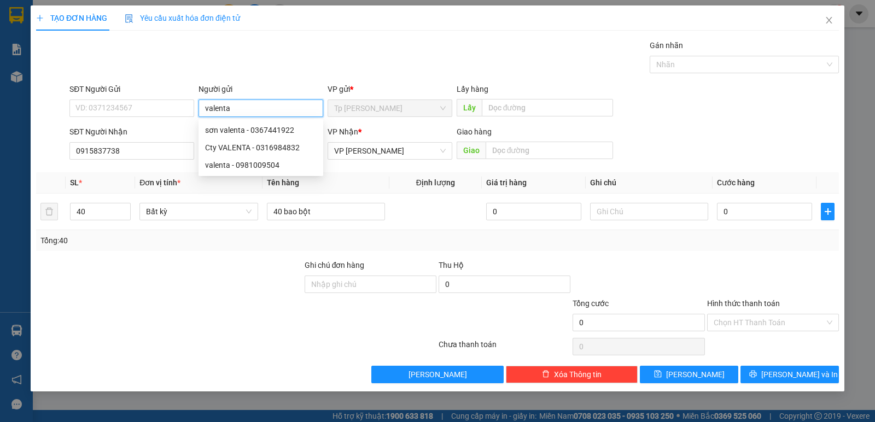
type input "valenta"
click at [757, 265] on div "Transit Pickup Surcharge Ids Transit Deliver Surcharge Ids Transit Deliver Surc…" at bounding box center [437, 211] width 803 height 344
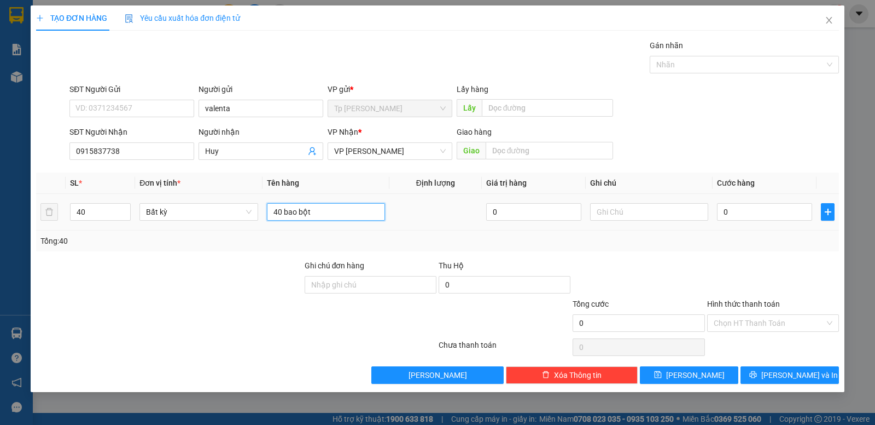
click at [340, 218] on input "40 bao bột" at bounding box center [326, 212] width 118 height 18
drag, startPoint x: 282, startPoint y: 216, endPoint x: 264, endPoint y: 196, distance: 27.1
click at [263, 198] on td "40 bao bột+ gói trắng dẹp nhỏ" at bounding box center [326, 212] width 127 height 37
type input "10 bao bột+ gói trắng dẹp nhỏ"
click at [87, 212] on input "40" at bounding box center [101, 212] width 60 height 16
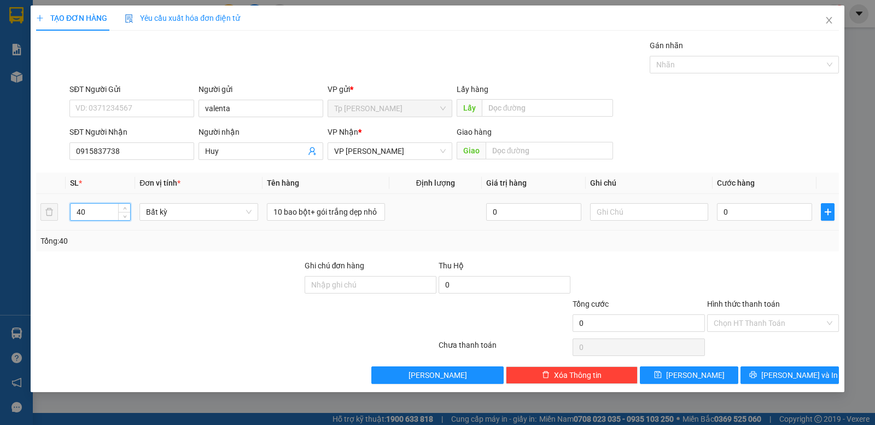
click at [87, 212] on input "40" at bounding box center [101, 212] width 60 height 16
click at [233, 272] on div at bounding box center [169, 278] width 269 height 38
click at [757, 212] on input "0" at bounding box center [764, 212] width 95 height 18
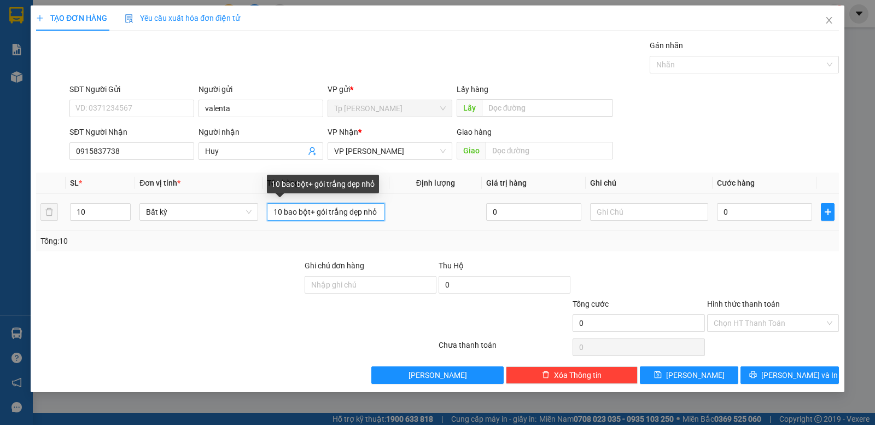
click at [345, 213] on input "10 bao bột+ gói trắng dẹp nhỏ" at bounding box center [326, 212] width 118 height 18
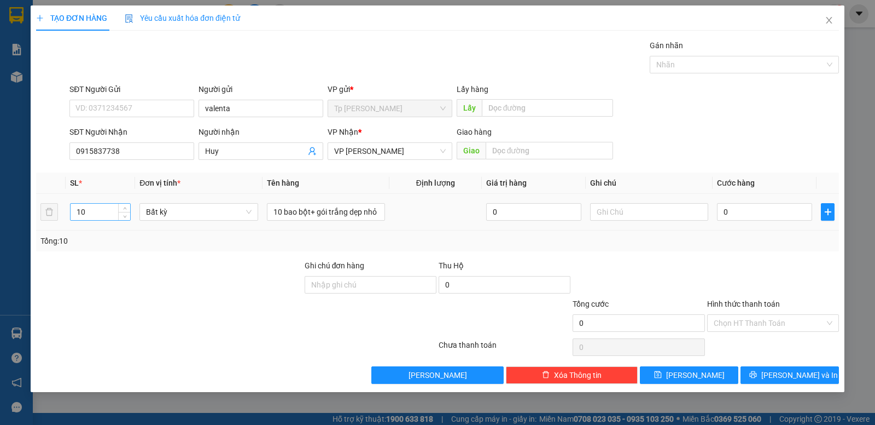
click at [103, 211] on input "10" at bounding box center [101, 212] width 60 height 16
click at [94, 211] on input "10" at bounding box center [101, 212] width 60 height 16
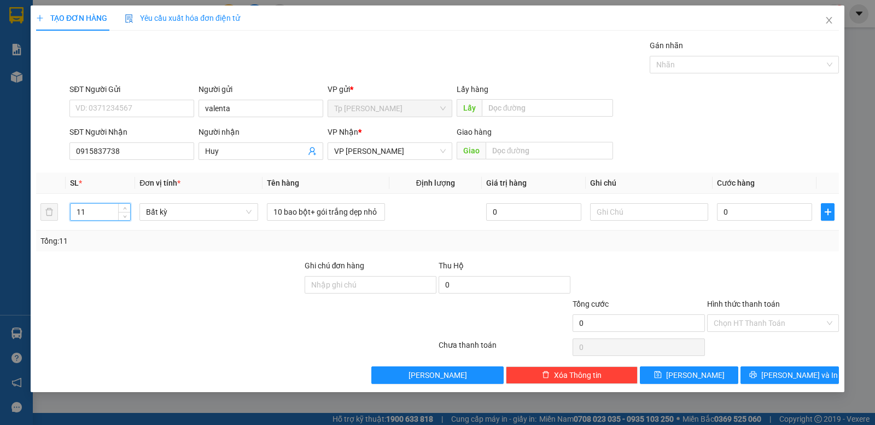
type input "11"
click at [734, 250] on div "Tổng: 11" at bounding box center [437, 240] width 803 height 21
click at [752, 216] on input "0" at bounding box center [764, 212] width 95 height 18
click at [796, 217] on input "0" at bounding box center [764, 212] width 95 height 18
type input "03"
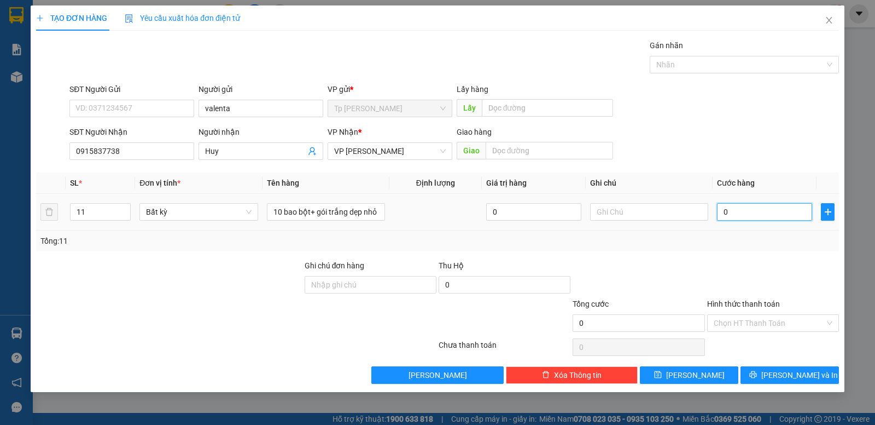
type input "3"
type input "030"
type input "30"
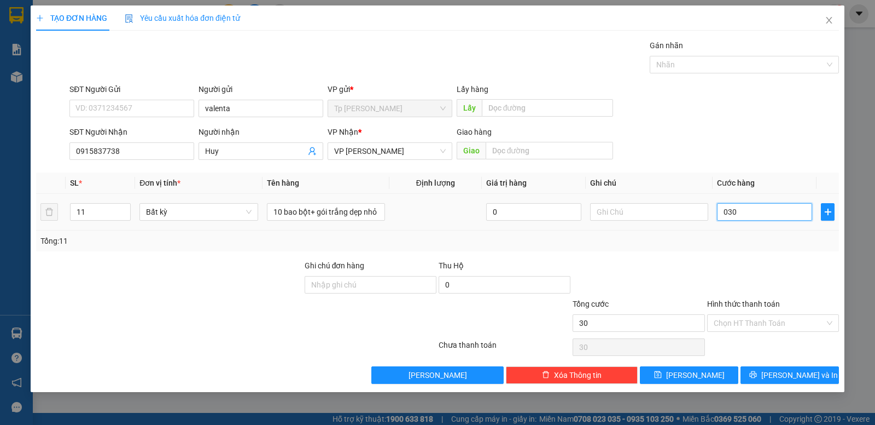
type input "0.300"
type input "300"
type input "300.000"
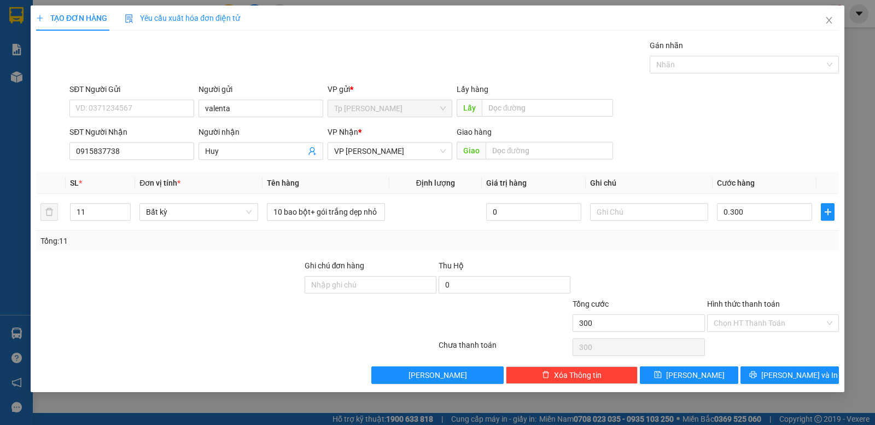
type input "300.000"
click at [755, 252] on div "Transit Pickup Surcharge Ids Transit Deliver Surcharge Ids Transit Deliver Surc…" at bounding box center [437, 211] width 803 height 344
click at [767, 279] on div at bounding box center [773, 278] width 134 height 38
click at [374, 292] on input "Ghi chú đơn hàng" at bounding box center [371, 285] width 132 height 18
drag, startPoint x: 775, startPoint y: 366, endPoint x: 773, endPoint y: 357, distance: 9.2
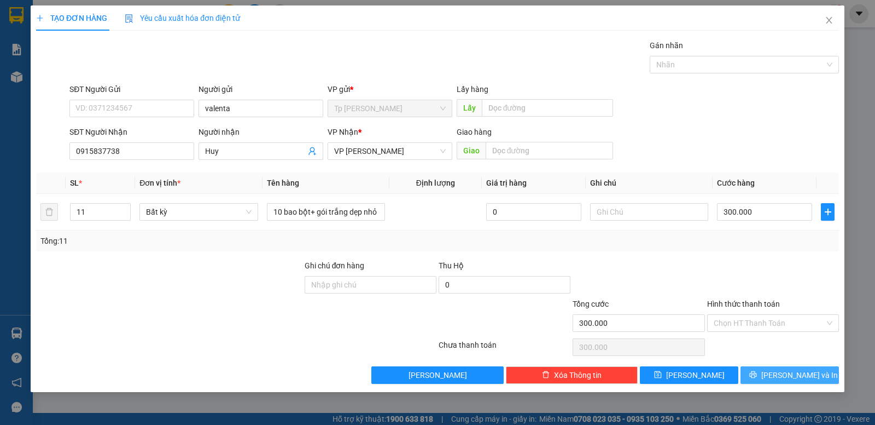
click at [776, 366] on button "Lưu và In" at bounding box center [790, 375] width 98 height 18
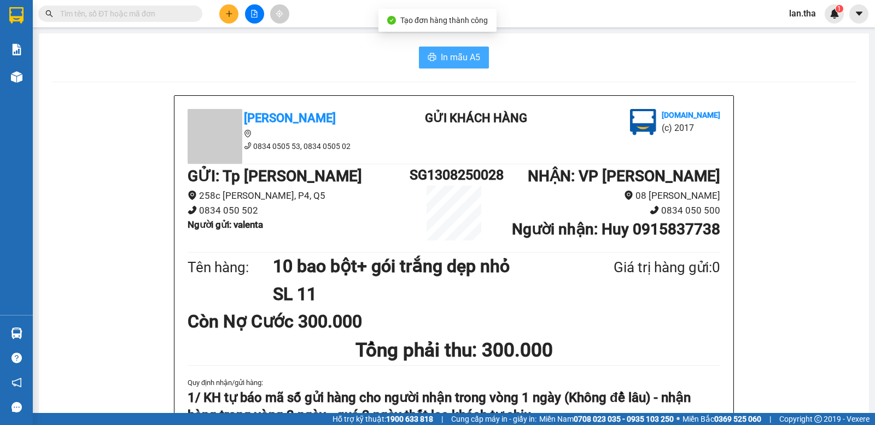
click at [446, 53] on span "In mẫu A5" at bounding box center [460, 57] width 39 height 14
click at [462, 59] on span "In mẫu A5" at bounding box center [460, 57] width 39 height 14
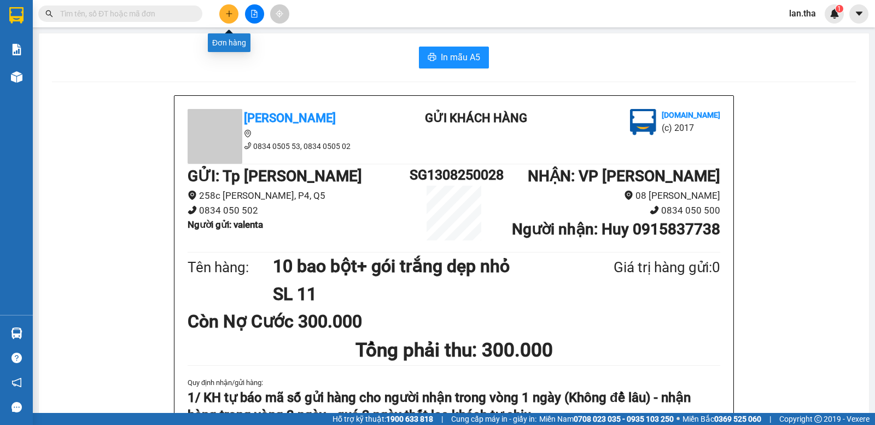
click at [226, 19] on button at bounding box center [228, 13] width 19 height 19
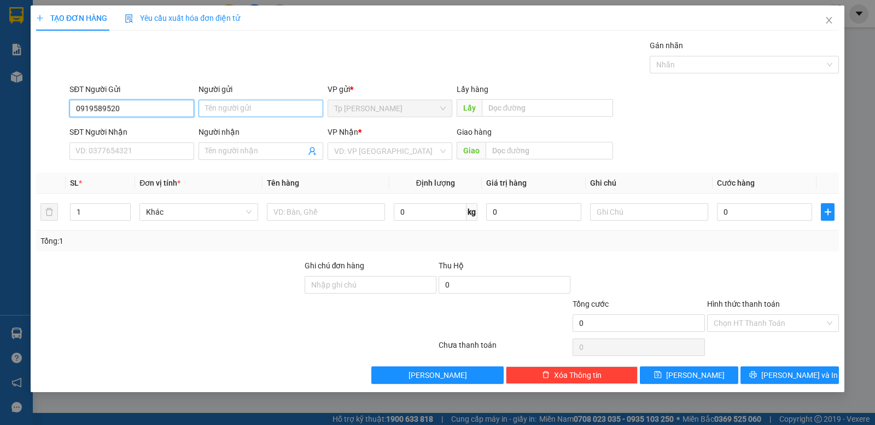
type input "0919589520"
click at [272, 104] on input "Người gửi" at bounding box center [261, 109] width 125 height 18
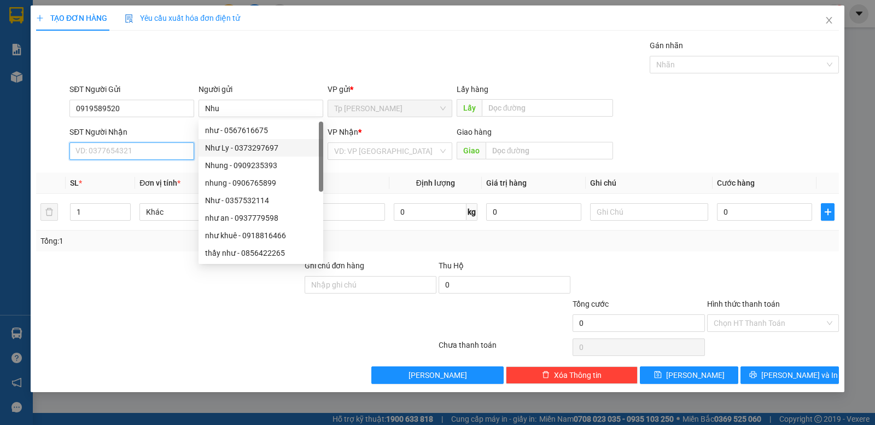
click at [125, 154] on input "SĐT Người Nhận" at bounding box center [131, 151] width 125 height 18
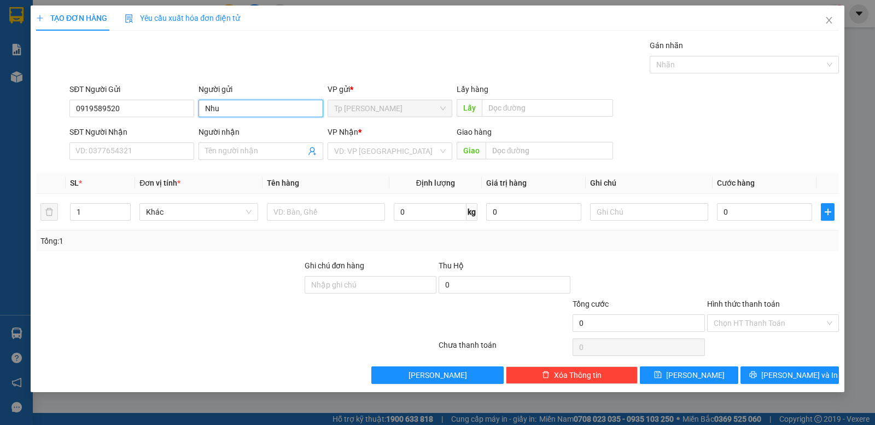
click at [246, 111] on input "Nhu" at bounding box center [261, 109] width 125 height 18
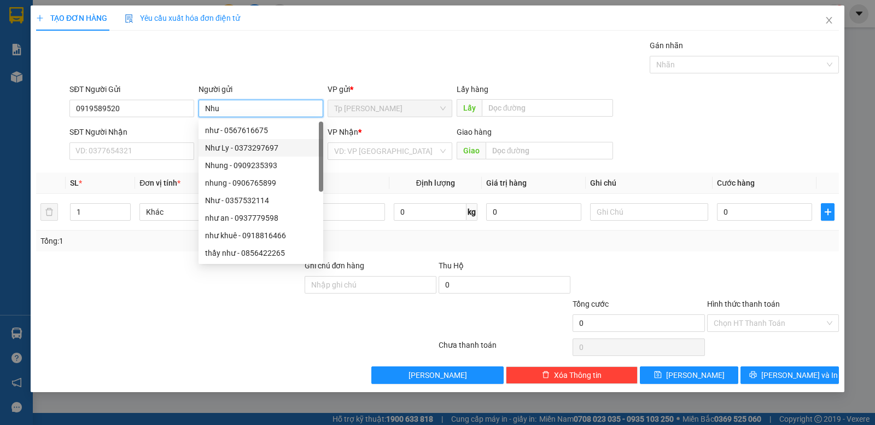
click at [245, 111] on input "Nhu" at bounding box center [261, 109] width 125 height 18
type input "NHU"
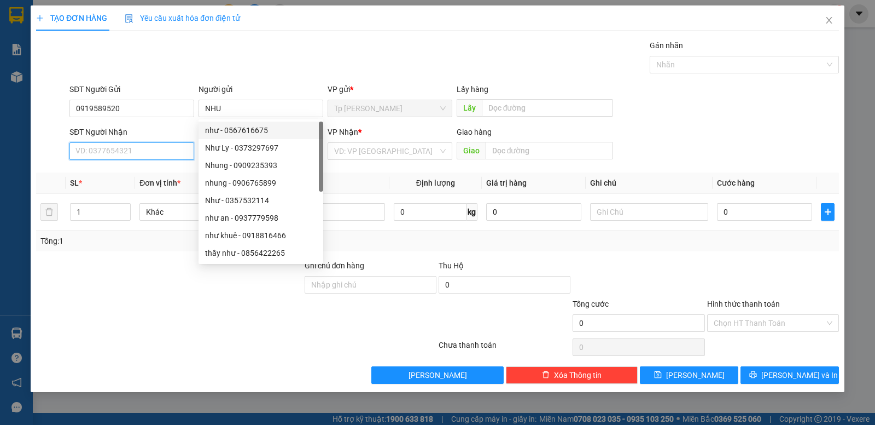
click at [175, 150] on input "SĐT Người Nhận" at bounding box center [131, 151] width 125 height 18
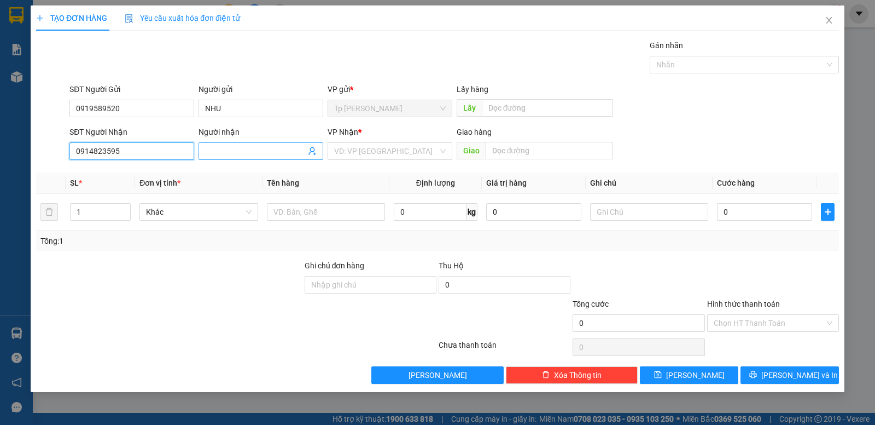
type input "0914823595"
click at [241, 155] on input "Người nhận" at bounding box center [255, 151] width 101 height 12
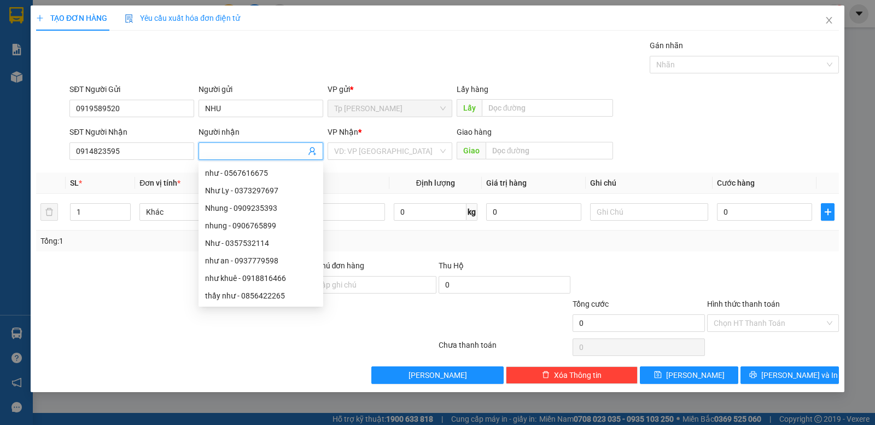
type input "y"
type input "thinh"
click at [404, 175] on th "Định lượng" at bounding box center [436, 182] width 92 height 21
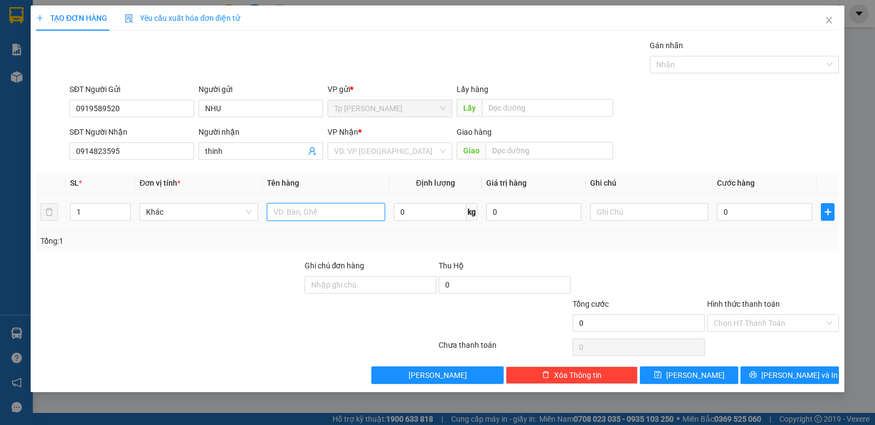
click at [344, 213] on input "text" at bounding box center [326, 212] width 118 height 18
click at [322, 217] on input "text" at bounding box center [326, 212] width 118 height 18
click at [335, 219] on input "1 ca" at bounding box center [326, 212] width 118 height 18
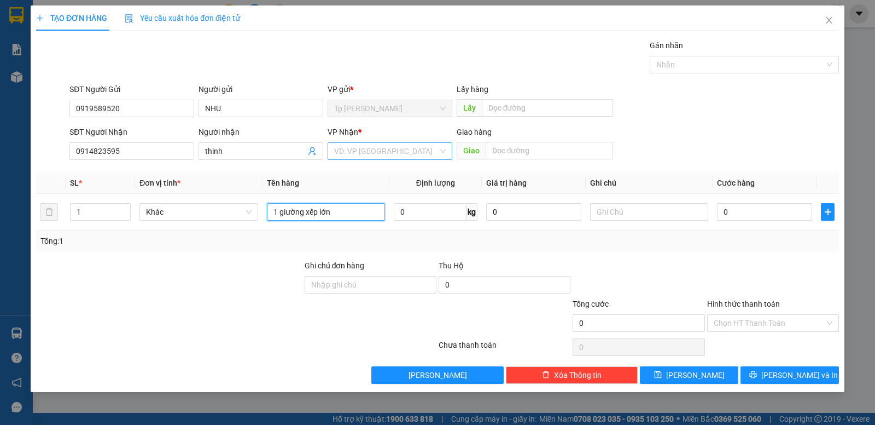
type input "1 giường xếp lớn"
click at [348, 157] on input "search" at bounding box center [386, 151] width 104 height 16
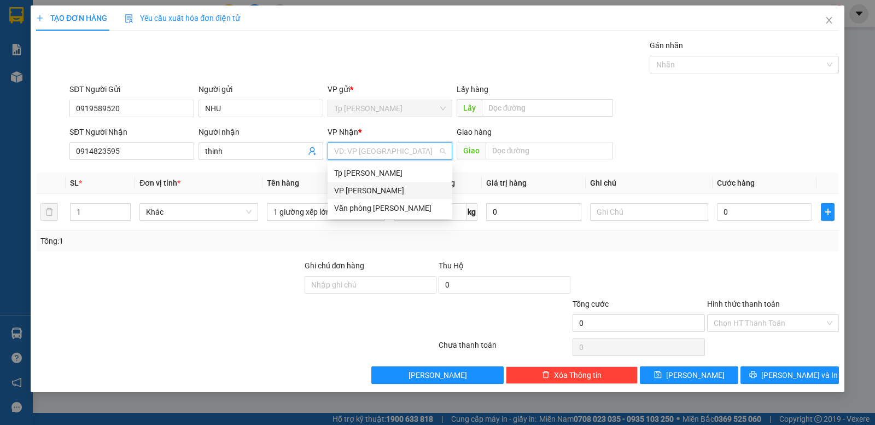
click at [359, 193] on div "VP Phan Rang" at bounding box center [390, 190] width 112 height 12
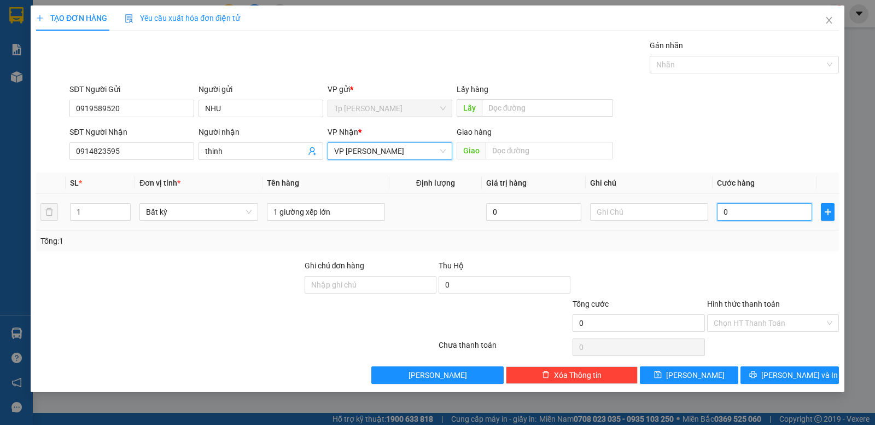
click at [753, 220] on input "0" at bounding box center [764, 212] width 95 height 18
type input "2"
type input "20"
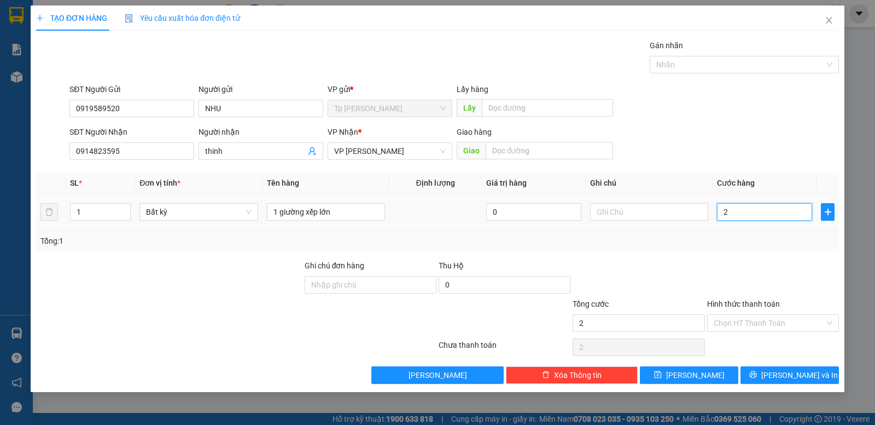
type input "20"
type input "200"
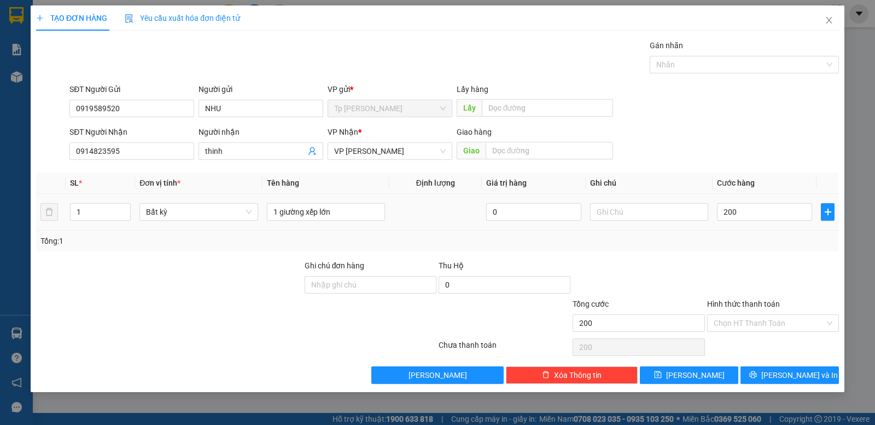
type input "200.000"
drag, startPoint x: 735, startPoint y: 245, endPoint x: 701, endPoint y: 274, distance: 45.4
click at [735, 245] on div "Tổng: 1" at bounding box center [437, 241] width 795 height 12
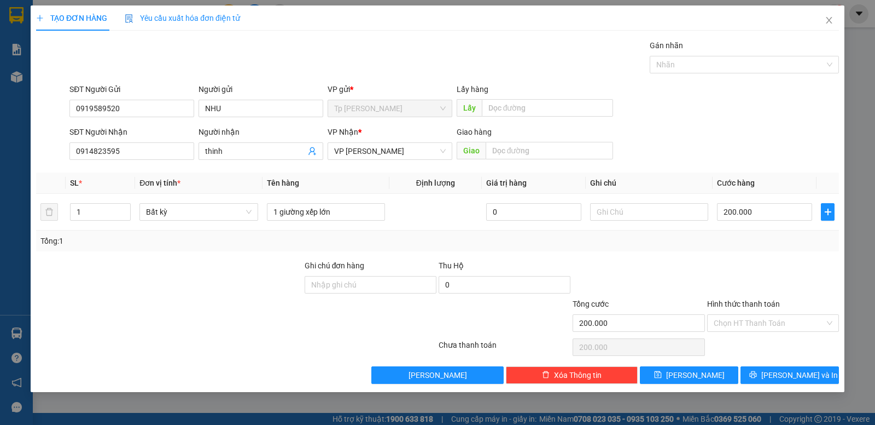
click at [676, 241] on div "Tổng: 1" at bounding box center [437, 241] width 795 height 12
click at [797, 369] on span "Lưu và In" at bounding box center [800, 375] width 77 height 12
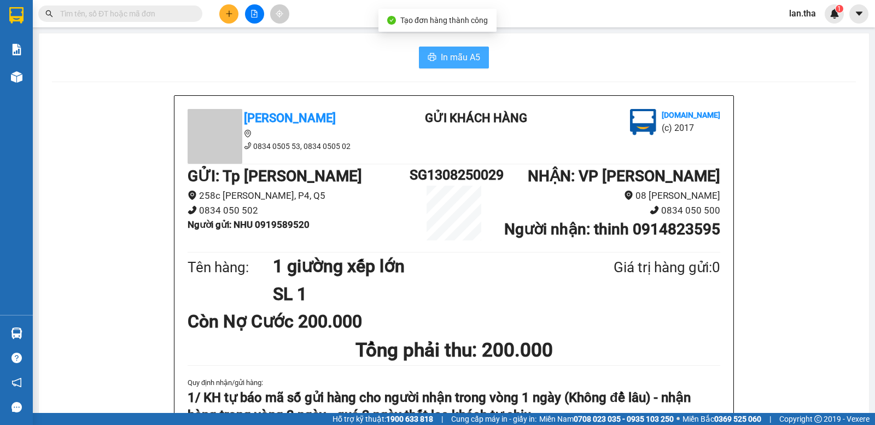
click at [455, 54] on span "In mẫu A5" at bounding box center [460, 57] width 39 height 14
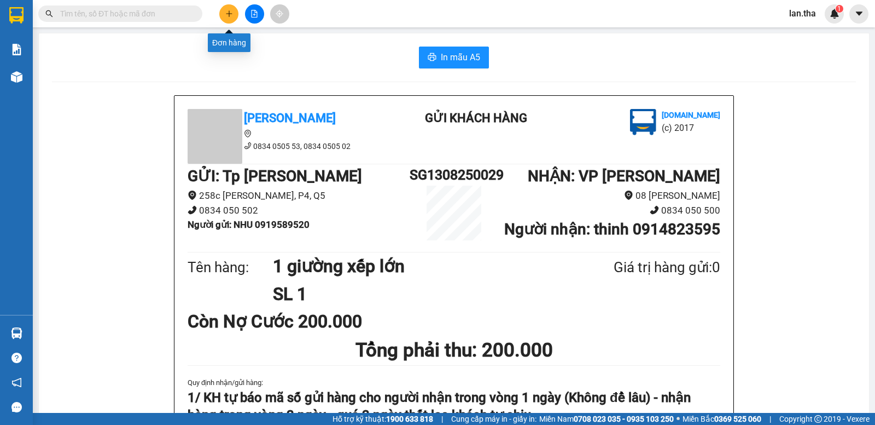
click at [227, 20] on button at bounding box center [228, 13] width 19 height 19
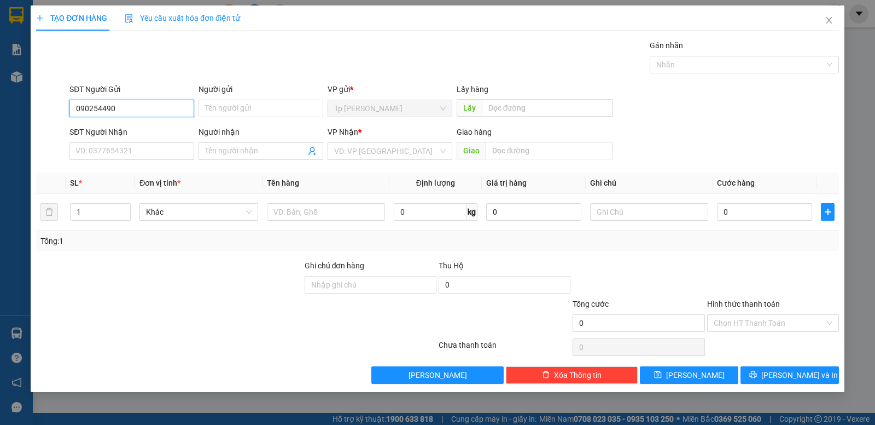
type input "0902544900"
click at [143, 124] on div "0902544900 - Tiến" at bounding box center [131, 130] width 125 height 18
type input "Tiến"
type input "0918140959"
type input "a phong"
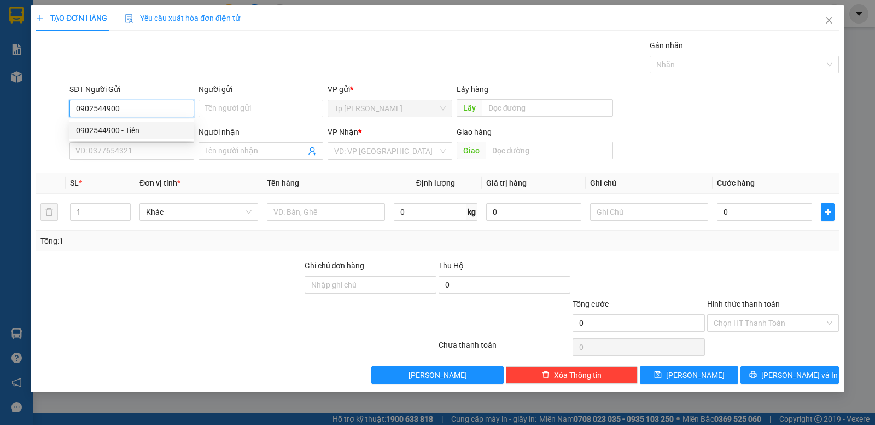
type input "BV tỉnh"
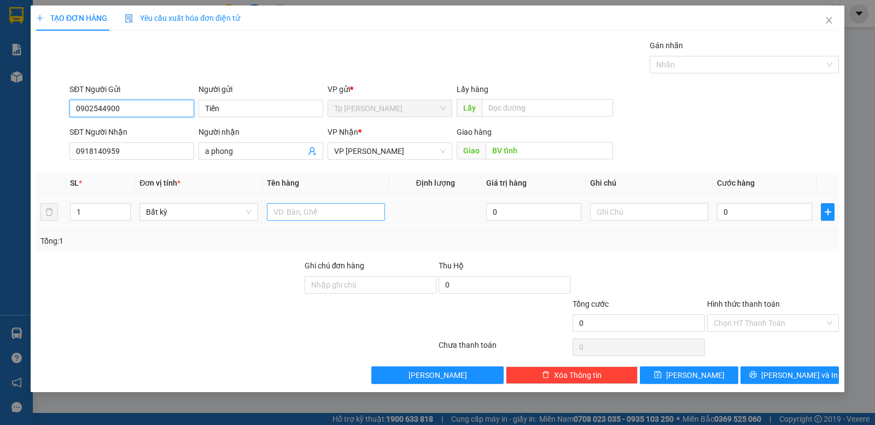
type input "0902544900"
drag, startPoint x: 311, startPoint y: 220, endPoint x: 312, endPoint y: 202, distance: 17.5
click at [312, 213] on input "text" at bounding box center [326, 212] width 118 height 18
type input "1hs giấy trắng"
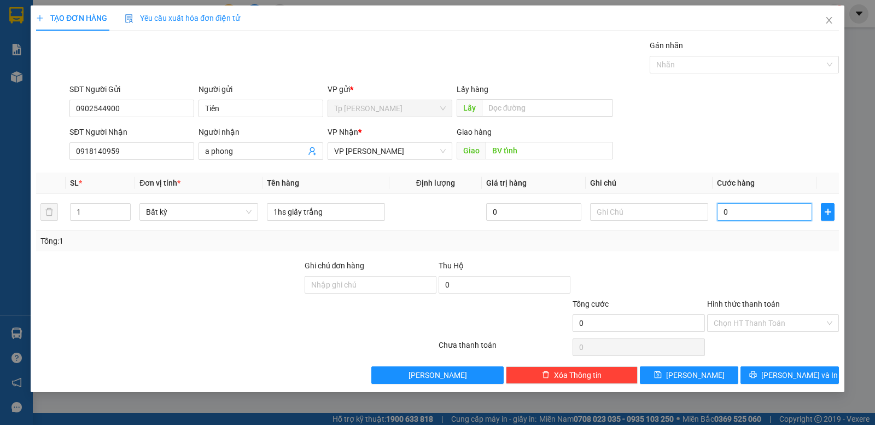
type input "5"
type input "50"
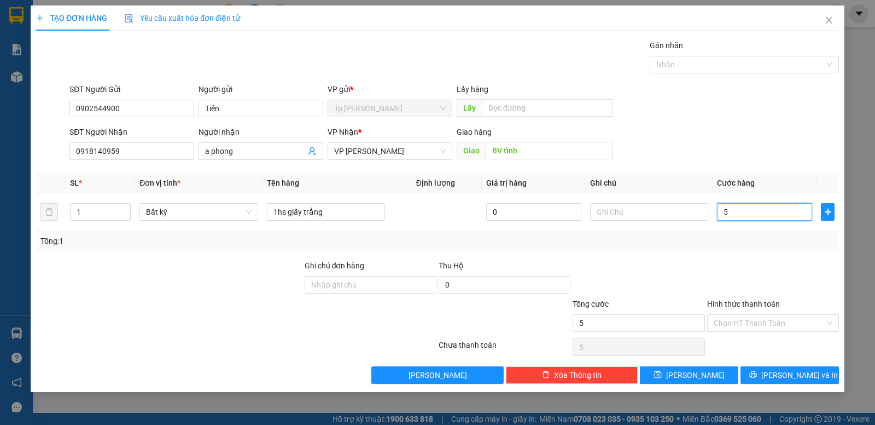
type input "50"
type input "50.000"
drag, startPoint x: 695, startPoint y: 261, endPoint x: 703, endPoint y: 252, distance: 12.0
click at [695, 261] on div at bounding box center [639, 278] width 134 height 38
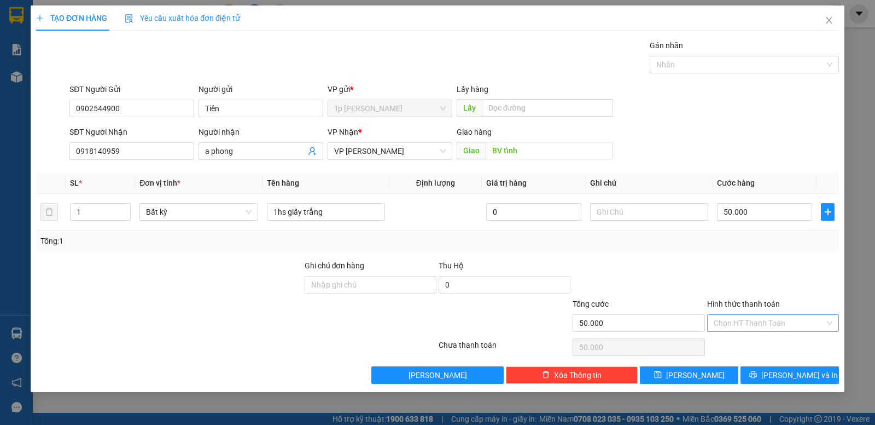
click at [755, 331] on div "Chọn HT Thanh Toán" at bounding box center [774, 323] width 132 height 18
click at [753, 328] on input "Hình thức thanh toán" at bounding box center [769, 323] width 111 height 16
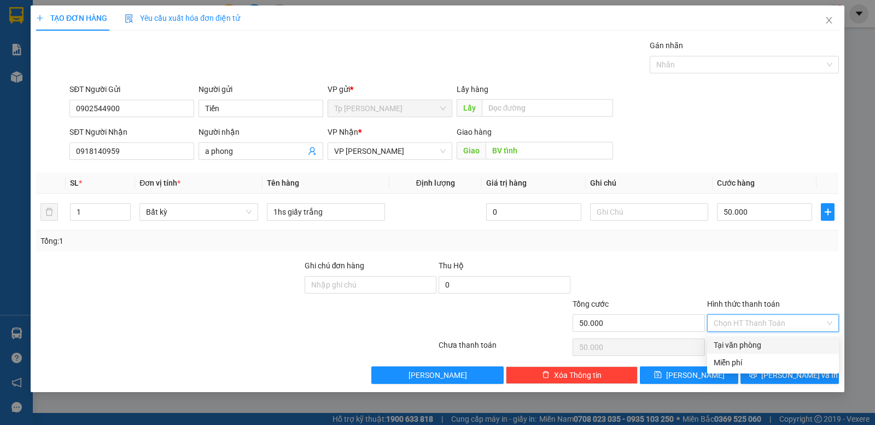
click at [746, 343] on div "Tại văn phòng" at bounding box center [773, 345] width 119 height 12
type input "0"
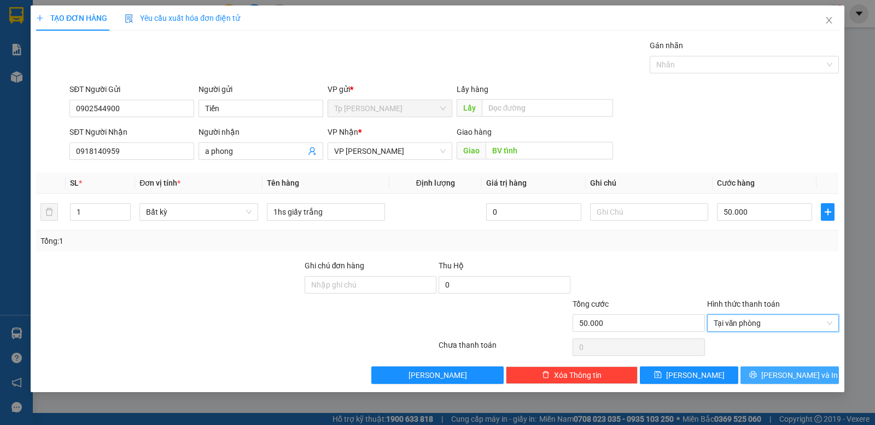
drag, startPoint x: 794, startPoint y: 370, endPoint x: 782, endPoint y: 356, distance: 18.3
click at [795, 370] on span "Lưu và In" at bounding box center [800, 375] width 77 height 12
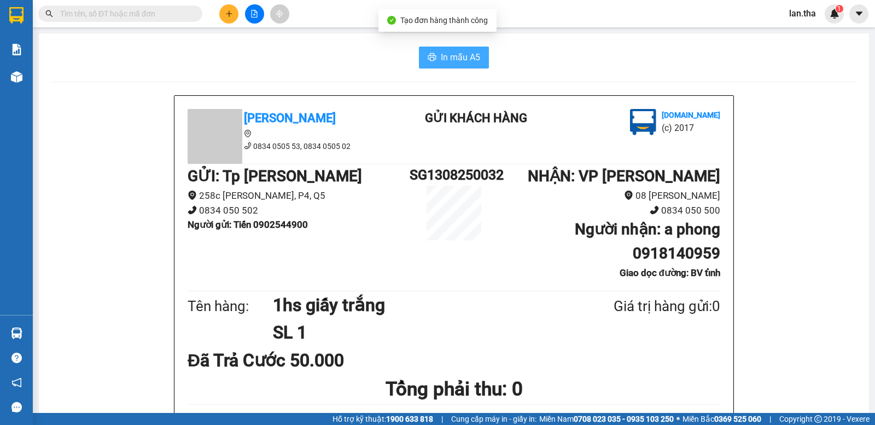
click at [457, 54] on span "In mẫu A5" at bounding box center [460, 57] width 39 height 14
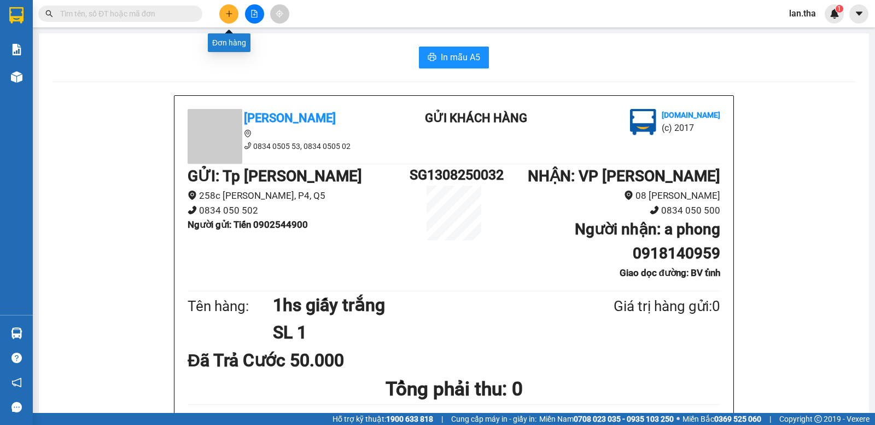
click at [230, 17] on icon "plus" at bounding box center [229, 14] width 8 height 8
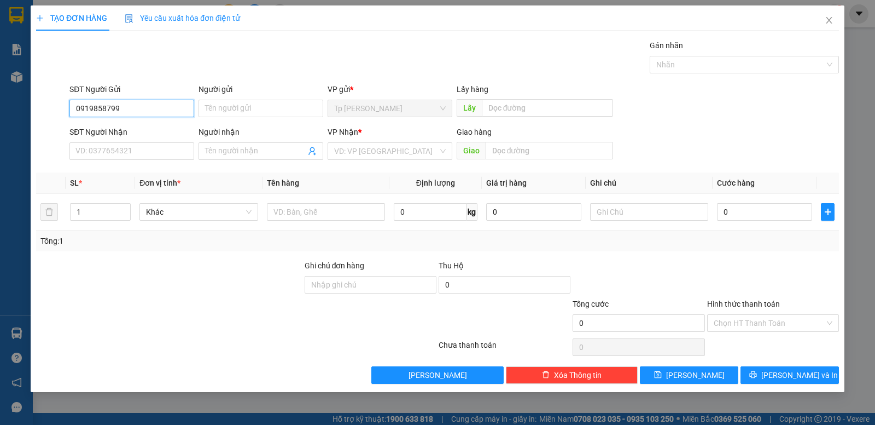
click at [161, 107] on input "0919858799" at bounding box center [131, 109] width 125 height 18
type input "0919858799"
click at [130, 162] on div "SĐT Người Nhận VD: 0377654321" at bounding box center [131, 145] width 125 height 38
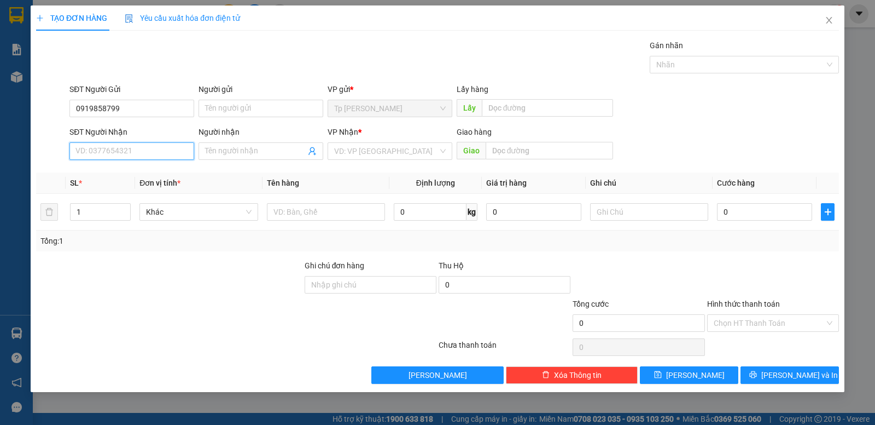
click at [130, 157] on input "SĐT Người Nhận" at bounding box center [131, 151] width 125 height 18
paste input "0919858799"
type input "0919858799"
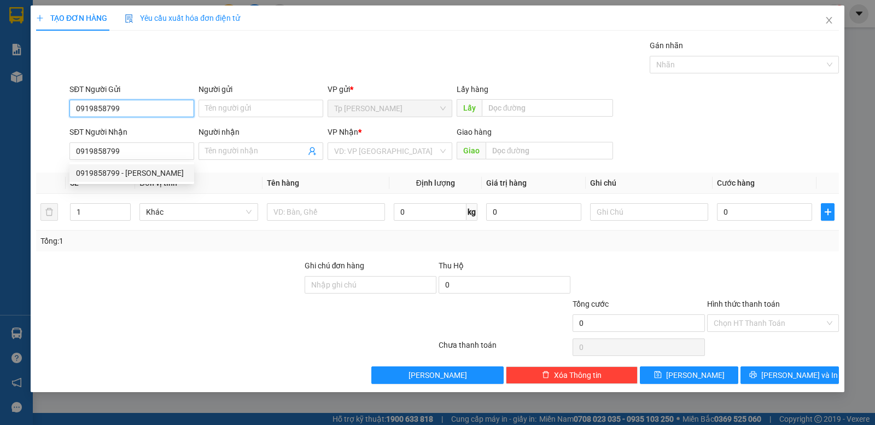
click at [133, 107] on input "0919858799" at bounding box center [131, 109] width 125 height 18
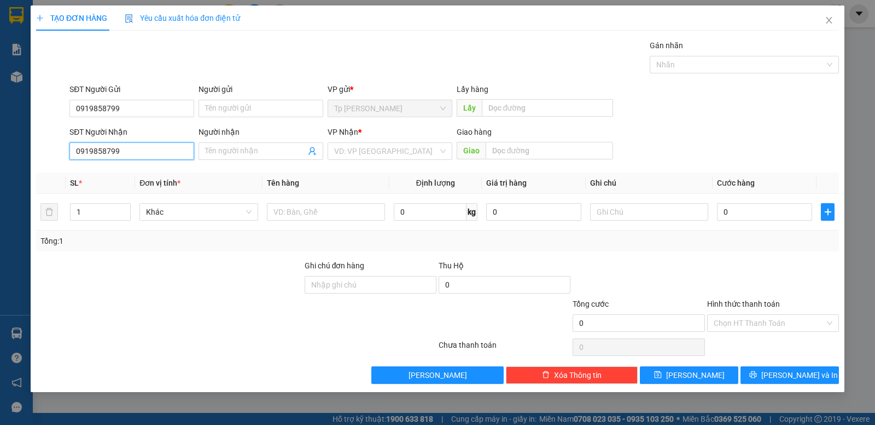
click at [131, 156] on input "0919858799" at bounding box center [131, 151] width 125 height 18
click at [132, 176] on div "0919858799 - Mai Hạnh" at bounding box center [132, 173] width 112 height 12
type input "Mai Hạnh"
type input "2A đường 21/8"
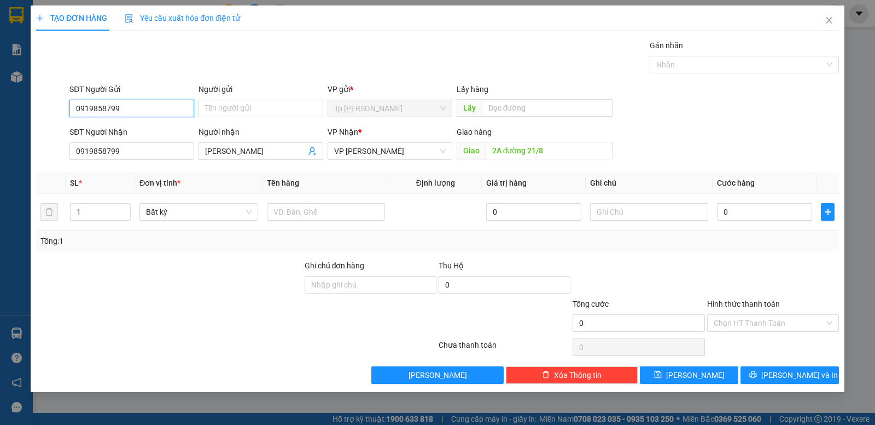
click at [128, 108] on input "0919858799" at bounding box center [131, 109] width 125 height 18
click at [149, 130] on div "0913835999 - tân trí" at bounding box center [132, 130] width 112 height 12
type input "0913835999"
type input "tân trí"
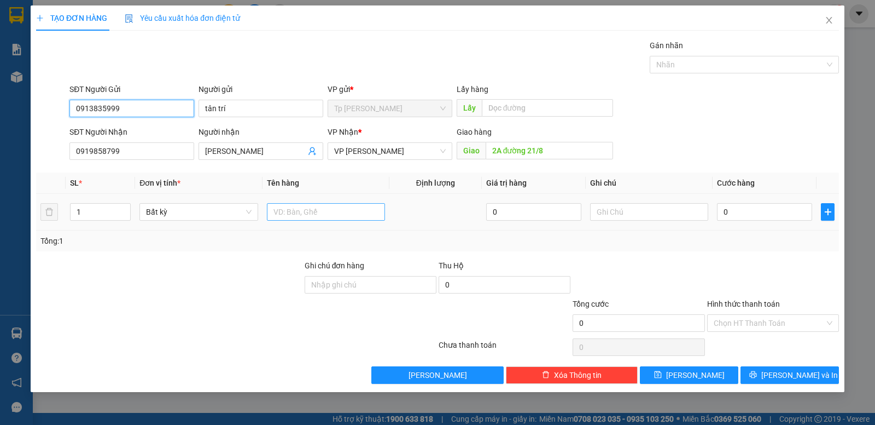
type input "0913835999"
click at [288, 217] on input "text" at bounding box center [326, 212] width 118 height 18
type input "1t xám lớn/ điện thoại"
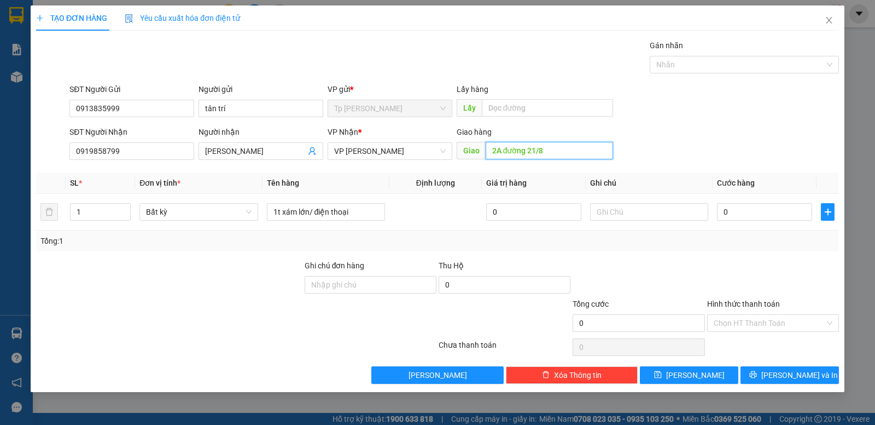
click at [571, 158] on input "2A đường 21/8" at bounding box center [550, 151] width 128 height 18
click at [768, 206] on input "0" at bounding box center [764, 212] width 95 height 18
type input "4"
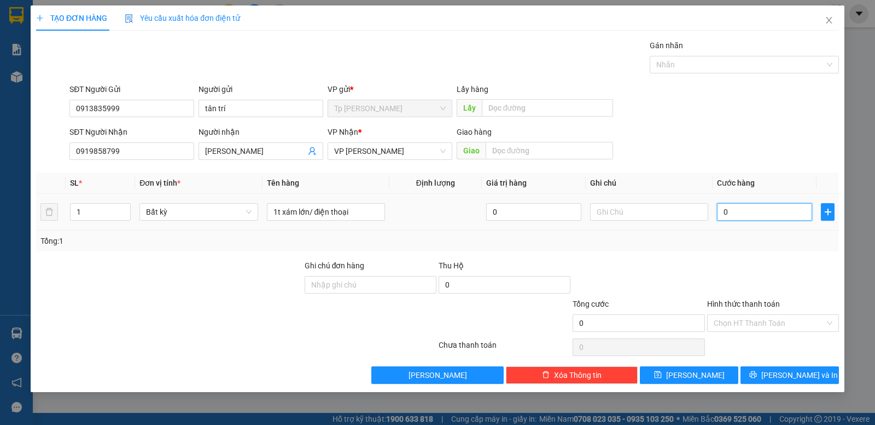
type input "4"
type input "40"
type input "40.000"
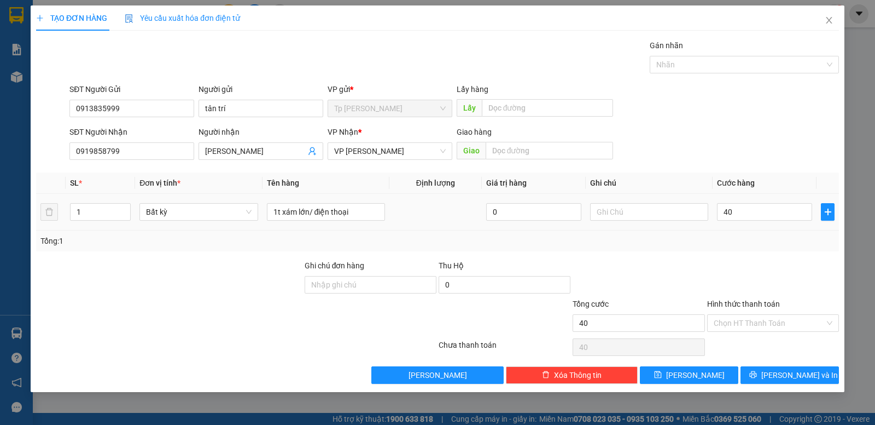
type input "40.000"
click at [705, 253] on div "Transit Pickup Surcharge Ids Transit Deliver Surcharge Ids Transit Deliver Surc…" at bounding box center [437, 211] width 803 height 344
click at [137, 149] on input "0919858799" at bounding box center [131, 151] width 125 height 18
drag, startPoint x: 741, startPoint y: 328, endPoint x: 743, endPoint y: 333, distance: 5.9
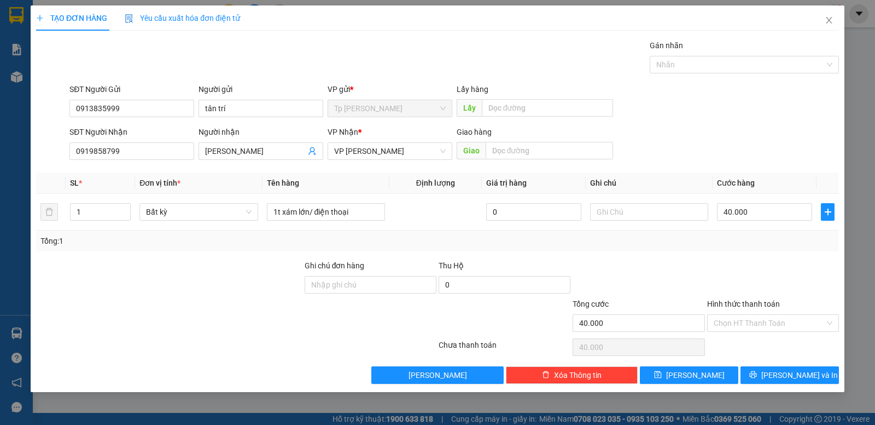
click at [743, 323] on input "Hình thức thanh toán" at bounding box center [769, 323] width 111 height 16
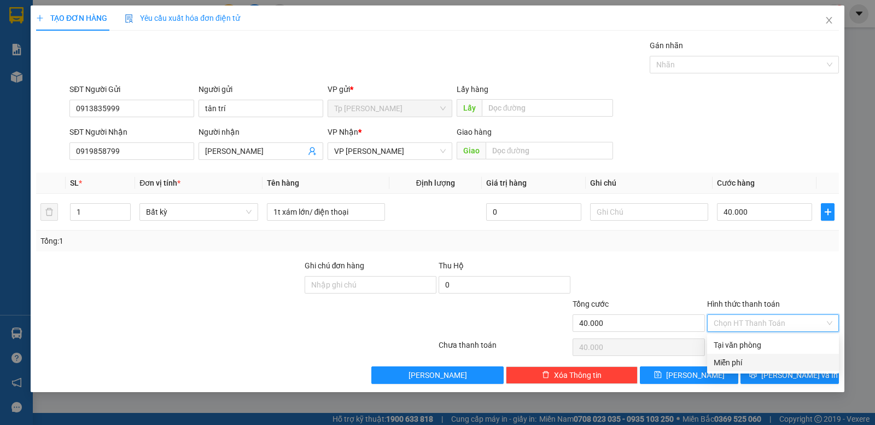
click at [745, 353] on div "Tại văn phòng Miễn phí" at bounding box center [774, 353] width 132 height 35
click at [748, 339] on div "Tại văn phòng" at bounding box center [773, 345] width 119 height 12
type input "0"
drag, startPoint x: 764, startPoint y: 372, endPoint x: 695, endPoint y: 340, distance: 75.9
click at [764, 371] on button "Lưu và In" at bounding box center [790, 375] width 98 height 18
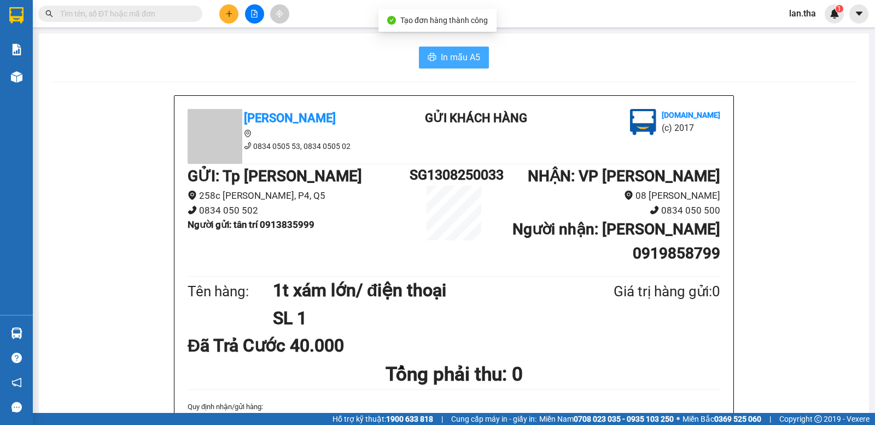
drag, startPoint x: 454, startPoint y: 70, endPoint x: 461, endPoint y: 68, distance: 8.0
click at [461, 54] on span "In mẫu A5" at bounding box center [460, 57] width 39 height 14
click at [123, 11] on input "text" at bounding box center [124, 14] width 129 height 12
paste input "0918169089"
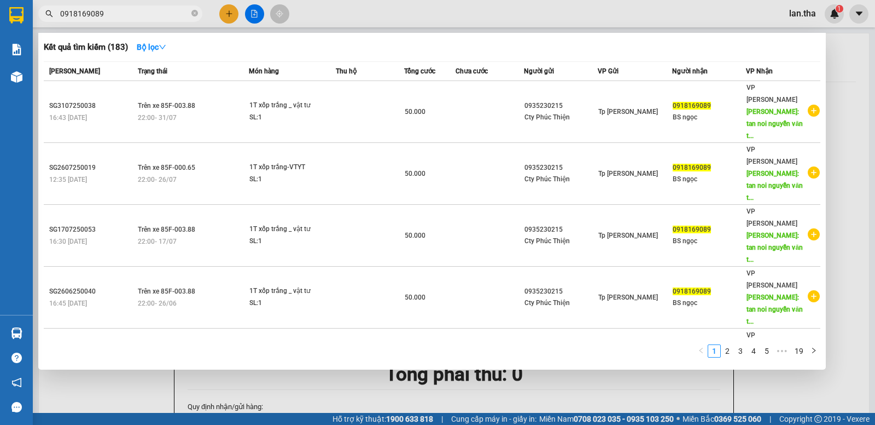
type input "0918169089"
click at [233, 16] on div at bounding box center [437, 212] width 875 height 425
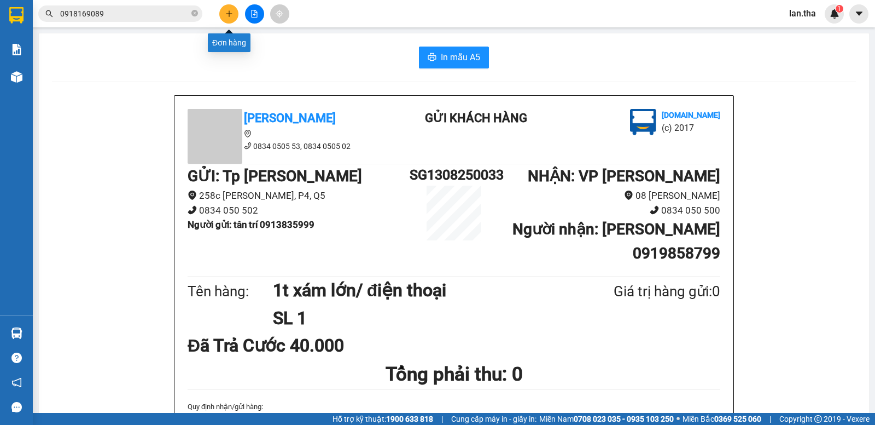
click at [233, 14] on icon "plus" at bounding box center [229, 14] width 8 height 8
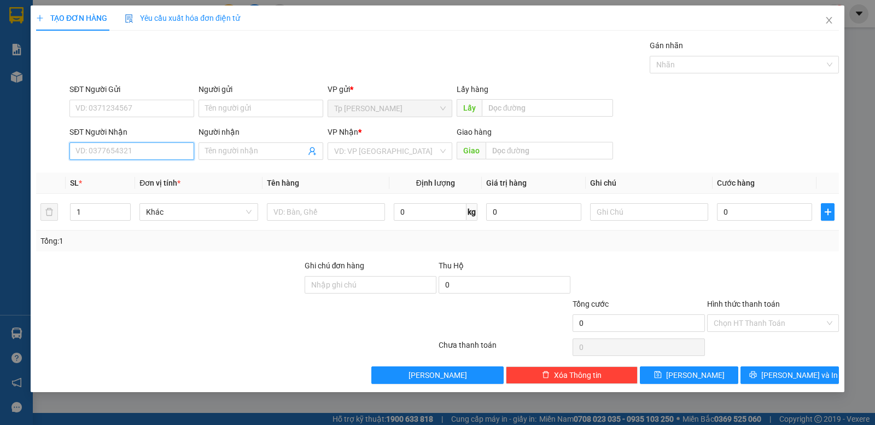
drag, startPoint x: 147, startPoint y: 152, endPoint x: 149, endPoint y: 132, distance: 19.9
click at [149, 135] on div "SĐT Người Nhận VD: 0377654321" at bounding box center [131, 145] width 125 height 38
type input "0931136429"
click at [135, 176] on div "0931136429 - Nhat Việt" at bounding box center [137, 173] width 123 height 12
type input "Nhat Việt"
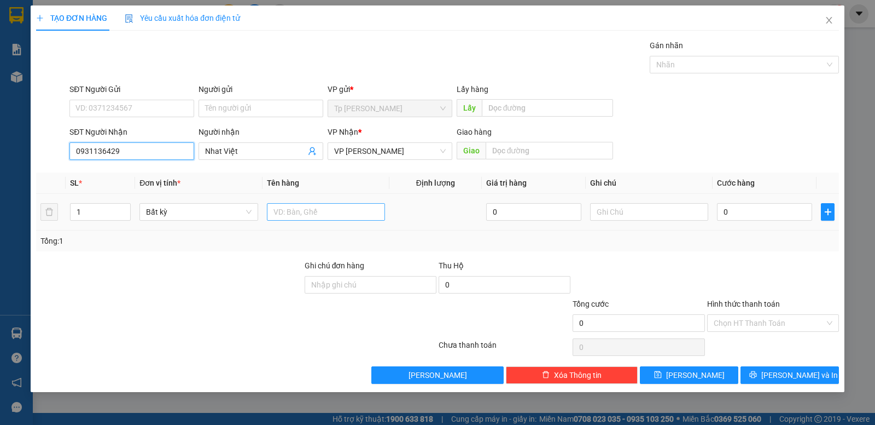
type input "0931136429"
click at [302, 204] on input "text" at bounding box center [326, 212] width 118 height 18
type input "1t xám vuông/ phụ tùng"
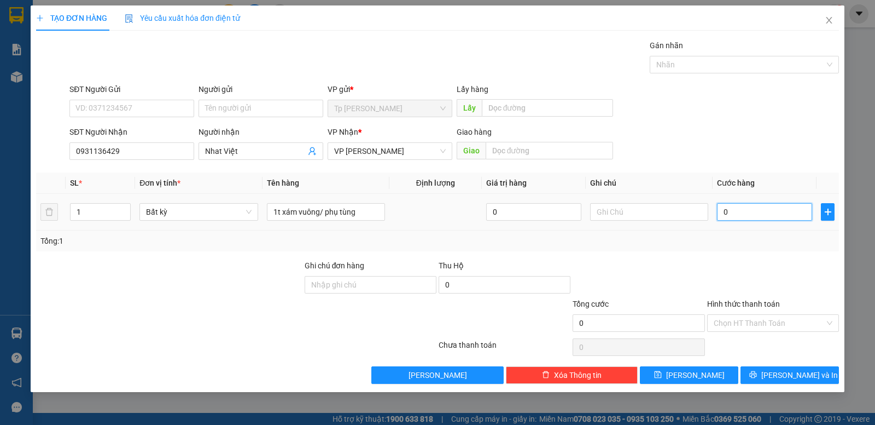
click at [765, 213] on input "0" at bounding box center [764, 212] width 95 height 18
type input "3"
type input "30"
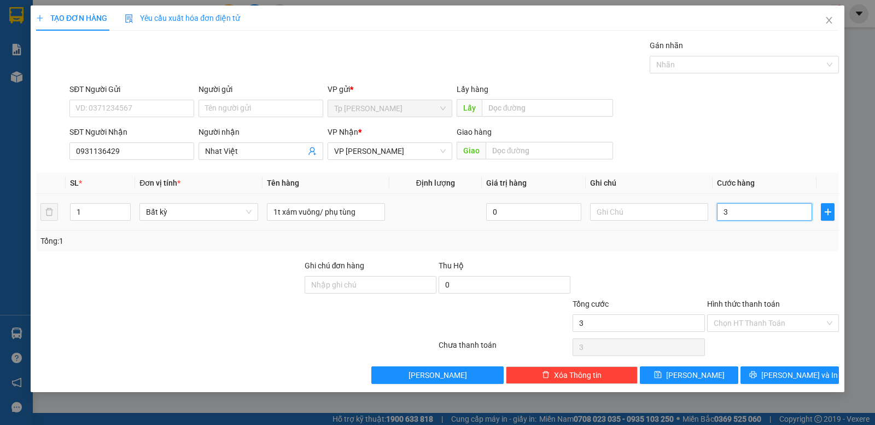
type input "30"
type input "30.000"
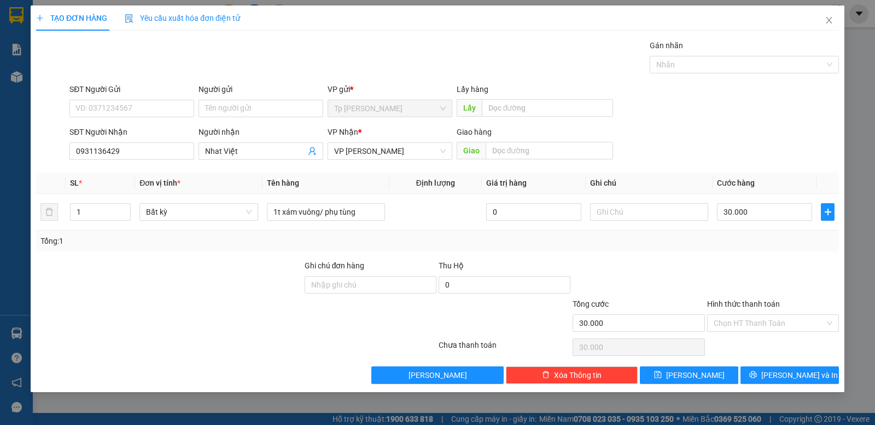
click at [741, 250] on div "Tổng: 1" at bounding box center [437, 240] width 803 height 21
click at [796, 370] on span "Lưu và In" at bounding box center [800, 375] width 77 height 12
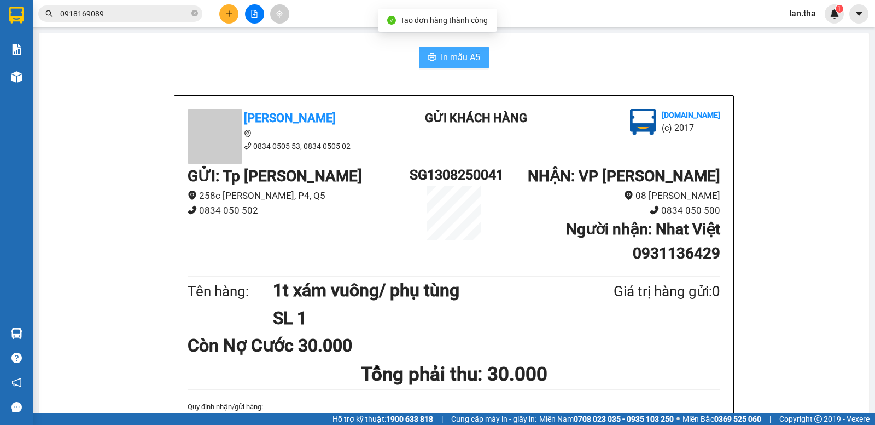
click at [475, 58] on span "In mẫu A5" at bounding box center [460, 57] width 39 height 14
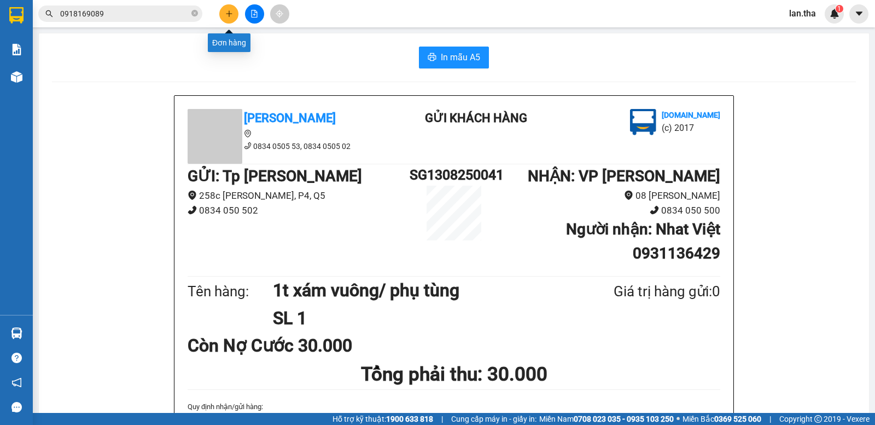
click at [223, 10] on button at bounding box center [228, 13] width 19 height 19
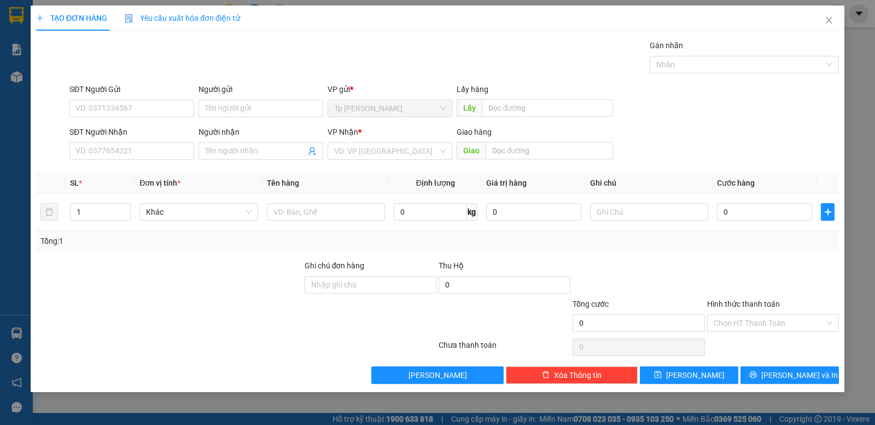
click at [239, 99] on div "Người gửi" at bounding box center [261, 91] width 125 height 16
click at [267, 120] on div "Người gửi Tên người gửi" at bounding box center [261, 102] width 125 height 38
click at [264, 109] on input "Người gửi" at bounding box center [261, 109] width 125 height 18
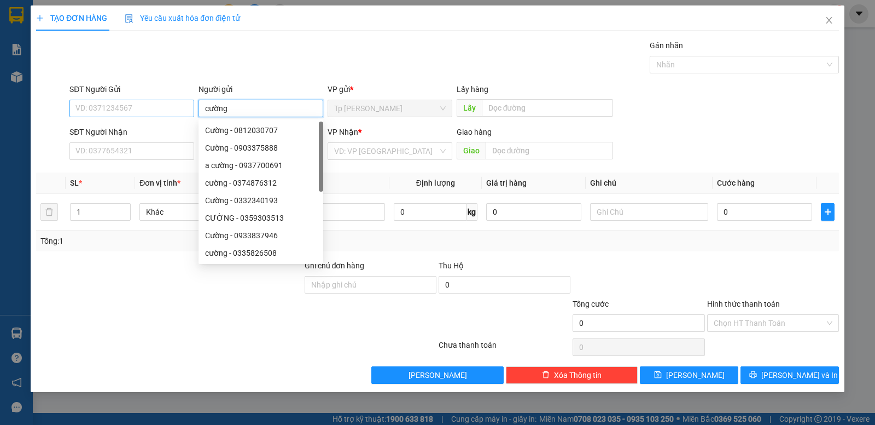
type input "cường"
click at [132, 111] on input "SĐT Người Gửi" at bounding box center [131, 109] width 125 height 18
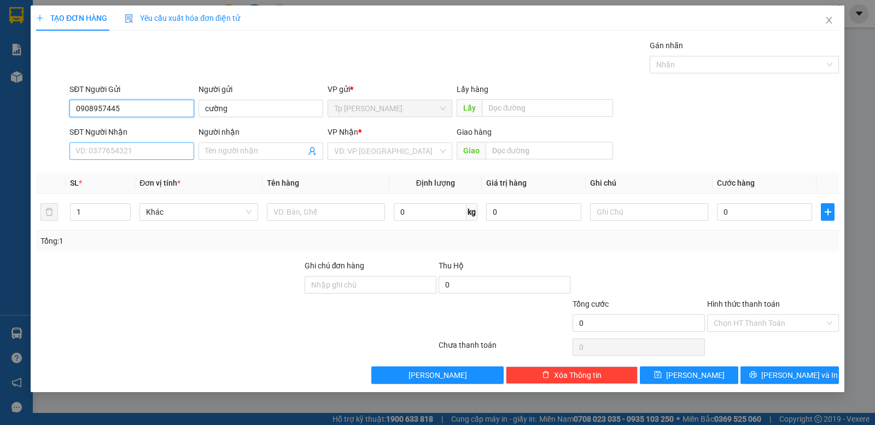
type input "0908957445"
click at [157, 149] on input "SĐT Người Nhận" at bounding box center [131, 151] width 125 height 18
click at [160, 170] on div "0962755758 - Duy" at bounding box center [132, 173] width 112 height 12
type input "0962755758"
type input "Duy"
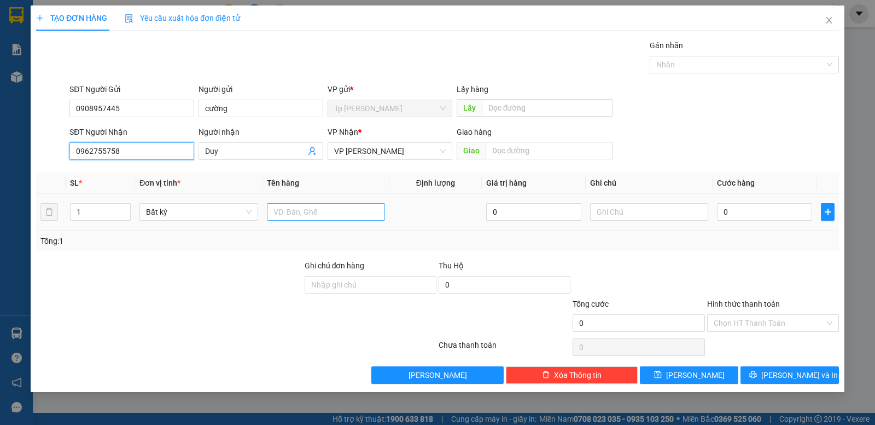
type input "0962755758"
click at [355, 211] on input "text" at bounding box center [326, 212] width 118 height 18
type input "1t xám dán chung 1h trắng cn"
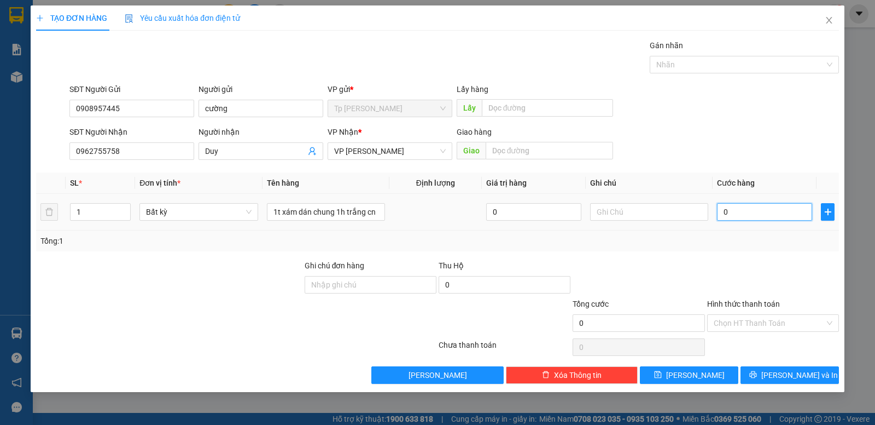
click at [798, 214] on input "0" at bounding box center [764, 212] width 95 height 18
type input "4"
type input "40"
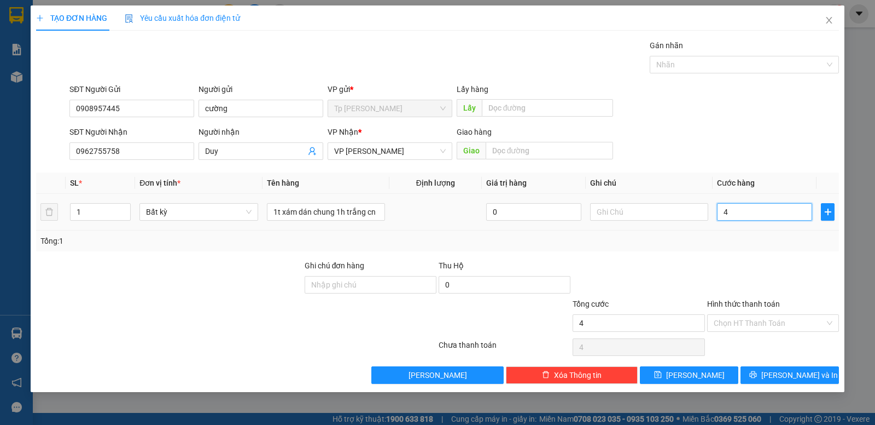
type input "40"
type input "40.000"
click at [759, 242] on div "Tổng: 1" at bounding box center [437, 241] width 795 height 12
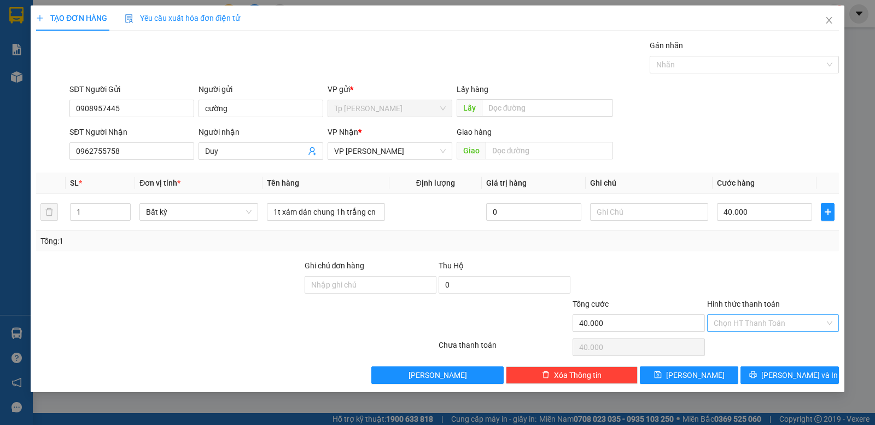
click at [784, 322] on input "Hình thức thanh toán" at bounding box center [769, 323] width 111 height 16
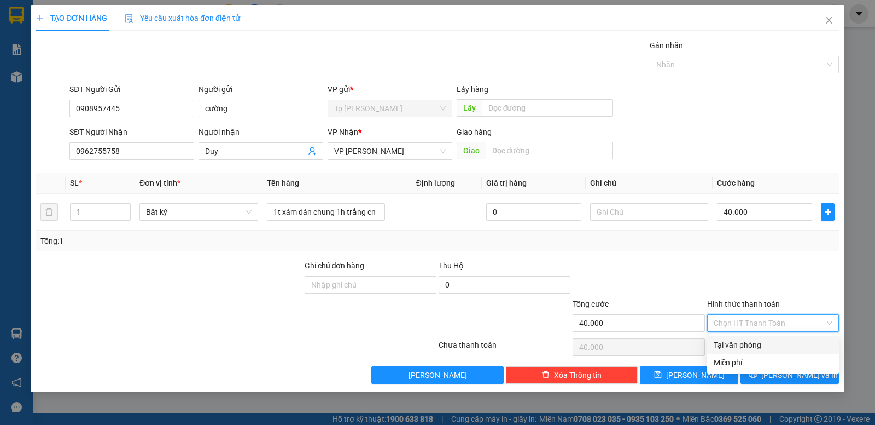
click at [757, 345] on div "Tại văn phòng" at bounding box center [773, 345] width 119 height 12
type input "0"
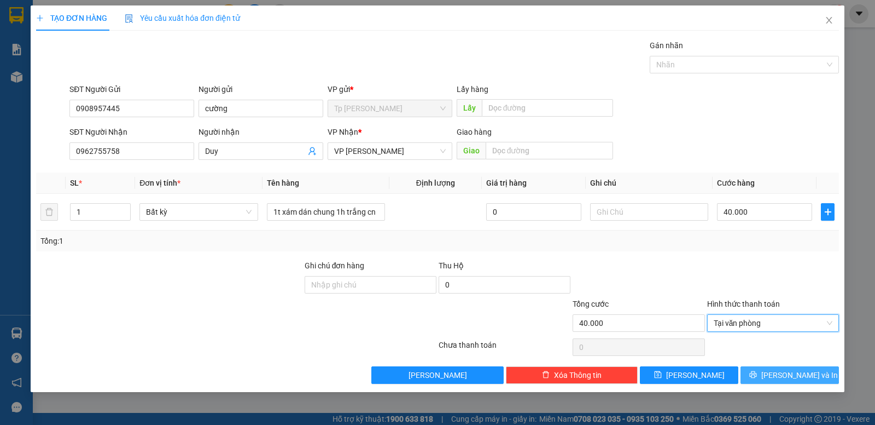
click at [791, 367] on button "Lưu và In" at bounding box center [790, 375] width 98 height 18
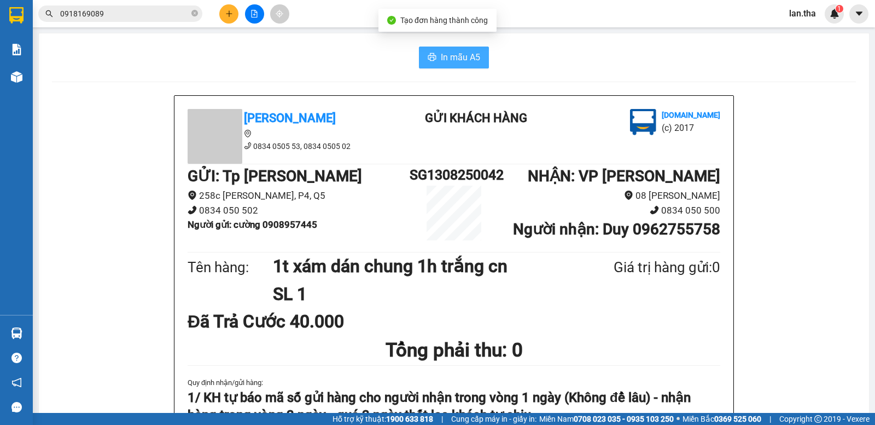
click at [465, 52] on span "In mẫu A5" at bounding box center [460, 57] width 39 height 14
drag, startPoint x: 238, startPoint y: 8, endPoint x: 231, endPoint y: 14, distance: 8.5
click at [236, 11] on div at bounding box center [254, 13] width 82 height 19
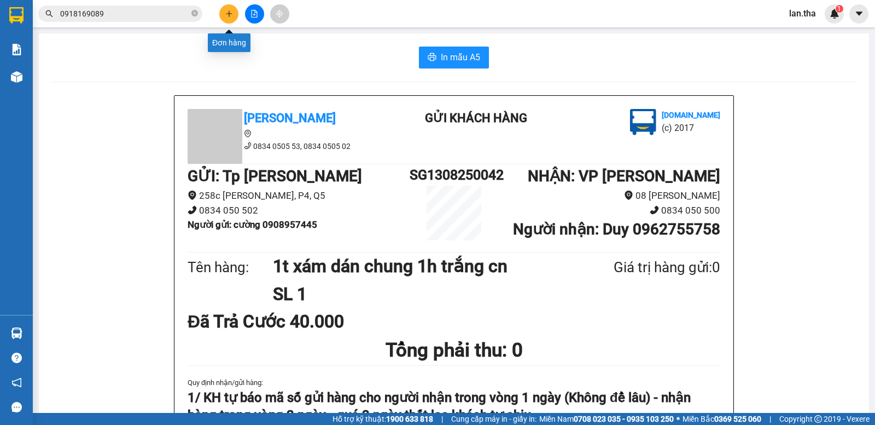
click at [226, 15] on icon "plus" at bounding box center [229, 14] width 8 height 8
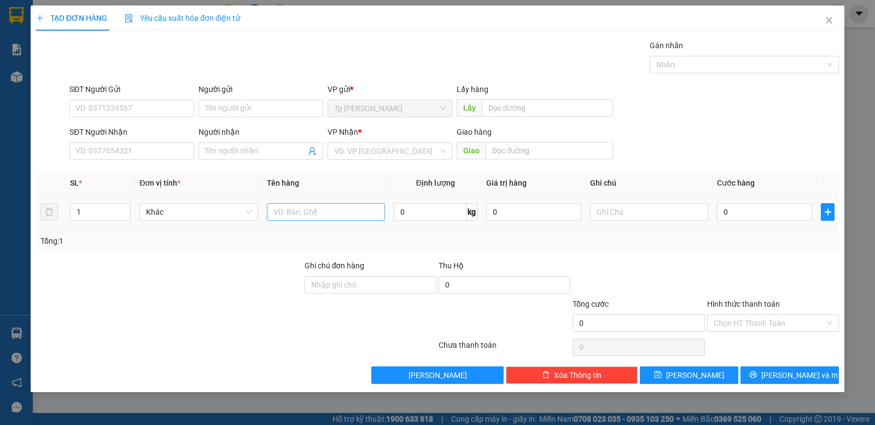
drag, startPoint x: 334, startPoint y: 199, endPoint x: 338, endPoint y: 217, distance: 19.0
click at [337, 208] on td at bounding box center [326, 212] width 127 height 37
click at [337, 214] on input "text" at bounding box center [326, 212] width 118 height 18
type input "1t keo vàng/ phu tung oto"
click at [113, 155] on input "SĐT Người Nhận" at bounding box center [131, 151] width 125 height 18
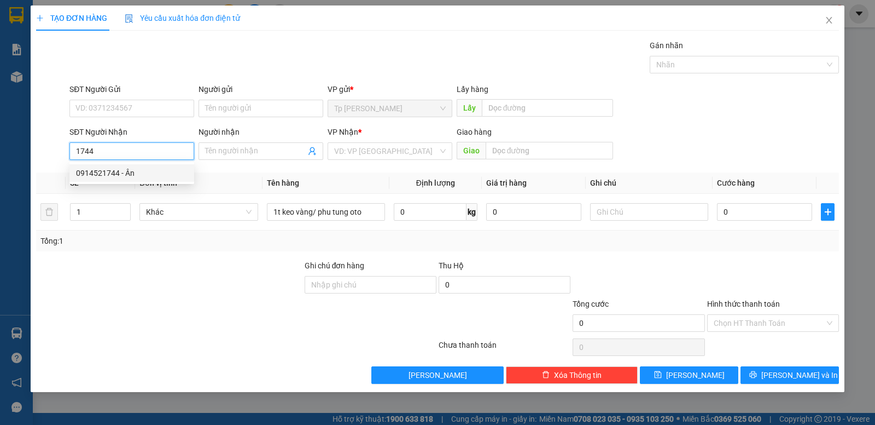
drag, startPoint x: 142, startPoint y: 171, endPoint x: 158, endPoint y: 167, distance: 15.7
click at [147, 170] on div "0914521744 - Ân" at bounding box center [132, 173] width 112 height 12
type input "0914521744"
type input "Ân"
type input "0914521744"
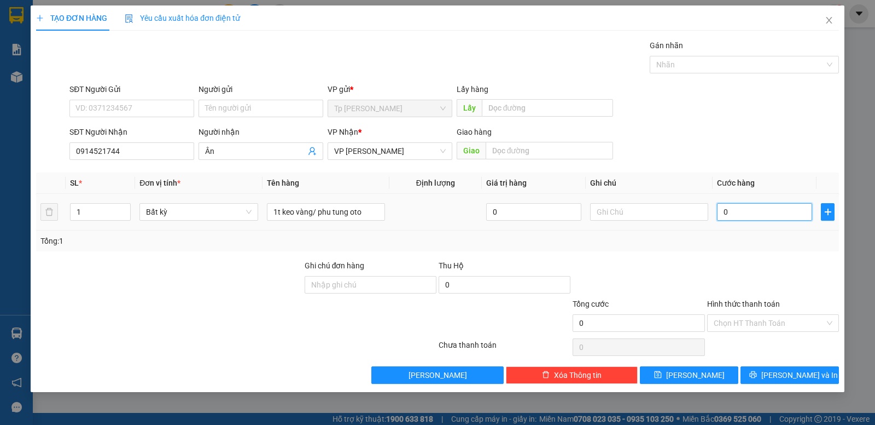
type input "3"
type input "30"
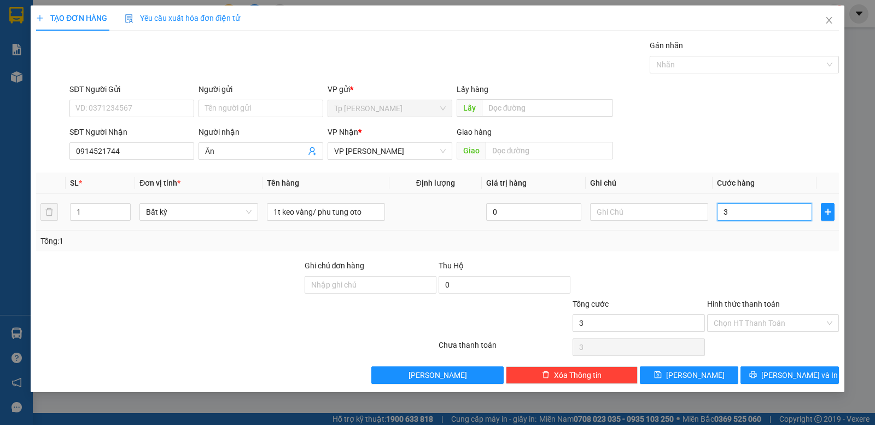
type input "30"
type input "30.000"
click at [815, 373] on button "Lưu và In" at bounding box center [790, 375] width 98 height 18
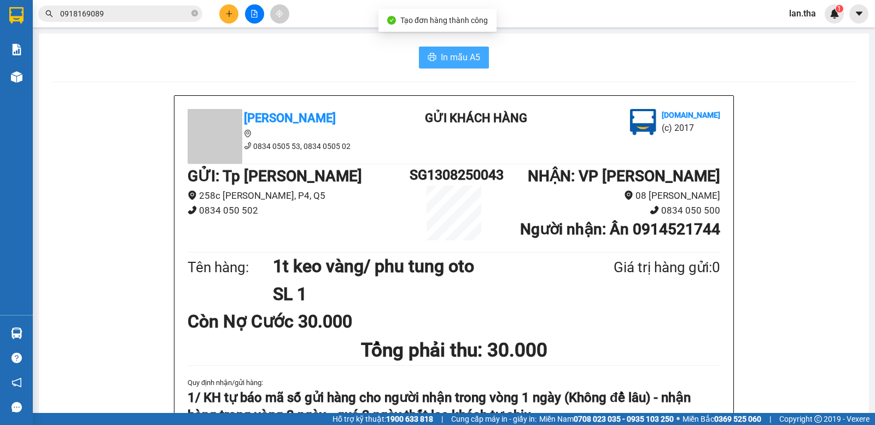
drag, startPoint x: 416, startPoint y: 48, endPoint x: 424, endPoint y: 48, distance: 7.7
click at [420, 48] on button "In mẫu A5" at bounding box center [454, 58] width 70 height 22
click at [424, 48] on button "In mẫu A5" at bounding box center [454, 58] width 70 height 22
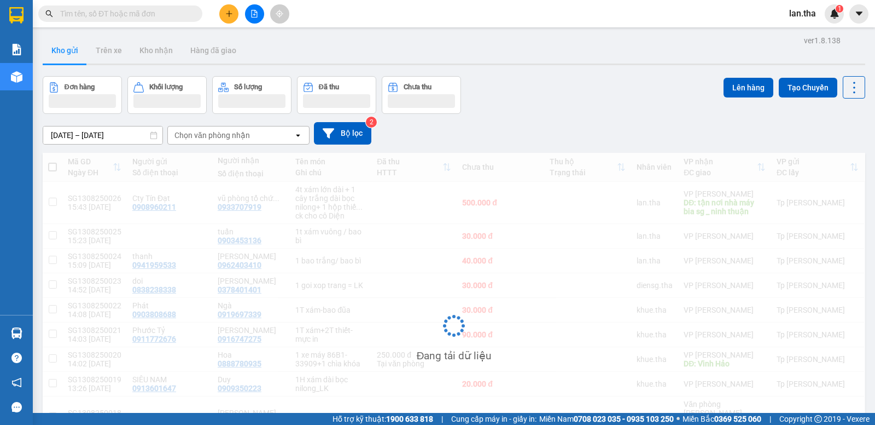
drag, startPoint x: 127, startPoint y: 20, endPoint x: 126, endPoint y: 15, distance: 5.6
click at [126, 20] on span at bounding box center [120, 13] width 164 height 16
click at [126, 15] on input "text" at bounding box center [124, 14] width 129 height 12
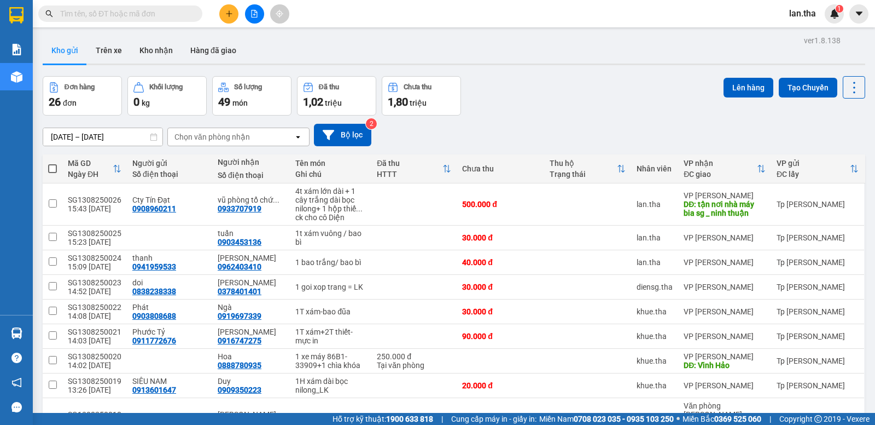
paste input "0373885632"
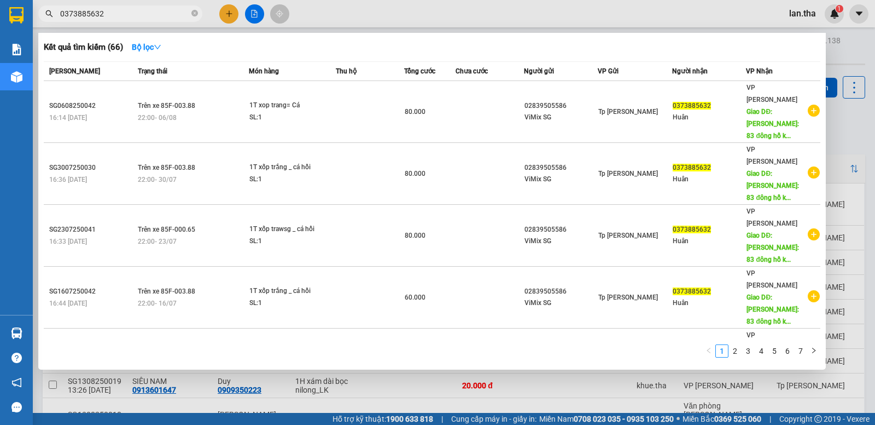
type input "0373885632"
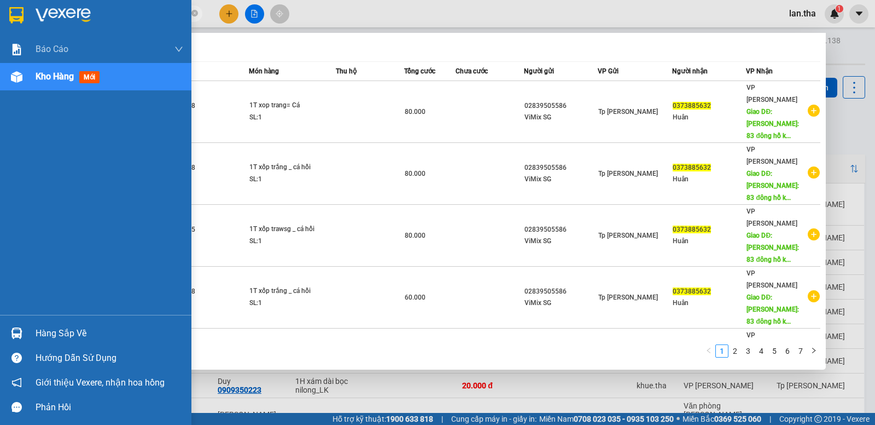
click at [22, 14] on img at bounding box center [16, 15] width 14 height 16
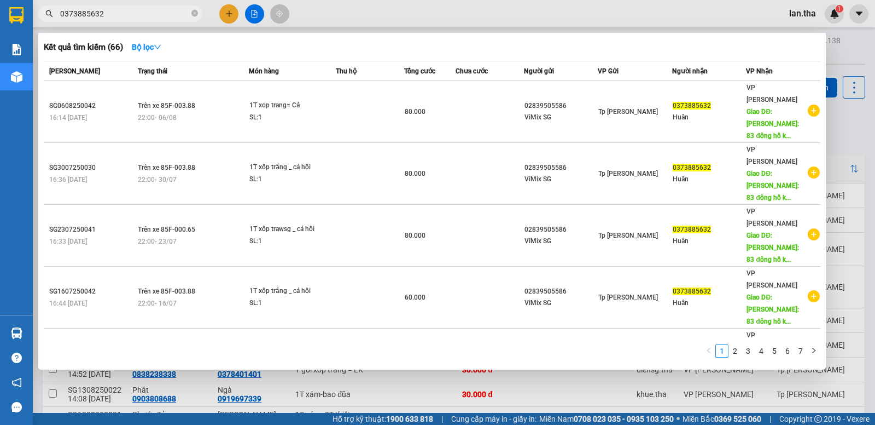
click at [838, 51] on div at bounding box center [437, 212] width 875 height 425
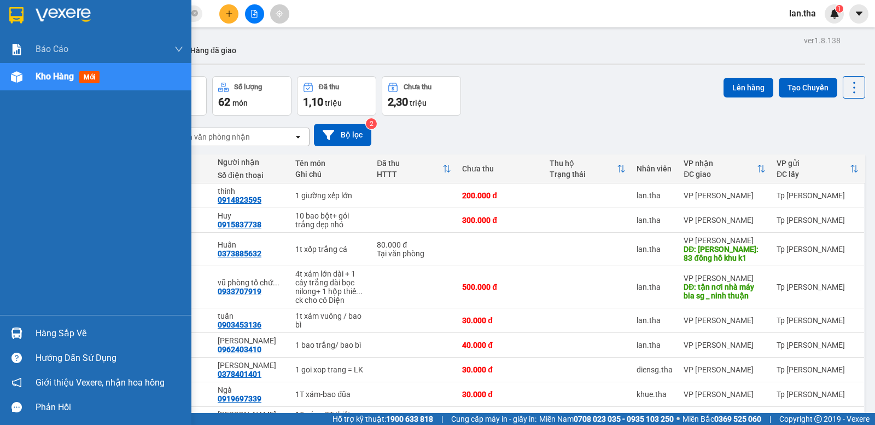
click at [55, 10] on img at bounding box center [63, 15] width 55 height 16
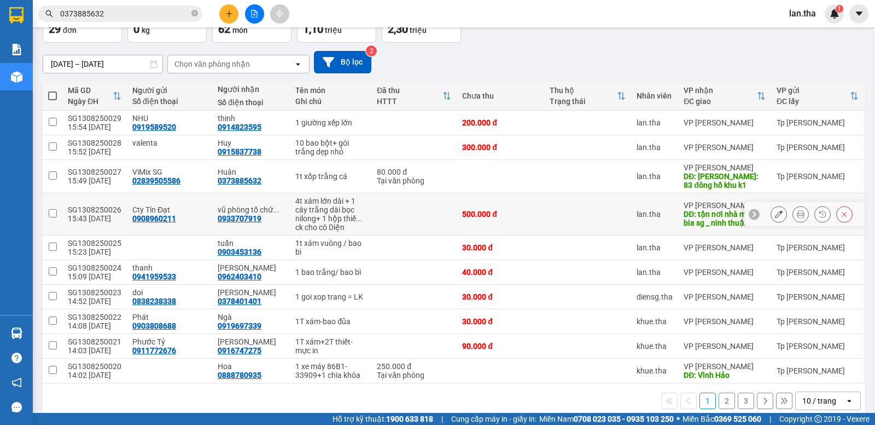
scroll to position [88, 0]
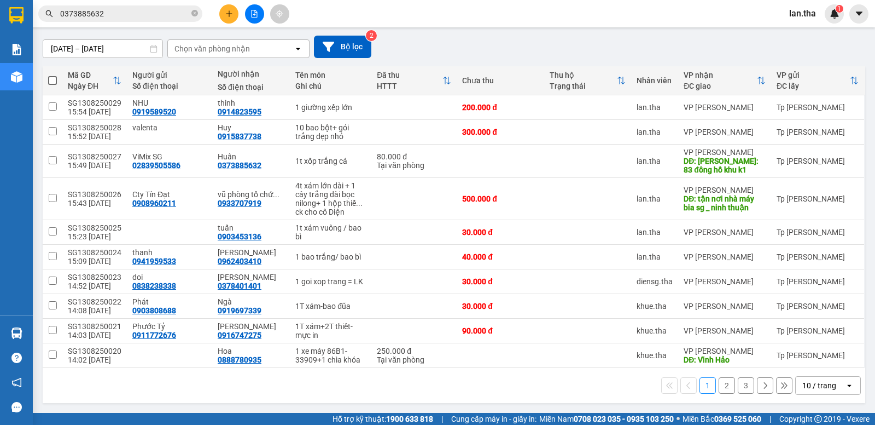
click at [809, 381] on div "10 / trang" at bounding box center [820, 385] width 34 height 11
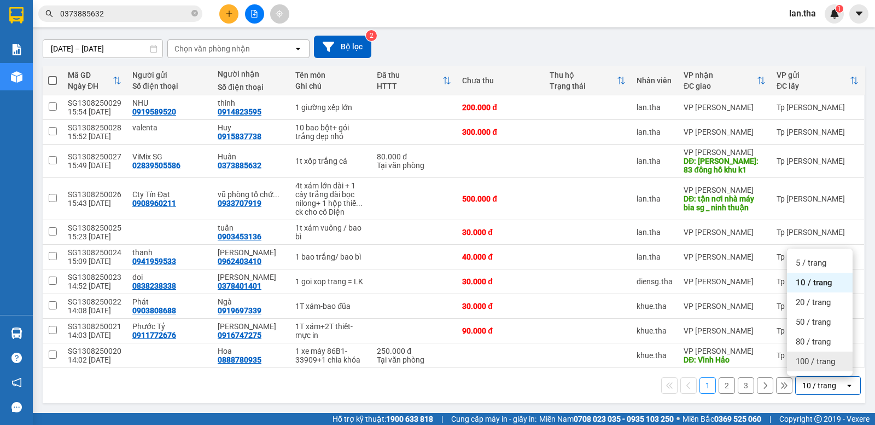
click at [811, 363] on span "100 / trang" at bounding box center [815, 361] width 39 height 11
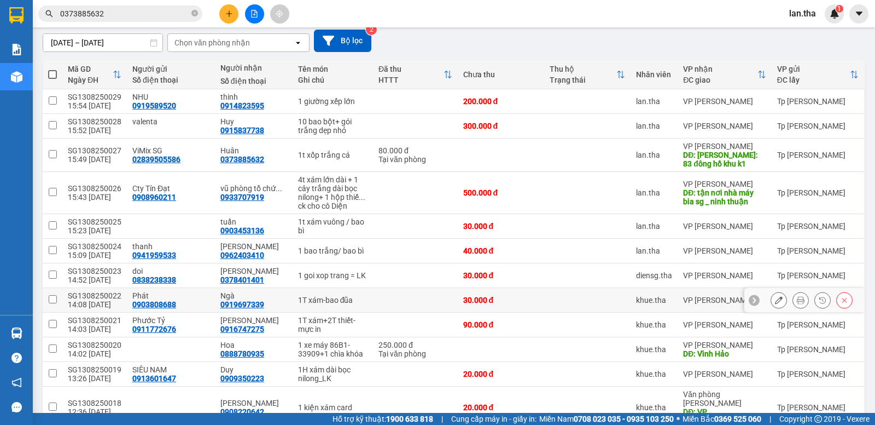
scroll to position [0, 0]
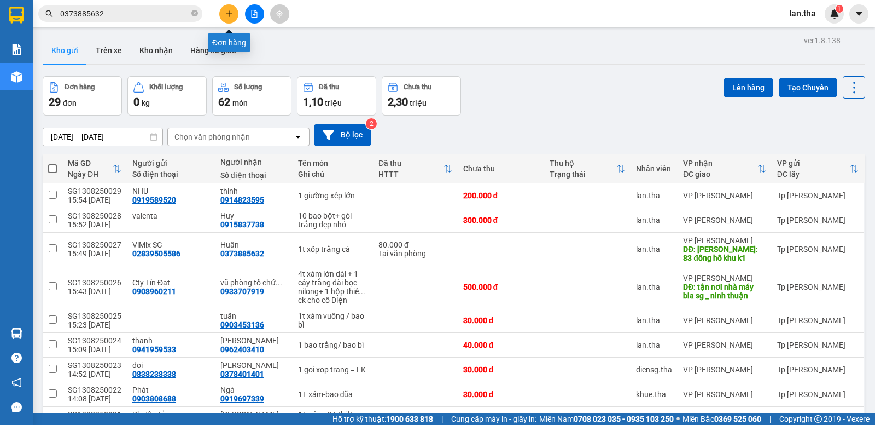
click at [223, 7] on button at bounding box center [228, 13] width 19 height 19
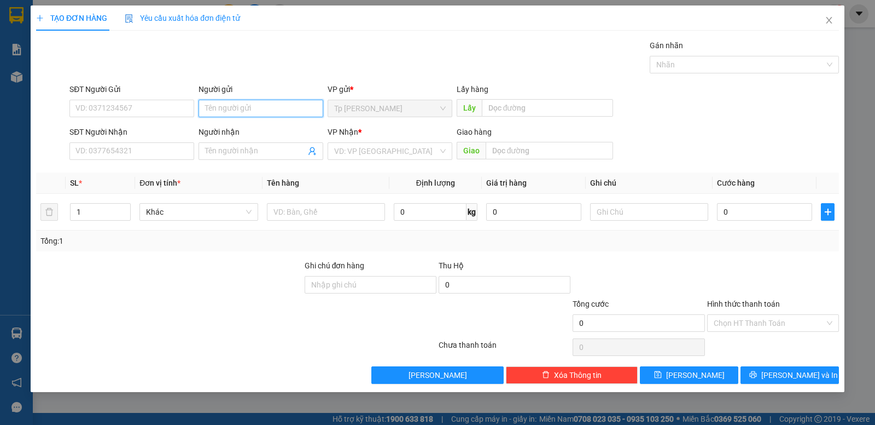
click at [223, 103] on input "Người gửi" at bounding box center [261, 109] width 125 height 18
type input "vietmed"
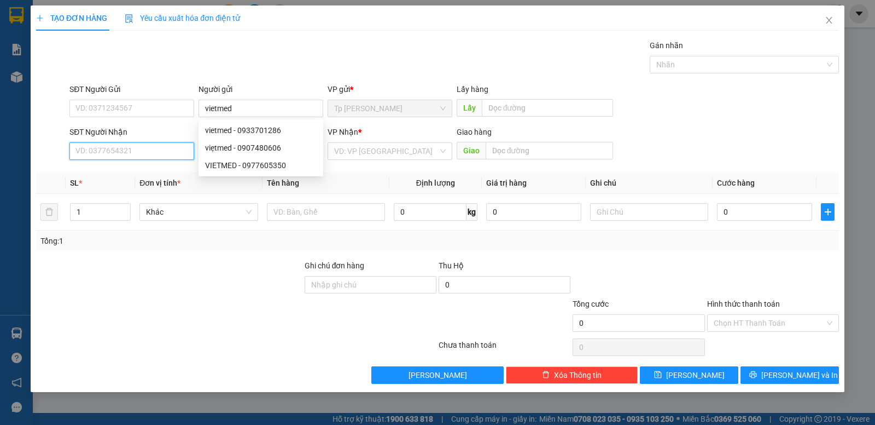
click at [131, 152] on input "SĐT Người Nhận" at bounding box center [131, 151] width 125 height 18
click at [129, 150] on input "0979799" at bounding box center [131, 151] width 125 height 18
click at [154, 150] on input "0979799884" at bounding box center [131, 151] width 125 height 18
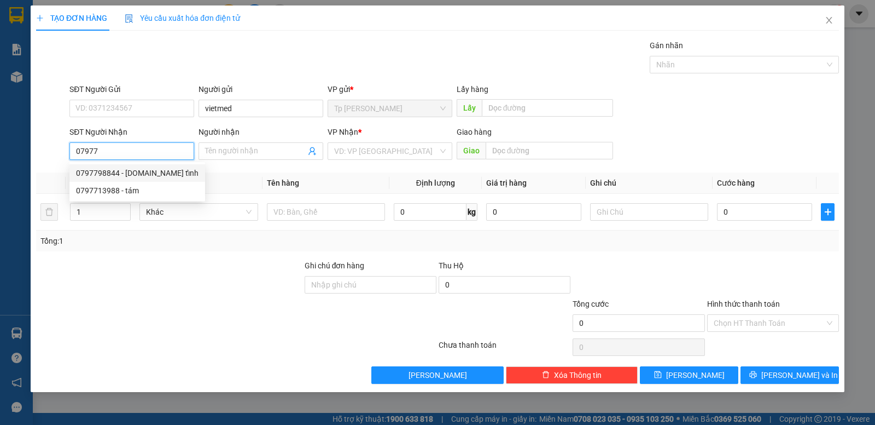
click at [164, 171] on div "0797798844 - Thư.BV tỉnh" at bounding box center [137, 173] width 123 height 12
type input "0797798844"
type input "Thư.BV tỉnh"
type input "Tận nơi=BV TỉnhNinh Thuan"
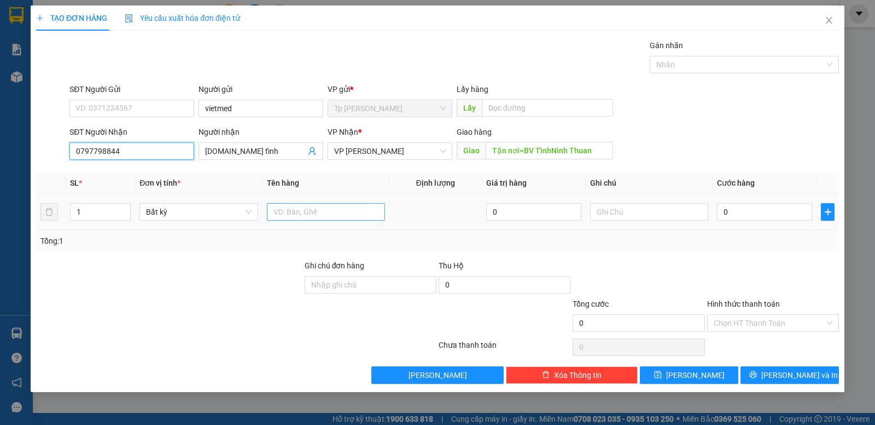
type input "0797798844"
click at [339, 211] on input "text" at bounding box center [326, 212] width 118 height 18
type input "1t xốp trắng bọc nilong"
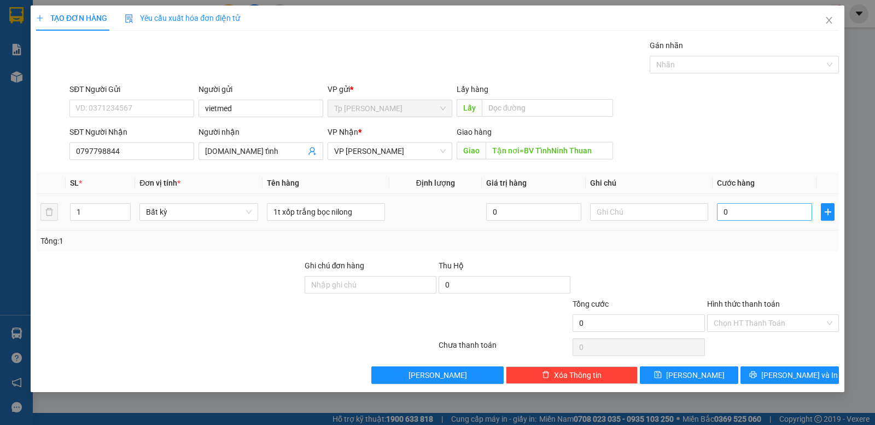
click at [752, 221] on td "0" at bounding box center [765, 212] width 104 height 37
type input "5"
type input "50"
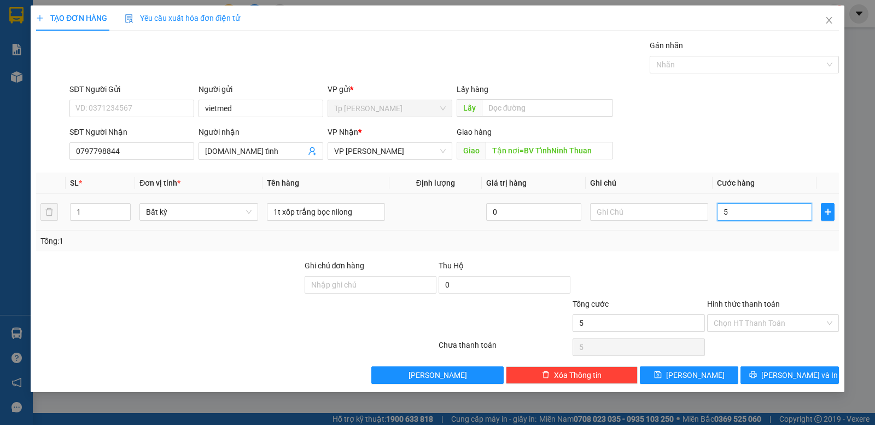
type input "50"
type input "50.000"
drag, startPoint x: 741, startPoint y: 239, endPoint x: 774, endPoint y: 364, distance: 129.7
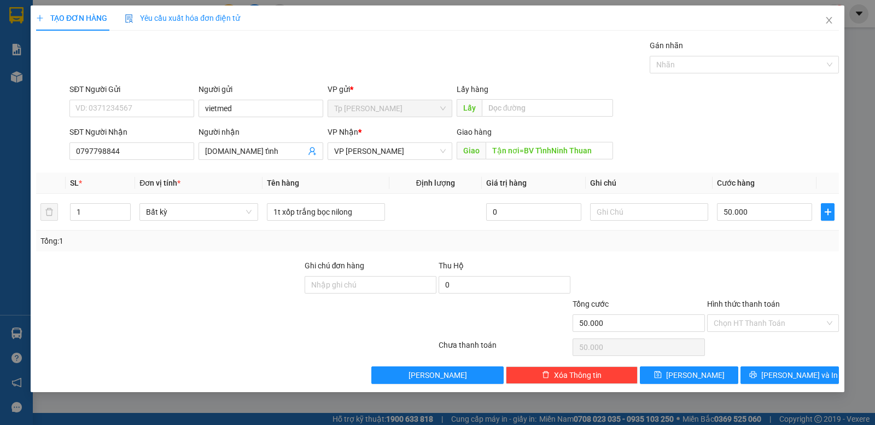
click at [743, 245] on div "Tổng: 1" at bounding box center [437, 241] width 795 height 12
drag, startPoint x: 770, startPoint y: 322, endPoint x: 770, endPoint y: 328, distance: 6.0
click at [770, 326] on input "Hình thức thanh toán" at bounding box center [769, 323] width 111 height 16
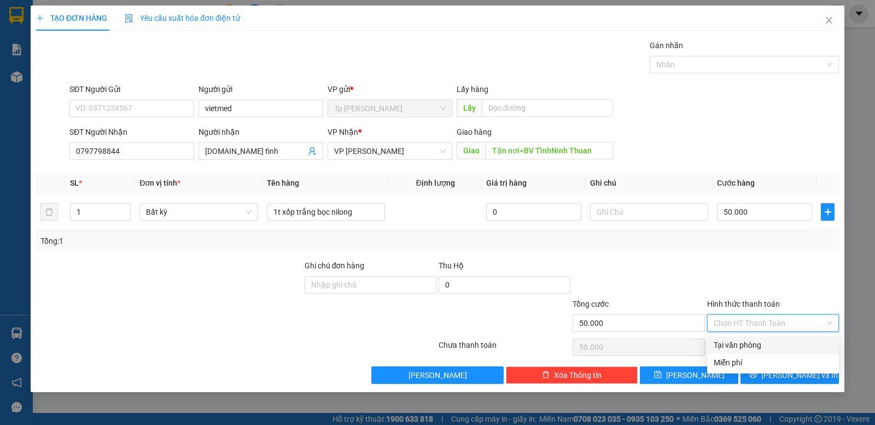
click at [764, 344] on div "Tại văn phòng" at bounding box center [773, 345] width 119 height 12
type input "0"
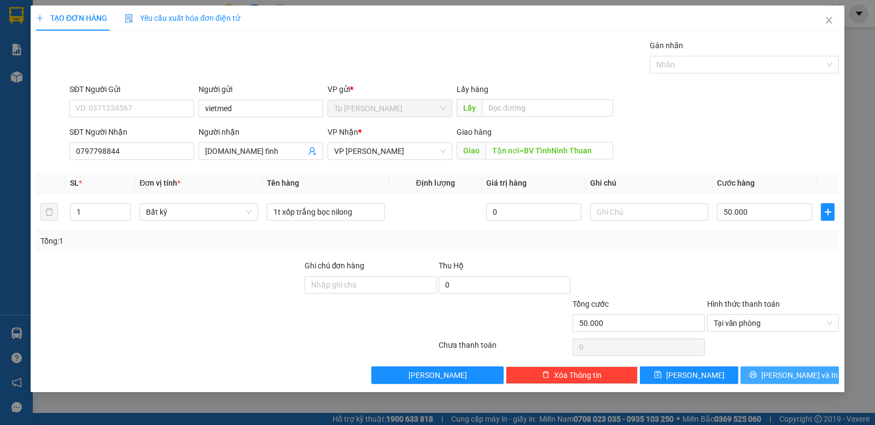
click at [761, 371] on button "[PERSON_NAME] và In" at bounding box center [790, 375] width 98 height 18
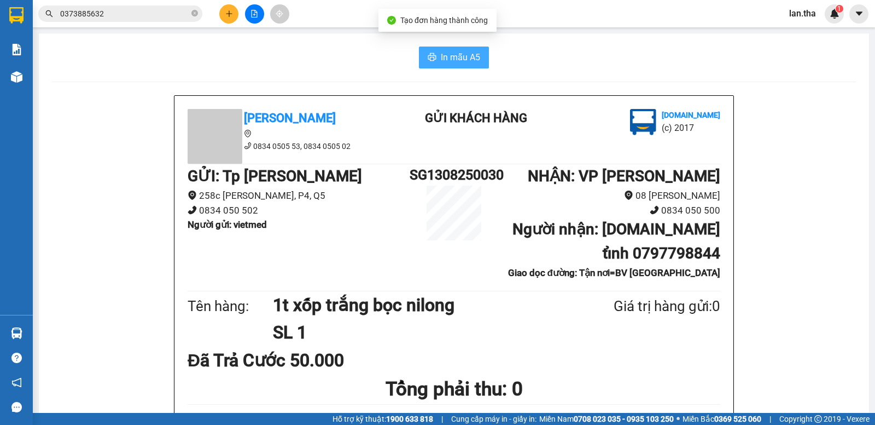
click at [448, 47] on button "In mẫu A5" at bounding box center [454, 58] width 70 height 22
click at [454, 54] on span "In mẫu A5" at bounding box center [460, 57] width 39 height 14
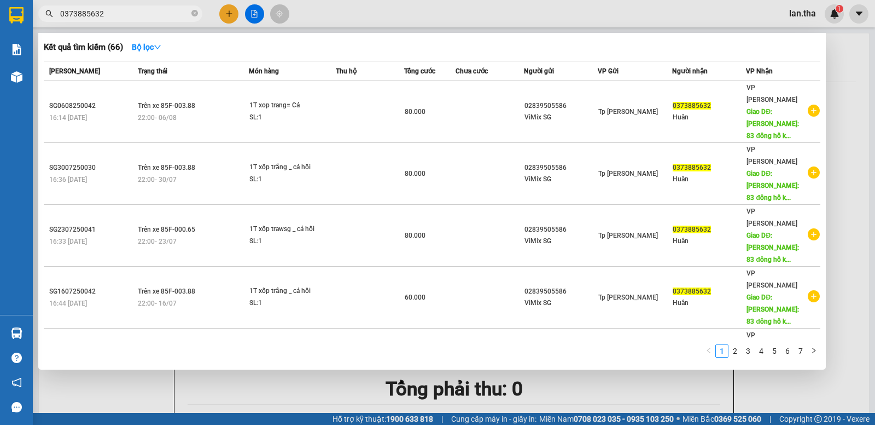
click at [145, 15] on input "0373885632" at bounding box center [124, 14] width 129 height 12
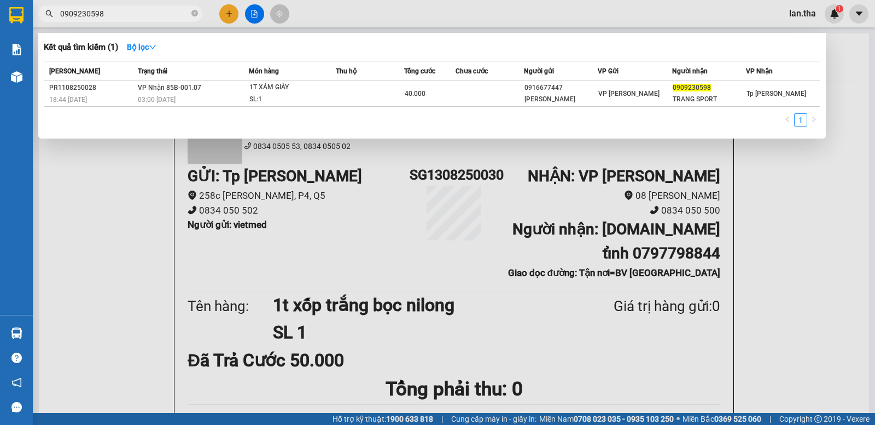
type input "0909230598"
click at [233, 6] on div at bounding box center [437, 212] width 875 height 425
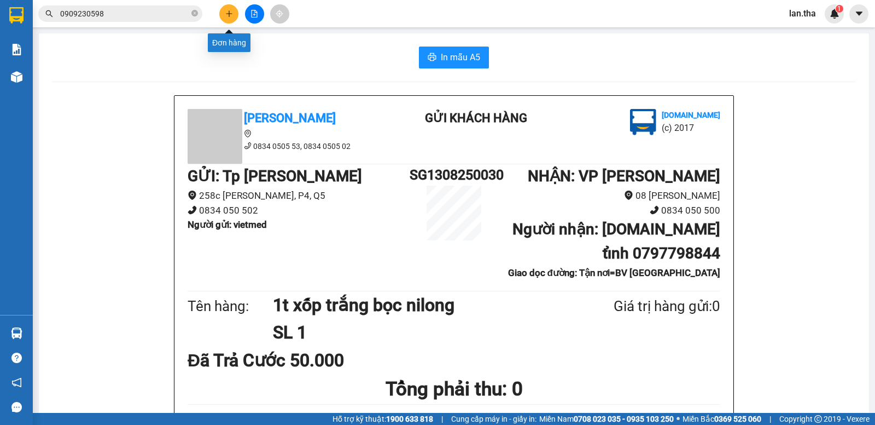
click at [233, 9] on button at bounding box center [228, 13] width 19 height 19
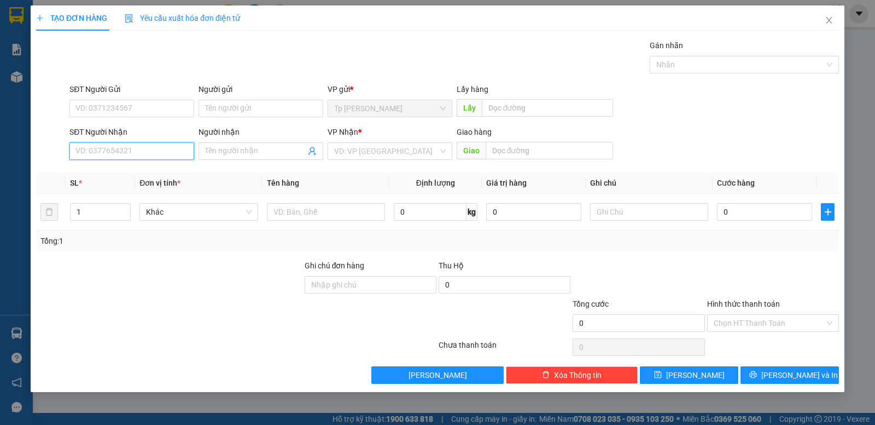
click at [114, 152] on input "SĐT Người Nhận" at bounding box center [131, 151] width 125 height 18
click at [134, 146] on input "0934881807" at bounding box center [131, 151] width 125 height 18
type input "0934881857"
click at [121, 176] on div "0934881857 - tam" at bounding box center [132, 173] width 112 height 12
type input "tam"
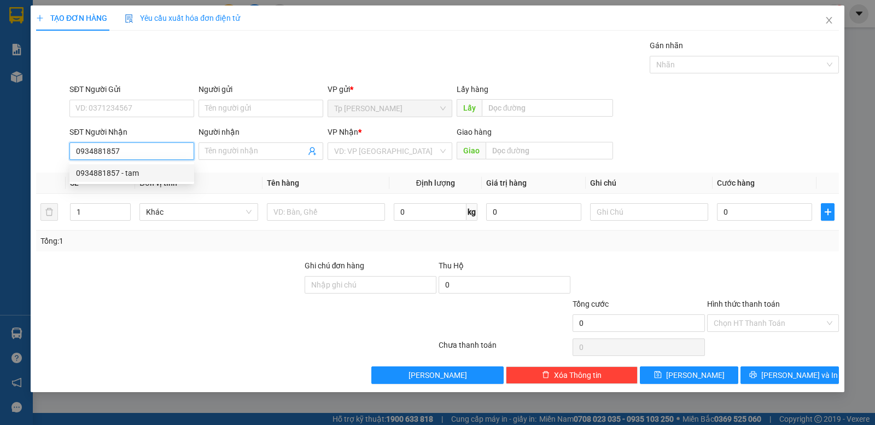
type input "nhân lượng 6:45"
type input "0934881857"
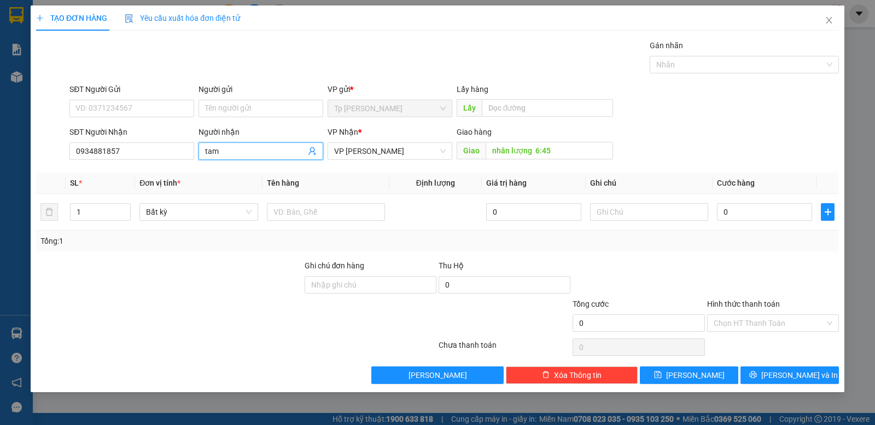
click at [267, 145] on input "tam" at bounding box center [255, 151] width 101 height 12
type input "tam đạt"
drag, startPoint x: 285, startPoint y: 217, endPoint x: 287, endPoint y: 210, distance: 7.3
click at [287, 215] on input "text" at bounding box center [326, 212] width 118 height 18
type input "1"
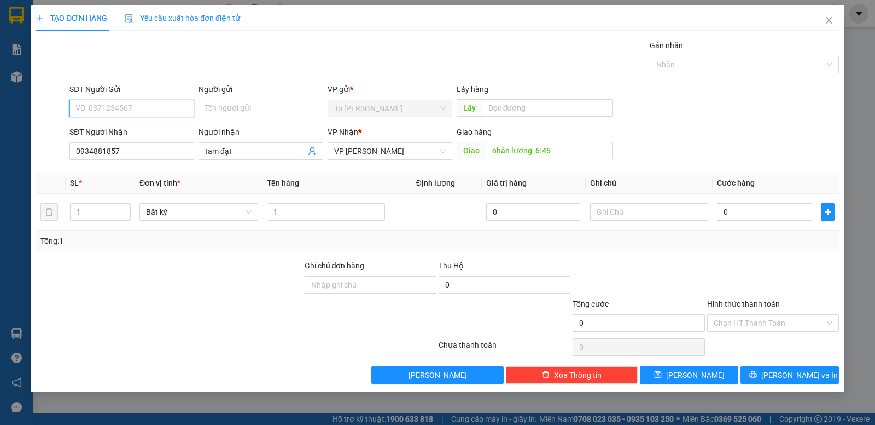
click at [92, 105] on input "SĐT Người Gửi" at bounding box center [131, 109] width 125 height 18
click at [114, 129] on div "0902869192 - liêm" at bounding box center [132, 130] width 112 height 12
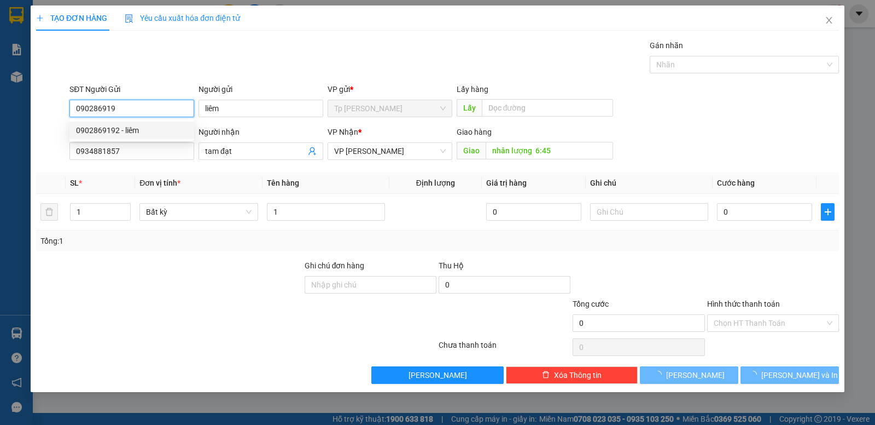
type input "0902869192"
type input "liêm"
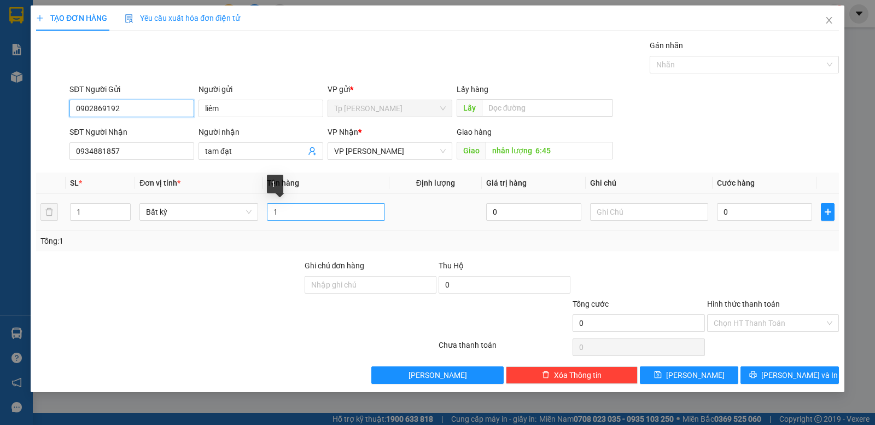
type input "0902869192"
drag, startPoint x: 300, startPoint y: 212, endPoint x: 303, endPoint y: 191, distance: 20.9
click at [303, 205] on input "1" at bounding box center [326, 212] width 118 height 18
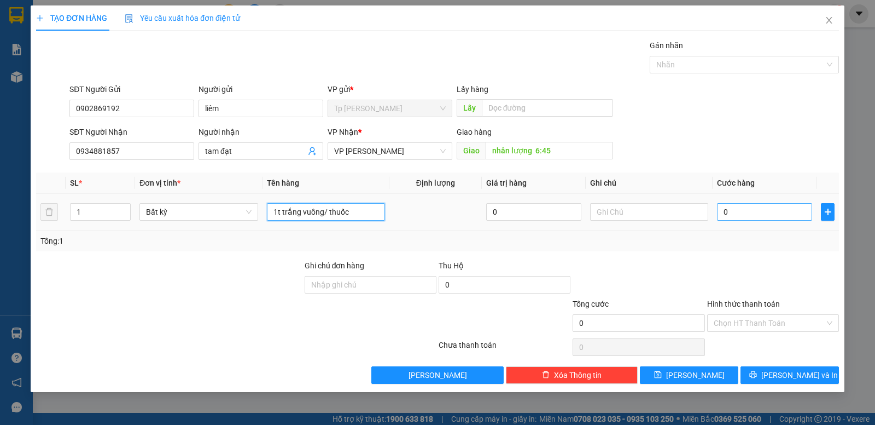
type input "1t trắng vuông/ thuốc"
click at [762, 214] on td "0" at bounding box center [765, 212] width 104 height 37
type input "3"
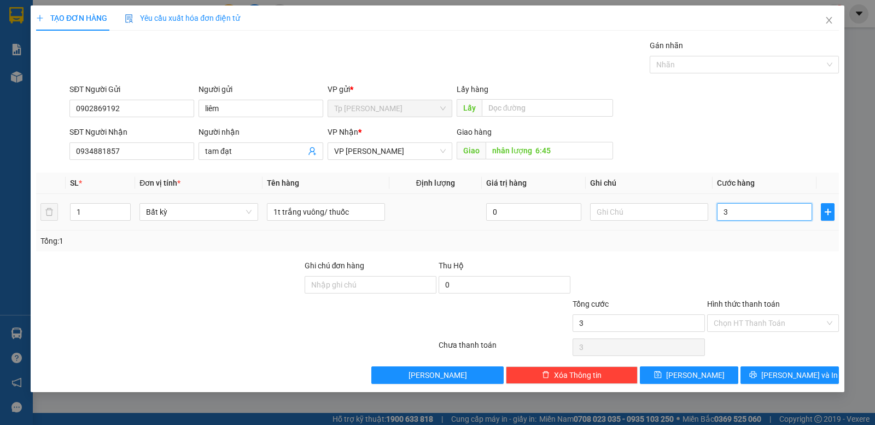
type input "30"
click at [787, 204] on input "30" at bounding box center [764, 212] width 95 height 18
click at [779, 215] on input "30" at bounding box center [764, 212] width 95 height 18
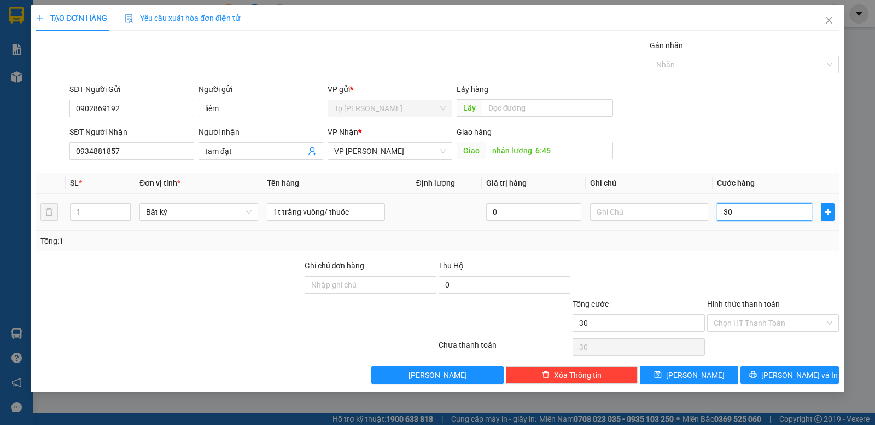
click at [779, 215] on input "30" at bounding box center [764, 212] width 95 height 18
type input "4"
type input "40"
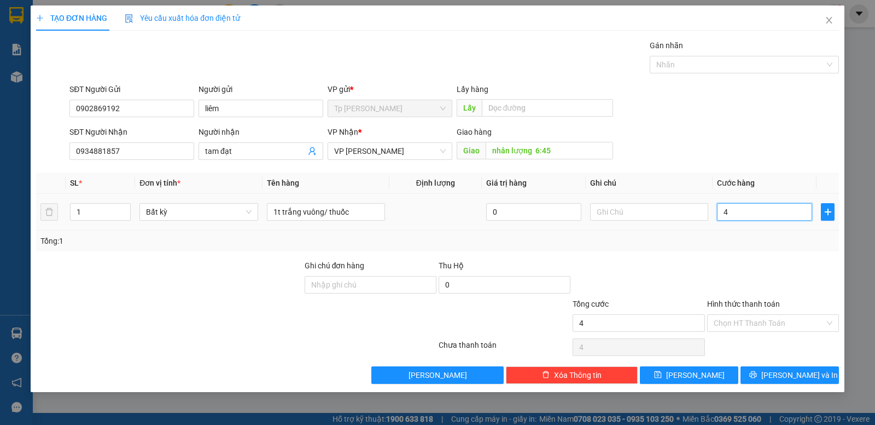
type input "40"
type input "40.000"
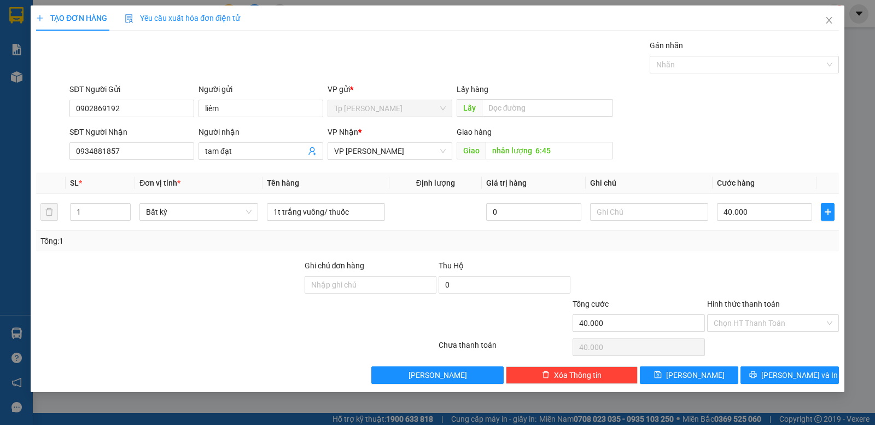
drag, startPoint x: 664, startPoint y: 261, endPoint x: 742, endPoint y: 339, distance: 110.3
click at [665, 263] on div at bounding box center [639, 278] width 134 height 38
click at [784, 365] on div "Transit Pickup Surcharge Ids Transit Deliver Surcharge Ids Transit Deliver Surc…" at bounding box center [437, 211] width 803 height 344
click at [782, 369] on span "[PERSON_NAME] và In" at bounding box center [800, 375] width 77 height 12
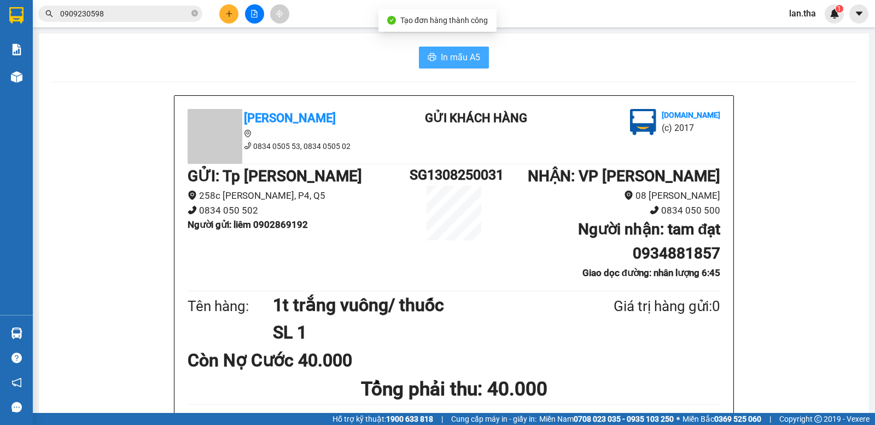
click at [444, 57] on span "In mẫu A5" at bounding box center [460, 57] width 39 height 14
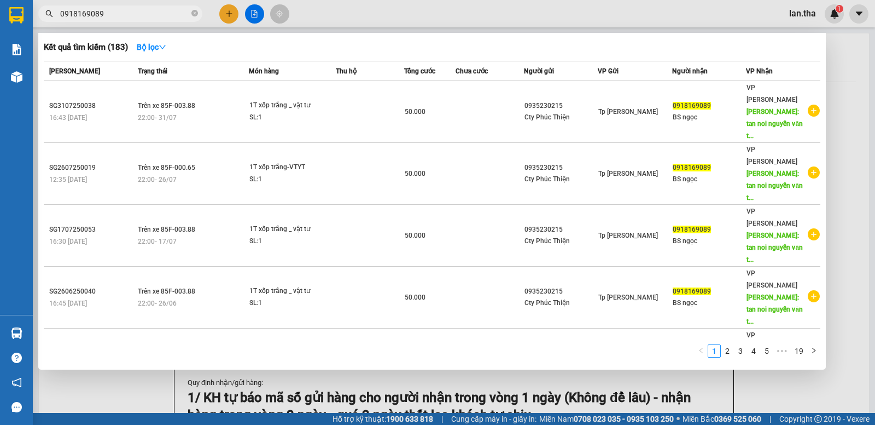
click at [144, 13] on input "0918169089" at bounding box center [124, 14] width 129 height 12
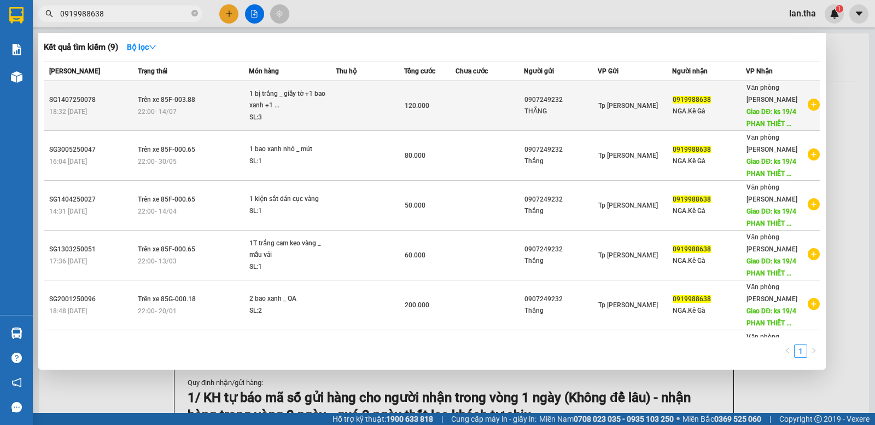
type input "0919988638"
click at [322, 109] on div "1 bị trắng _ giấy tờ +1 bao xanh +1 ..." at bounding box center [291, 100] width 82 height 24
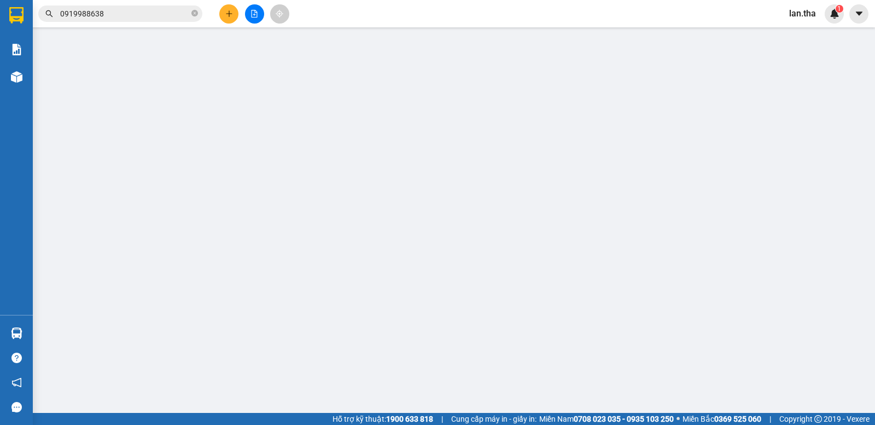
type input "0907249232"
type input "0919988638"
type input "ks 19/4 PHAN THIẾT (kê gà )"
type input "120.000"
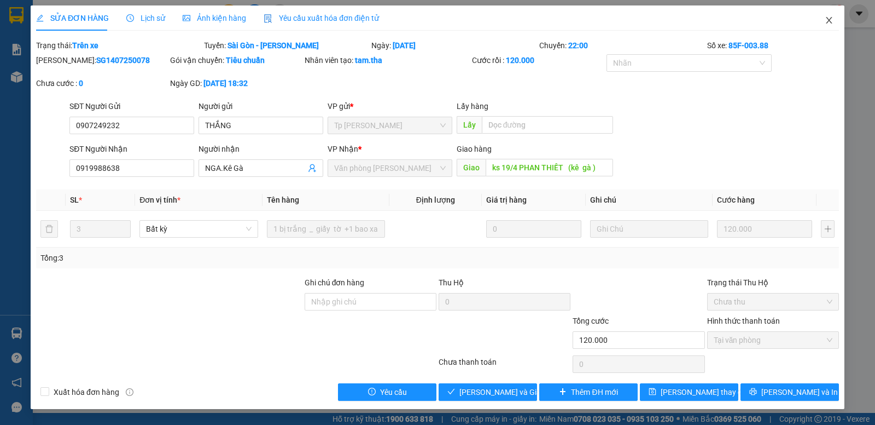
click at [828, 19] on icon "close" at bounding box center [829, 20] width 6 height 7
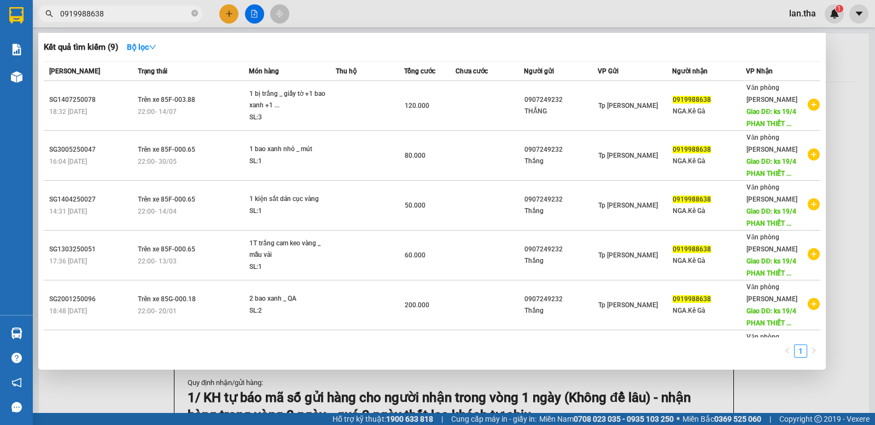
click at [177, 14] on input "0919988638" at bounding box center [124, 14] width 129 height 12
paste input "779011753"
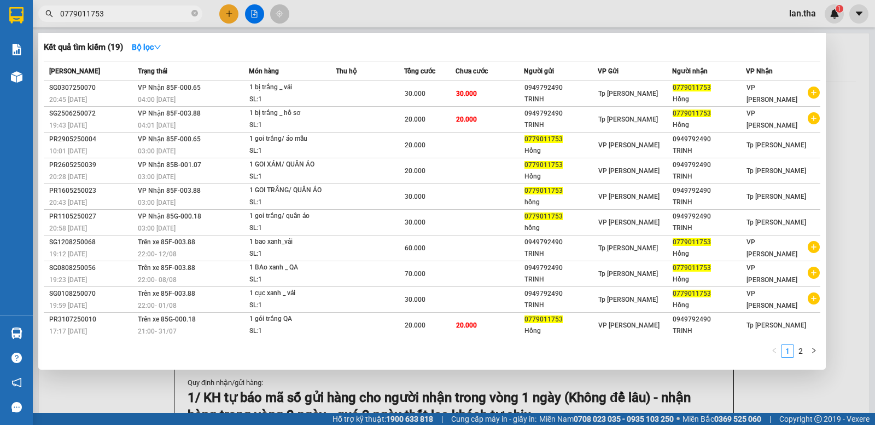
click at [147, 7] on span "0779011753" at bounding box center [120, 13] width 164 height 16
click at [156, 22] on div at bounding box center [437, 212] width 875 height 425
click at [156, 22] on div "Kết quả tìm kiếm ( 19 ) Bộ lọc Mã ĐH Trạng thái Món hàng Thu hộ Tổng cước Chưa …" at bounding box center [106, 13] width 213 height 19
click at [148, 20] on span "0779011753" at bounding box center [120, 13] width 164 height 16
click at [143, 16] on input "0779011753" at bounding box center [124, 14] width 129 height 12
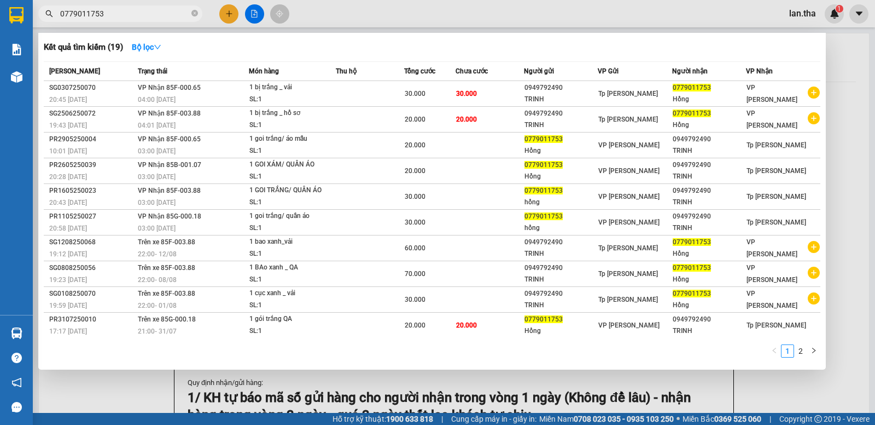
click at [143, 16] on input "0779011753" at bounding box center [124, 14] width 129 height 12
paste input "939703537"
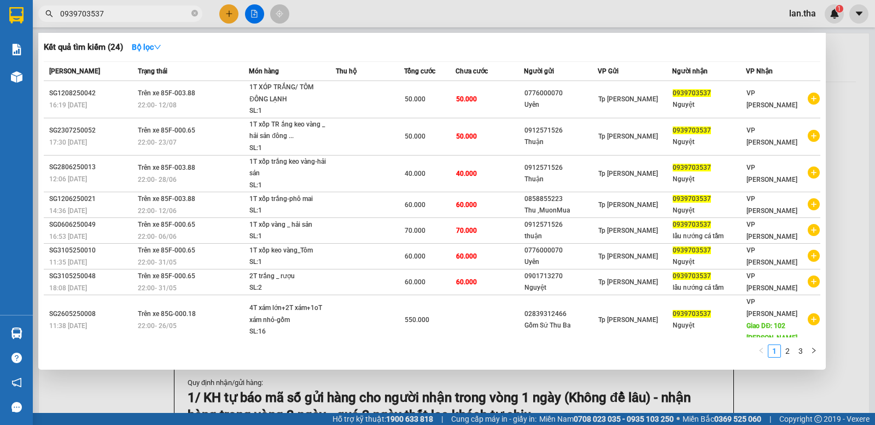
type input "0939703537"
click at [143, 18] on input "0939703537" at bounding box center [124, 14] width 129 height 12
paste input "3120386"
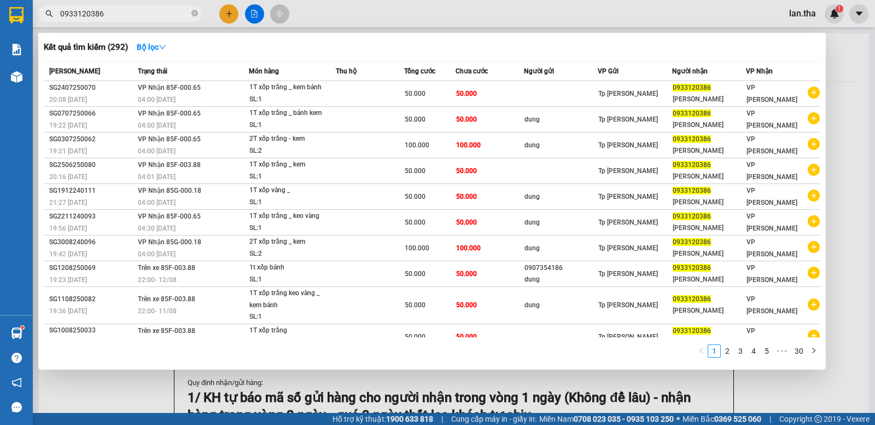
type input "0933120386"
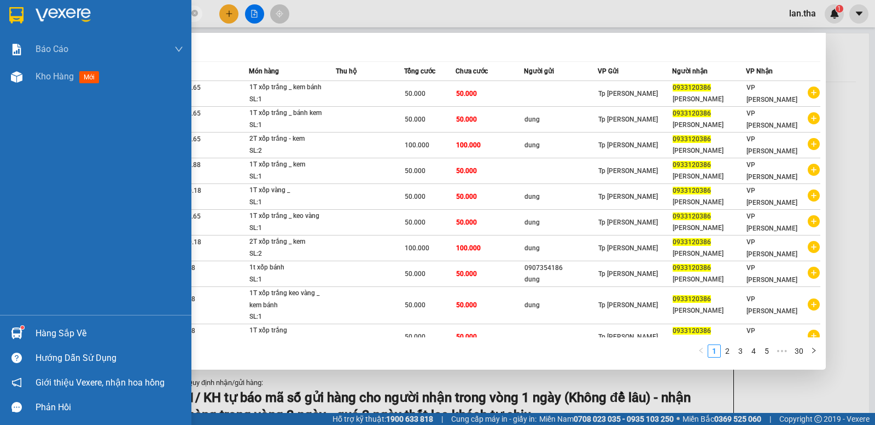
click at [27, 19] on div at bounding box center [96, 18] width 192 height 36
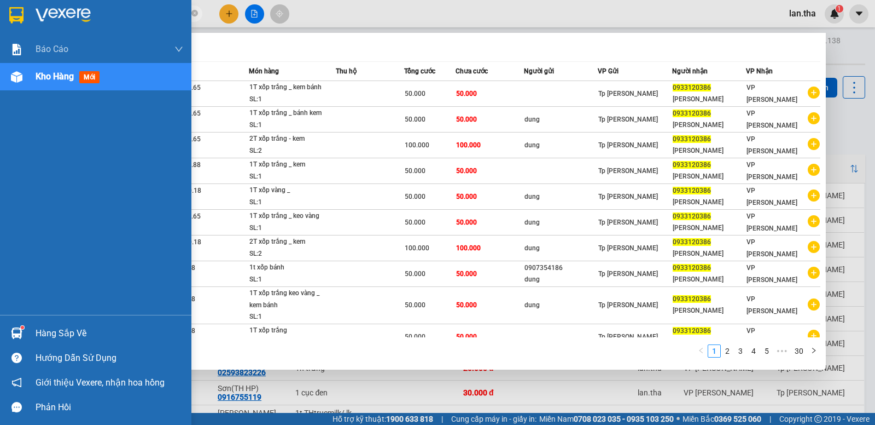
click at [26, 9] on div at bounding box center [96, 18] width 192 height 36
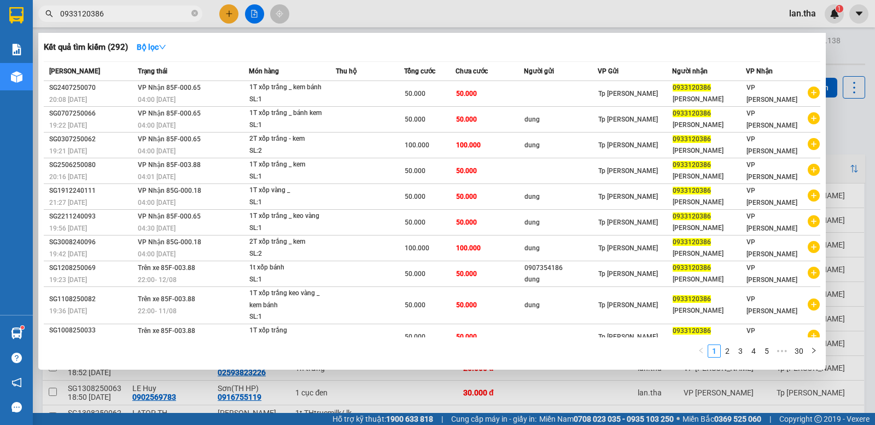
click at [843, 193] on div at bounding box center [437, 212] width 875 height 425
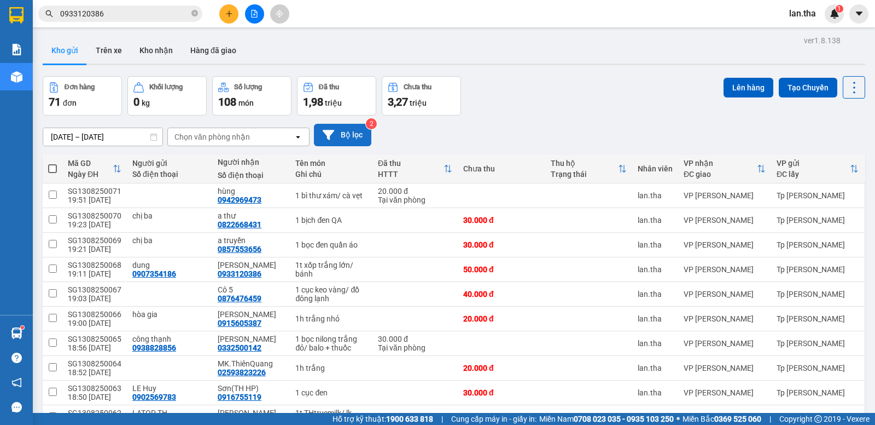
click at [360, 143] on button "Bộ lọc" at bounding box center [342, 135] width 57 height 22
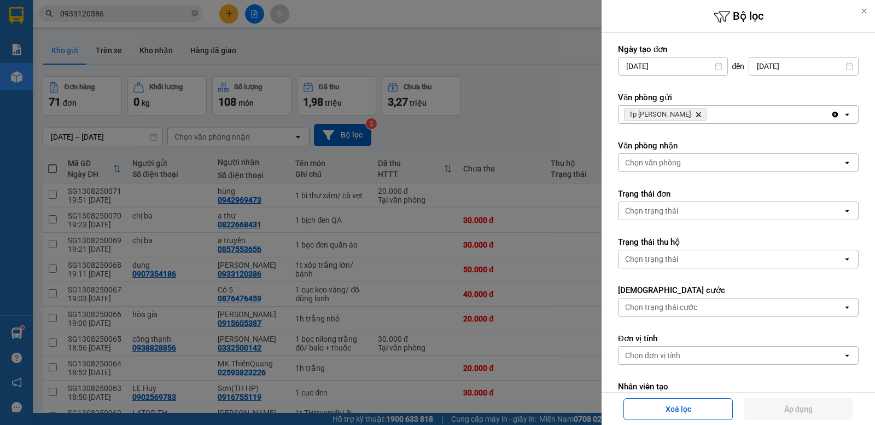
click at [693, 214] on div "Chọn trạng thái" at bounding box center [731, 211] width 224 height 18
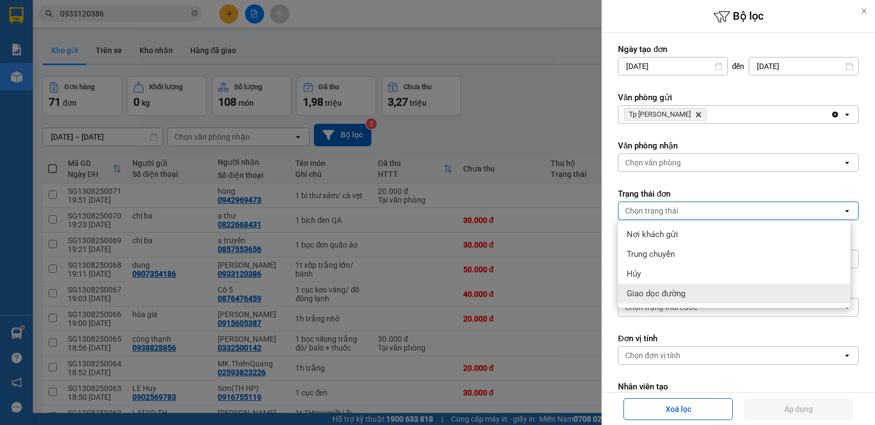
click at [669, 296] on span "Giao dọc đường" at bounding box center [656, 293] width 59 height 11
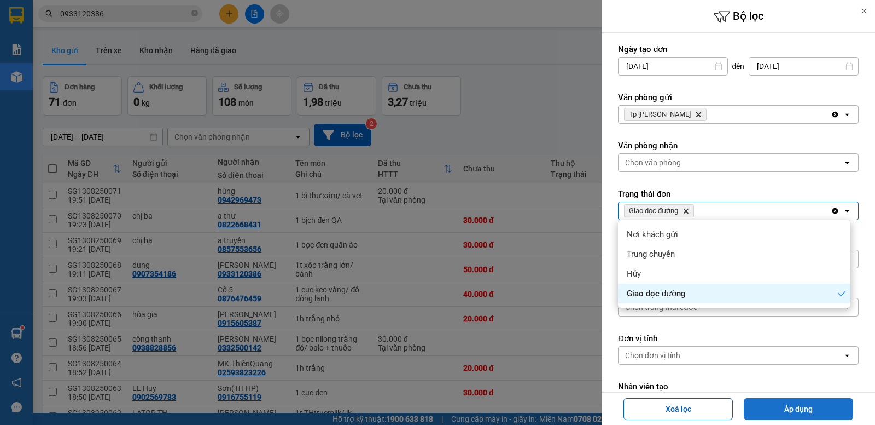
click at [808, 411] on button "Áp dụng" at bounding box center [798, 409] width 109 height 22
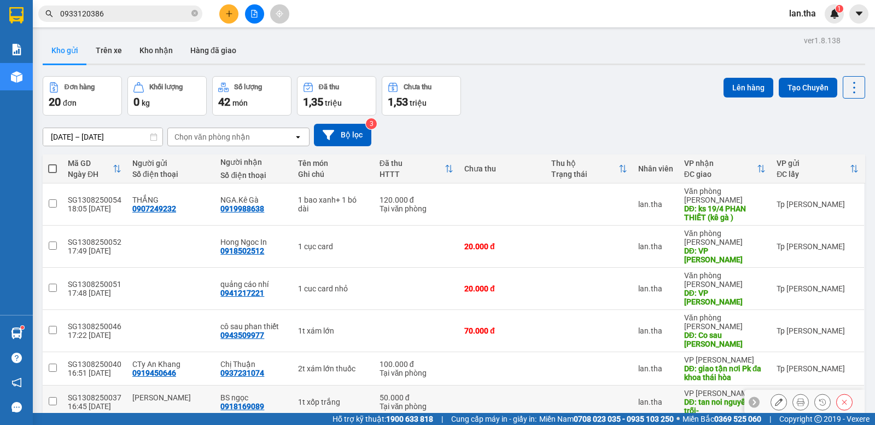
scroll to position [106, 0]
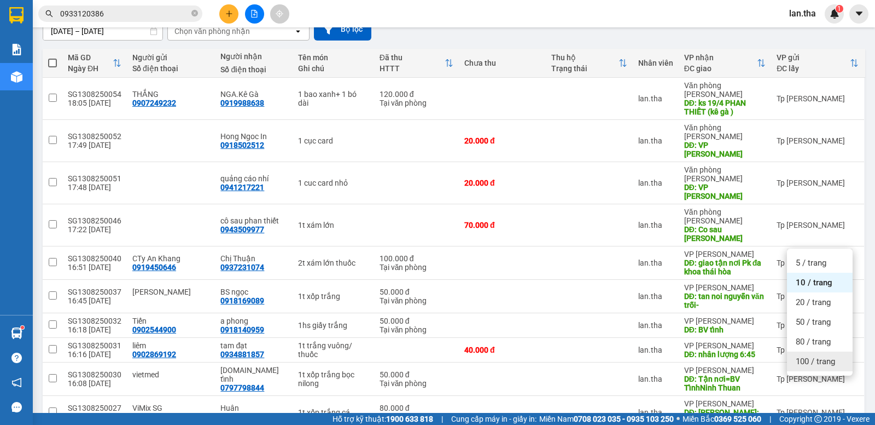
click at [814, 366] on span "100 / trang" at bounding box center [815, 361] width 39 height 11
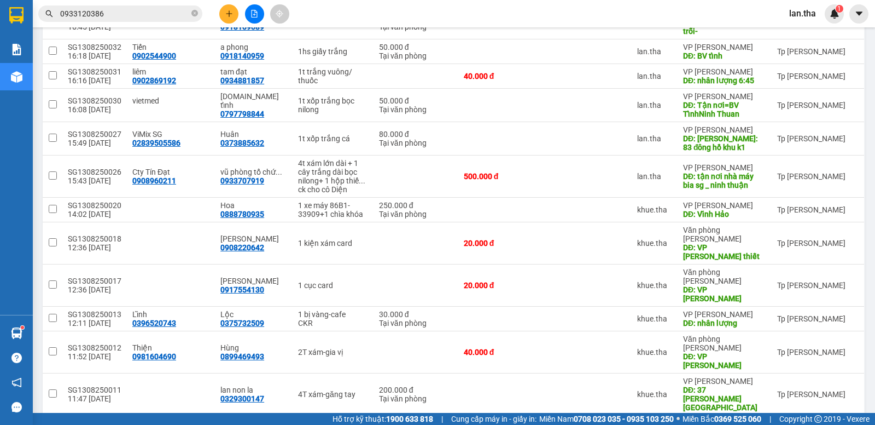
scroll to position [413, 0]
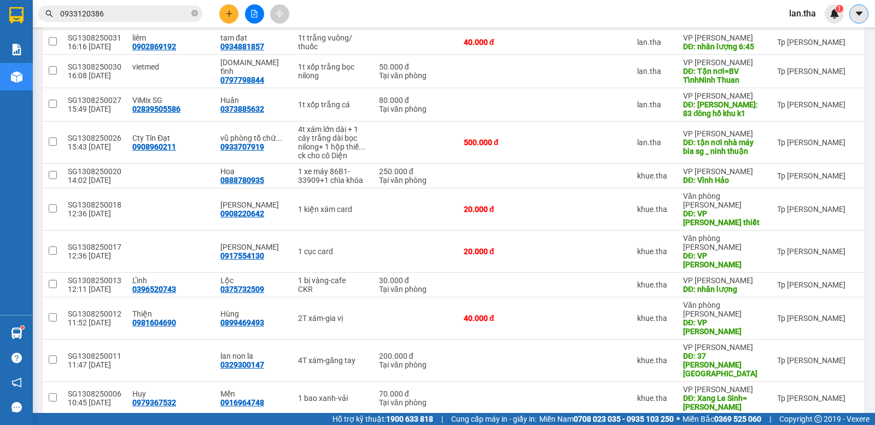
click at [855, 16] on icon "caret-down" at bounding box center [860, 14] width 10 height 10
click at [806, 17] on span "lan.tha" at bounding box center [803, 14] width 44 height 14
click at [807, 36] on span "Đăng xuất" at bounding box center [821, 34] width 46 height 12
